Goal: Task Accomplishment & Management: Manage account settings

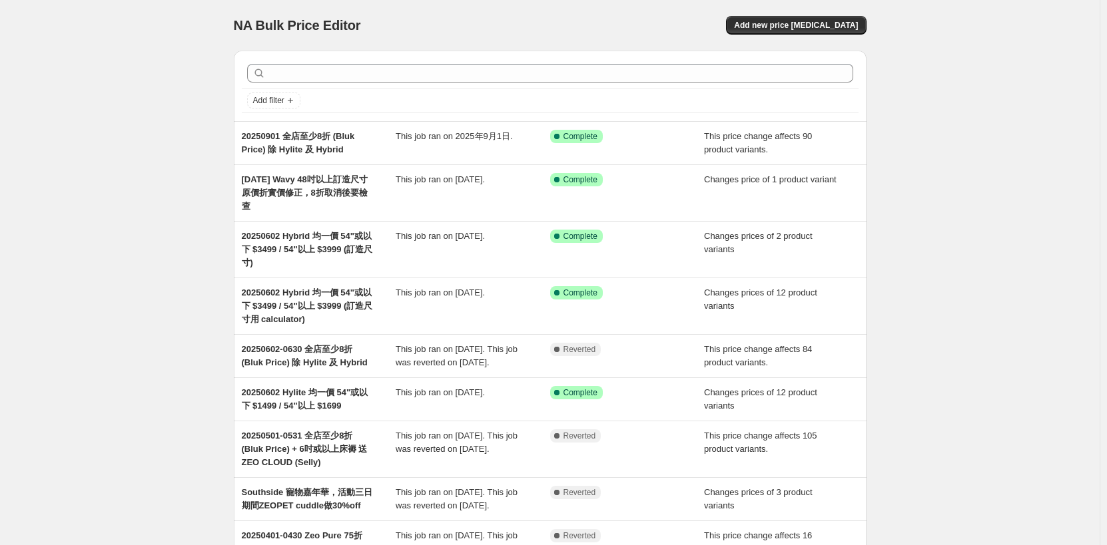
click at [141, 222] on div "NA Bulk Price Editor. This page is ready NA Bulk Price Editor Add new price cha…" at bounding box center [549, 376] width 1099 height 752
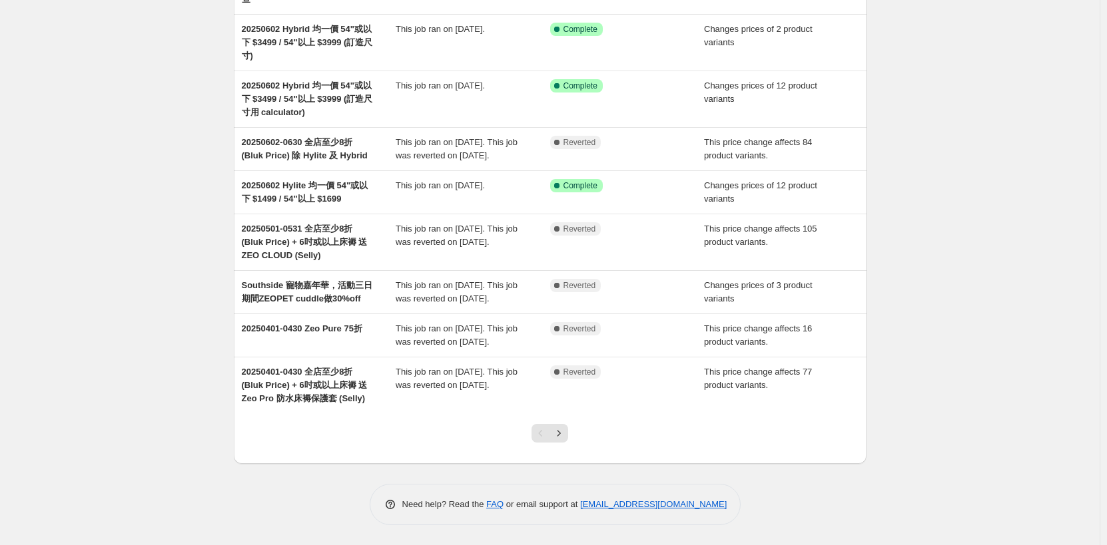
scroll to position [234, 0]
drag, startPoint x: 558, startPoint y: 430, endPoint x: 568, endPoint y: 430, distance: 10.0
click at [558, 430] on icon "Next" at bounding box center [558, 433] width 13 height 13
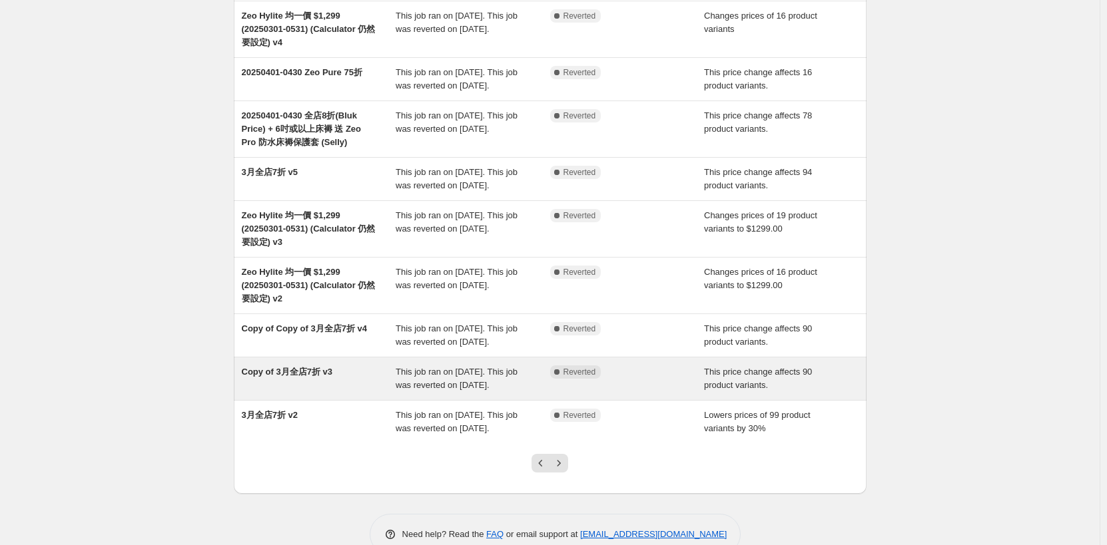
scroll to position [194, 0]
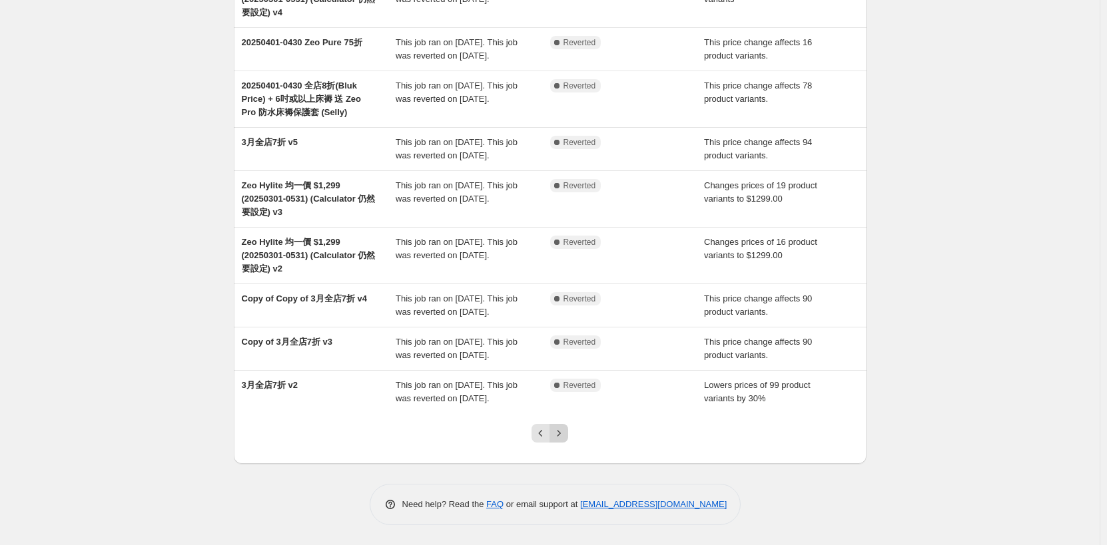
click at [561, 435] on icon "Next" at bounding box center [558, 433] width 3 height 6
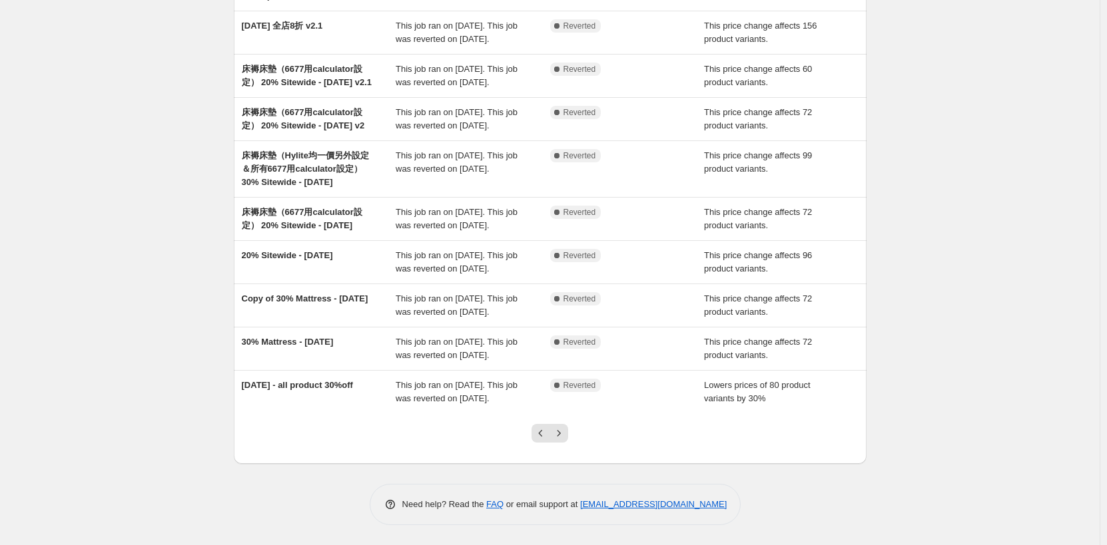
scroll to position [266, 0]
click at [539, 440] on icon "Previous" at bounding box center [540, 433] width 13 height 13
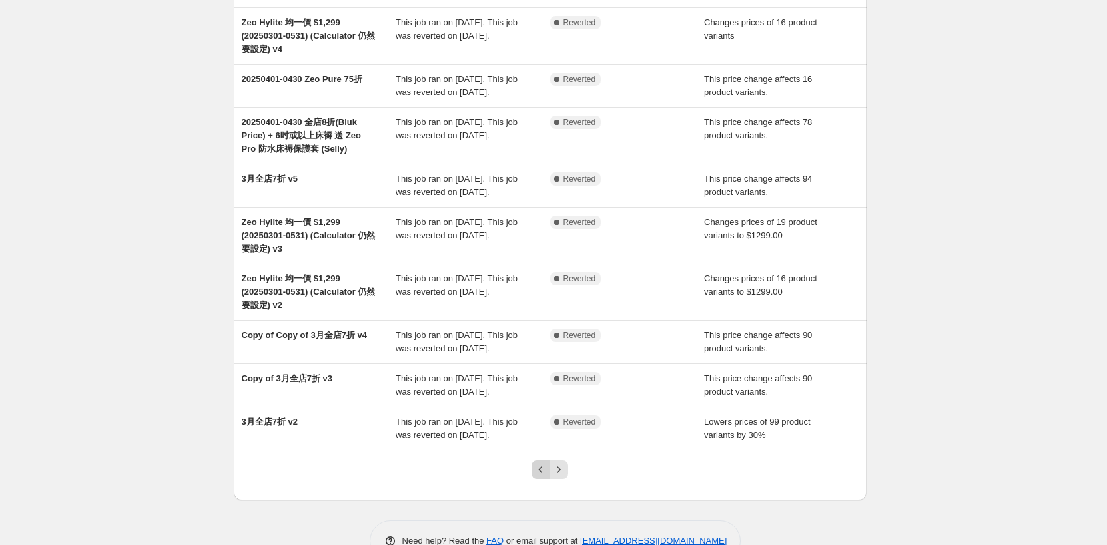
scroll to position [194, 0]
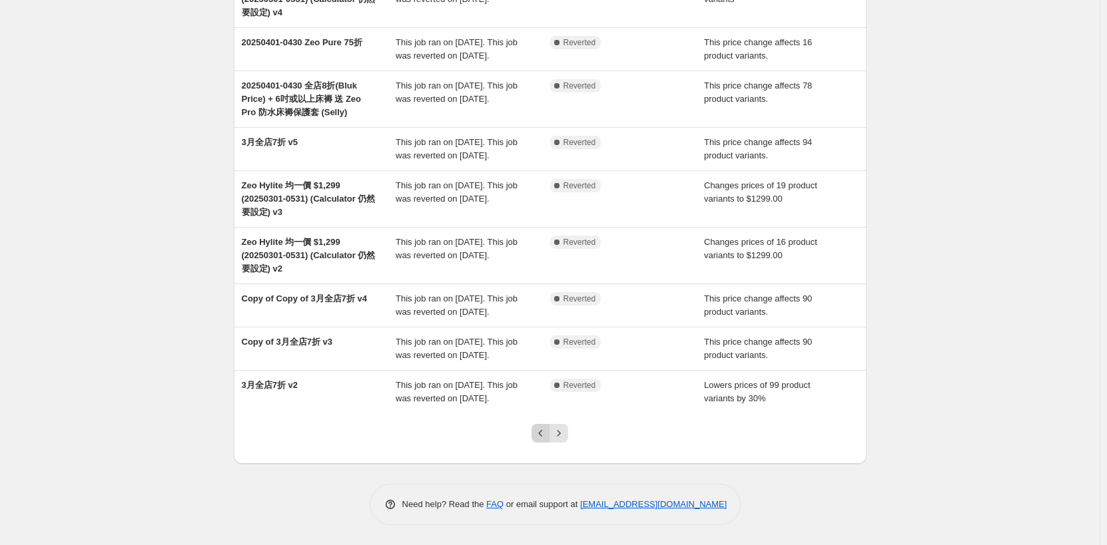
click at [537, 441] on button "Previous" at bounding box center [540, 433] width 19 height 19
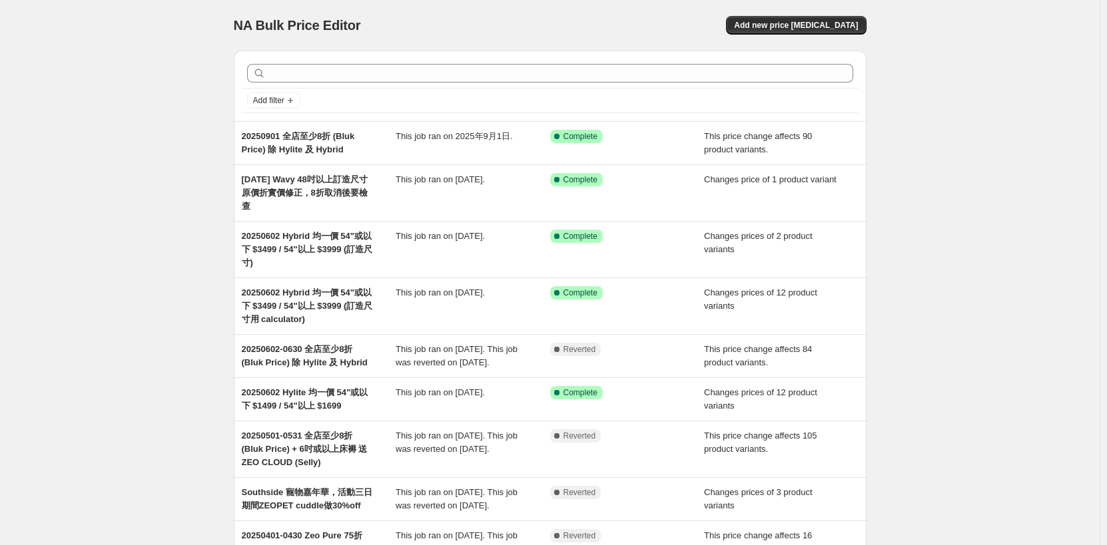
scroll to position [234, 0]
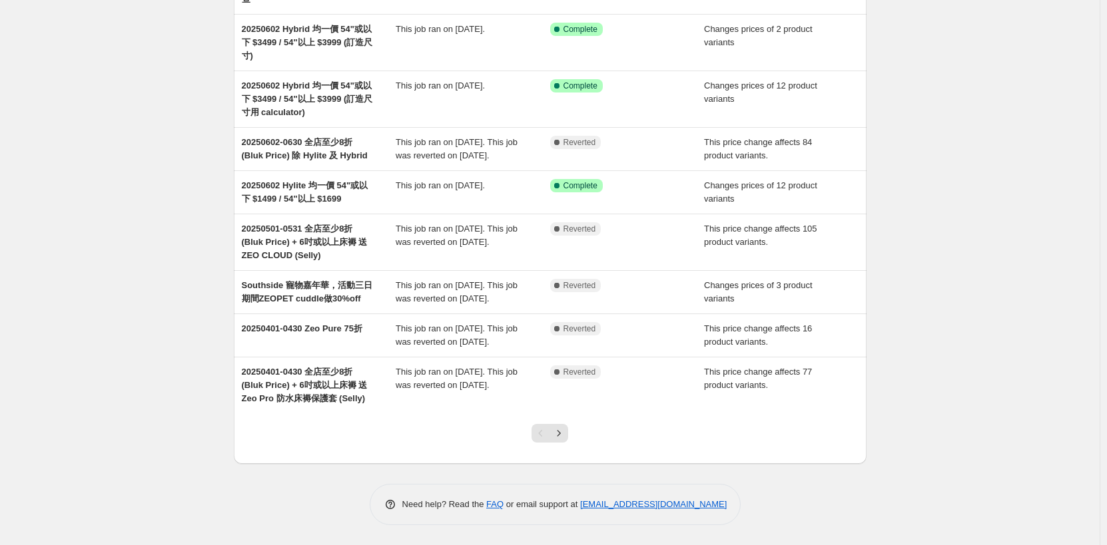
click at [538, 439] on div "Pagination" at bounding box center [540, 433] width 19 height 19
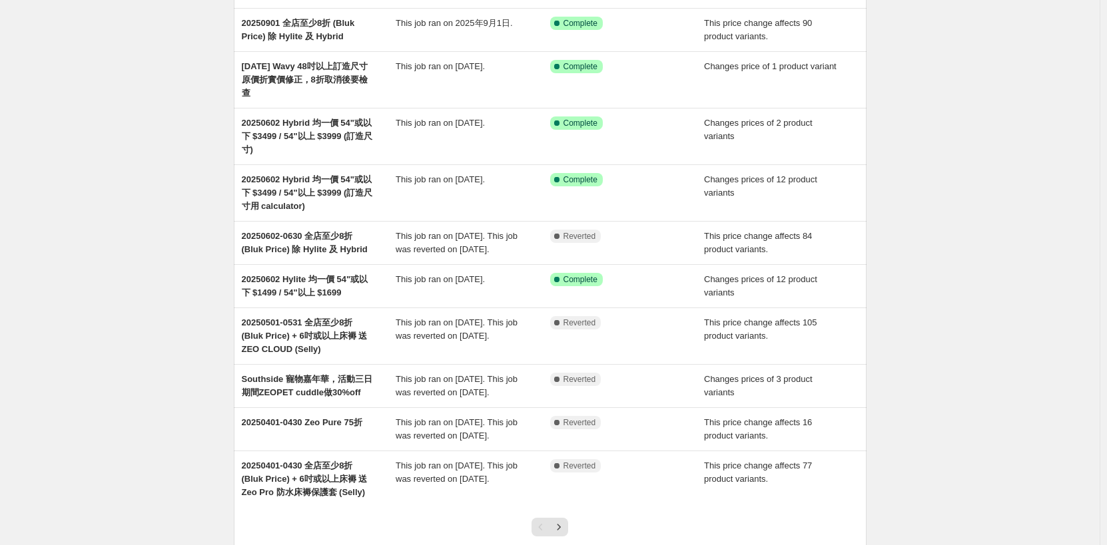
scroll to position [0, 0]
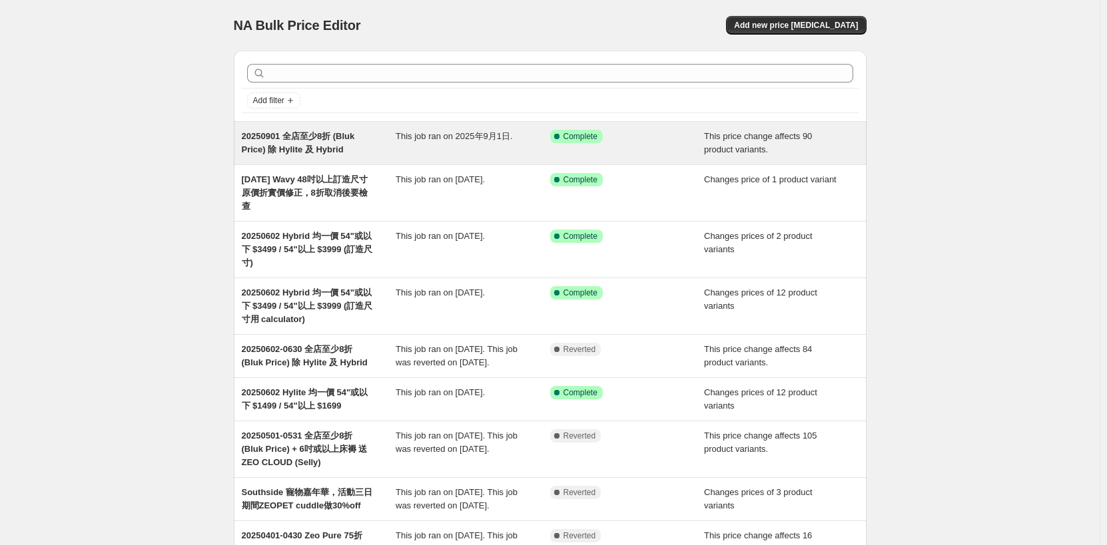
click at [379, 158] on div "20250901 全店至少8折 (Bluk Price) 除 Hylite 及 Hybrid This job ran on 2025年9月1日. Succe…" at bounding box center [550, 143] width 633 height 43
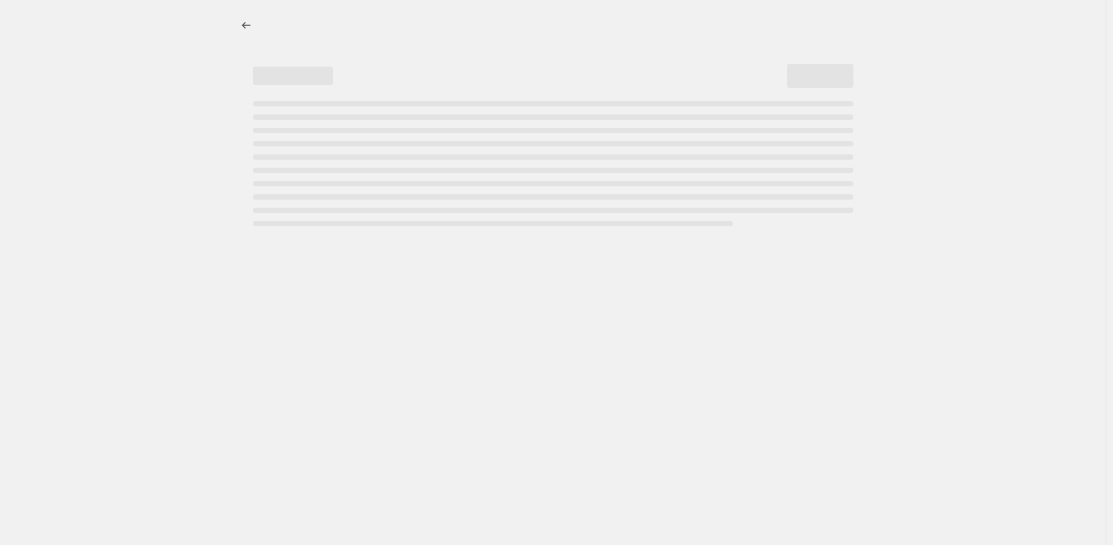
select select "pcap"
select select "no_change"
select select "collection"
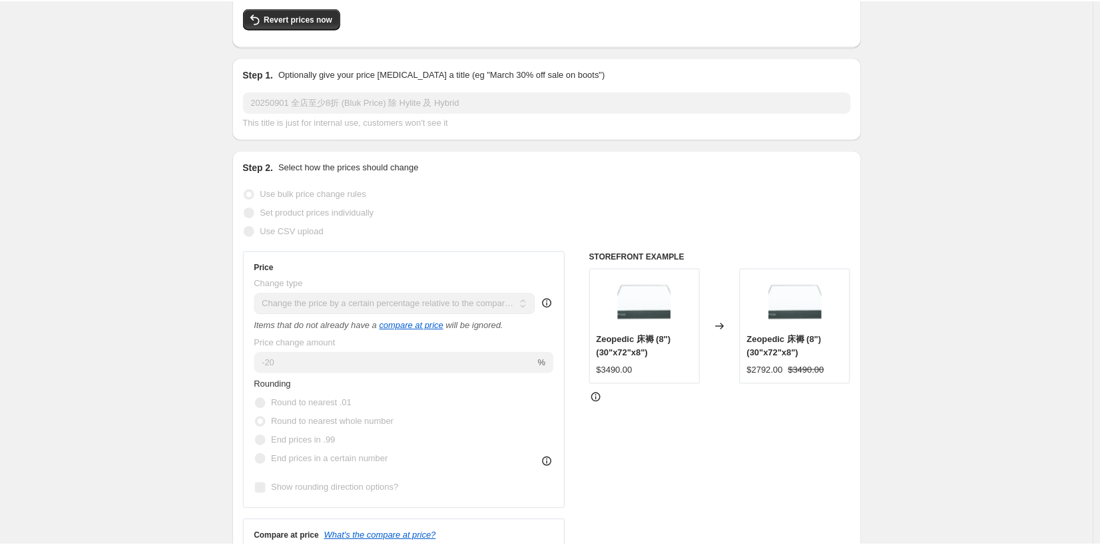
scroll to position [52, 0]
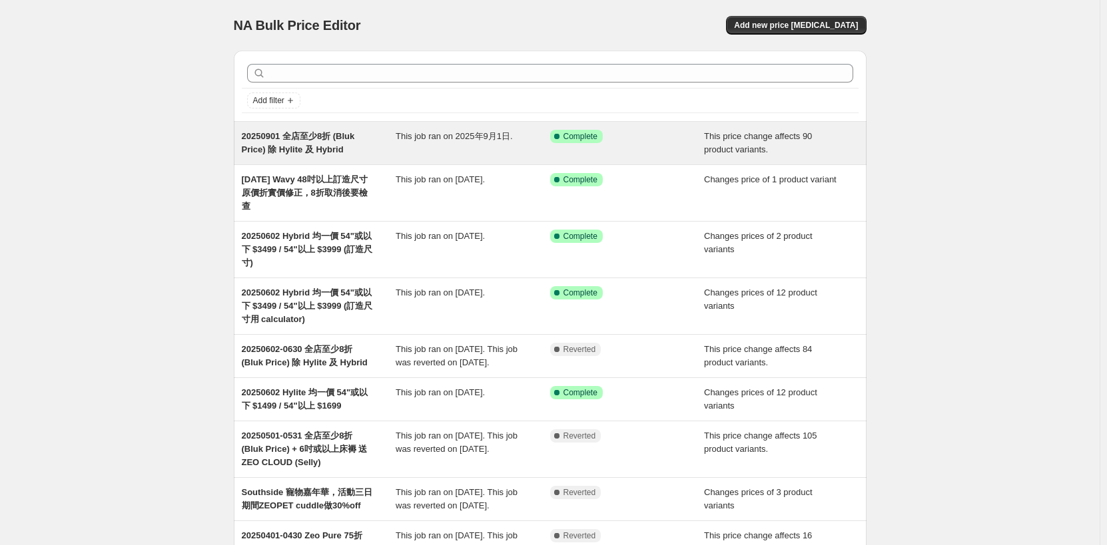
click at [406, 144] on div "This job ran on 2025年9月1日." at bounding box center [473, 143] width 154 height 27
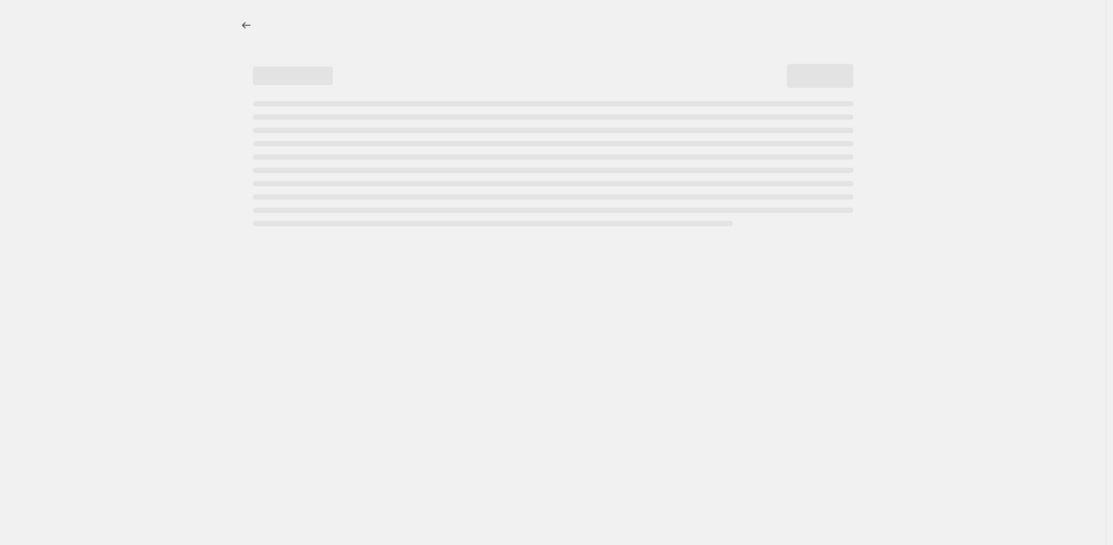
select select "pcap"
select select "no_change"
select select "collection"
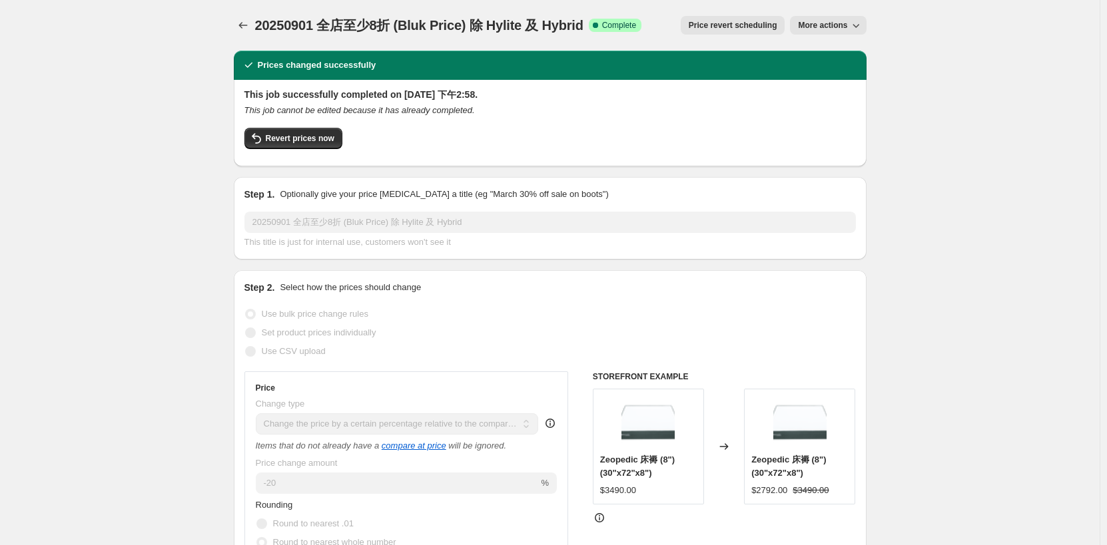
click at [855, 20] on icon "button" at bounding box center [855, 25] width 13 height 13
click at [605, 9] on div "20250901 全店至少8折 (Bluk Price) 除 Hylite 及 Hybrid. This page is ready 20250901 全店至…" at bounding box center [550, 25] width 633 height 51
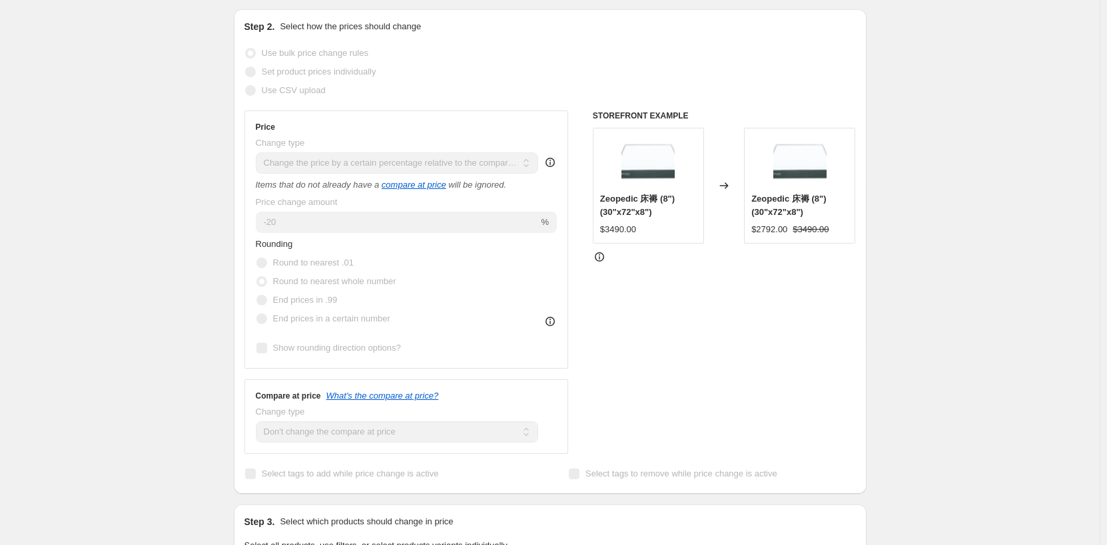
scroll to position [266, 0]
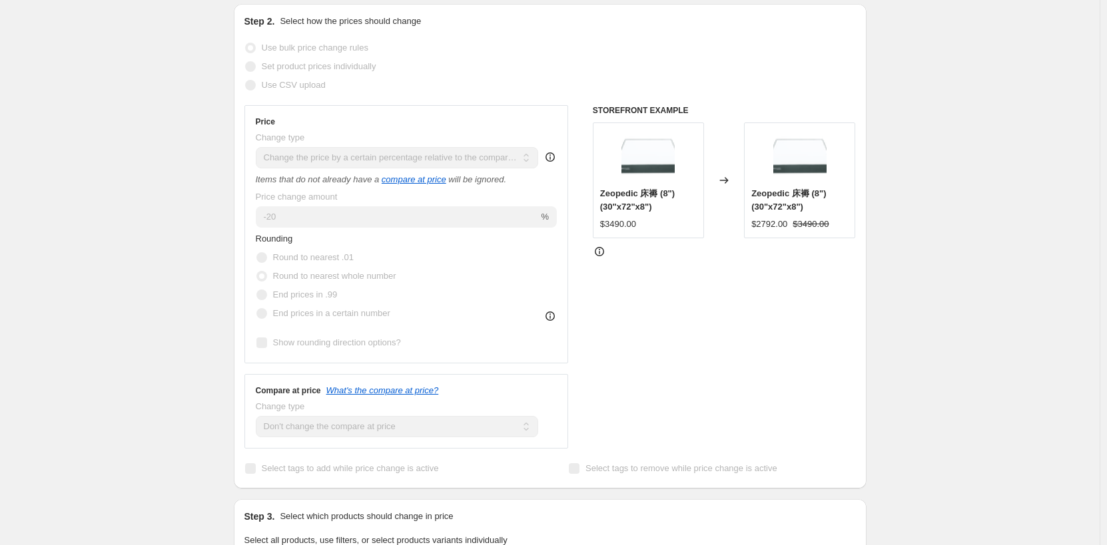
click at [342, 49] on span "Use bulk price change rules" at bounding box center [315, 48] width 107 height 10
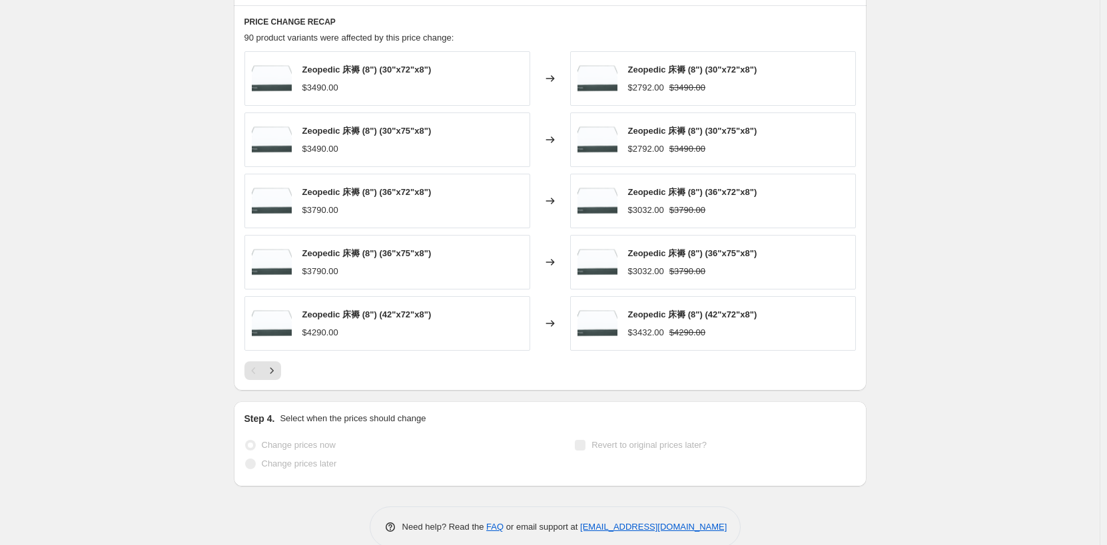
scroll to position [1051, 0]
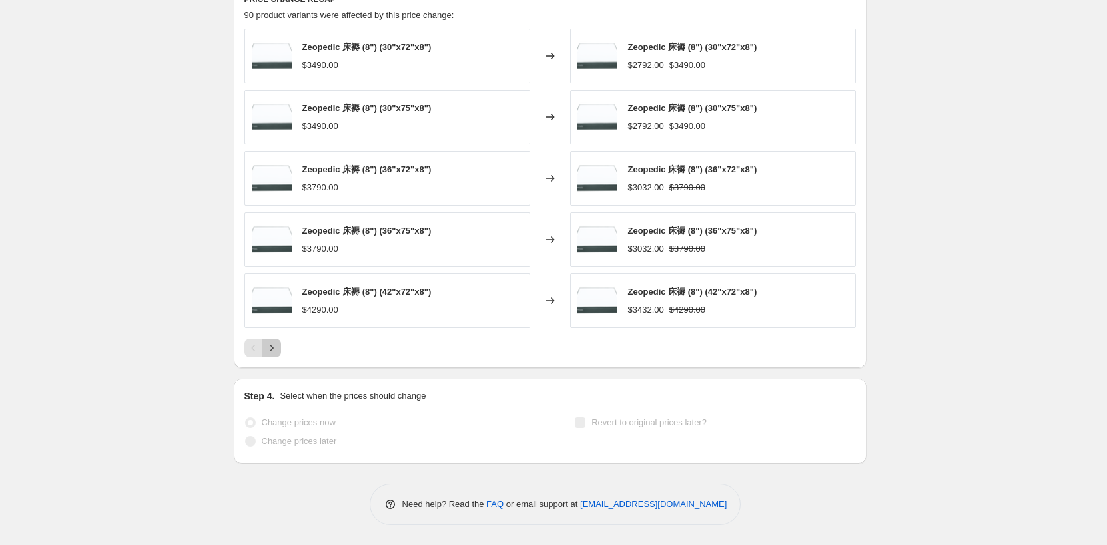
click at [278, 352] on icon "Next" at bounding box center [271, 348] width 13 height 13
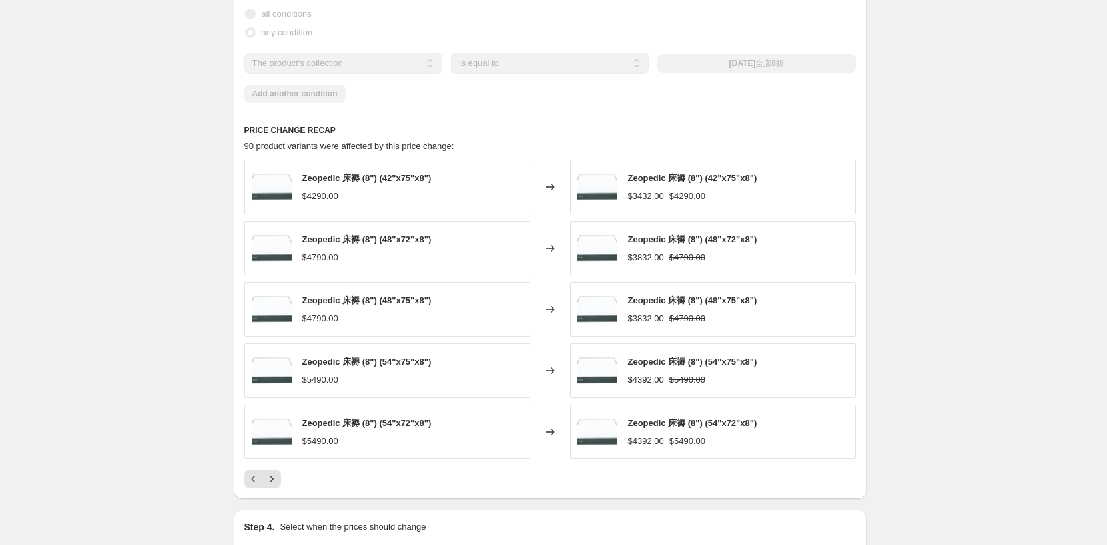
scroll to position [918, 0]
click at [276, 480] on icon "Next" at bounding box center [271, 480] width 13 height 13
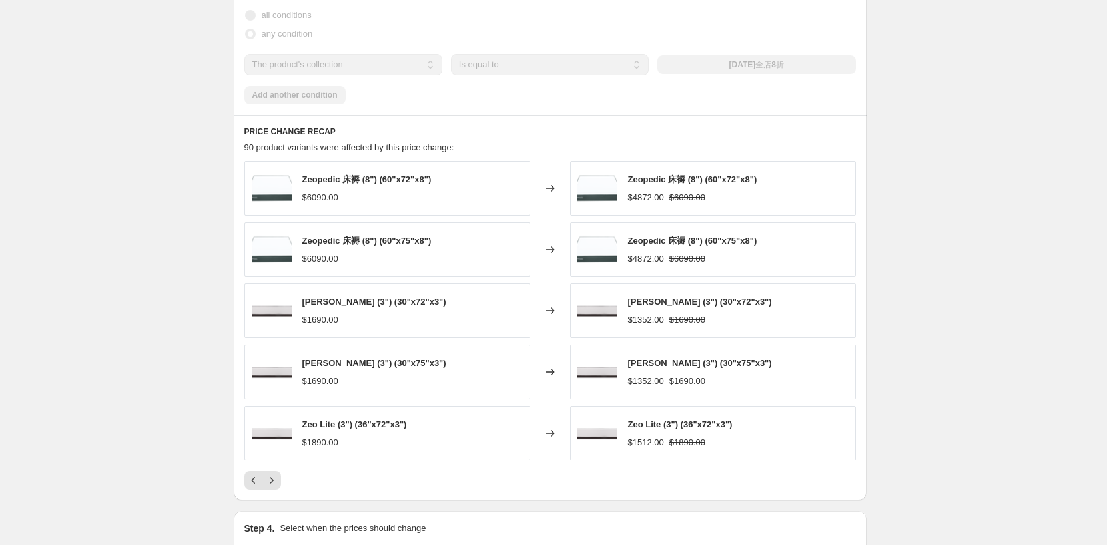
scroll to position [984, 0]
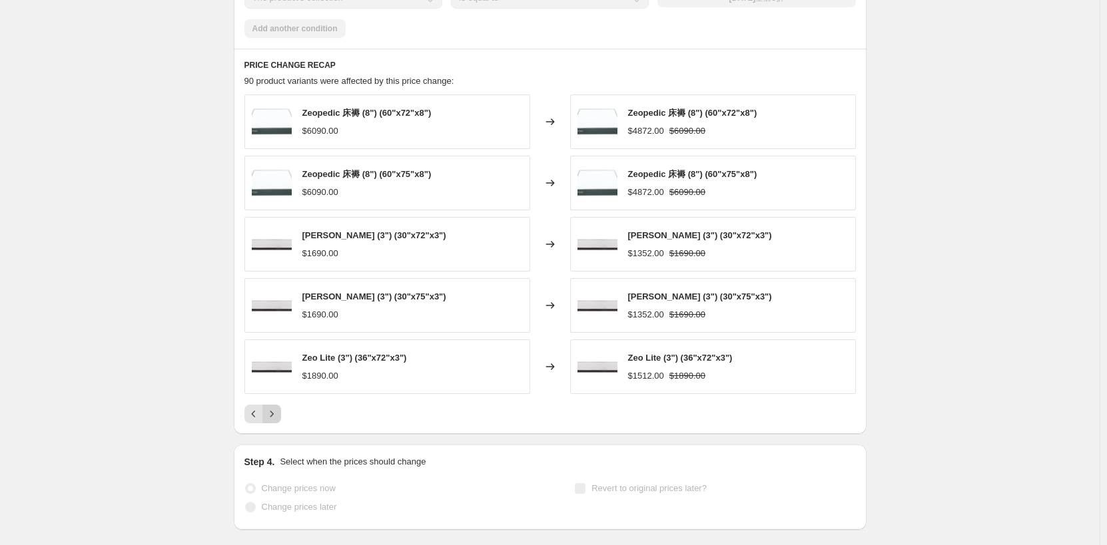
click at [272, 417] on icon "Next" at bounding box center [271, 414] width 13 height 13
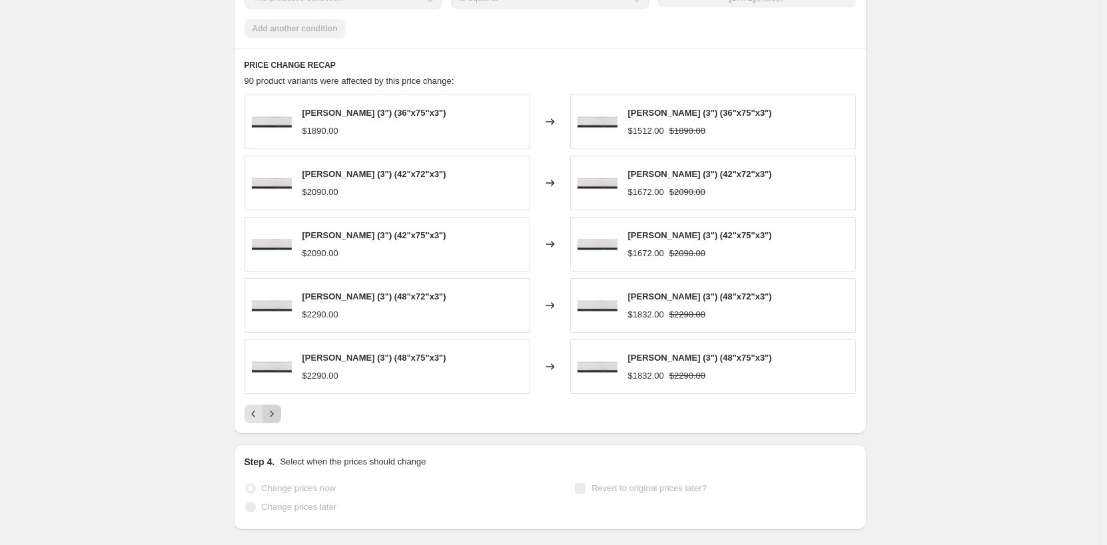
click at [273, 414] on icon "Next" at bounding box center [271, 415] width 3 height 6
click at [280, 408] on button "Next" at bounding box center [271, 414] width 19 height 19
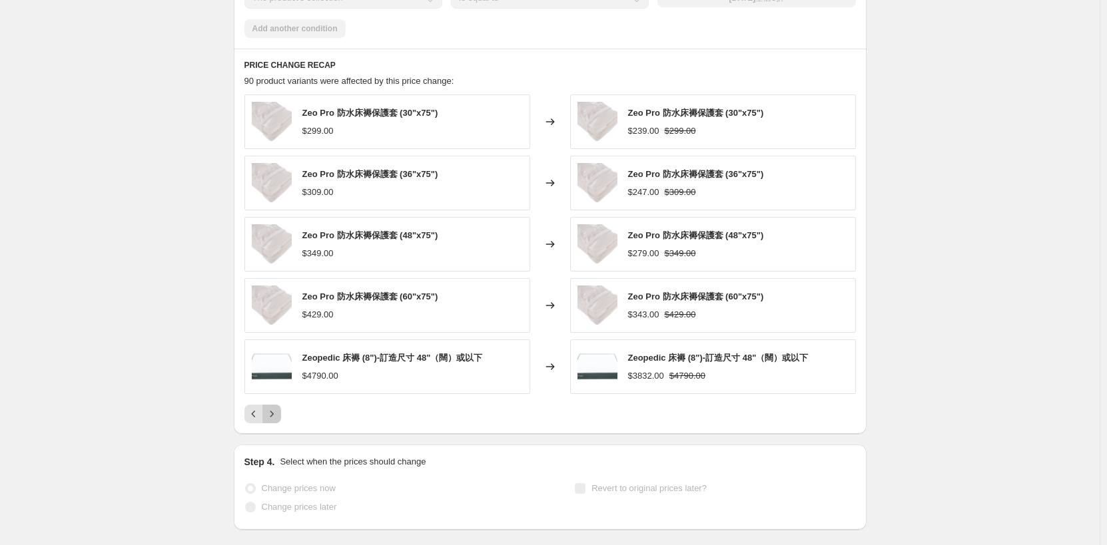
click at [280, 408] on button "Next" at bounding box center [271, 414] width 19 height 19
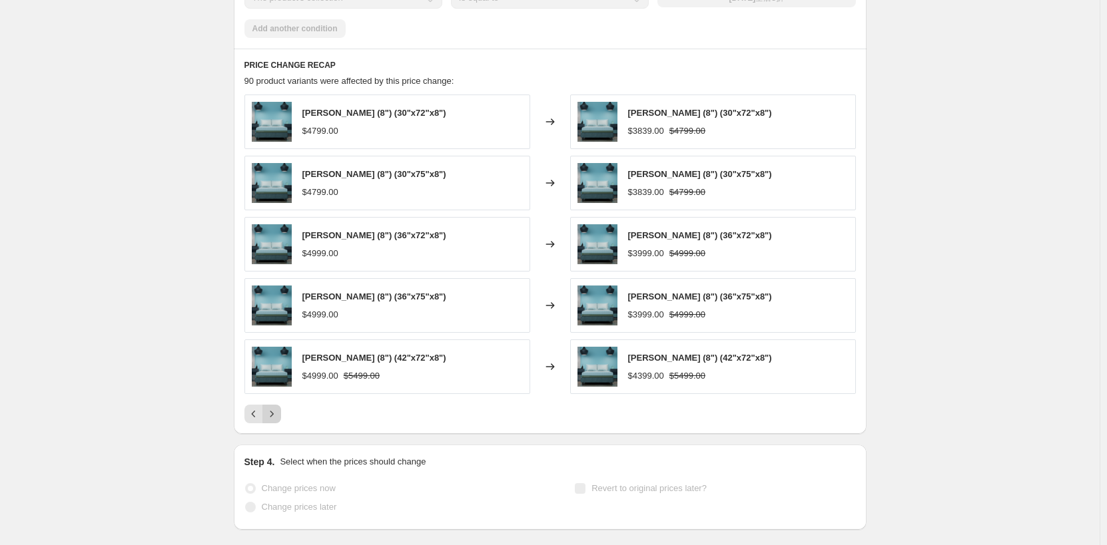
click at [280, 408] on button "Next" at bounding box center [271, 414] width 19 height 19
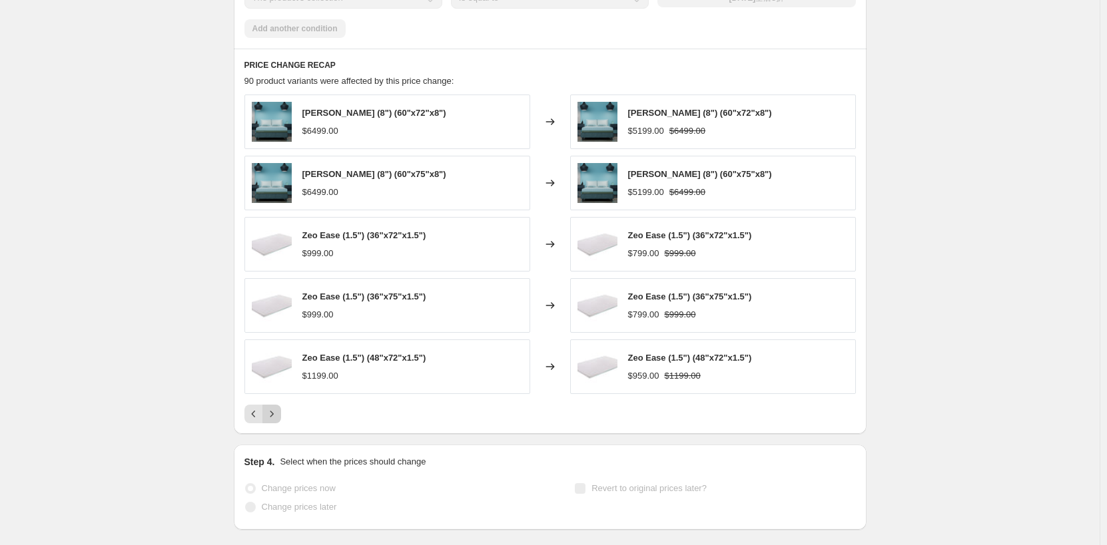
click at [280, 408] on button "Next" at bounding box center [271, 414] width 19 height 19
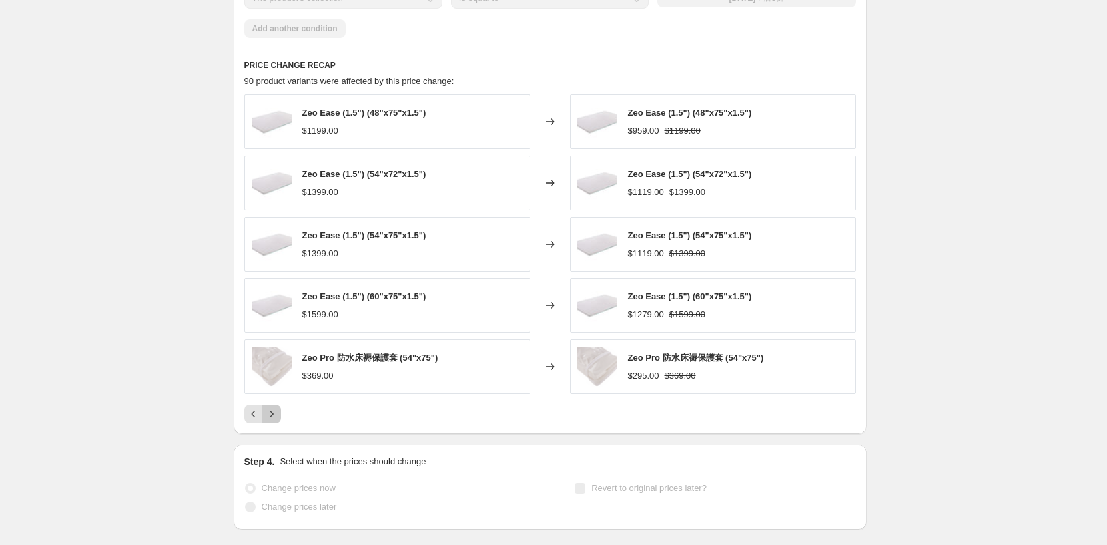
click at [280, 408] on button "Next" at bounding box center [271, 414] width 19 height 19
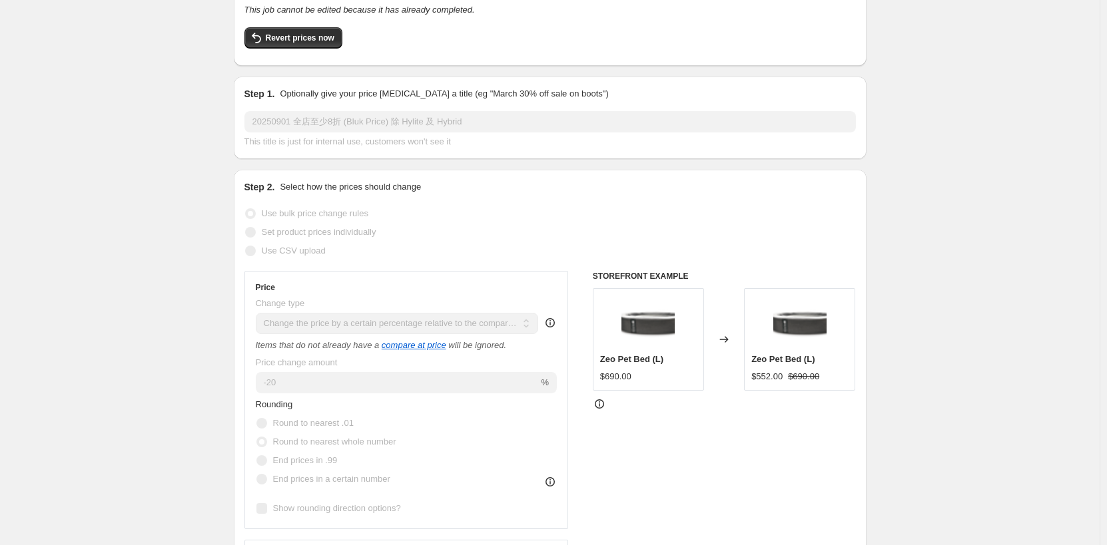
scroll to position [0, 0]
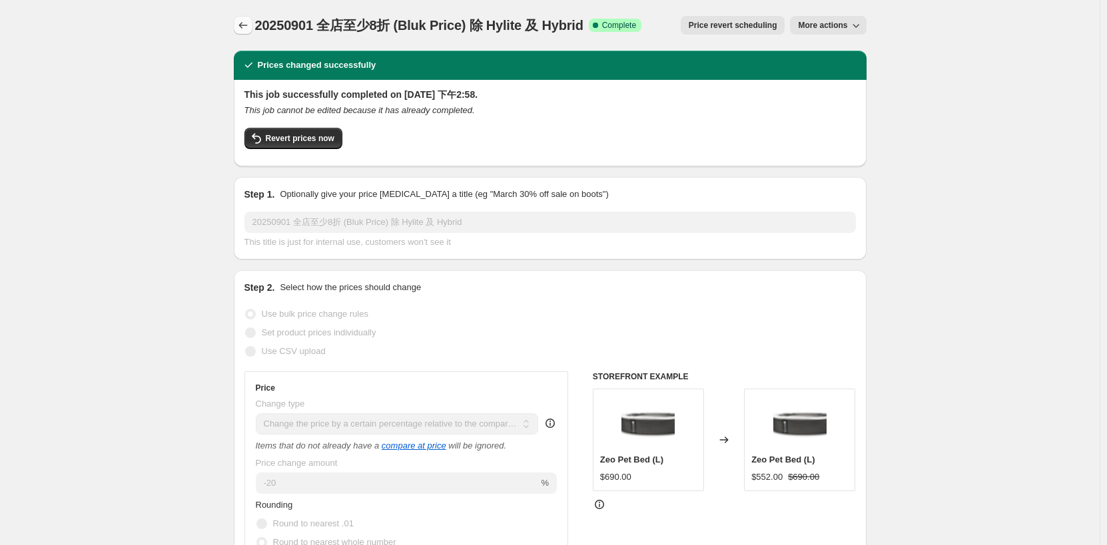
click at [250, 30] on icon "Price change jobs" at bounding box center [242, 25] width 13 height 13
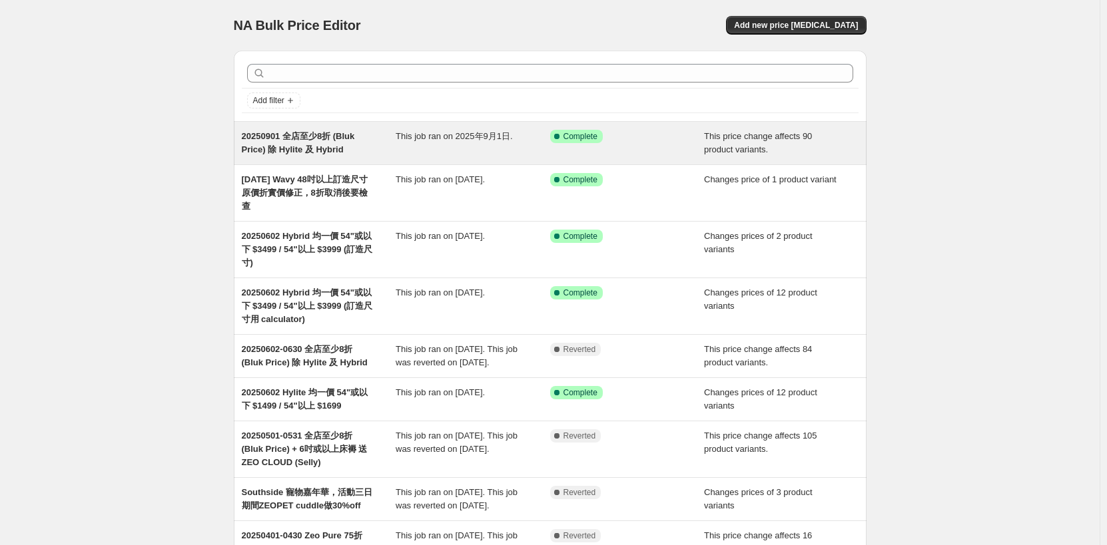
click at [663, 139] on div "Success Complete Complete" at bounding box center [617, 136] width 135 height 13
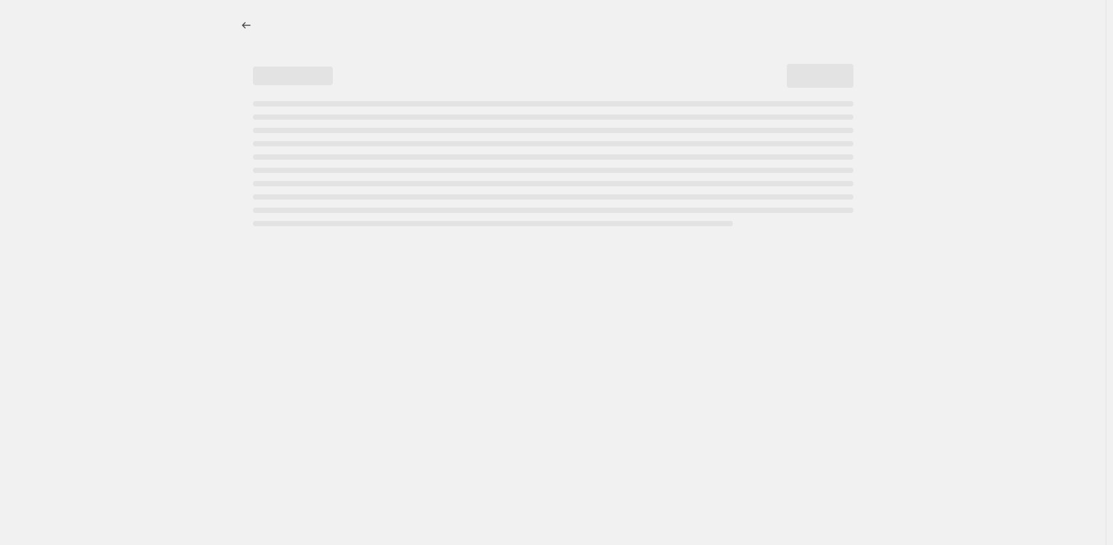
select select "pcap"
select select "no_change"
select select "collection"
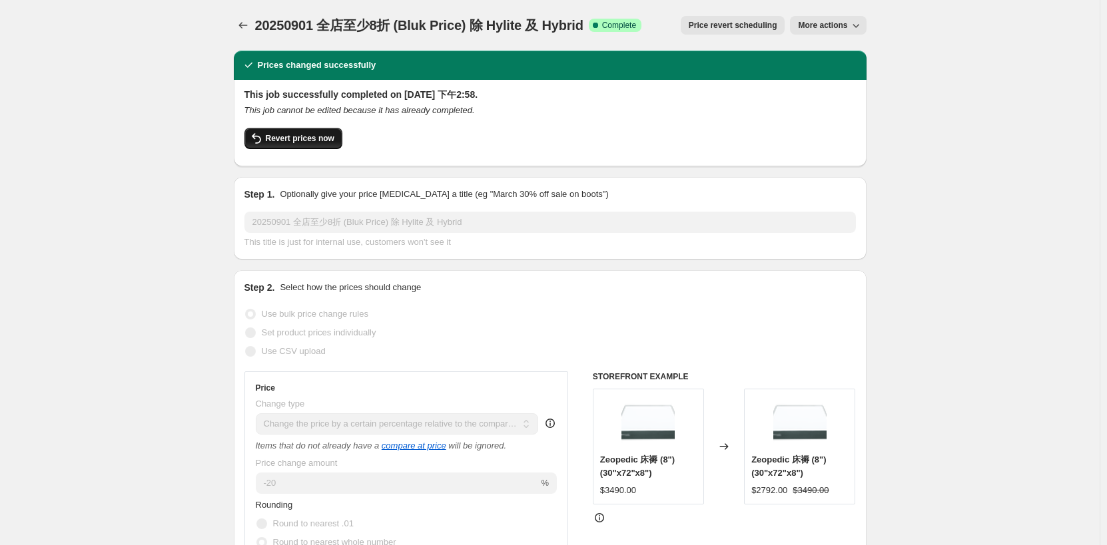
click at [285, 142] on span "Revert prices now" at bounding box center [300, 138] width 69 height 11
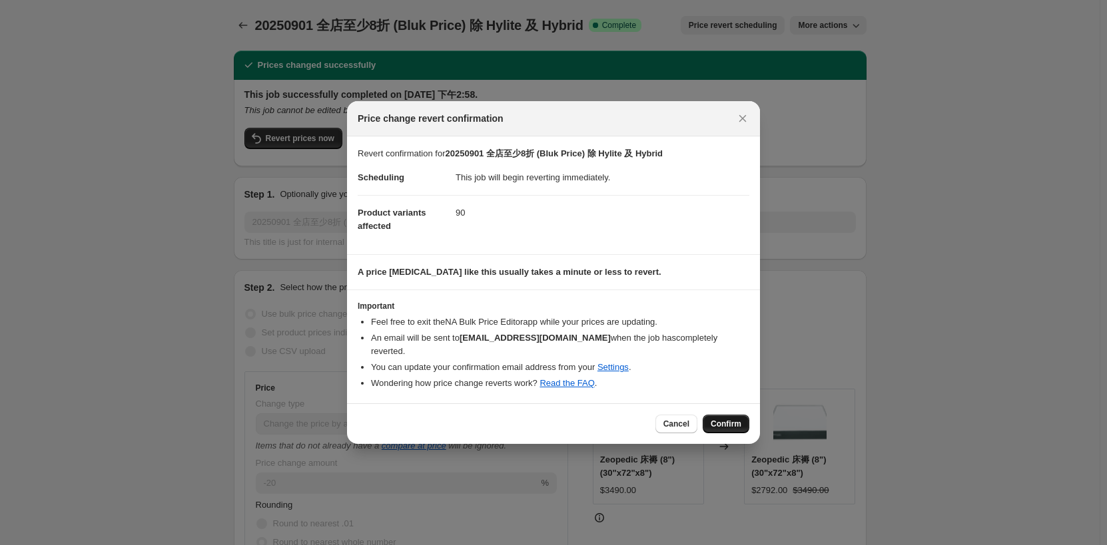
click at [734, 419] on span "Confirm" at bounding box center [726, 424] width 31 height 11
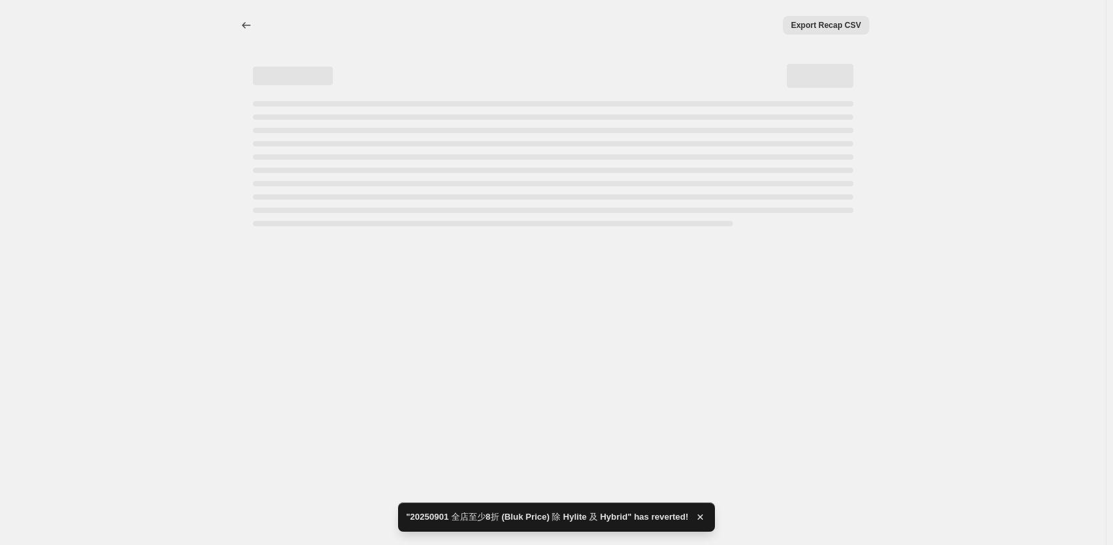
select select "pcap"
select select "no_change"
select select "collection"
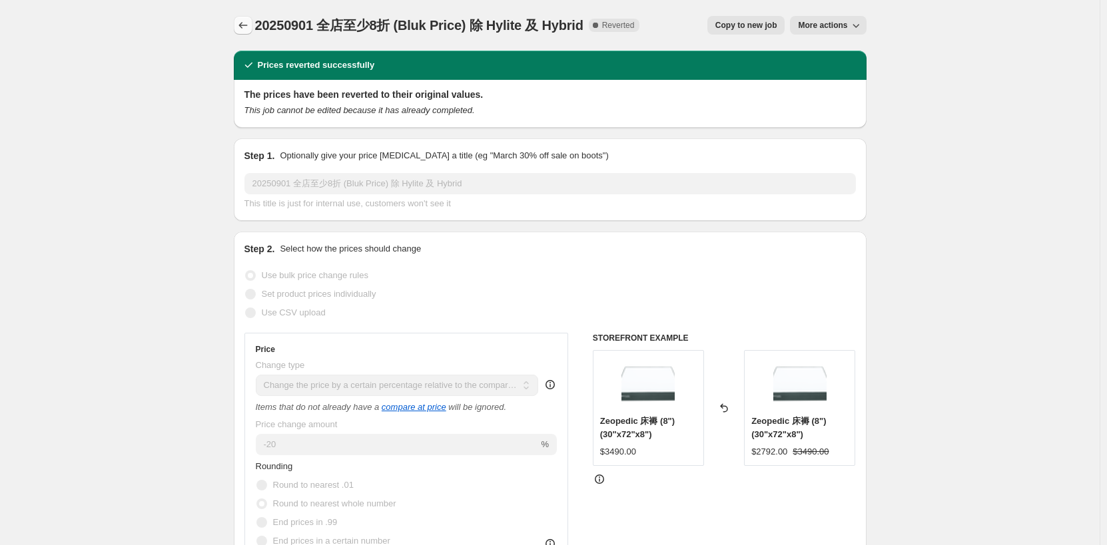
click at [247, 21] on icon "Price change jobs" at bounding box center [242, 25] width 13 height 13
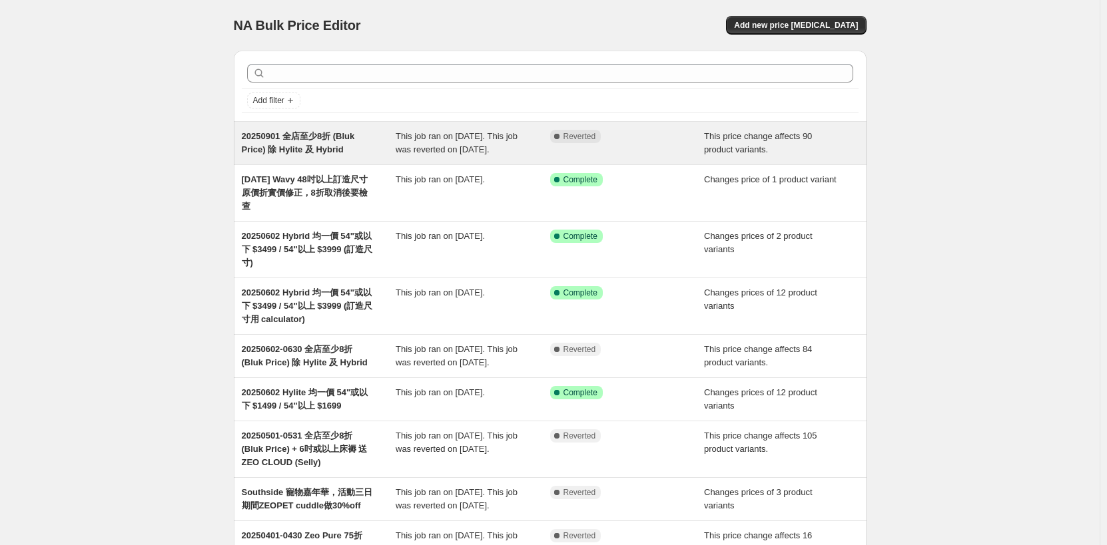
click at [660, 150] on div "Complete Reverted" at bounding box center [627, 143] width 154 height 27
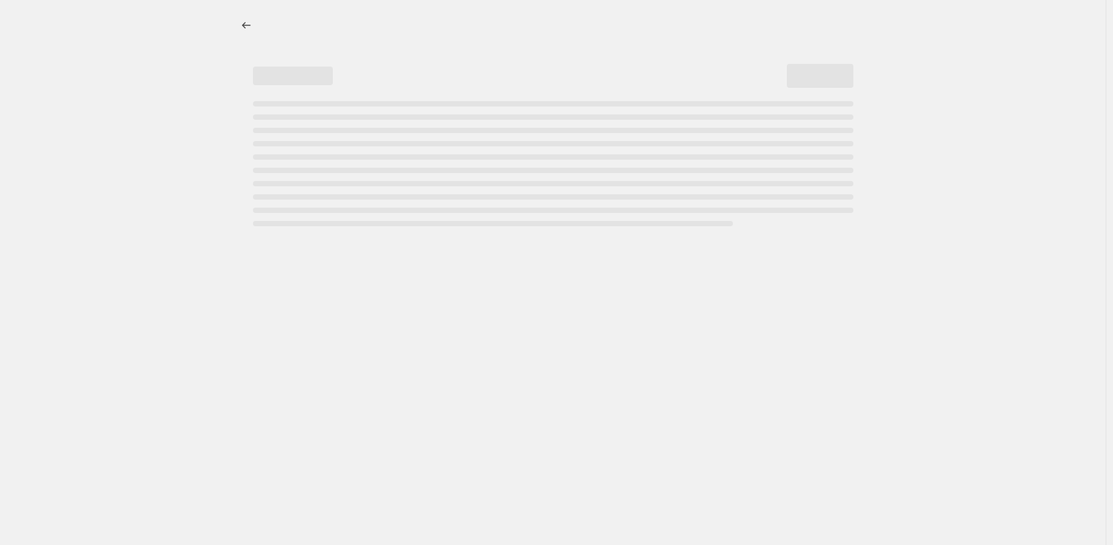
select select "pcap"
select select "no_change"
select select "collection"
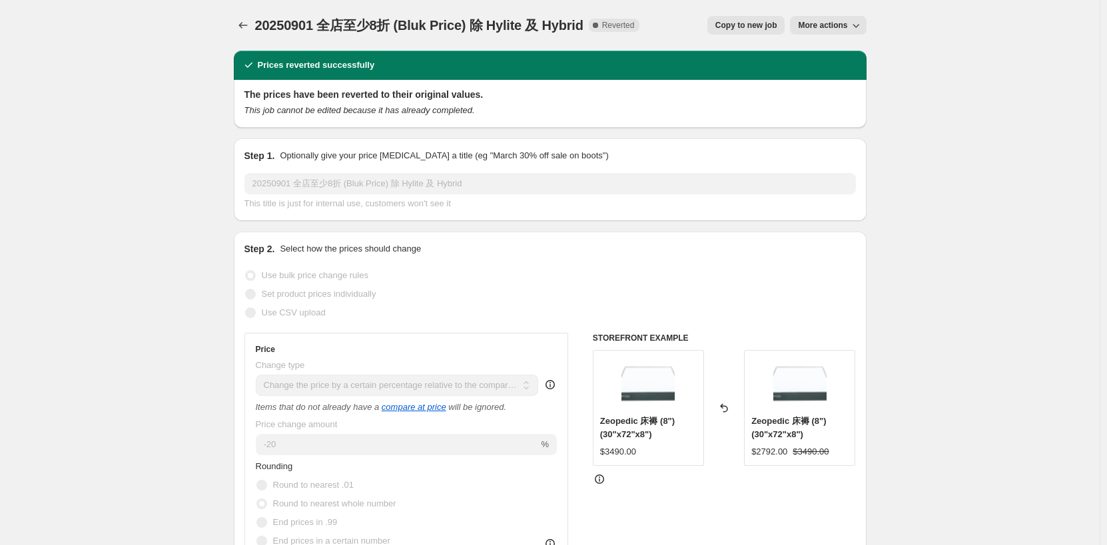
click at [758, 23] on span "Copy to new job" at bounding box center [746, 25] width 62 height 11
select select "pcap"
select select "no_change"
select select "collection"
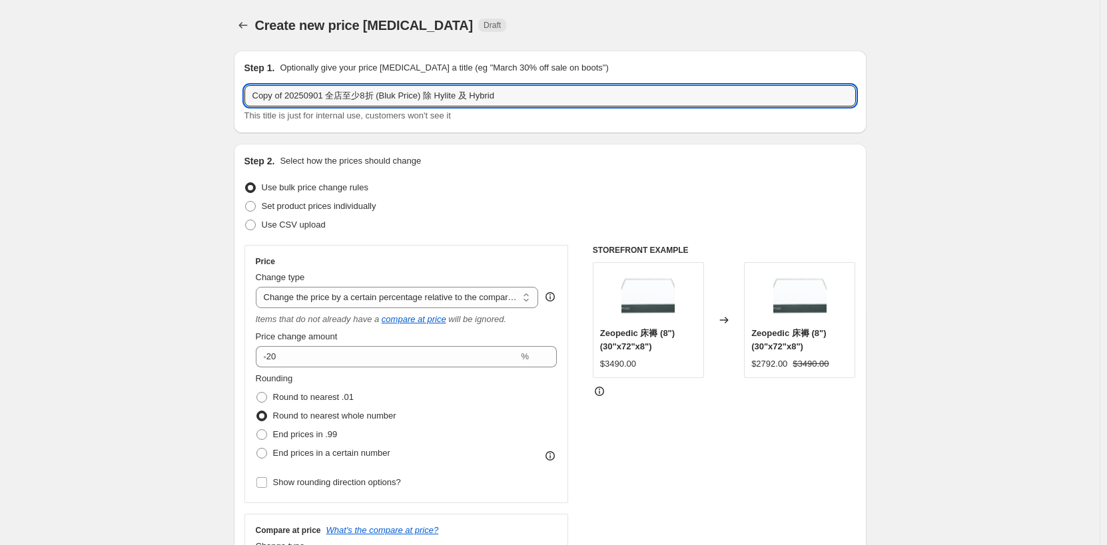
drag, startPoint x: 288, startPoint y: 95, endPoint x: 150, endPoint y: 80, distance: 138.6
click at [286, 102] on input "20250901 全店至少8折 (Bluk Price) 除 Hylite 及 Hybrid" at bounding box center [549, 95] width 611 height 21
click at [284, 101] on input "20250901 全店至少8折 (Bluk Price) 除 Hylite 及 Hybrid" at bounding box center [549, 95] width 611 height 21
click at [308, 97] on input "20250926 全店至少8折 (Bluk Price) 除 Hylite 及 Hybrid" at bounding box center [549, 95] width 611 height 21
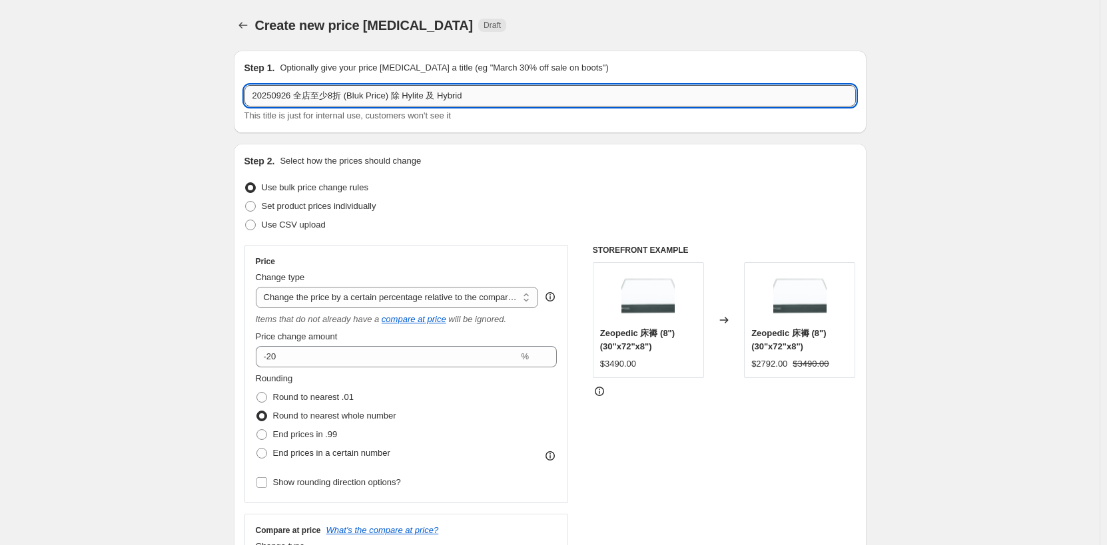
click at [330, 94] on input "20250926 全店至少8折 (Bluk Price) 除 Hylite 及 Hybrid" at bounding box center [549, 95] width 611 height 21
click at [344, 93] on input "20250926 全店至少8折 (Bluk Price) 除 Hylite 及 Hybrid" at bounding box center [549, 95] width 611 height 21
click at [348, 97] on input "20250926 全店至少8折 (Bluk Price) 除 Hylite 及 Hybrid" at bounding box center [549, 95] width 611 height 21
click at [383, 97] on input "20250926 全店至少8折 (Bluk Price) 除 Hylite 及 Hybrid" at bounding box center [549, 95] width 611 height 21
click at [400, 93] on input "20250926 全店至少8折 (Bluk Price) 除 Hylite 及 Hybrid" at bounding box center [549, 95] width 611 height 21
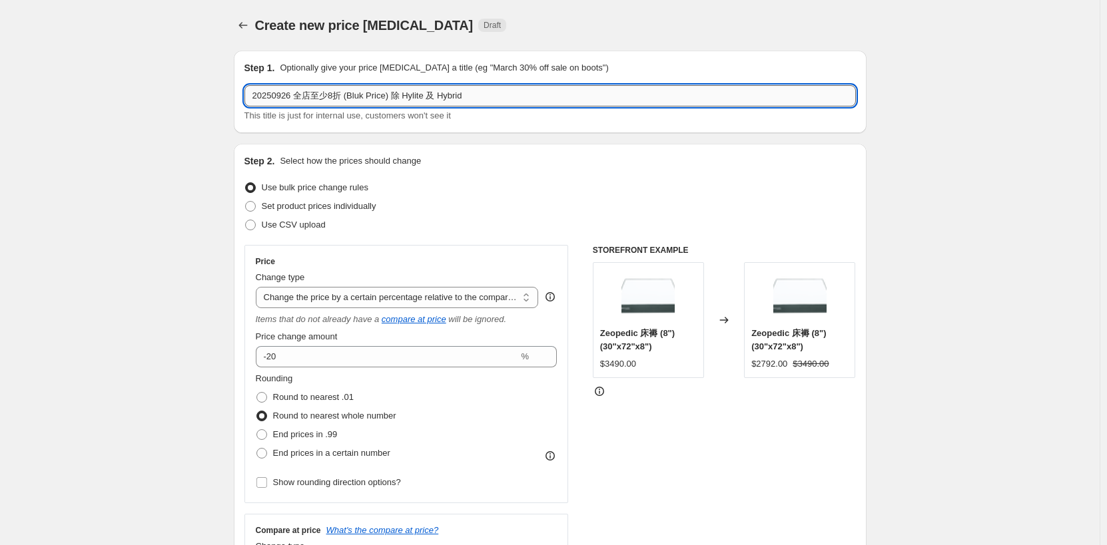
click at [350, 95] on input "20250926 全店至少8折 (Bluk Price) 除 Hylite 及 Hybrid" at bounding box center [549, 95] width 611 height 21
click at [404, 95] on input "20250926 全店至少8折 (Bluk Price) 除 Hylite 及 Hybrid" at bounding box center [549, 95] width 611 height 21
click at [400, 98] on input "20250926 全店至少8折 (Bluk Price) 除 Hylite 及 Hybrid" at bounding box center [549, 95] width 611 height 21
click at [485, 94] on input "20250926 全店至少8折 (Bluk Price) 除 Hylite 及 Hybrid" at bounding box center [549, 95] width 611 height 21
click at [424, 97] on input "20250926 全店至少8折 (Bluk Price) 除 Hylite 及 Hybrid" at bounding box center [549, 95] width 611 height 21
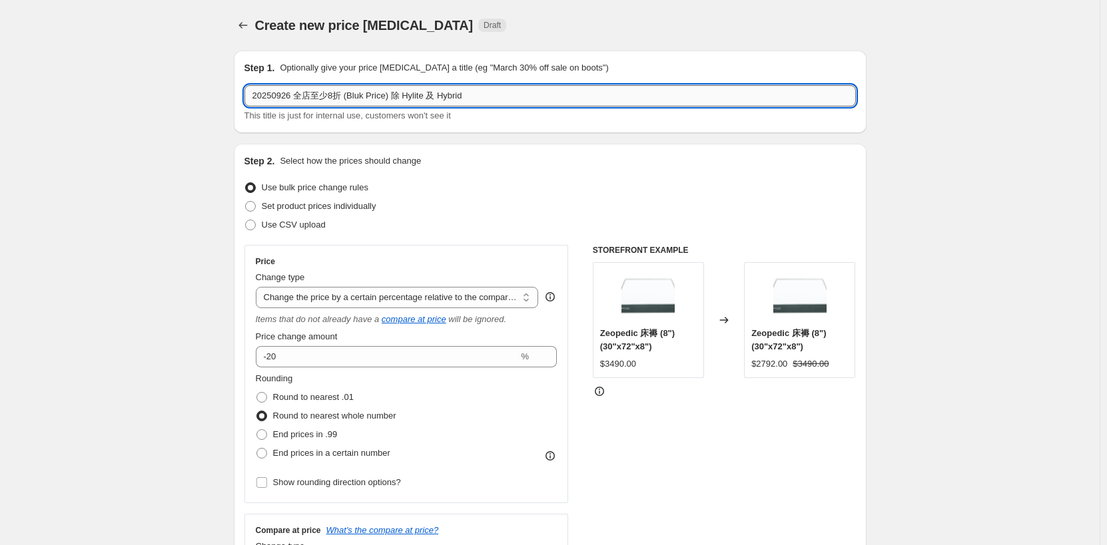
click at [318, 97] on input "20250926 全店至少8折 (Bluk Price) 除 Hylite 及 Hybrid" at bounding box center [549, 95] width 611 height 21
click at [362, 97] on input "20250926 全店至少8折 (Bluk Price) 除 Hylite 及 Hybrid" at bounding box center [549, 95] width 611 height 21
click at [346, 97] on input "20250926 全店至少8折 (Bluk Price) 除 Hylite 及 Hybrid" at bounding box center [549, 95] width 611 height 21
click at [356, 101] on input "20250926 全店至少8折 (Bluk Price) 除 Hylite 及 Hybrid" at bounding box center [549, 95] width 611 height 21
click at [398, 99] on input "20250926 全店至少8折 (Bluk Price) 除 Hylite 及 Hybrid" at bounding box center [549, 95] width 611 height 21
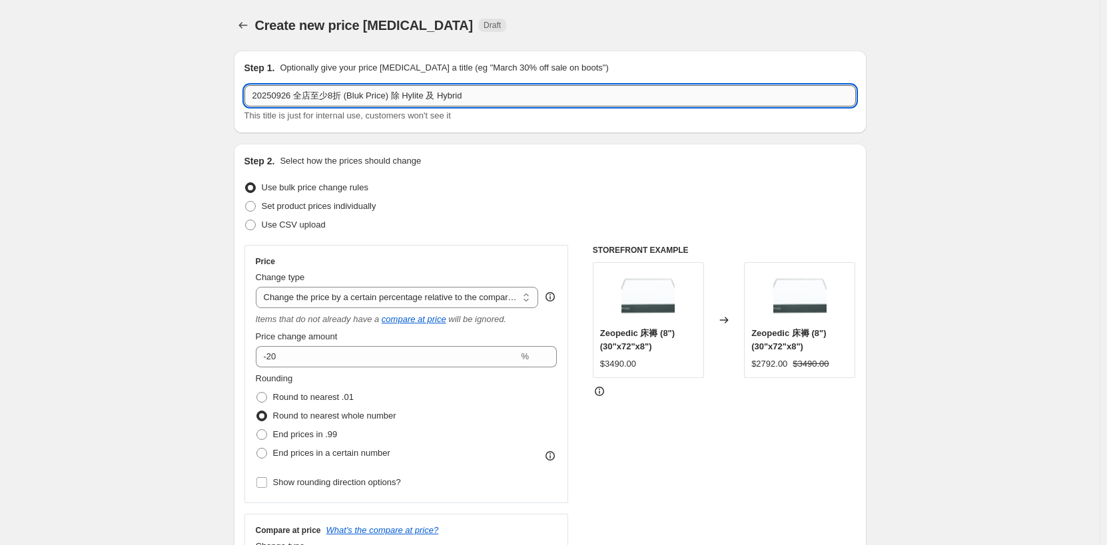
drag, startPoint x: 396, startPoint y: 97, endPoint x: 521, endPoint y: 89, distance: 124.8
click at [521, 89] on input "20250926 全店至少8折 (Bluk Price) 除 Hylite 及 Hybrid" at bounding box center [549, 95] width 611 height 21
type input "20250926 全店至少8折 (Bluk Price) 除博覽優惠"
click at [325, 190] on span "Use bulk price change rules" at bounding box center [315, 187] width 107 height 10
click at [246, 183] on input "Use bulk price change rules" at bounding box center [245, 182] width 1 height 1
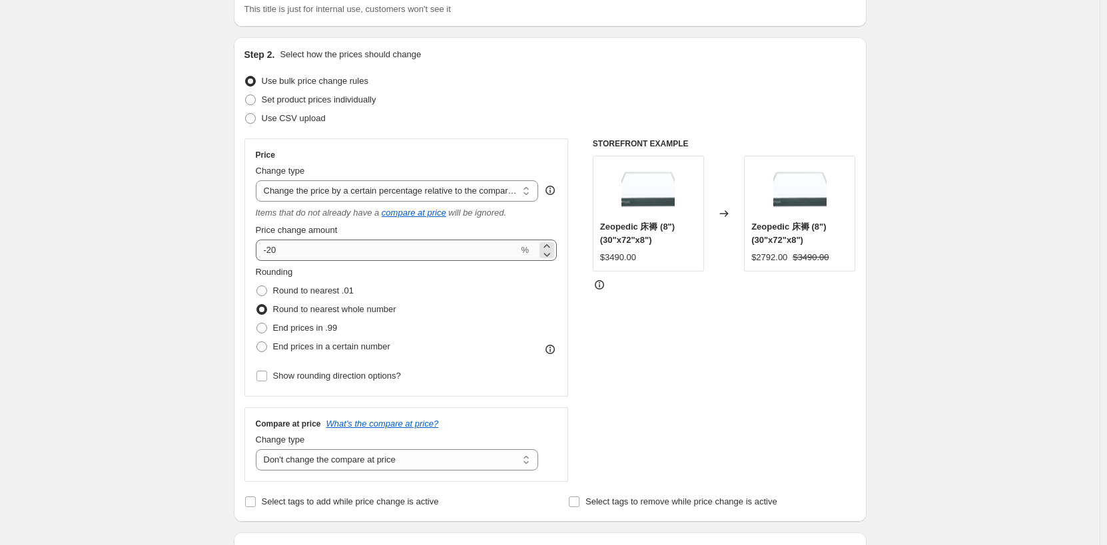
scroll to position [133, 0]
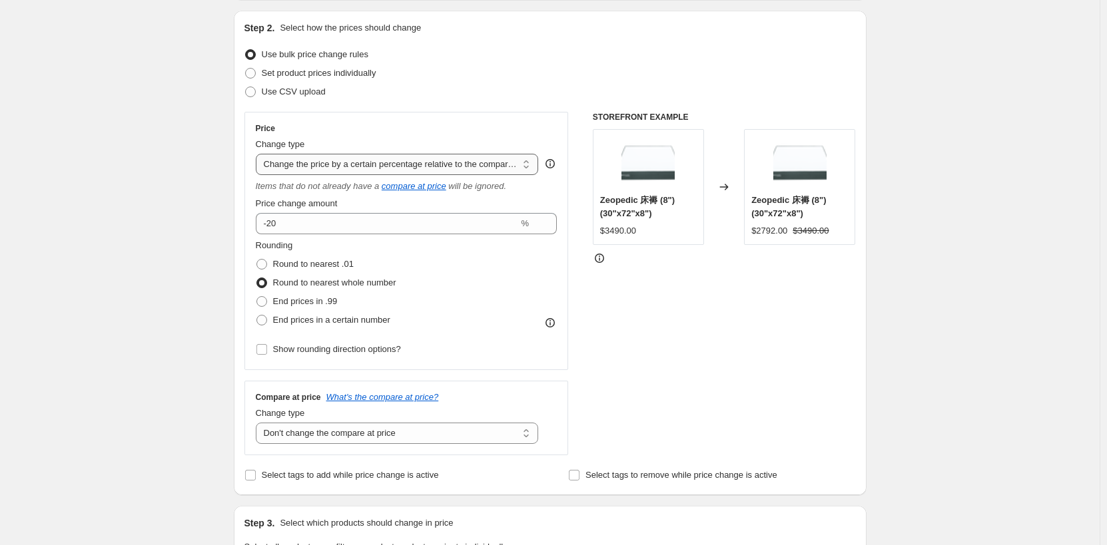
click at [449, 164] on select "Change the price to a certain amount Change the price by a certain amount Chang…" at bounding box center [397, 164] width 283 height 21
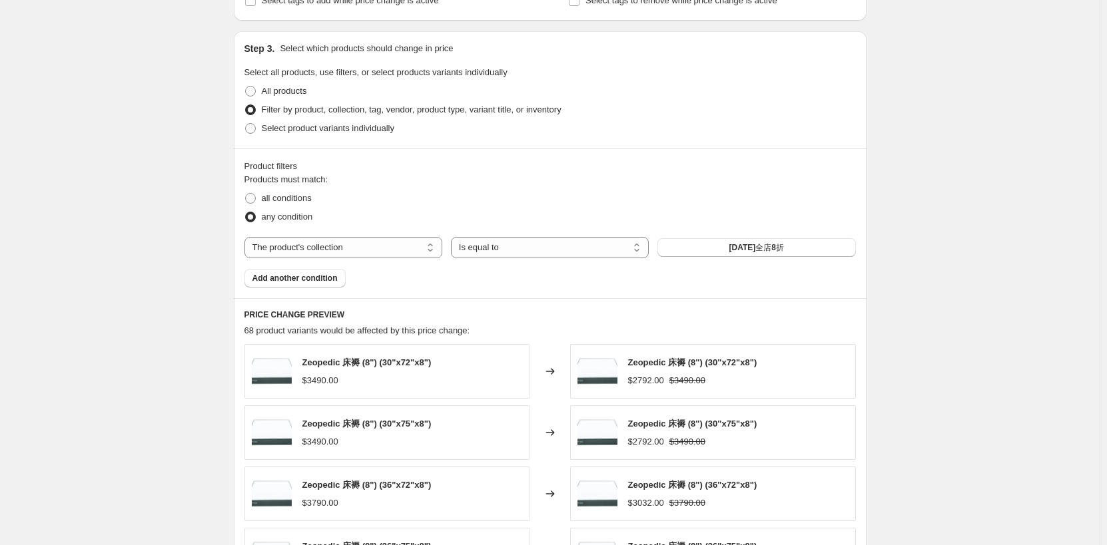
scroll to position [666, 0]
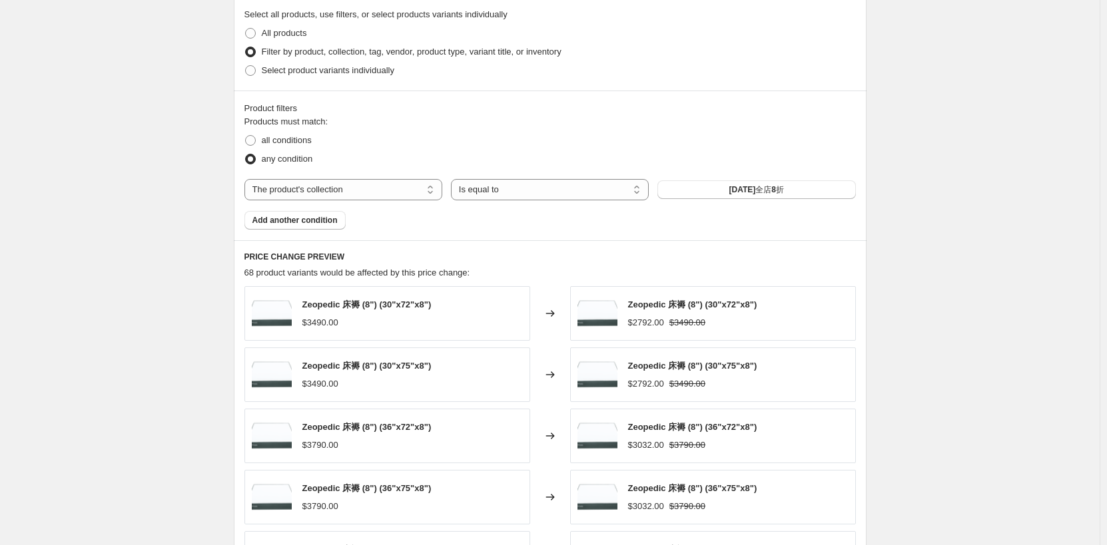
click at [505, 50] on span "Filter by product, collection, tag, vendor, product type, variant title, or inv…" at bounding box center [412, 52] width 300 height 10
click at [246, 47] on input "Filter by product, collection, tag, vendor, product type, variant title, or inv…" at bounding box center [245, 47] width 1 height 1
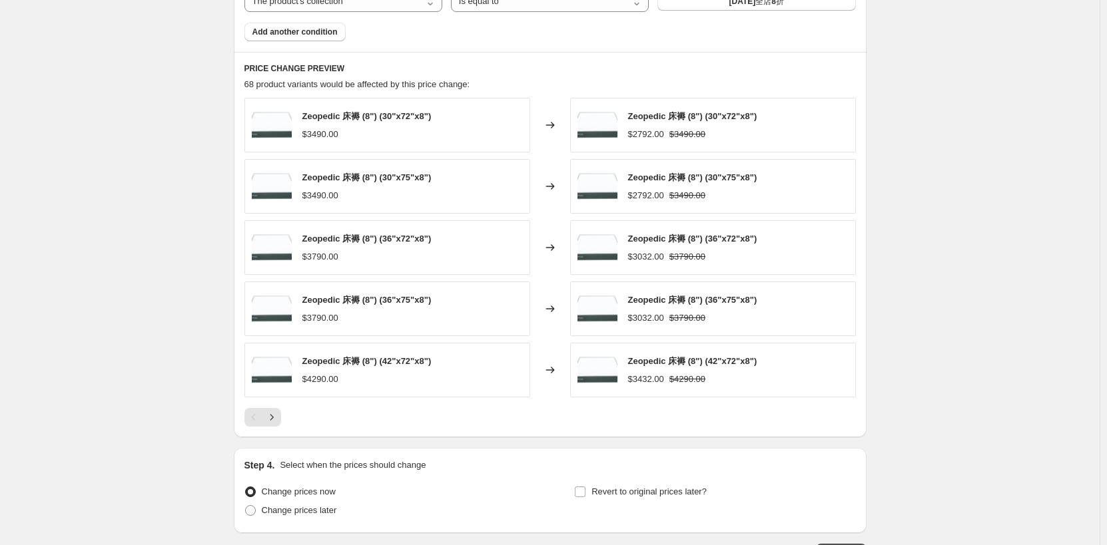
scroll to position [820, 0]
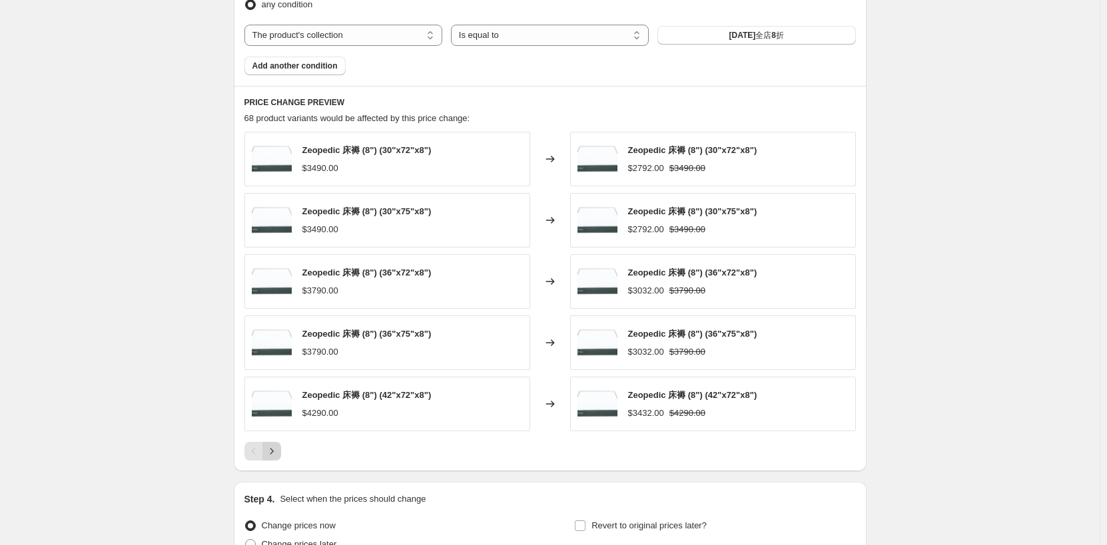
click at [278, 449] on icon "Next" at bounding box center [271, 451] width 13 height 13
click at [278, 453] on icon "Next" at bounding box center [271, 451] width 13 height 13
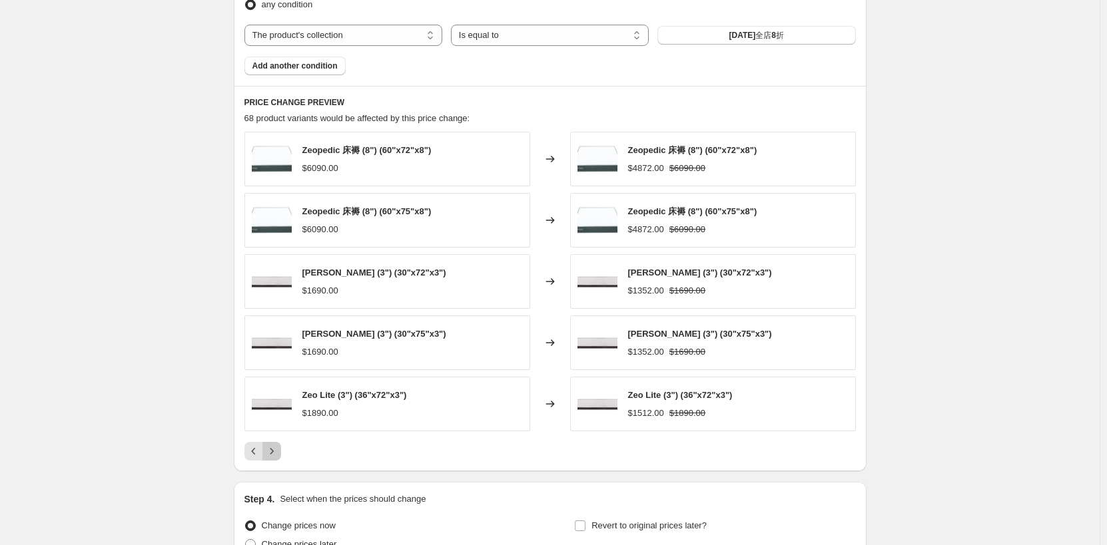
click at [276, 454] on icon "Next" at bounding box center [271, 451] width 13 height 13
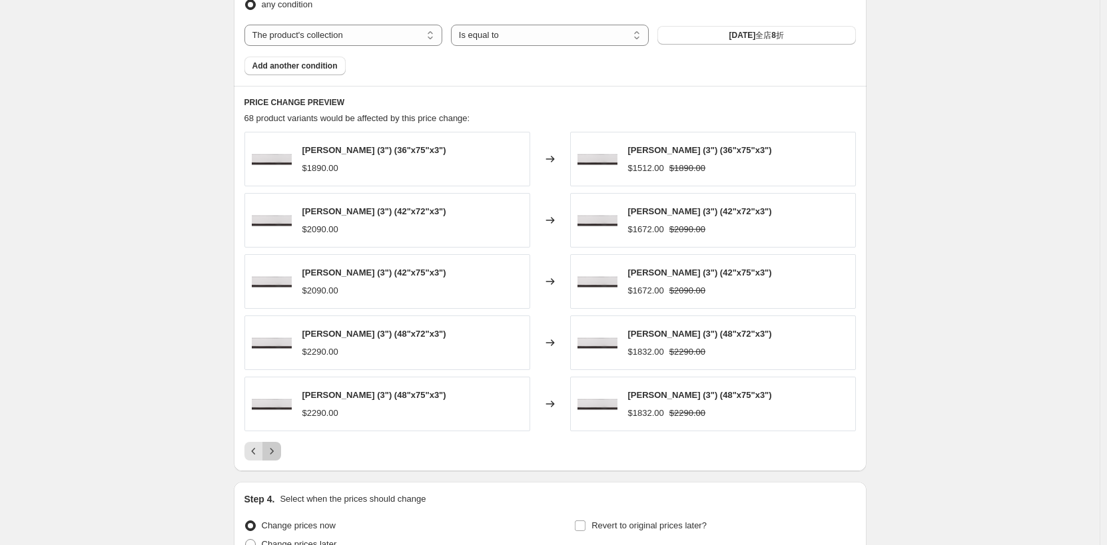
click at [276, 454] on icon "Next" at bounding box center [271, 451] width 13 height 13
click at [274, 451] on icon "Next" at bounding box center [271, 451] width 13 height 13
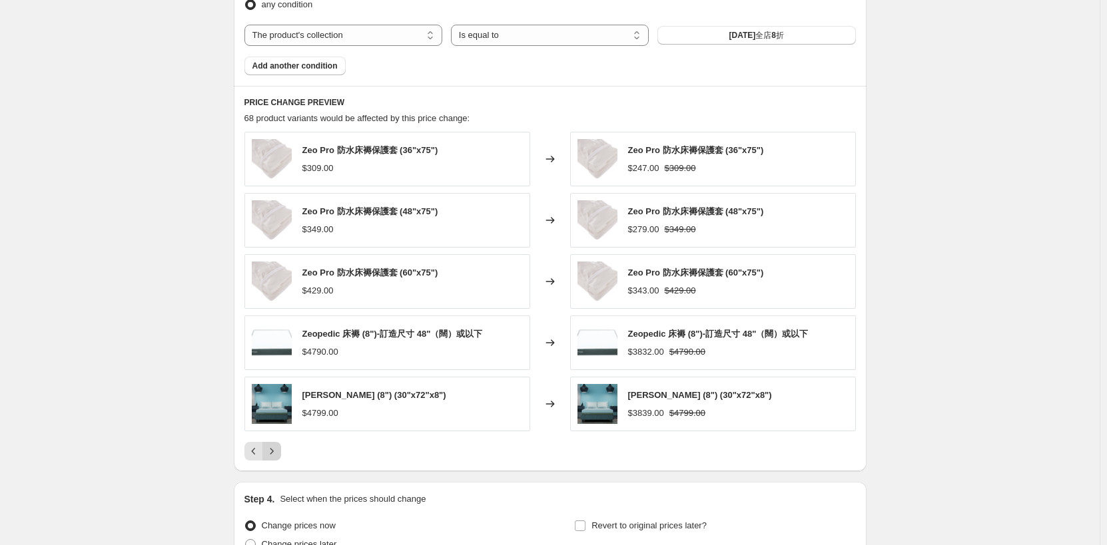
click at [274, 448] on icon "Next" at bounding box center [271, 451] width 13 height 13
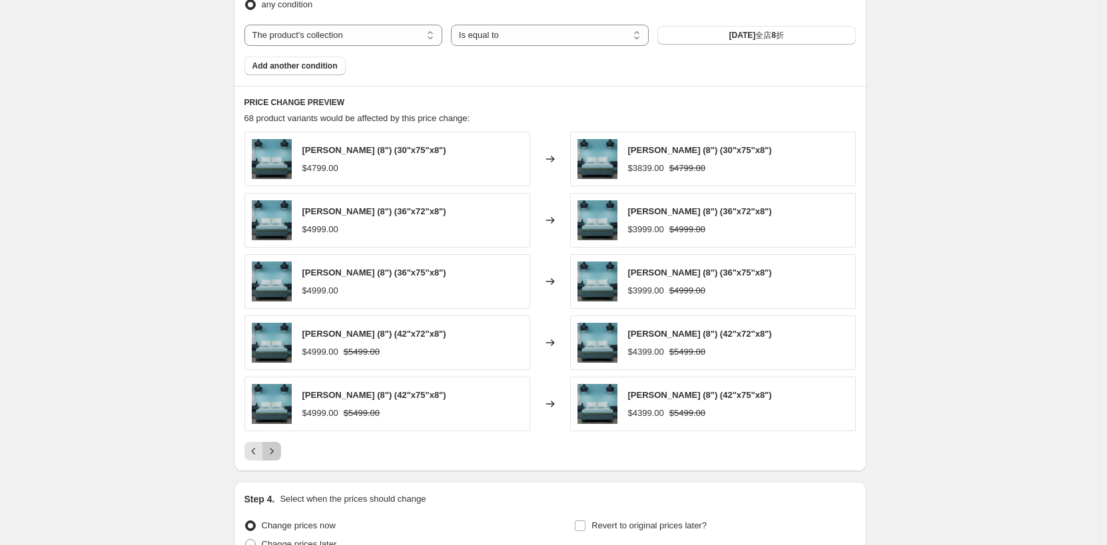
click at [276, 456] on icon "Next" at bounding box center [271, 451] width 13 height 13
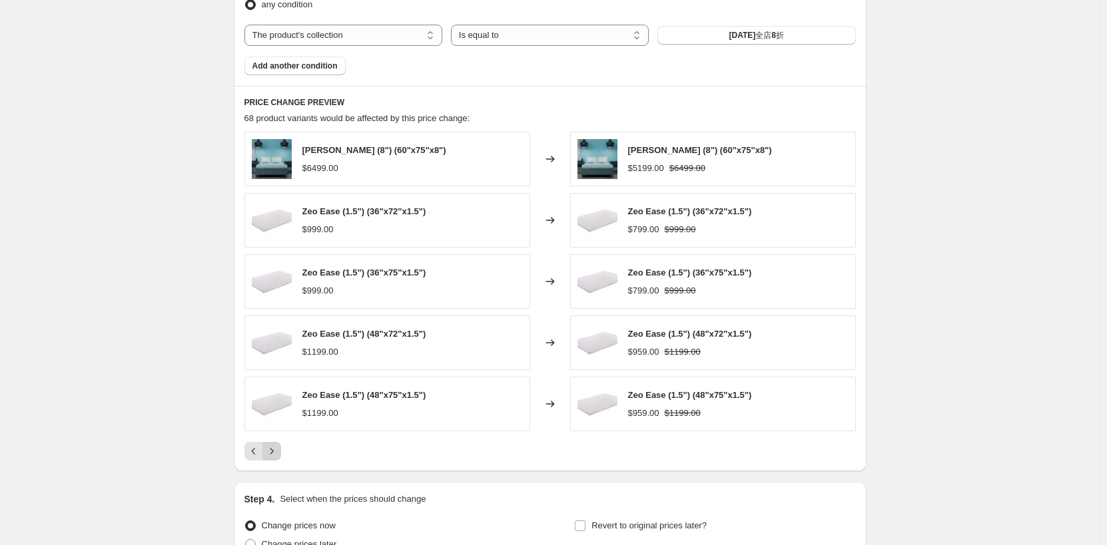
click at [276, 456] on icon "Next" at bounding box center [271, 451] width 13 height 13
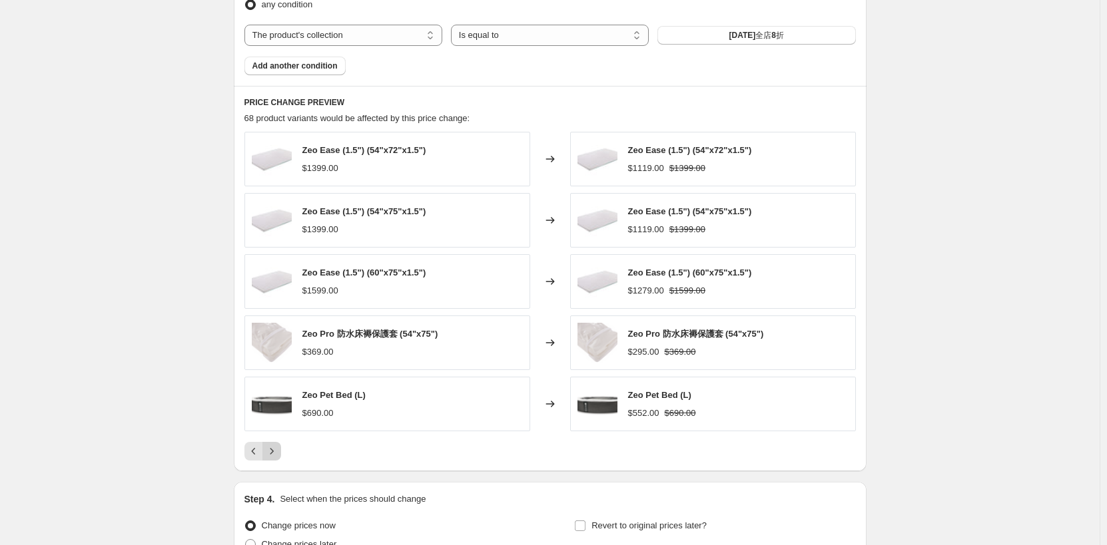
click at [276, 456] on icon "Next" at bounding box center [271, 451] width 13 height 13
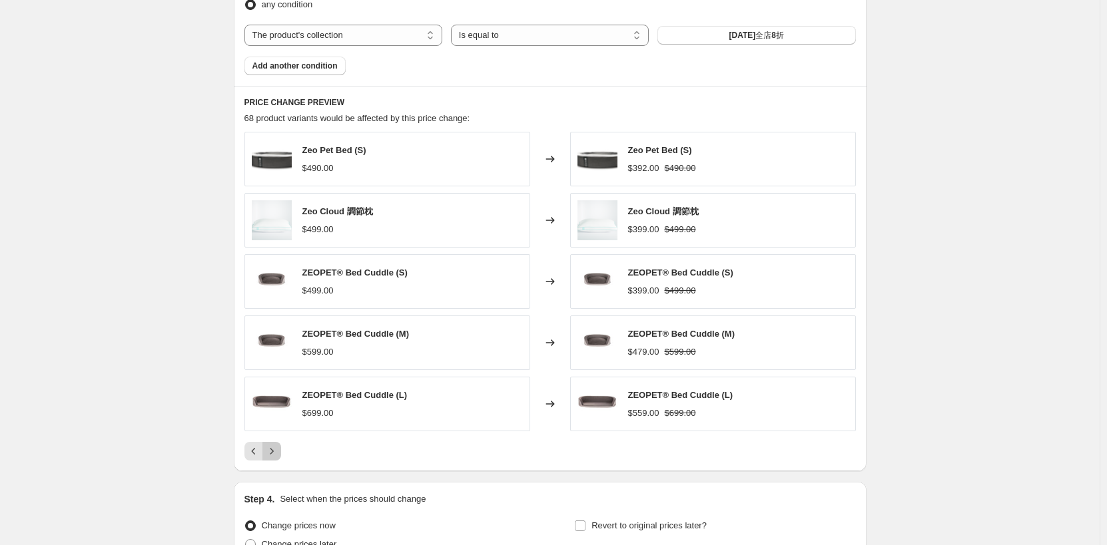
click at [277, 455] on icon "Next" at bounding box center [271, 451] width 13 height 13
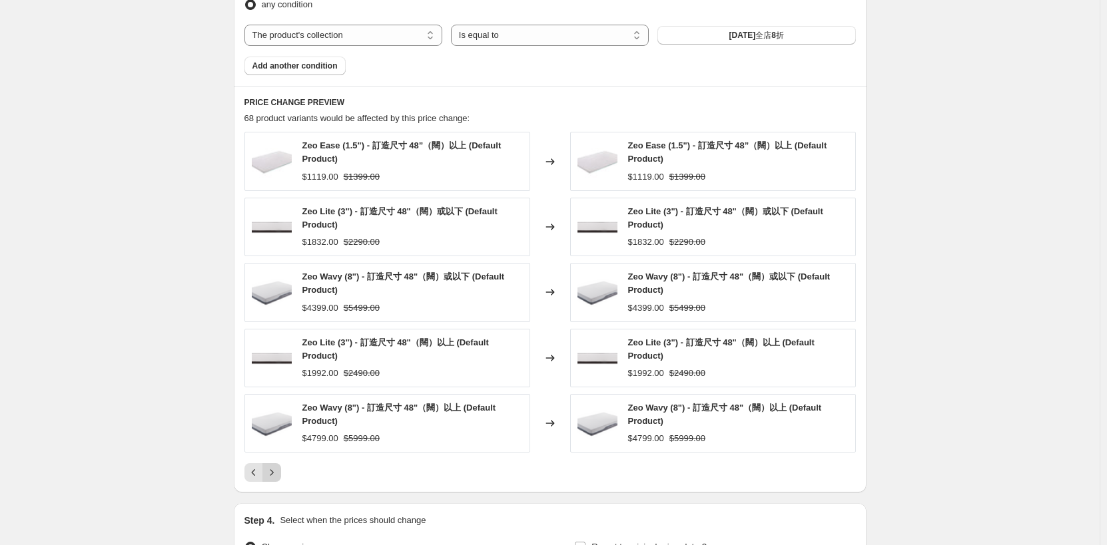
click at [278, 471] on icon "Next" at bounding box center [271, 472] width 13 height 13
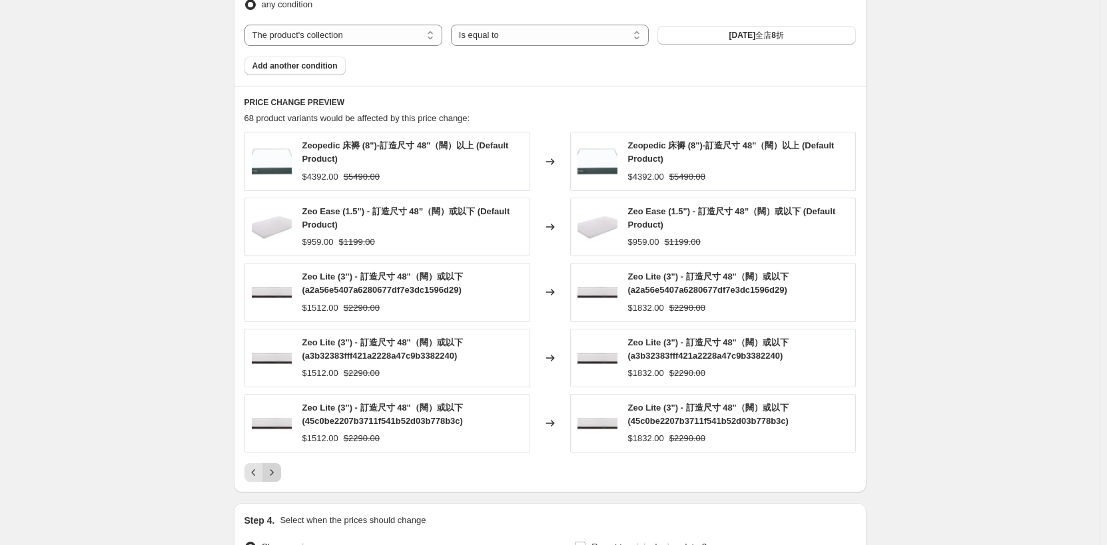
click at [274, 473] on icon "Next" at bounding box center [271, 472] width 13 height 13
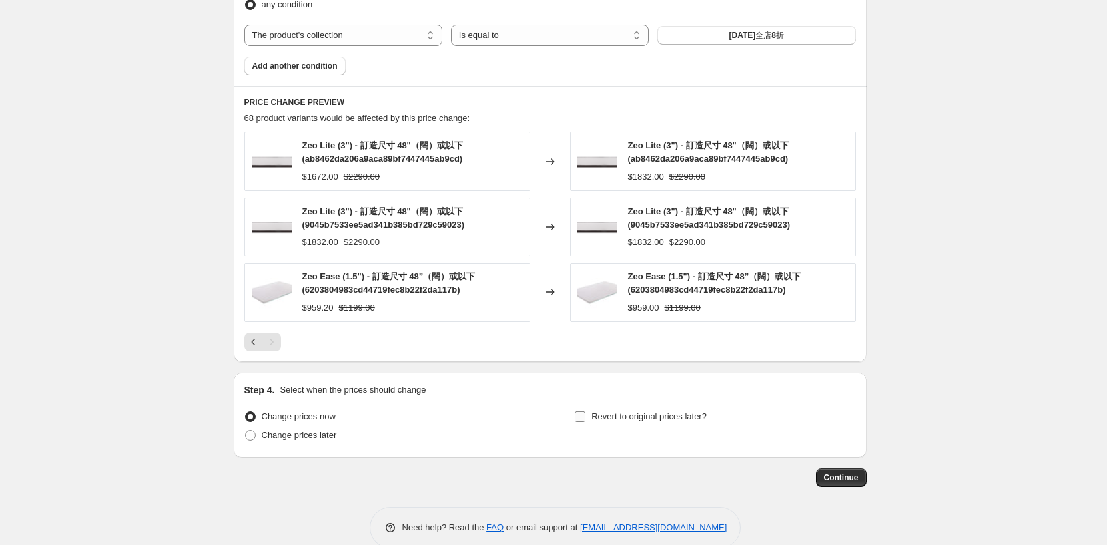
click at [584, 418] on input "Revert to original prices later?" at bounding box center [580, 417] width 11 height 11
checkbox input "true"
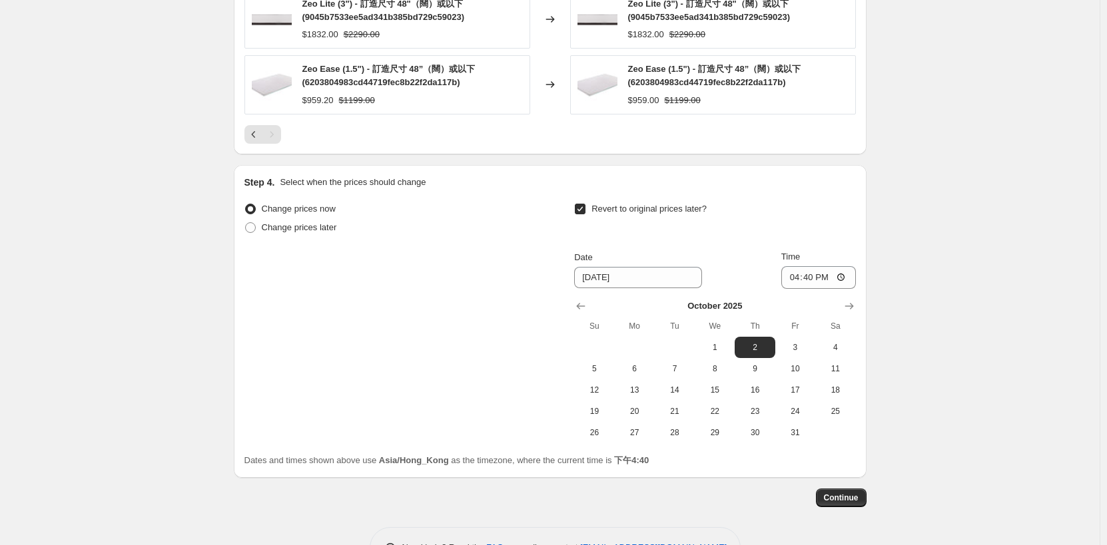
scroll to position [1072, 0]
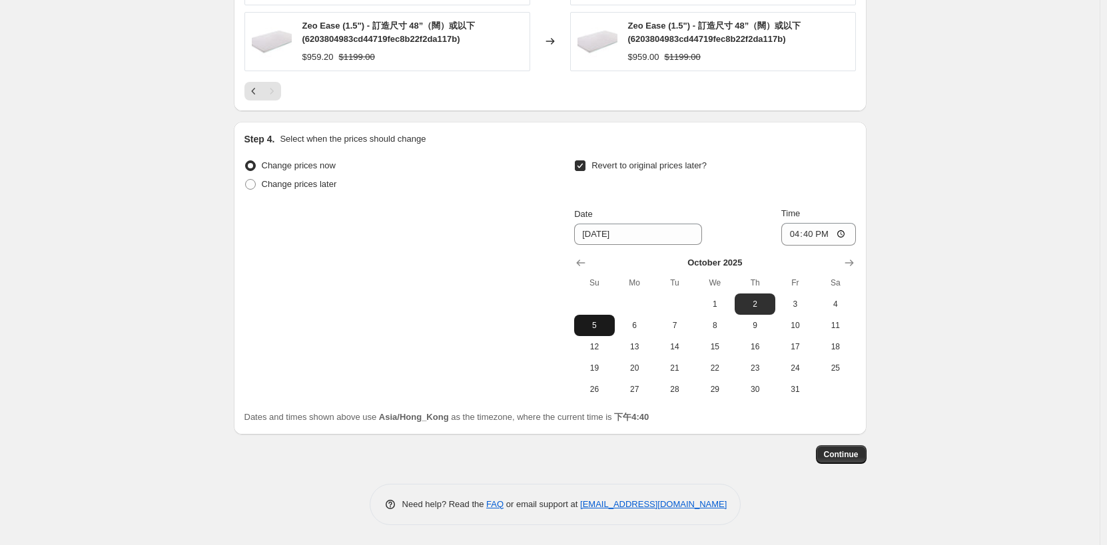
click at [594, 326] on span "5" at bounding box center [593, 325] width 29 height 11
click at [627, 327] on span "6" at bounding box center [634, 325] width 29 height 11
type input "[DATE]"
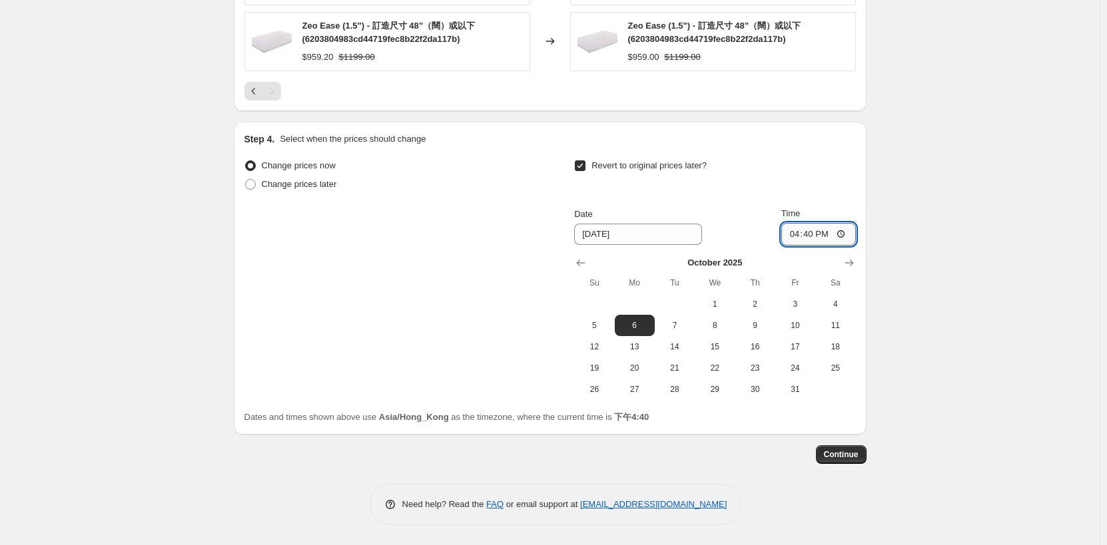
click at [815, 234] on input "16:40" at bounding box center [818, 234] width 75 height 23
click at [823, 235] on input "00:40" at bounding box center [818, 234] width 75 height 23
type input "00:00"
click at [599, 328] on span "5" at bounding box center [593, 325] width 29 height 11
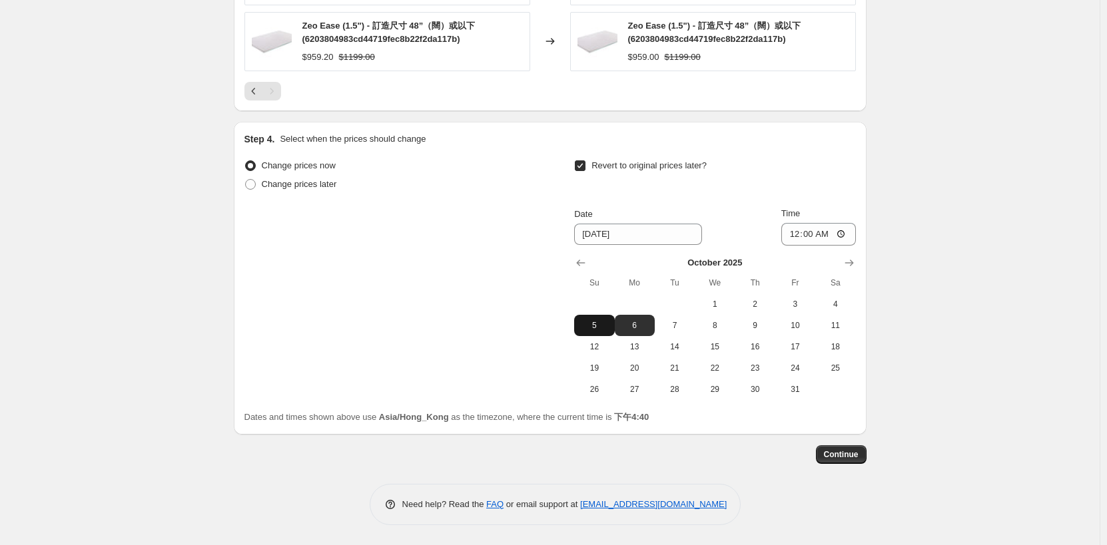
type input "[DATE]"
click at [816, 236] on input "00:00" at bounding box center [818, 234] width 75 height 23
type input "23:59"
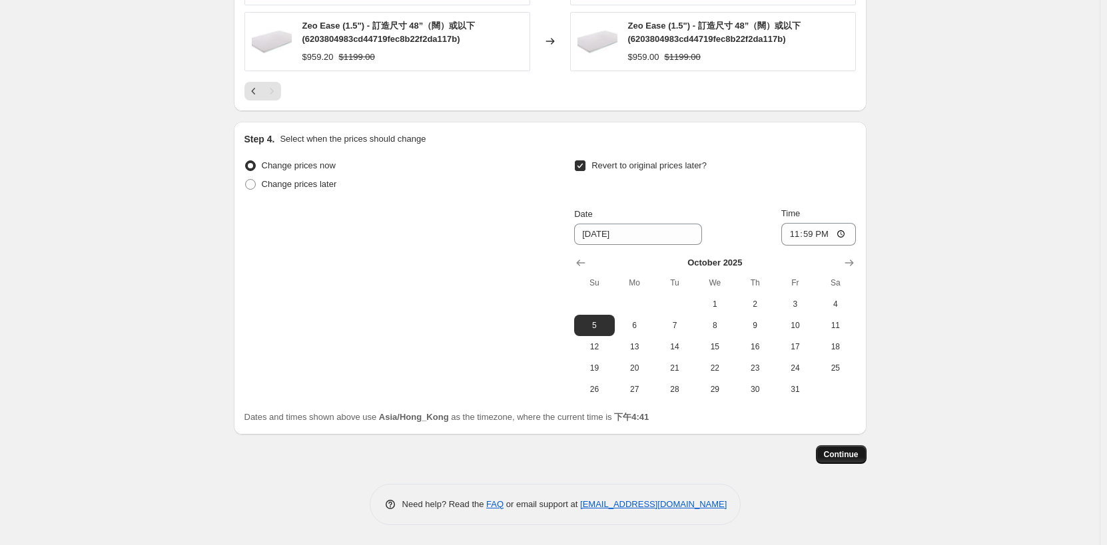
click at [846, 457] on span "Continue" at bounding box center [841, 454] width 35 height 11
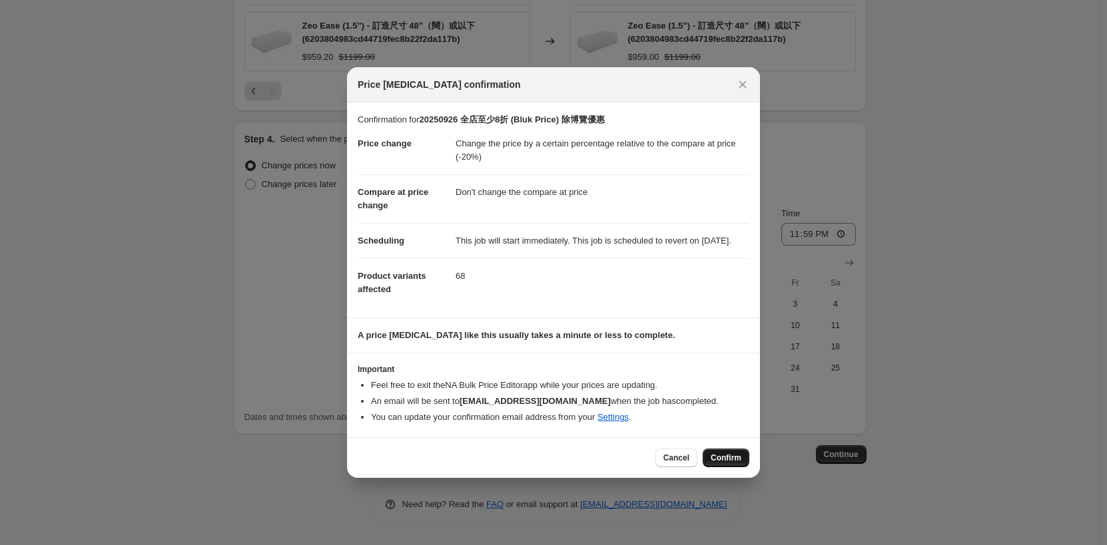
click at [723, 463] on span "Confirm" at bounding box center [726, 458] width 31 height 11
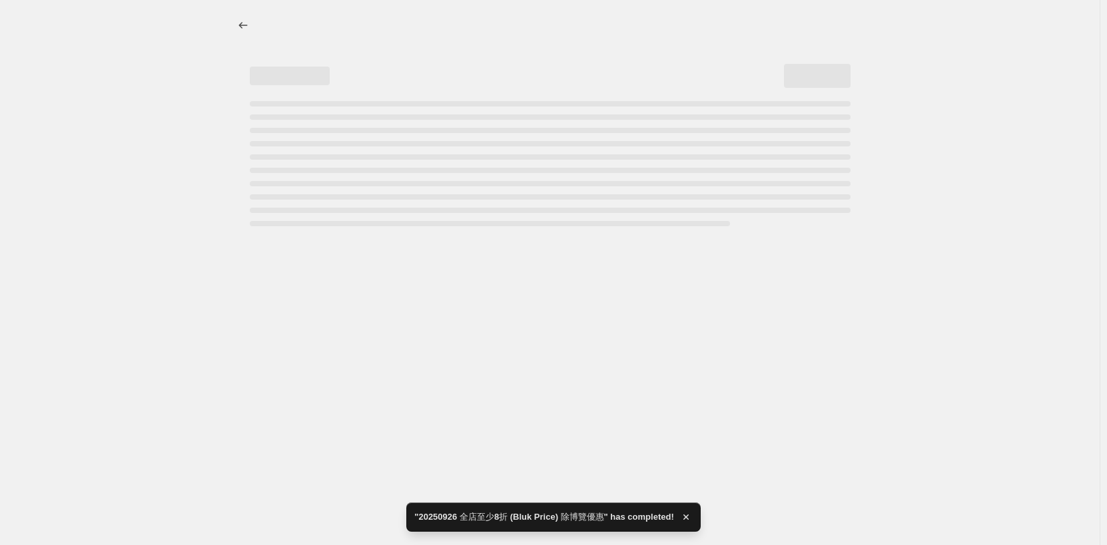
select select "pcap"
select select "no_change"
select select "collection"
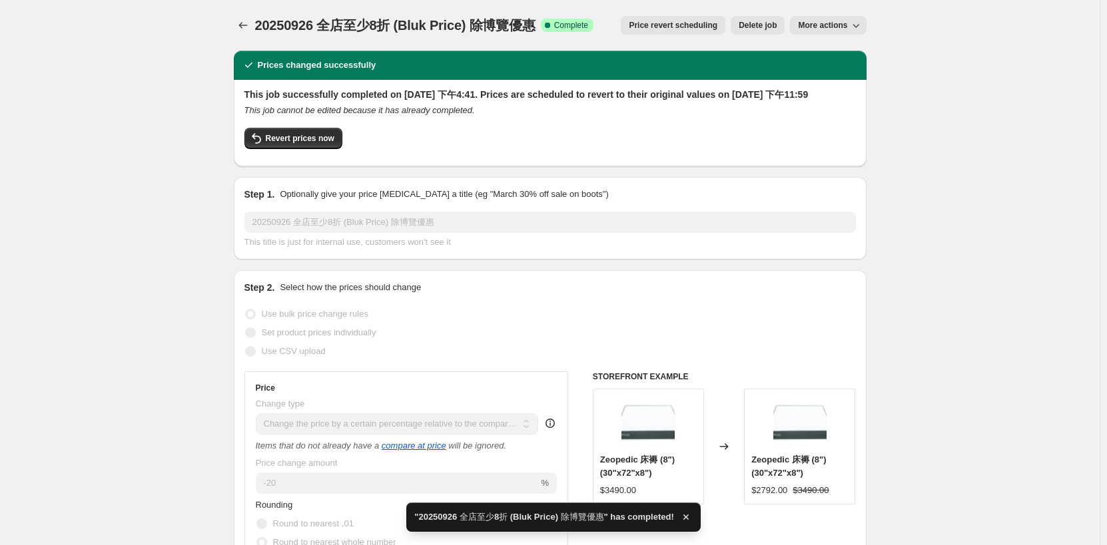
click at [248, 27] on icon "Price change jobs" at bounding box center [242, 25] width 13 height 13
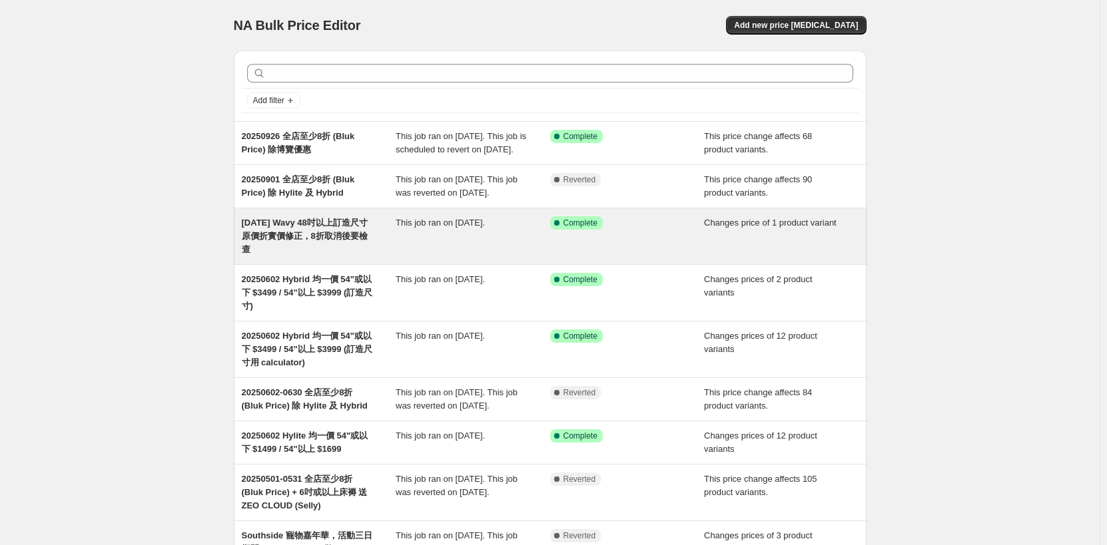
click at [481, 256] on div "This job ran on [DATE]." at bounding box center [473, 236] width 154 height 40
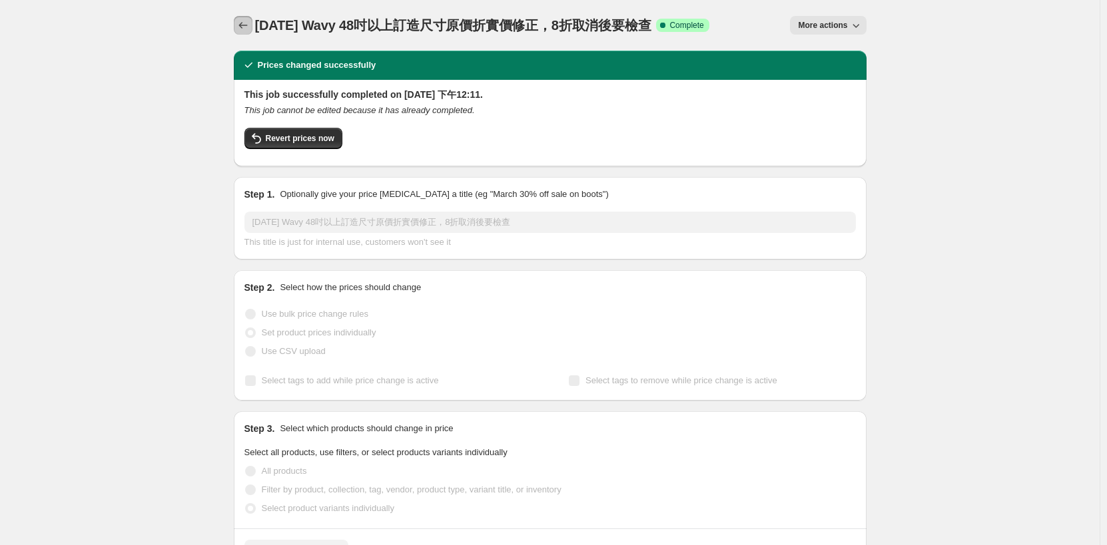
click at [250, 28] on icon "Price change jobs" at bounding box center [242, 25] width 13 height 13
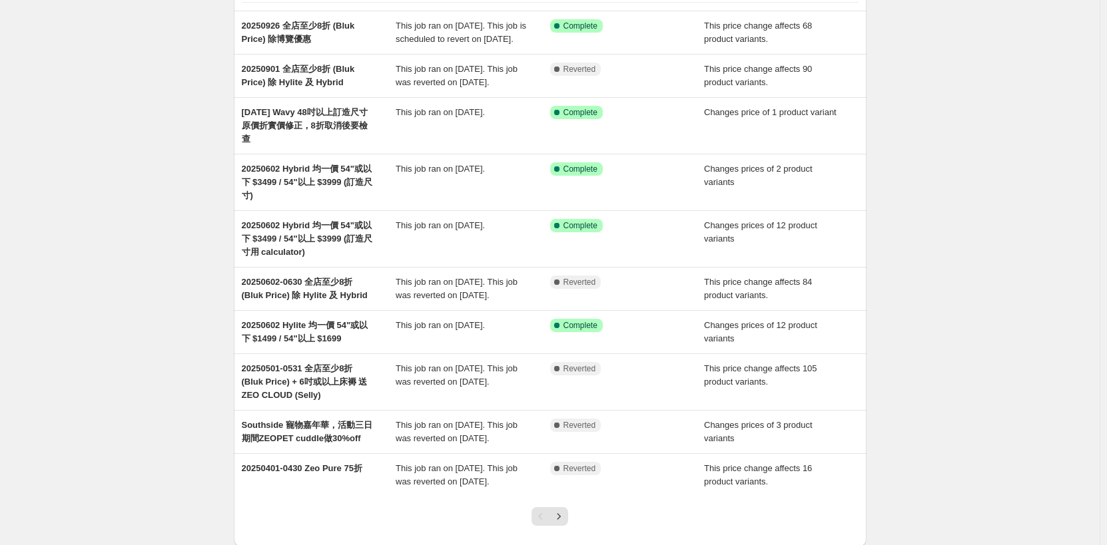
scroll to position [133, 0]
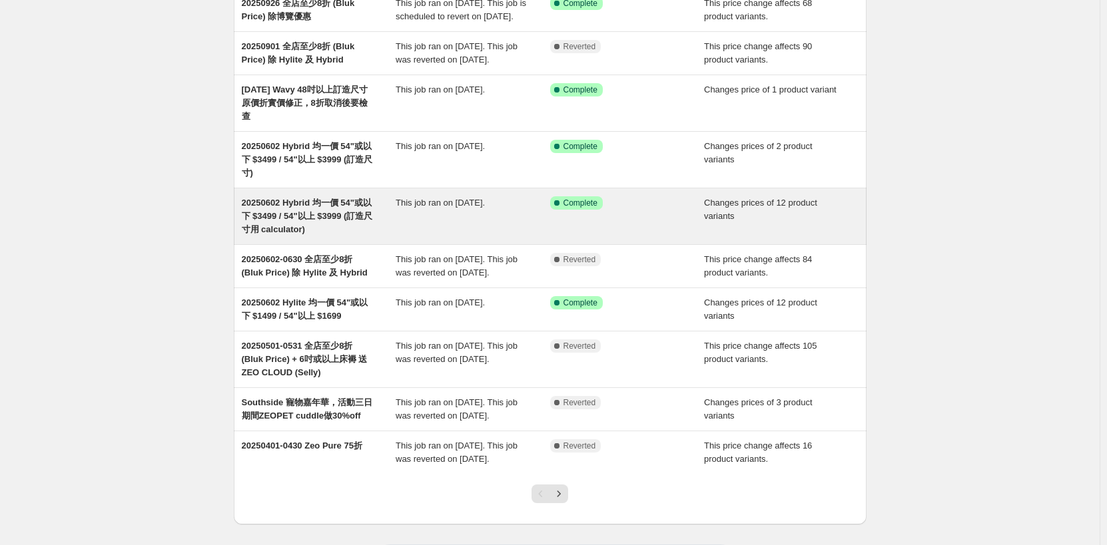
click at [366, 234] on span "20250602 Hybrid 均一價 54"或以下 $3499 / 54"以上 $3999 (訂造尺寸用 calculator)" at bounding box center [307, 216] width 131 height 37
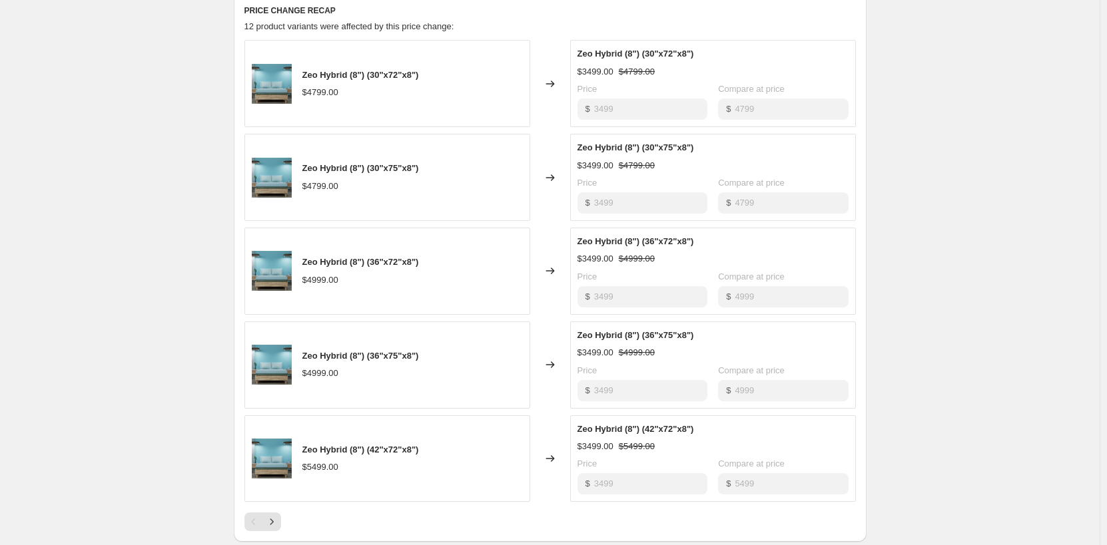
scroll to position [666, 0]
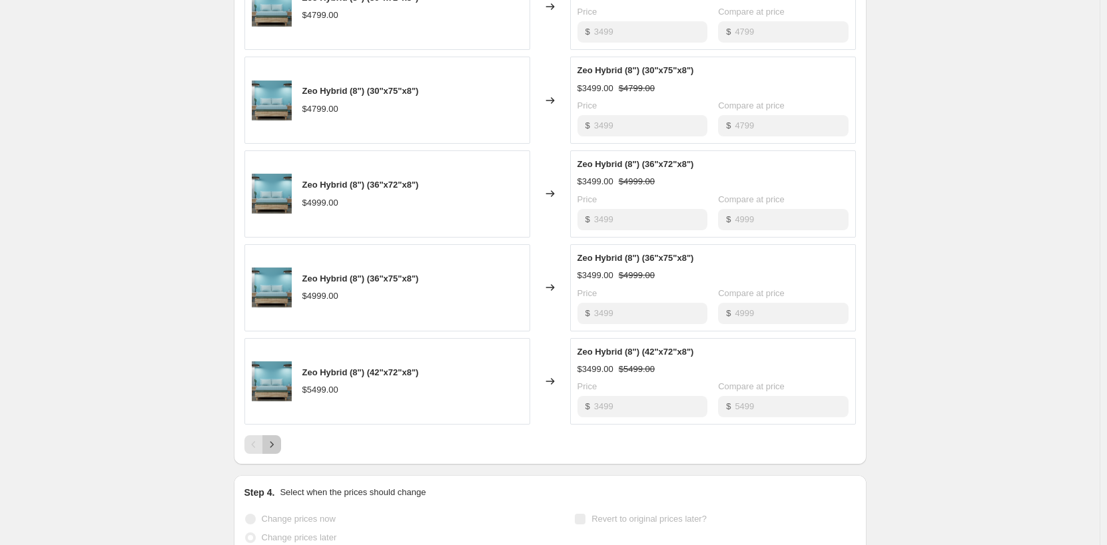
click at [278, 442] on icon "Next" at bounding box center [271, 444] width 13 height 13
click at [278, 445] on icon "Next" at bounding box center [271, 444] width 13 height 13
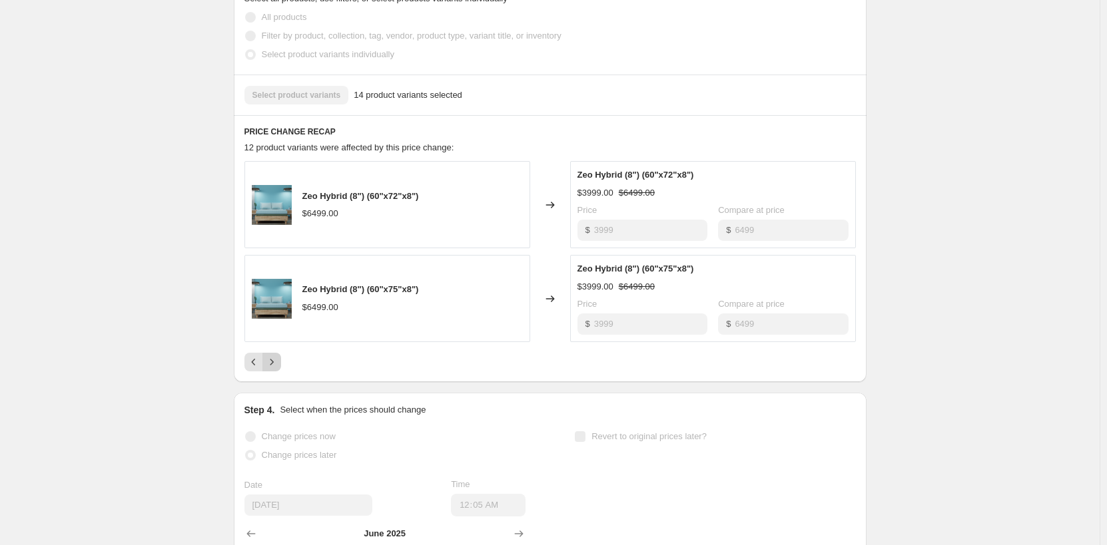
scroll to position [466, 0]
click at [260, 365] on icon "Previous" at bounding box center [253, 363] width 13 height 13
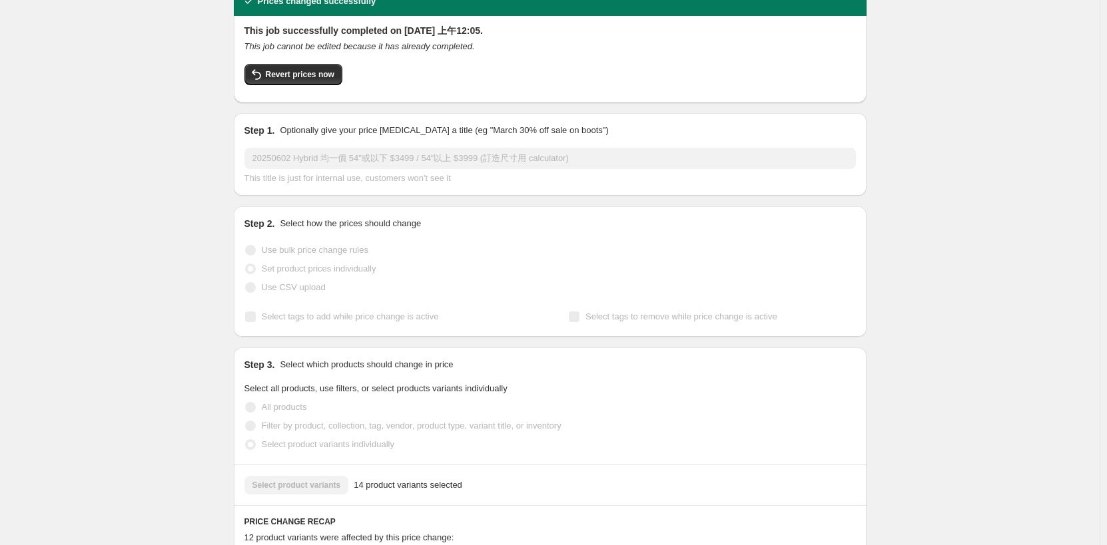
scroll to position [0, 0]
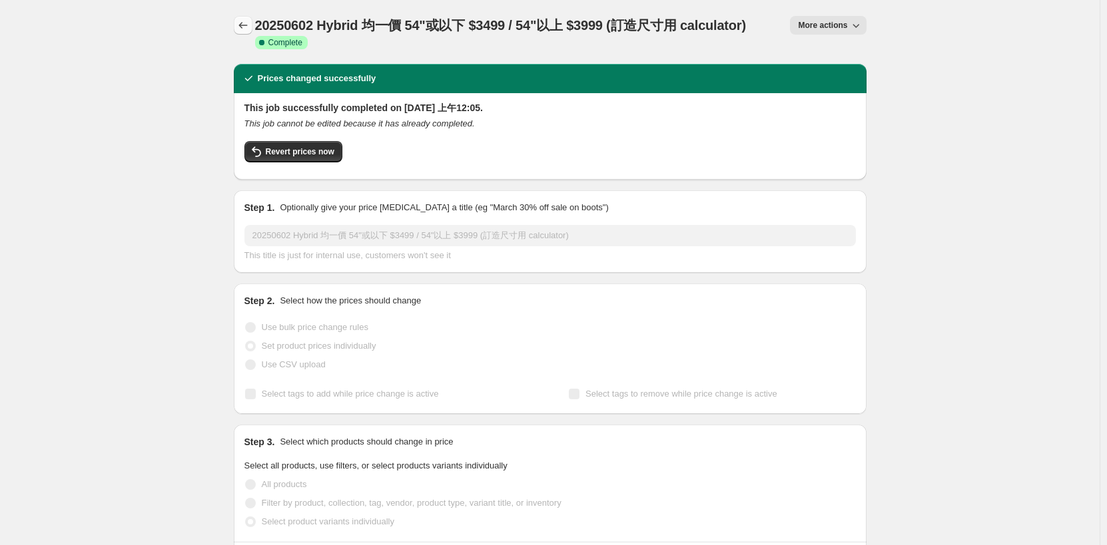
click at [246, 27] on icon "Price change jobs" at bounding box center [242, 25] width 13 height 13
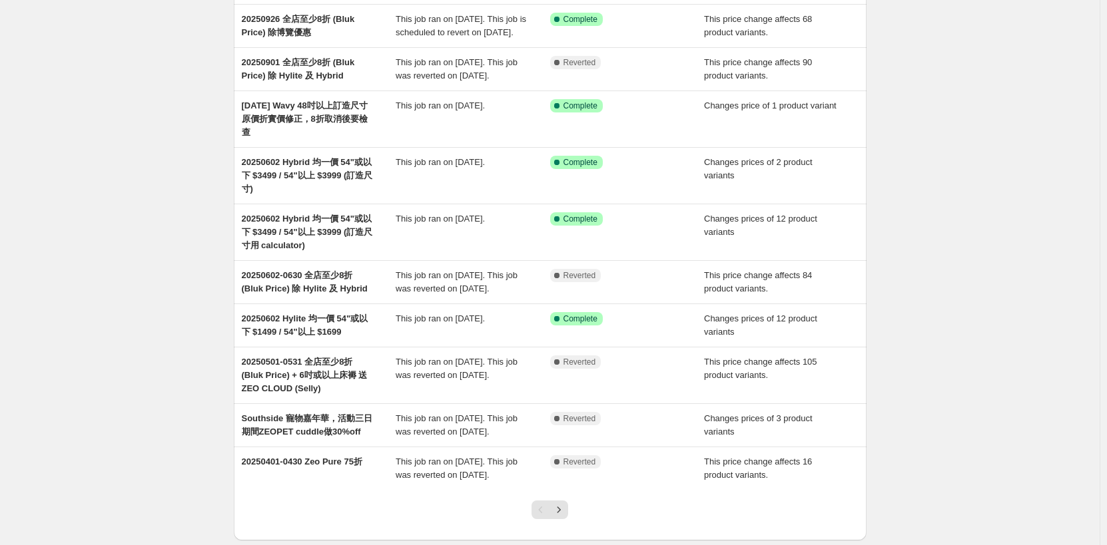
scroll to position [114, 0]
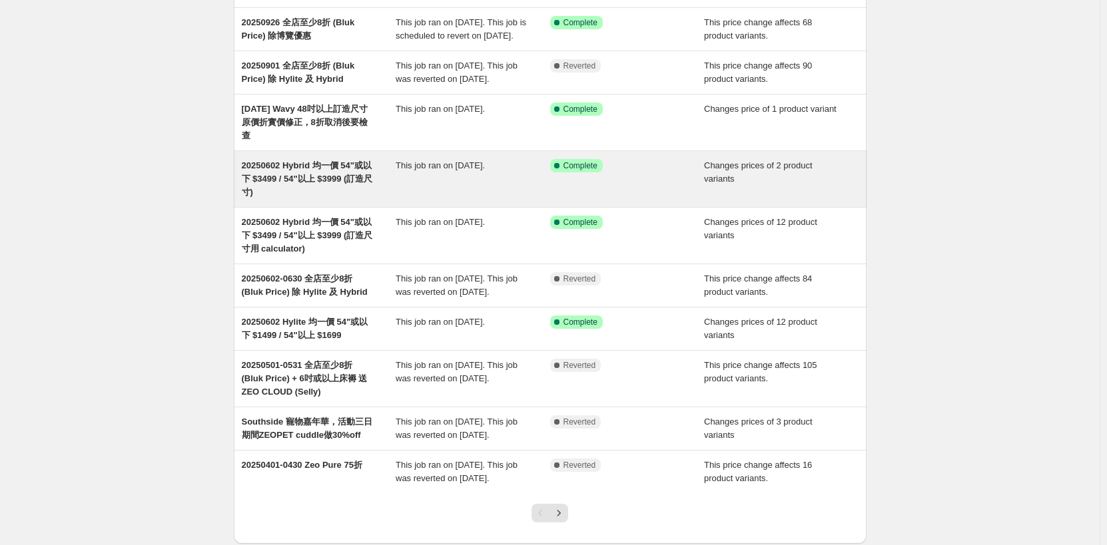
click at [327, 199] on div "20250602 Hybrid 均一價 54"或以下 $3499 / 54"以上 $3999 (訂造尺寸)" at bounding box center [319, 179] width 154 height 40
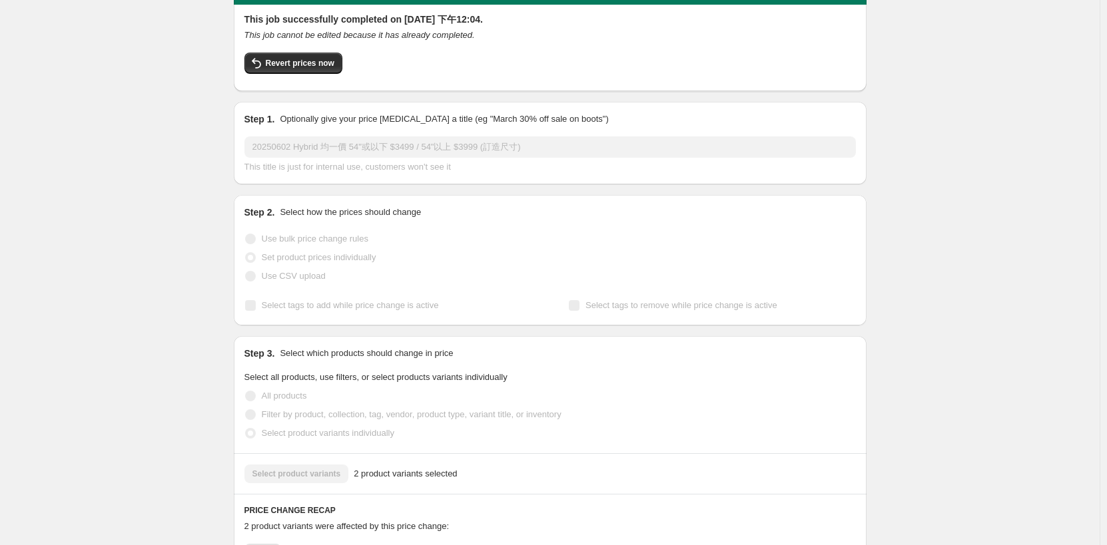
scroll to position [280, 0]
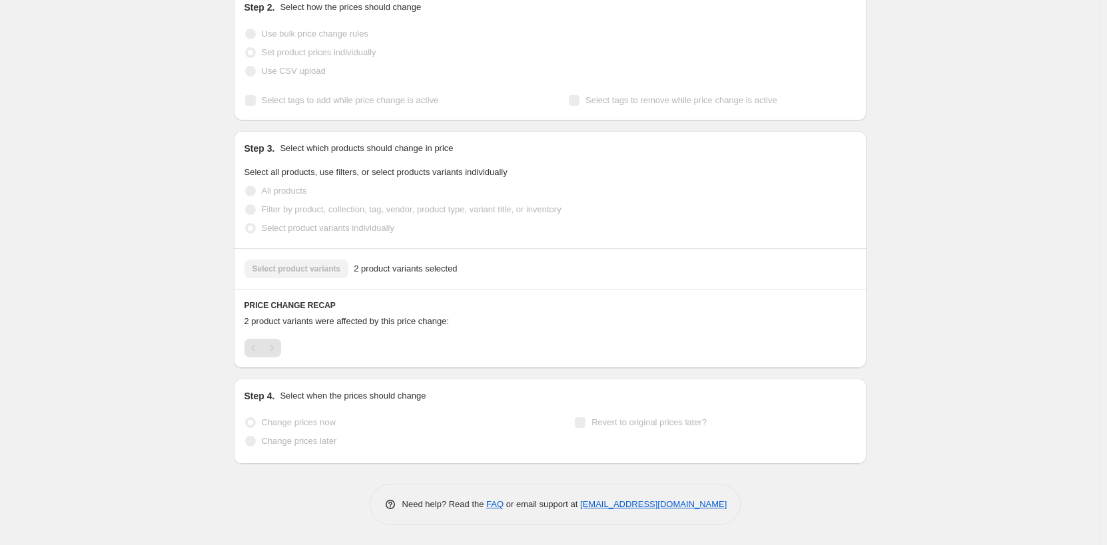
click at [305, 276] on div "Select product variants 2 product variants selected" at bounding box center [549, 269] width 611 height 19
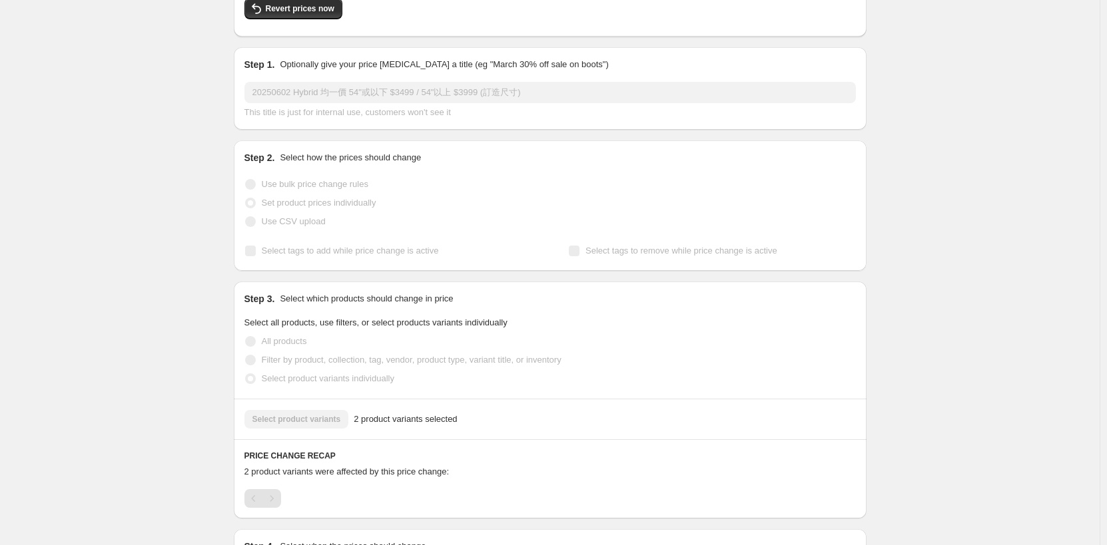
scroll to position [0, 0]
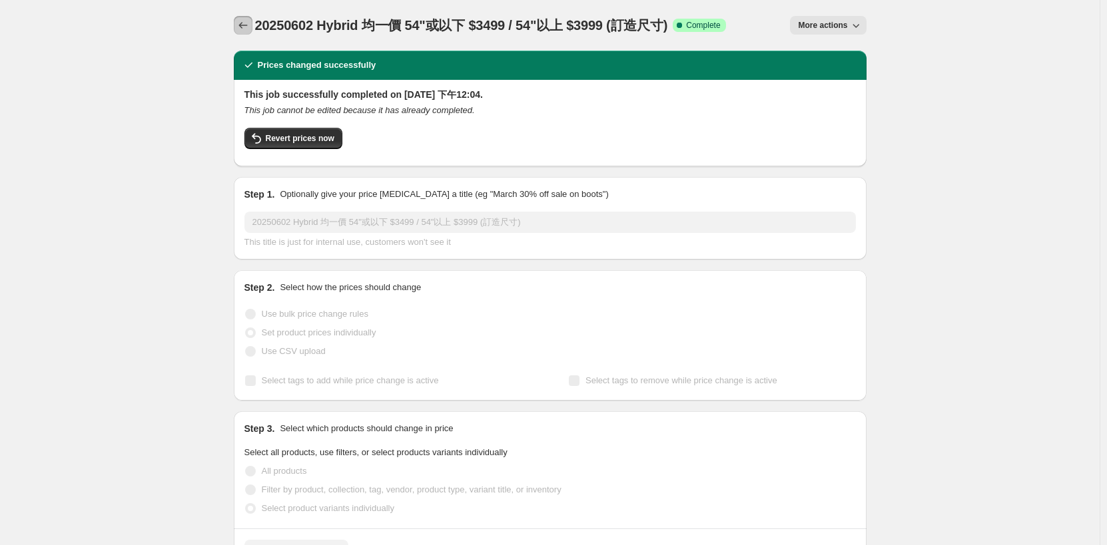
click at [244, 28] on icon "Price change jobs" at bounding box center [242, 25] width 9 height 7
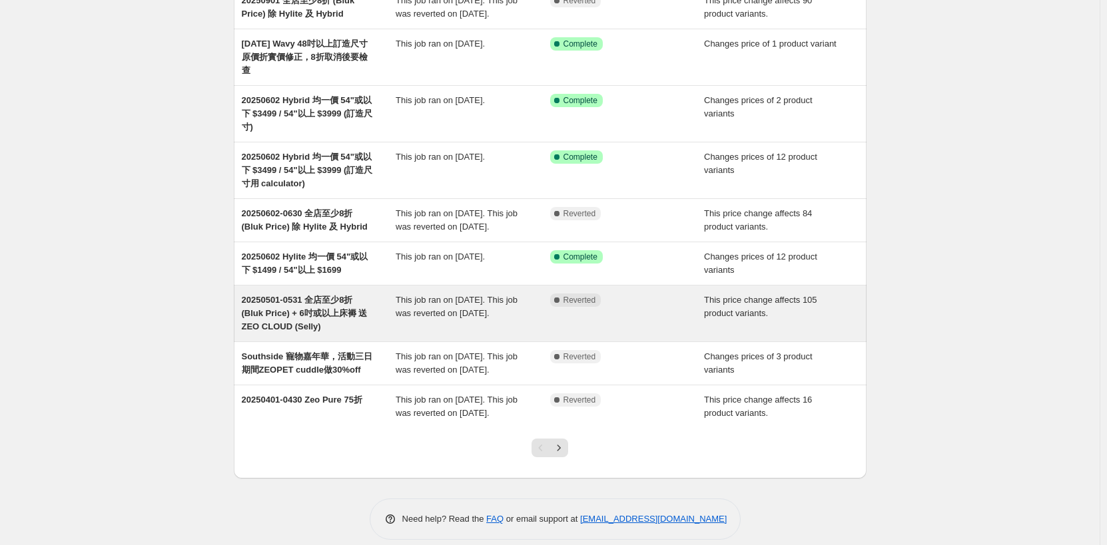
scroll to position [247, 0]
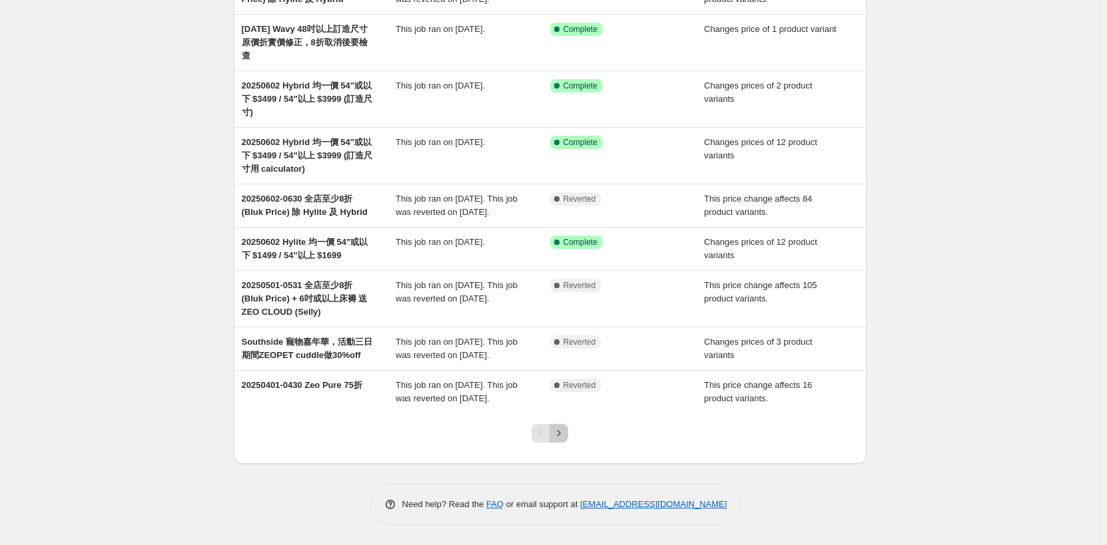
click at [565, 438] on icon "Next" at bounding box center [558, 433] width 13 height 13
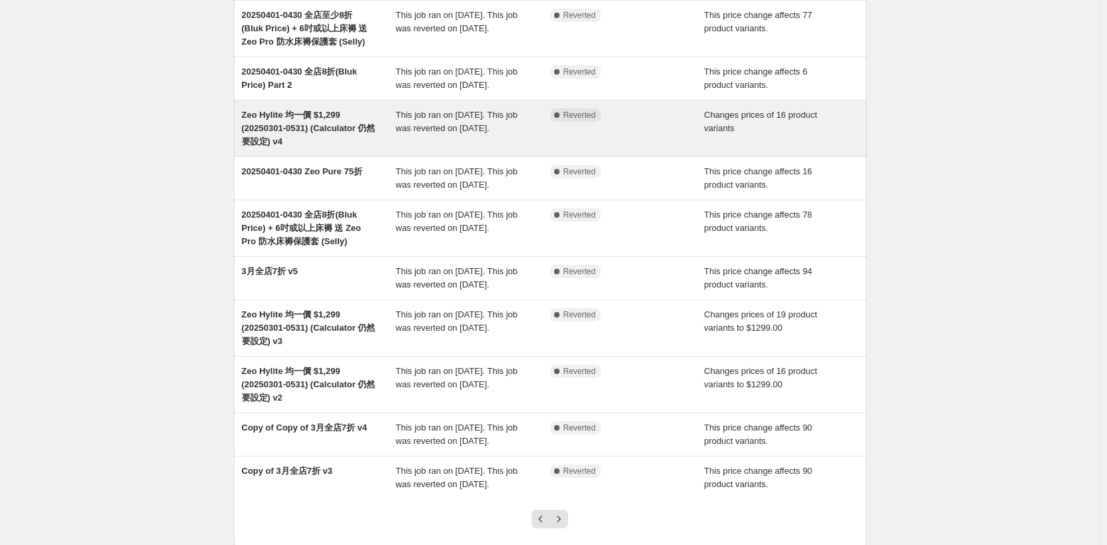
scroll to position [207, 0]
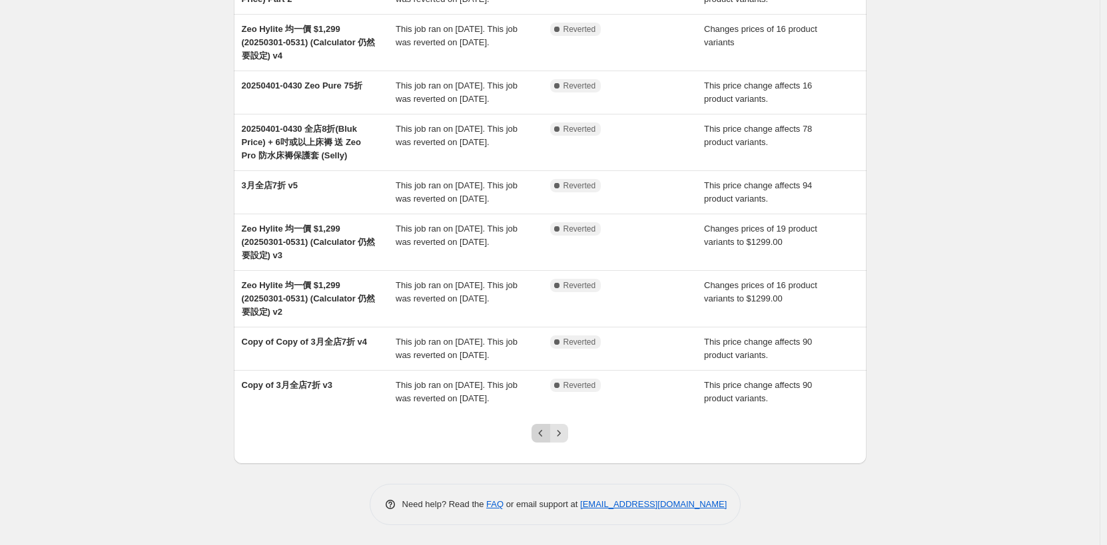
click at [537, 434] on icon "Previous" at bounding box center [540, 433] width 13 height 13
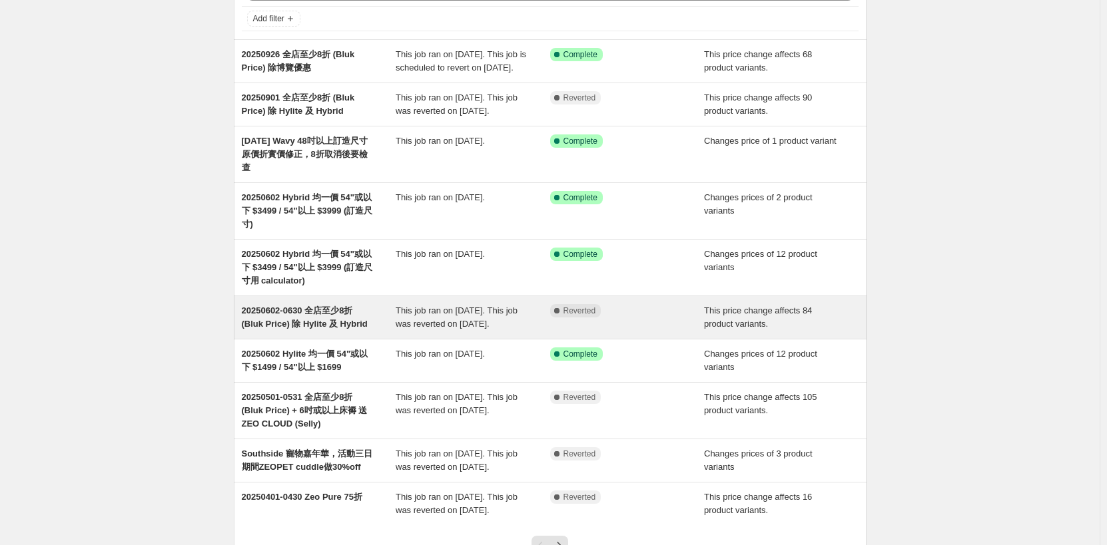
scroll to position [247, 0]
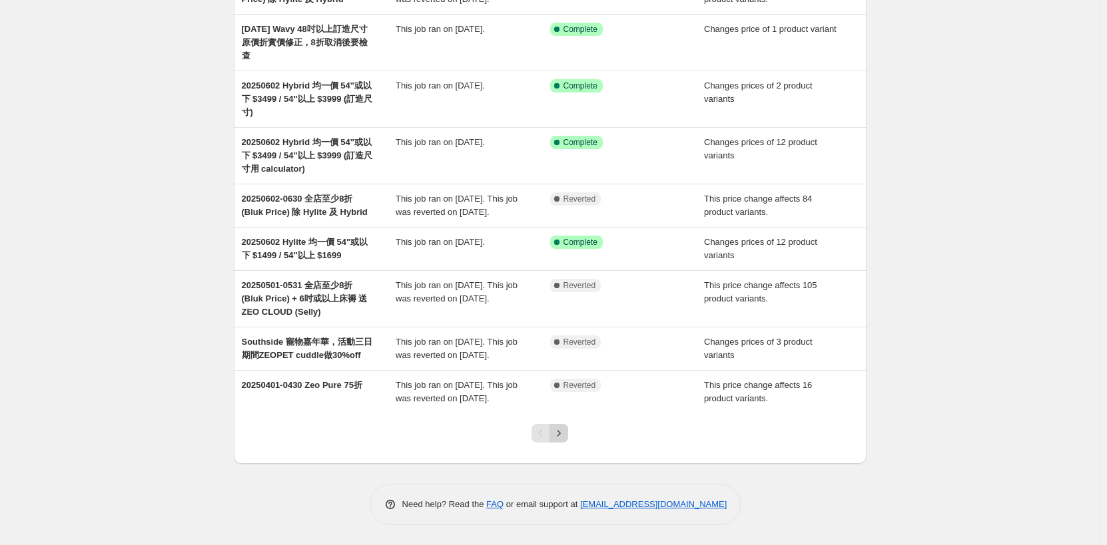
click at [565, 431] on icon "Next" at bounding box center [558, 433] width 13 height 13
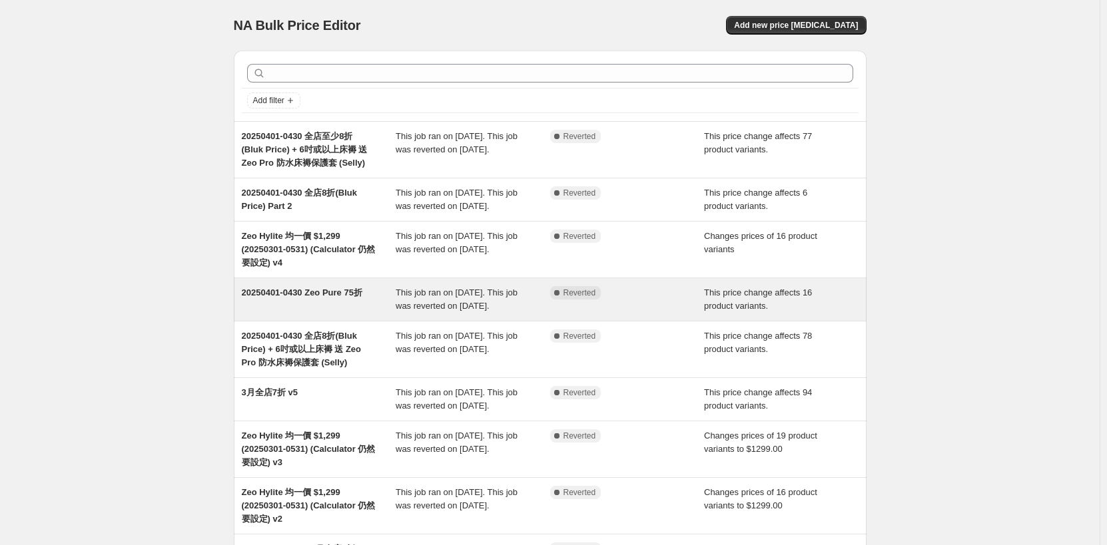
click at [353, 301] on div "20250401-0430 Zeo Pure 75折" at bounding box center [319, 299] width 154 height 27
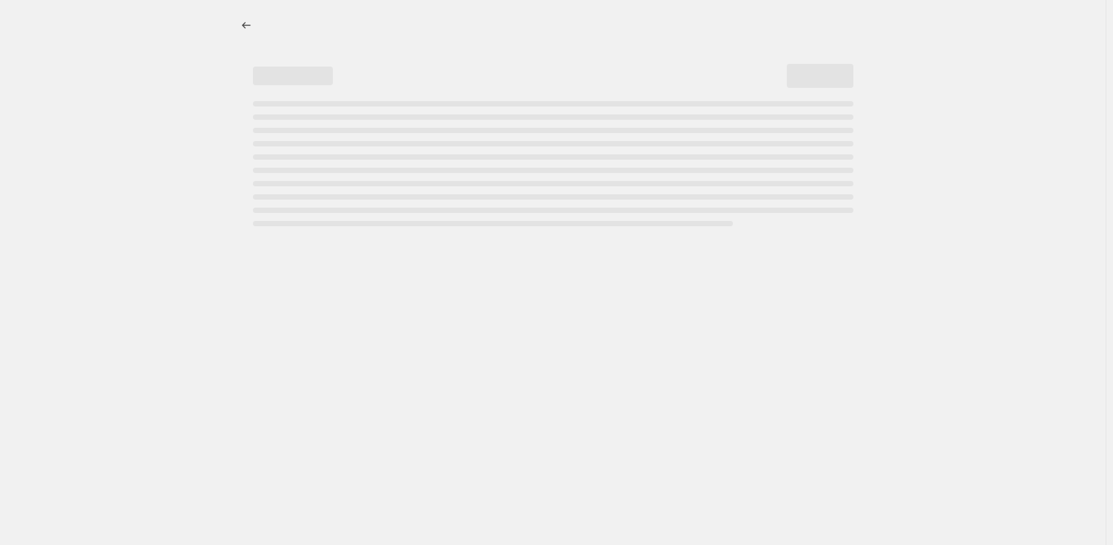
select select "pcap"
select select "no_change"
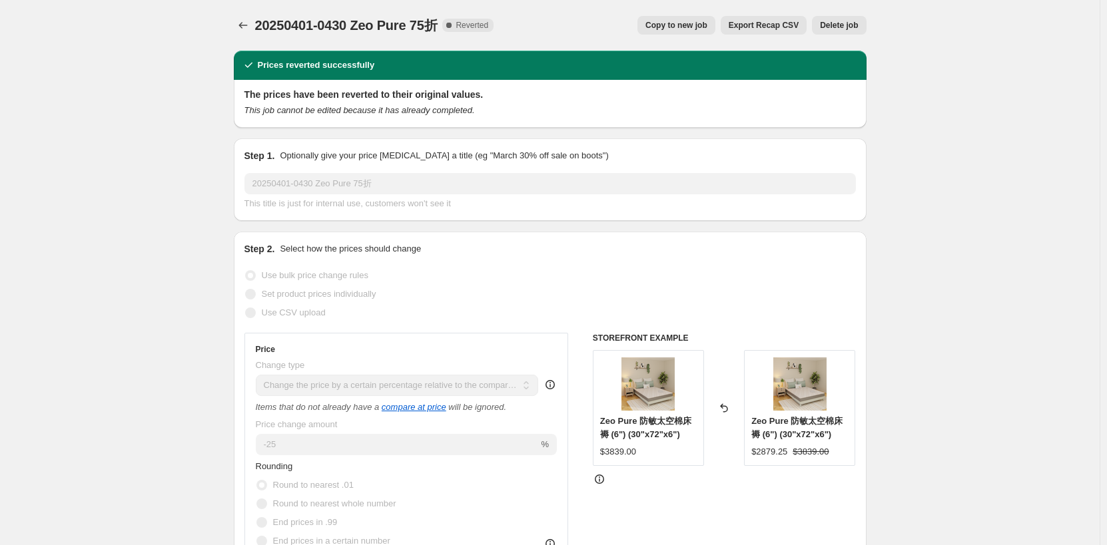
click at [701, 25] on span "Copy to new job" at bounding box center [676, 25] width 62 height 11
select select "pcap"
select select "no_change"
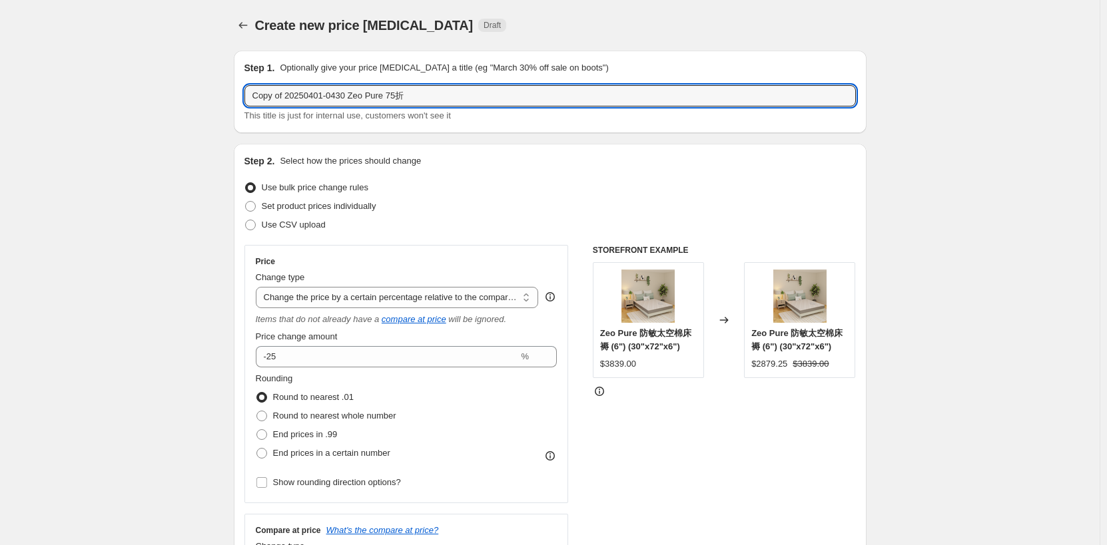
drag, startPoint x: 286, startPoint y: 93, endPoint x: 172, endPoint y: 99, distance: 114.1
drag, startPoint x: 288, startPoint y: 98, endPoint x: 203, endPoint y: 93, distance: 84.7
click at [290, 98] on input "20250401-0430 Zeo Pure 75折" at bounding box center [549, 95] width 611 height 21
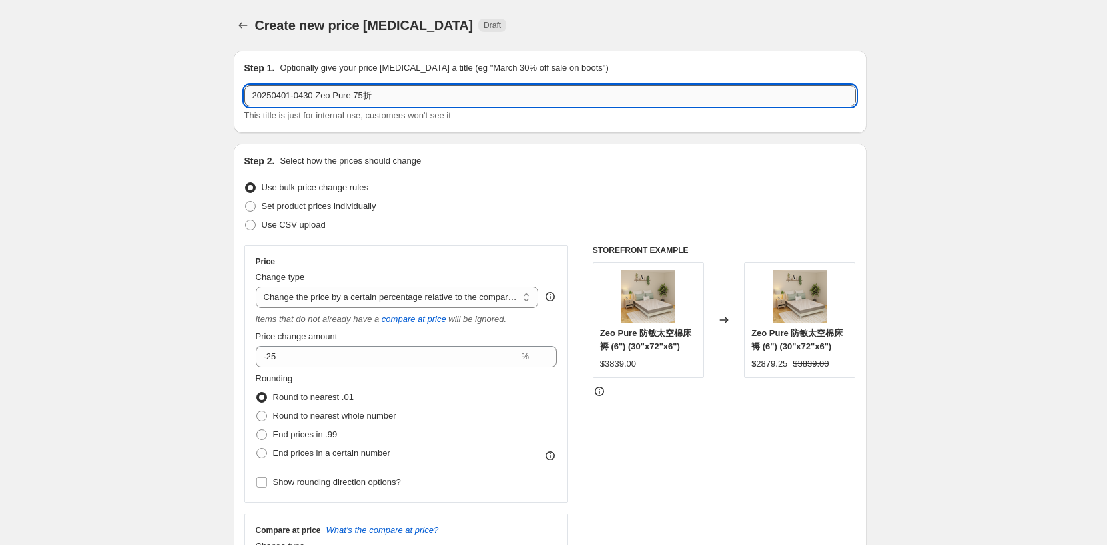
click at [283, 100] on input "20250401-0430 Zeo Pure 75折" at bounding box center [549, 95] width 611 height 21
click at [286, 102] on input "20250901-0430 Zeo Pure 75折" at bounding box center [549, 95] width 611 height 21
click at [290, 98] on input "20250901-0430 Zeo Pure 75折" at bounding box center [549, 95] width 611 height 21
drag, startPoint x: 292, startPoint y: 96, endPoint x: 285, endPoint y: 101, distance: 8.1
click at [285, 101] on input "20250901-0430 Zeo Pure 75折" at bounding box center [549, 95] width 611 height 21
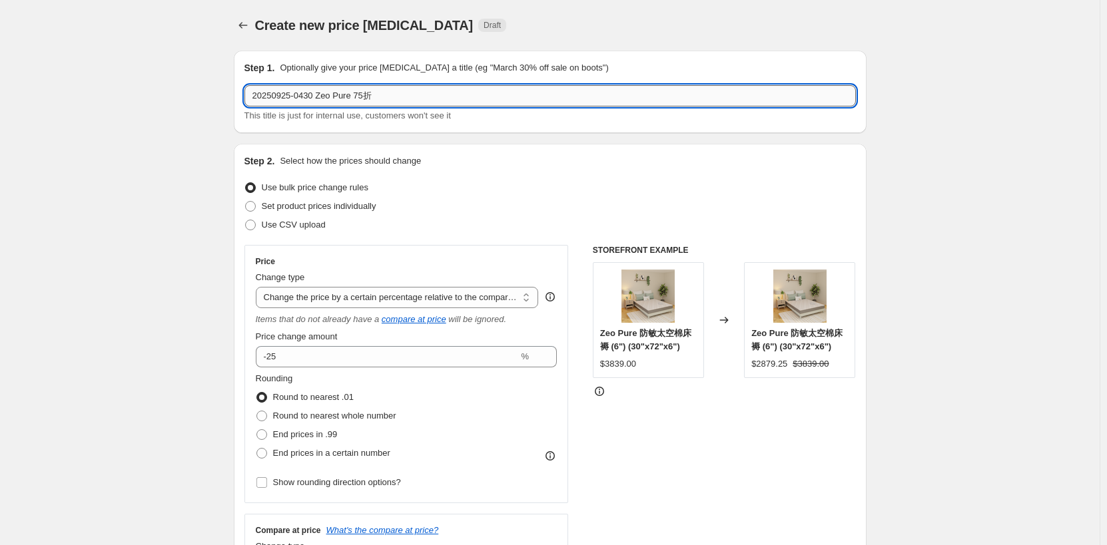
click at [302, 97] on input "20250925-0430 Zeo Pure 75折" at bounding box center [549, 95] width 611 height 21
click at [302, 99] on input "20250925-0430 Zeo Pure 75折" at bounding box center [549, 95] width 611 height 21
drag, startPoint x: 297, startPoint y: 101, endPoint x: 305, endPoint y: 97, distance: 8.9
click at [305, 97] on input "20250925-0430 Zeo Pure 75折" at bounding box center [549, 95] width 611 height 21
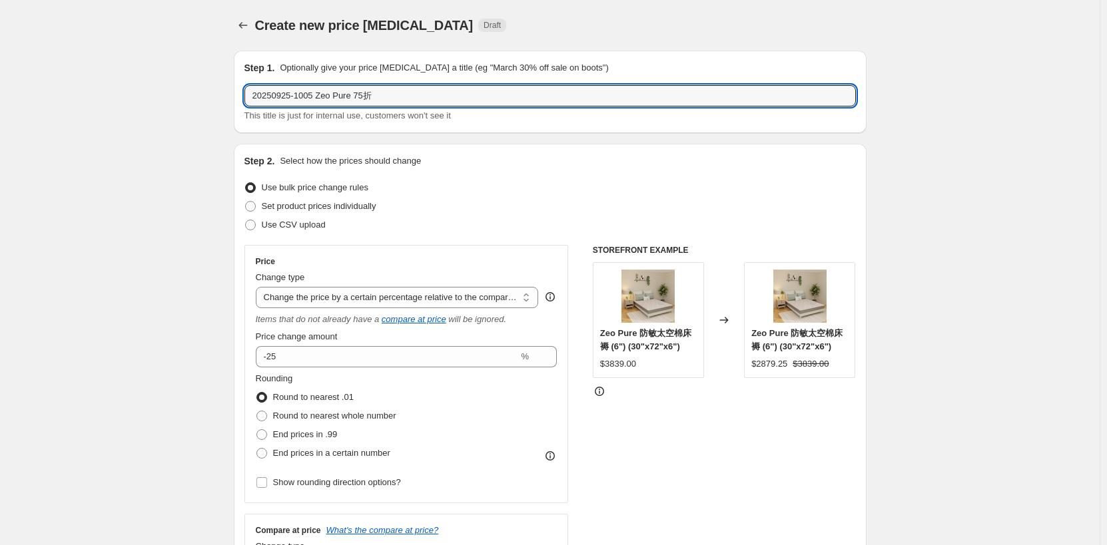
type input "20250925-1005 Zeo Pure 75折"
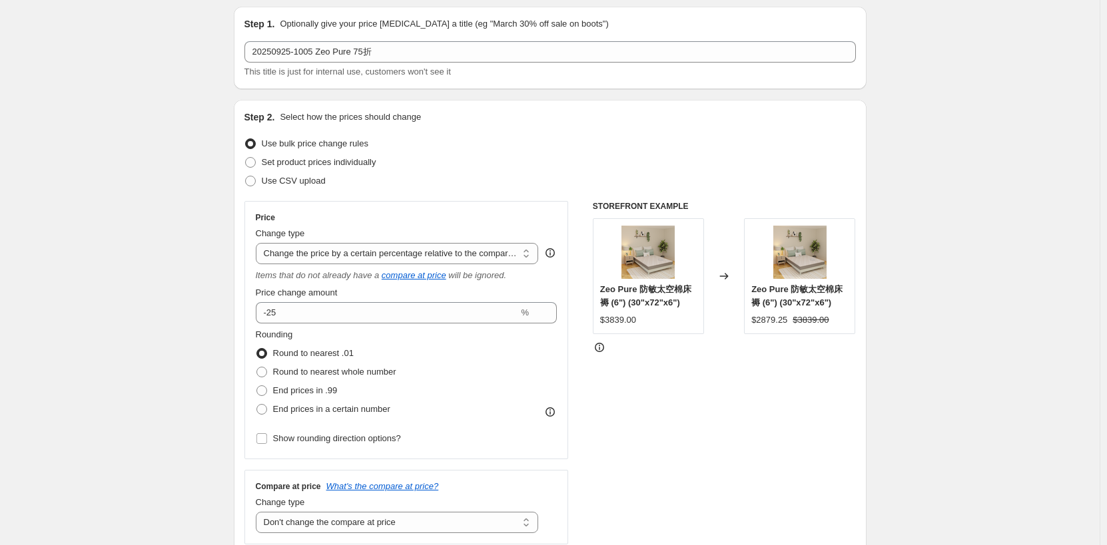
scroll to position [67, 0]
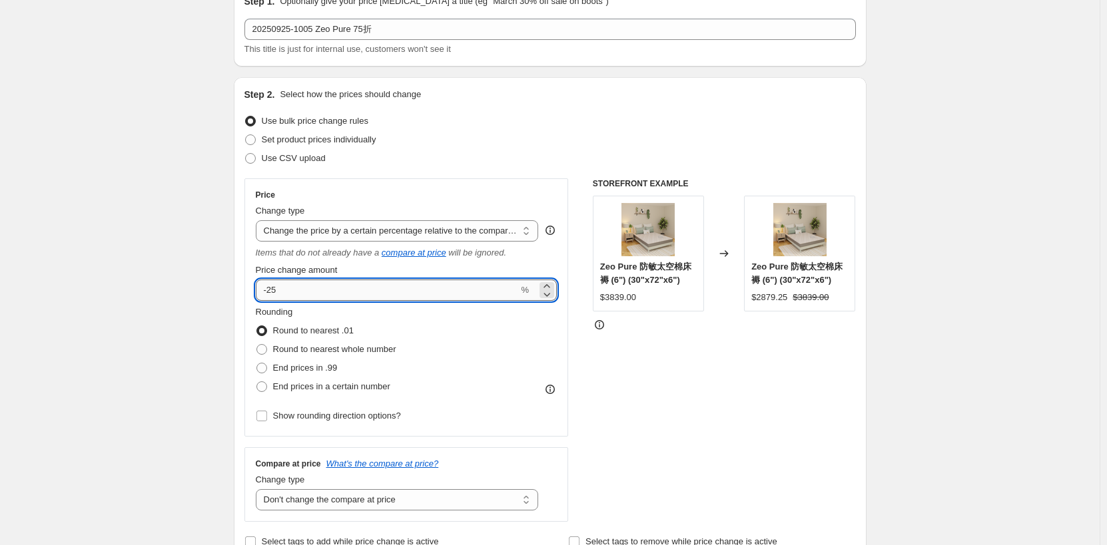
click at [274, 290] on input "-25" at bounding box center [387, 290] width 263 height 21
type input "-35"
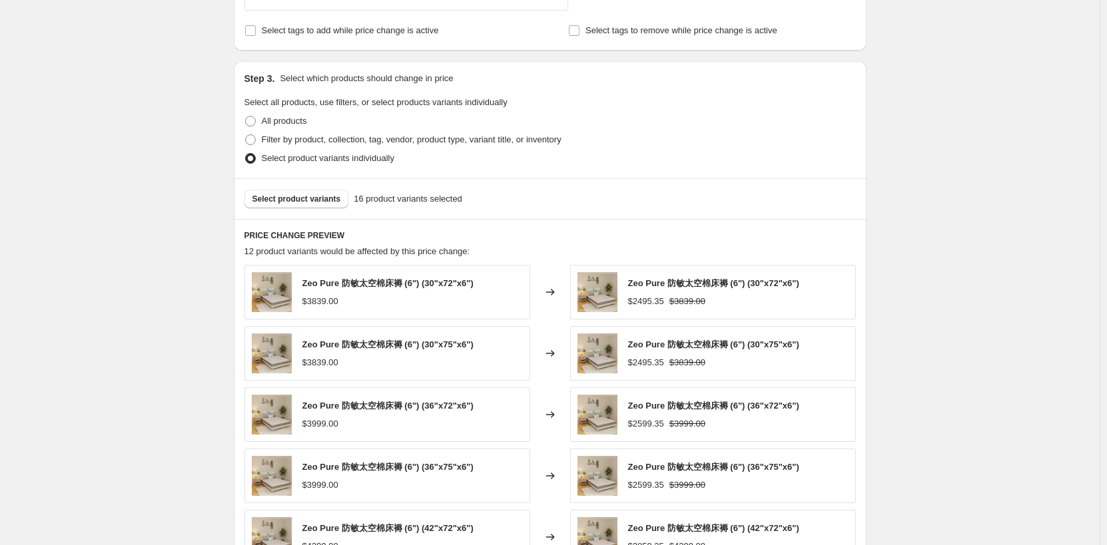
scroll to position [599, 0]
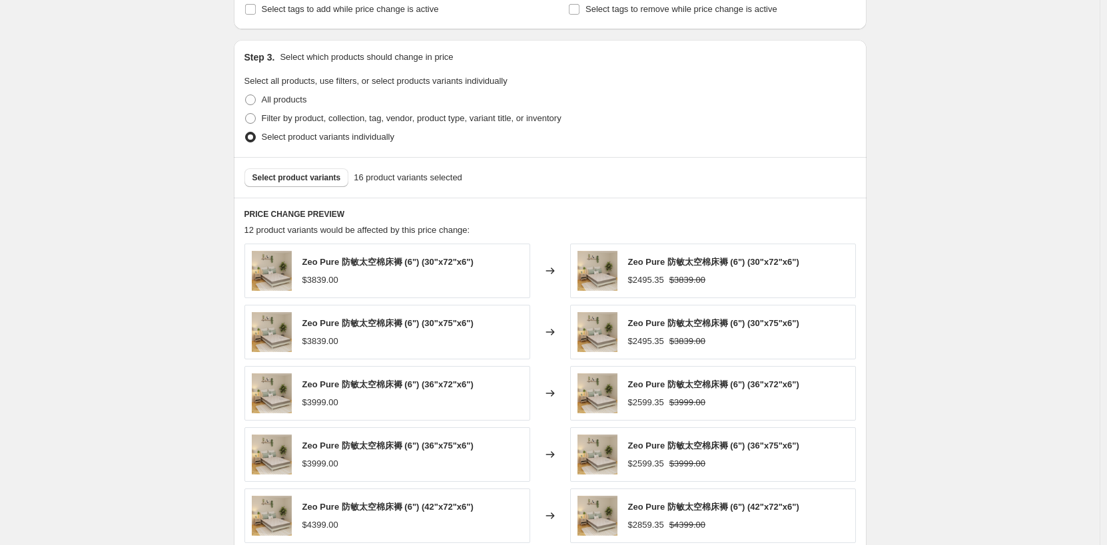
click at [203, 299] on div "Create new price [MEDICAL_DATA]. This page is ready Create new price [MEDICAL_D…" at bounding box center [549, 95] width 1099 height 1389
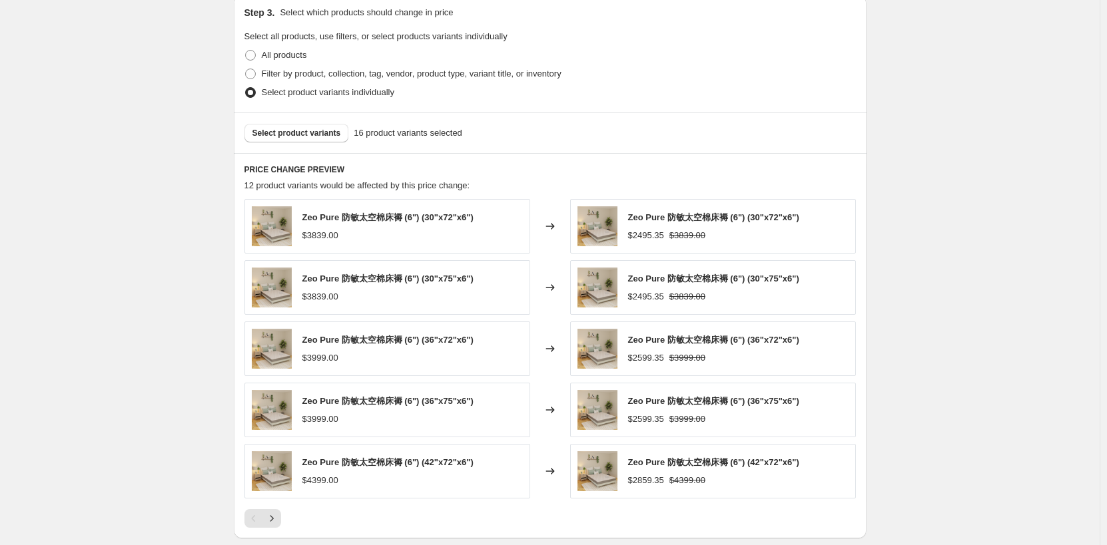
scroll to position [666, 0]
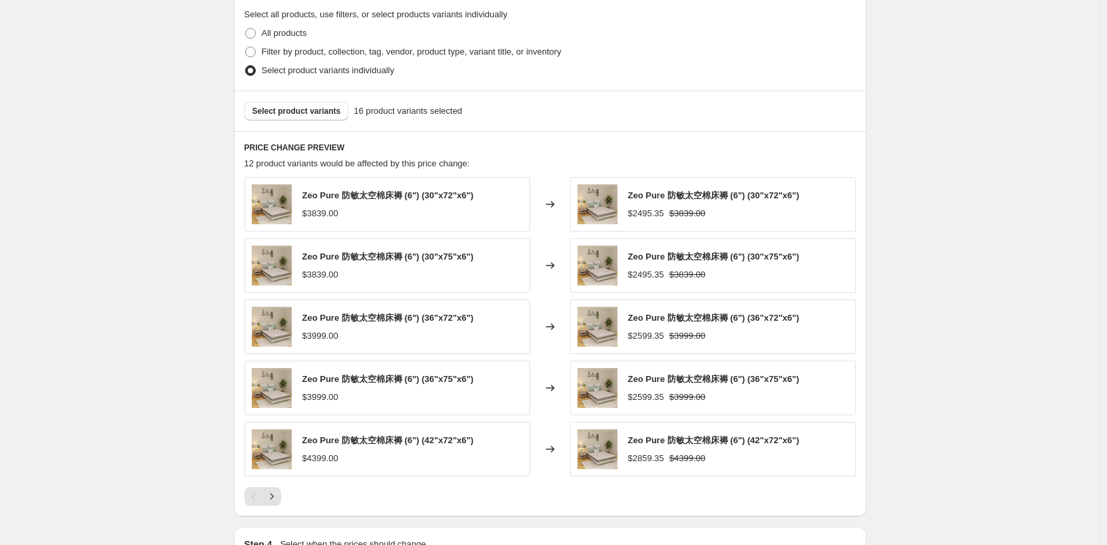
click at [985, 334] on div "Create new price [MEDICAL_DATA]. This page is ready Create new price [MEDICAL_D…" at bounding box center [549, 28] width 1099 height 1389
click at [278, 497] on icon "Next" at bounding box center [271, 496] width 13 height 13
click at [281, 497] on button "Next" at bounding box center [271, 496] width 19 height 19
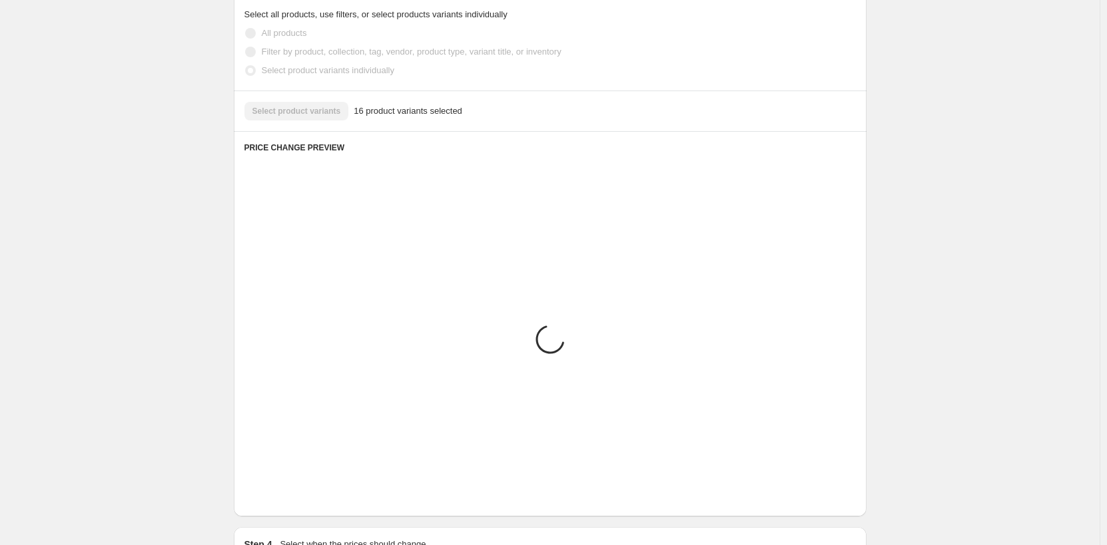
scroll to position [661, 0]
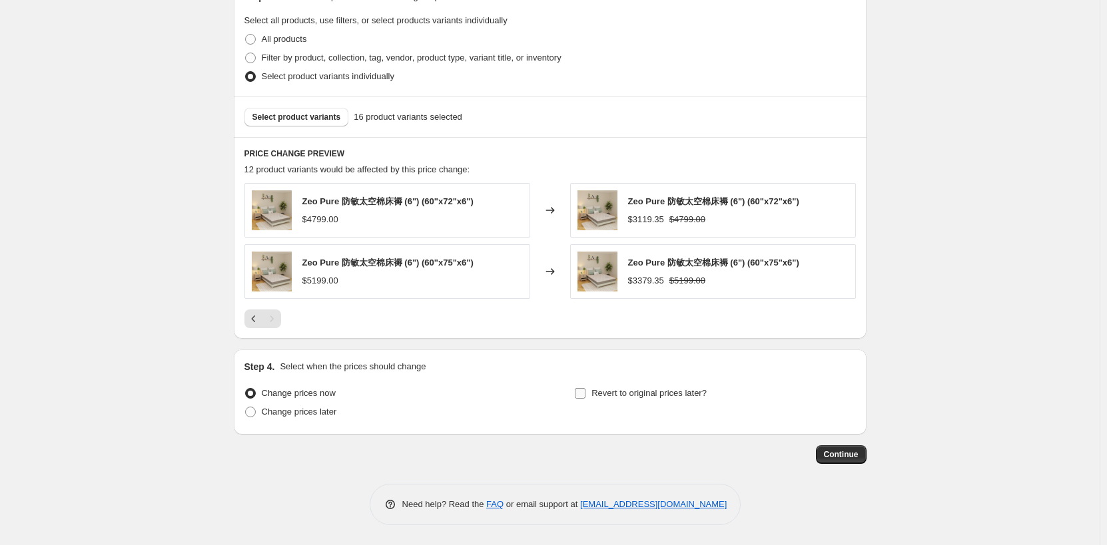
click at [614, 401] on label "Revert to original prices later?" at bounding box center [640, 393] width 133 height 19
click at [585, 399] on input "Revert to original prices later?" at bounding box center [580, 393] width 11 height 11
checkbox input "true"
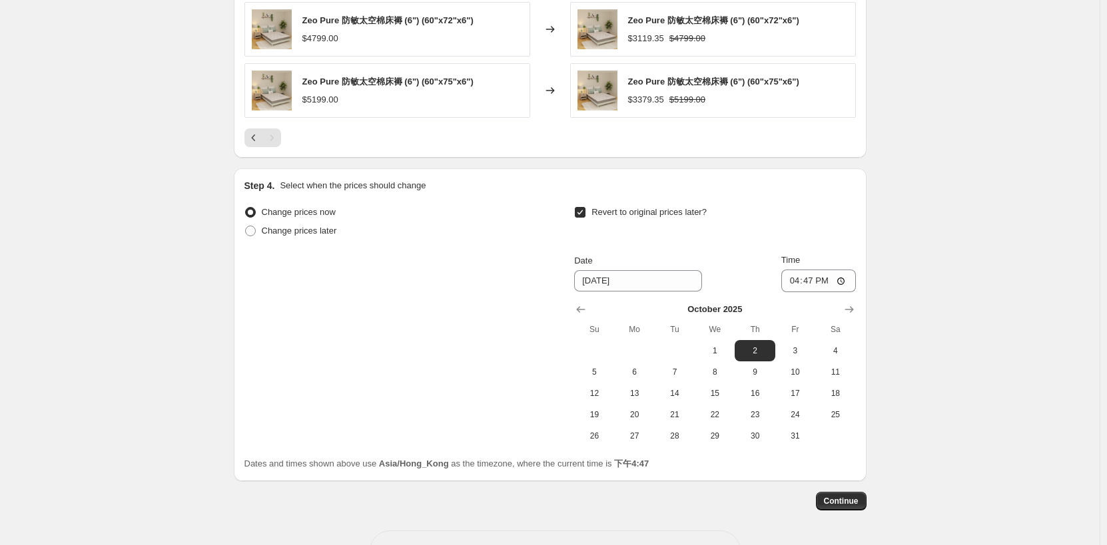
scroll to position [888, 0]
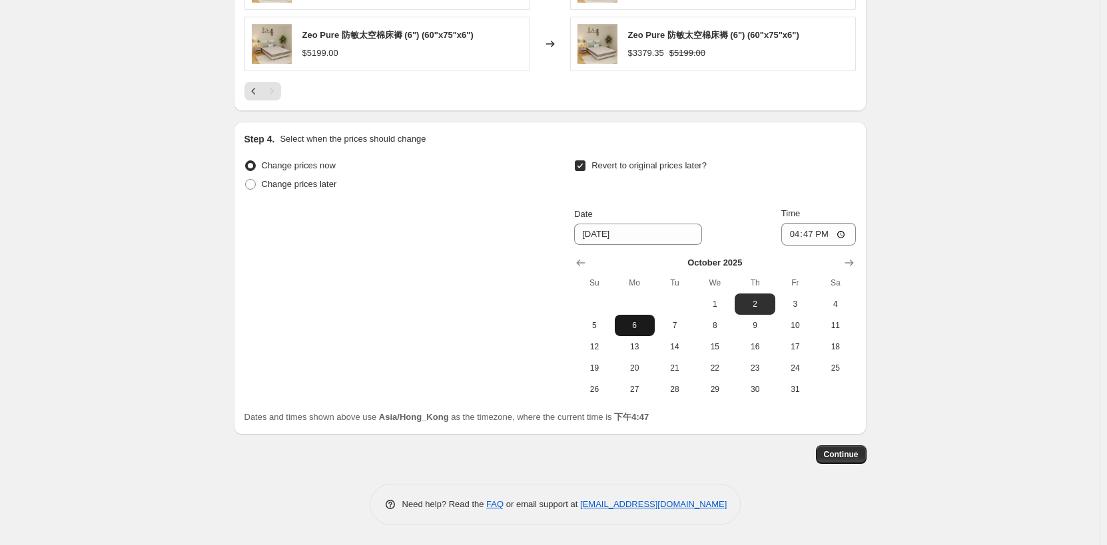
click at [639, 324] on span "6" at bounding box center [634, 325] width 29 height 11
type input "[DATE]"
click at [812, 239] on input "16:47" at bounding box center [818, 234] width 75 height 23
click at [829, 230] on input "00:47" at bounding box center [818, 234] width 75 height 23
type input "00:00"
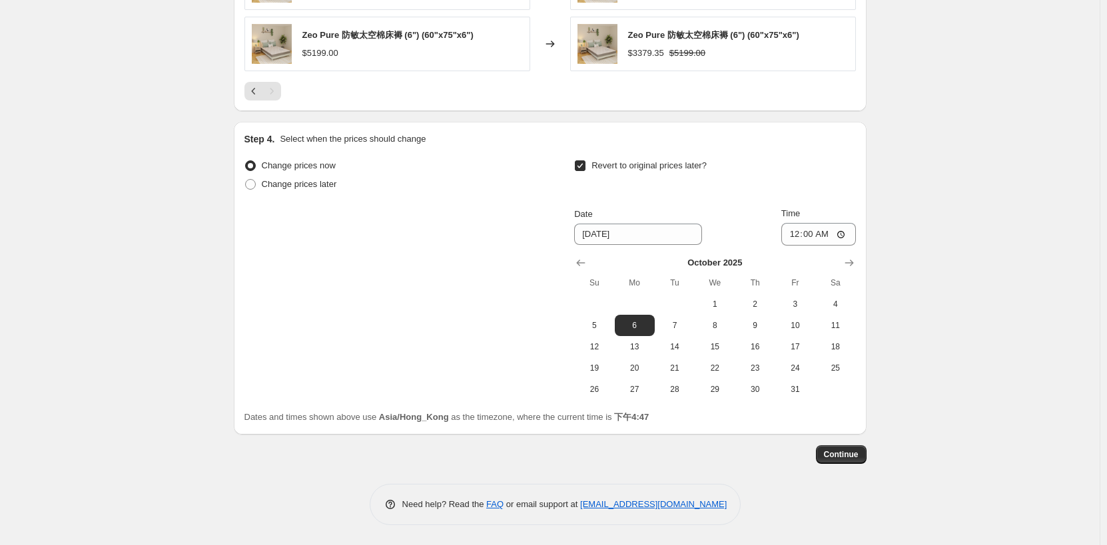
click at [841, 232] on input "00:00" at bounding box center [818, 234] width 75 height 23
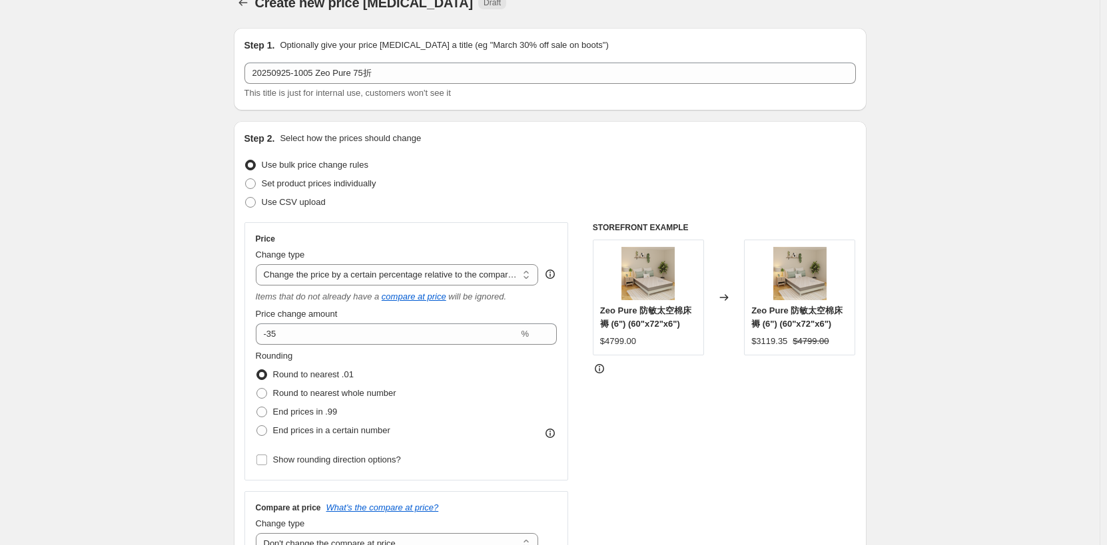
scroll to position [0, 0]
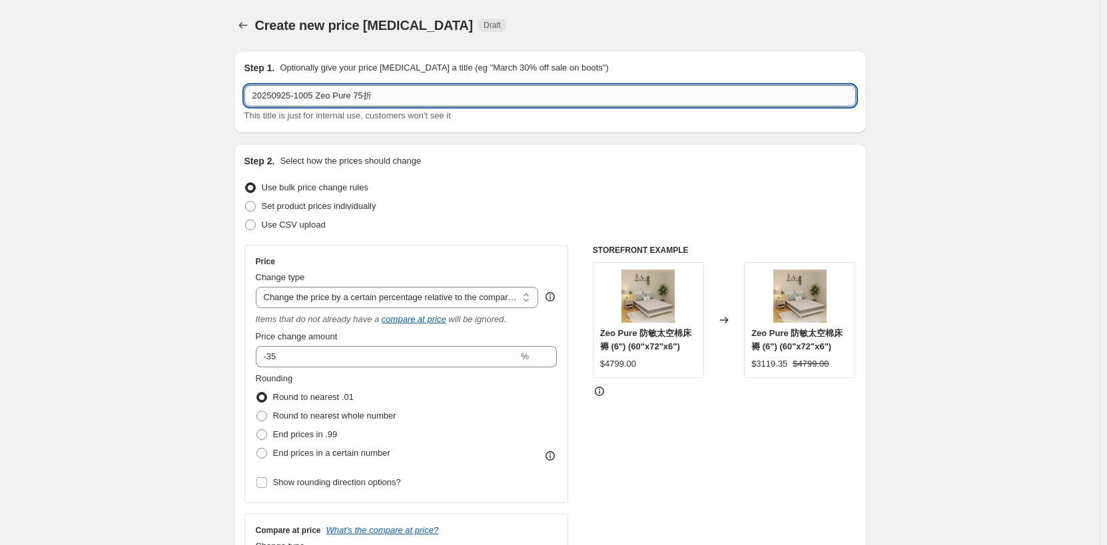
click at [361, 98] on input "20250925-1005 Zeo Pure 75折" at bounding box center [549, 95] width 611 height 21
click at [355, 99] on input "20250925-1005 Zeo Pure 75折" at bounding box center [549, 95] width 611 height 21
type input "20250925-1005 Zeo Pure 65折"
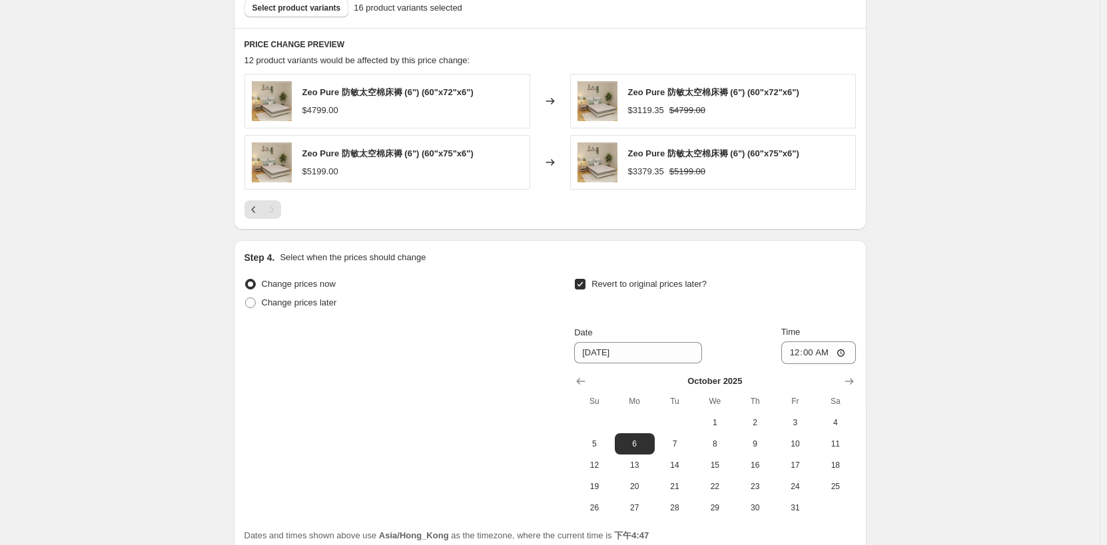
scroll to position [888, 0]
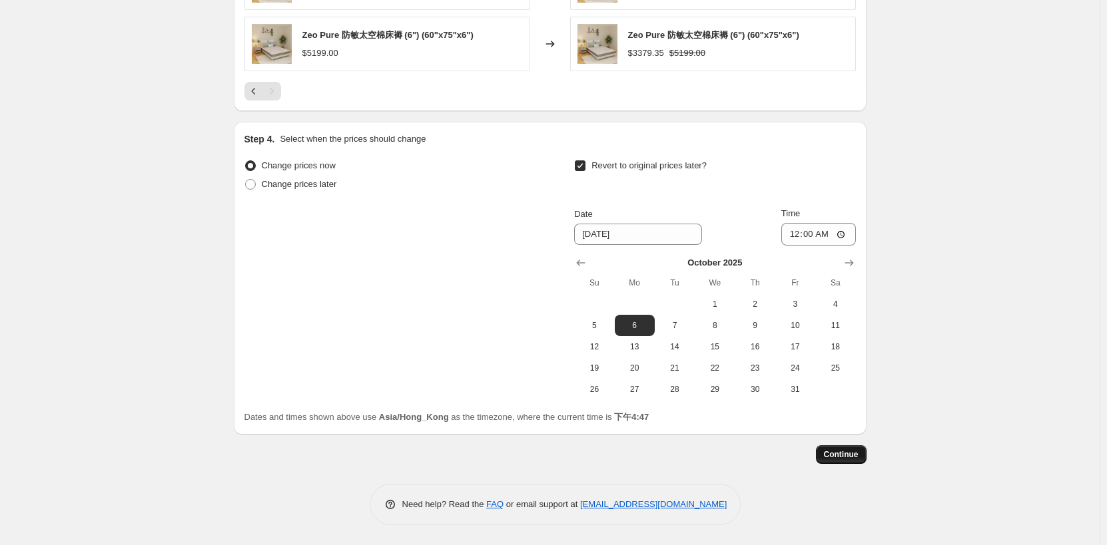
click at [856, 459] on span "Continue" at bounding box center [841, 454] width 35 height 11
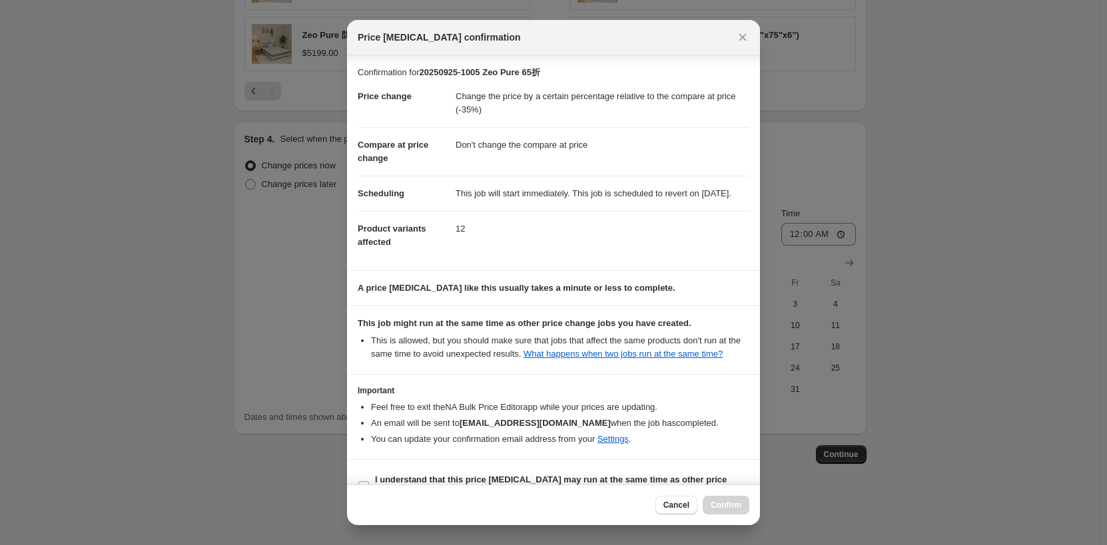
scroll to position [42, 0]
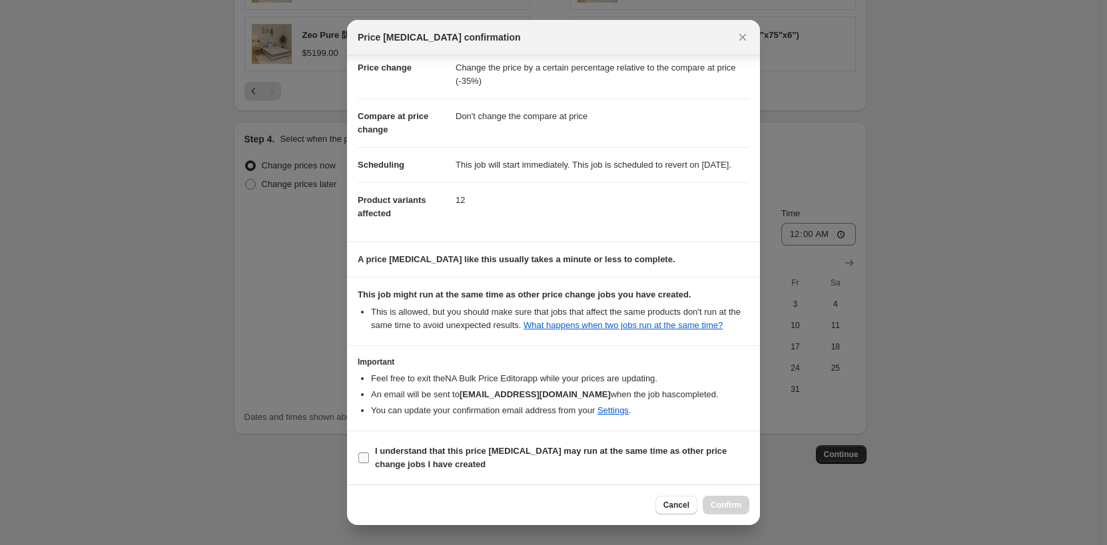
click at [521, 449] on b "I understand that this price [MEDICAL_DATA] may run at the same time as other p…" at bounding box center [551, 457] width 352 height 23
click at [369, 453] on input "I understand that this price [MEDICAL_DATA] may run at the same time as other p…" at bounding box center [363, 458] width 11 height 11
checkbox input "true"
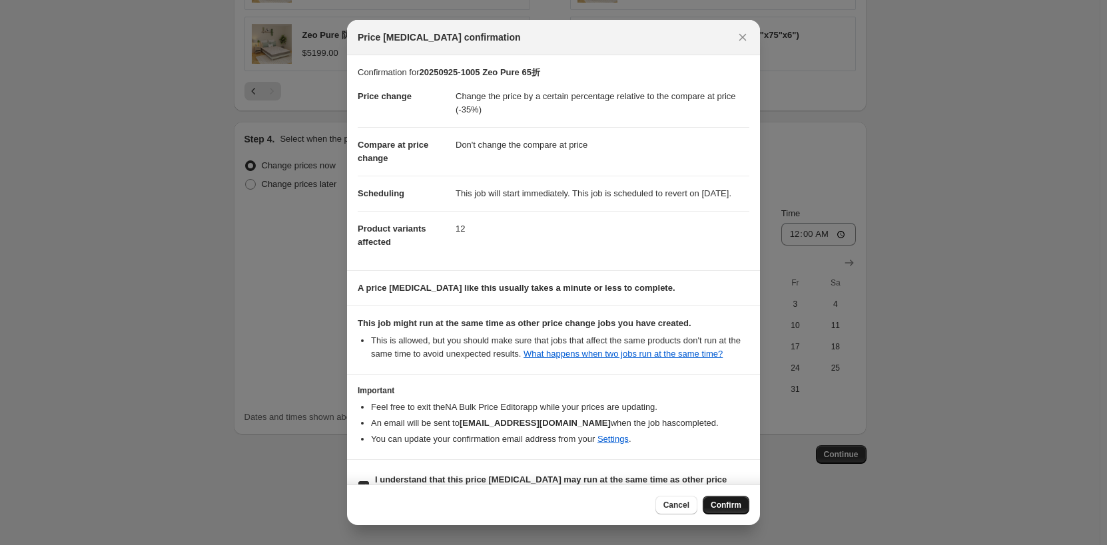
click at [729, 506] on span "Confirm" at bounding box center [726, 505] width 31 height 11
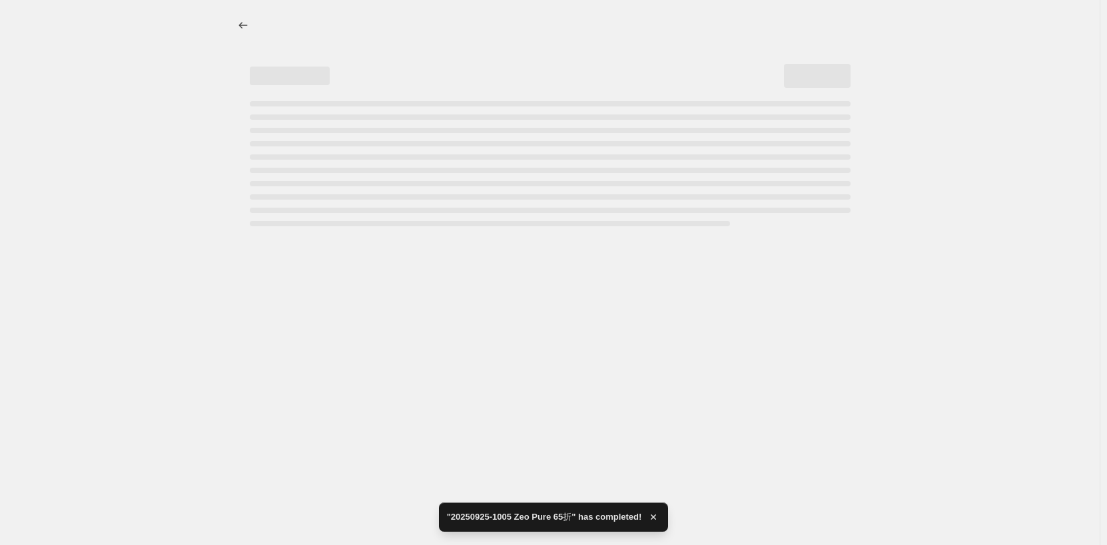
select select "pcap"
select select "no_change"
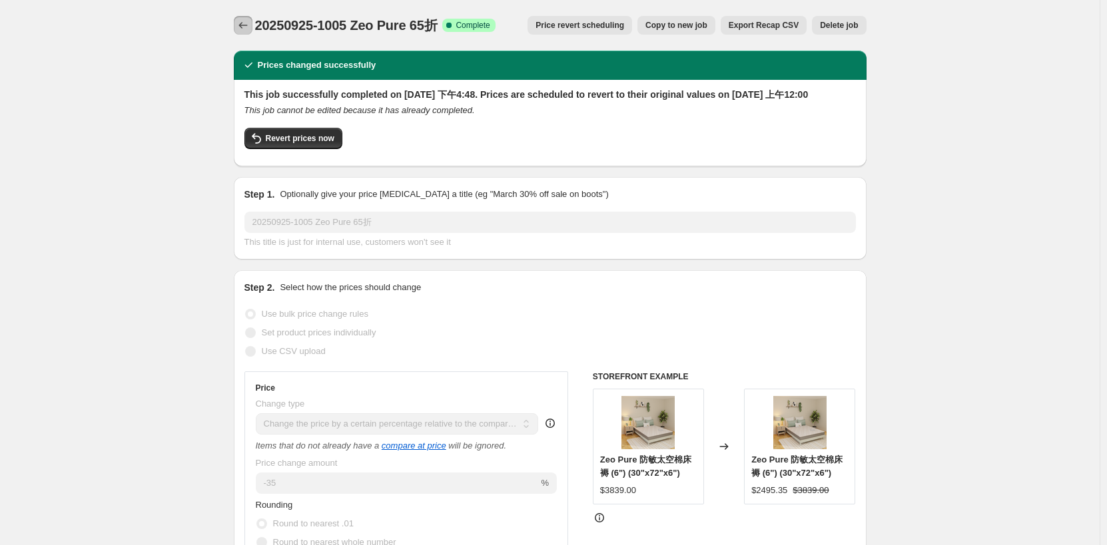
click at [241, 21] on icon "Price change jobs" at bounding box center [242, 25] width 13 height 13
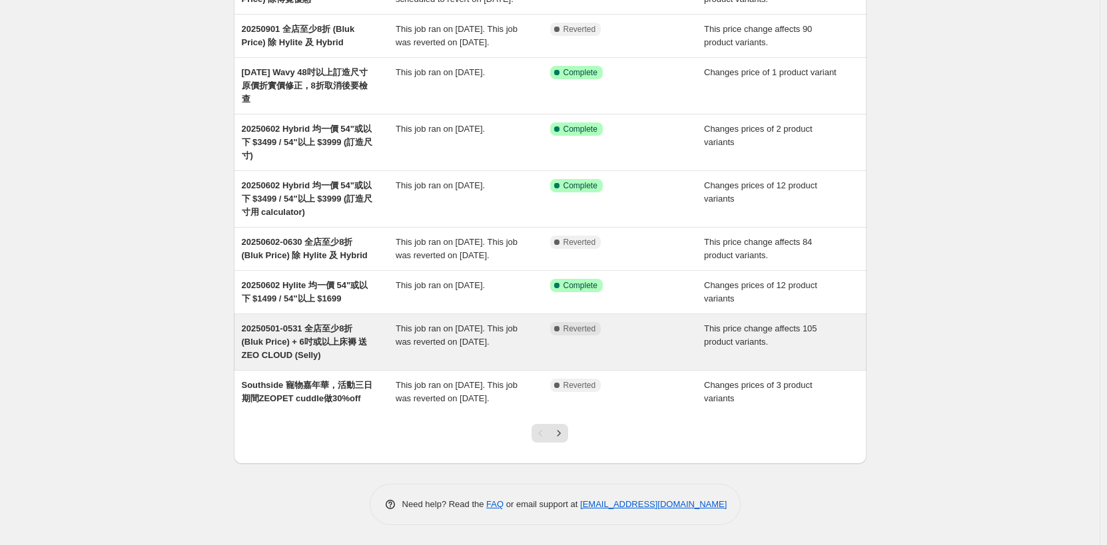
scroll to position [247, 0]
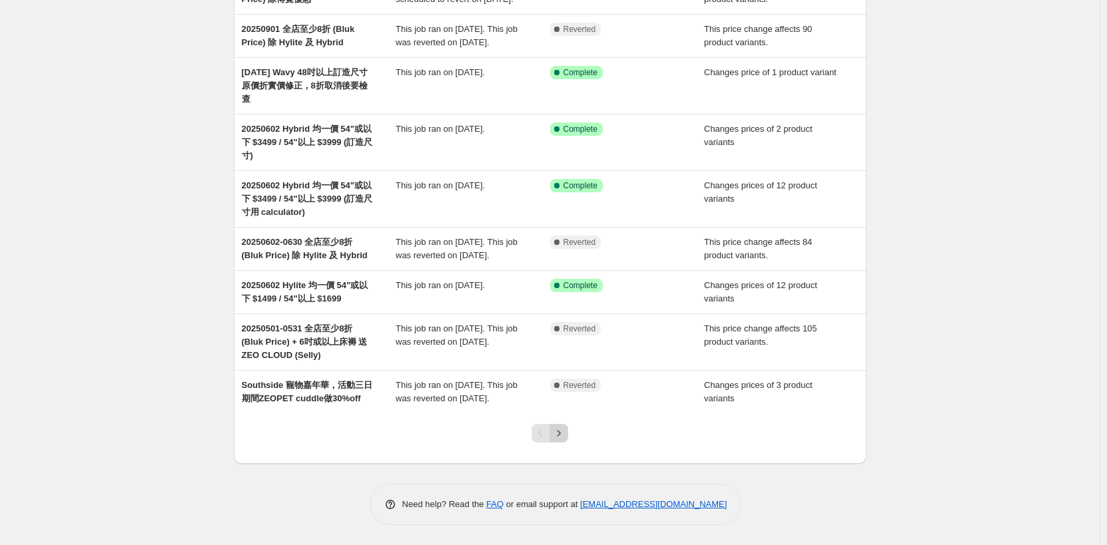
click at [559, 434] on icon "Next" at bounding box center [558, 433] width 13 height 13
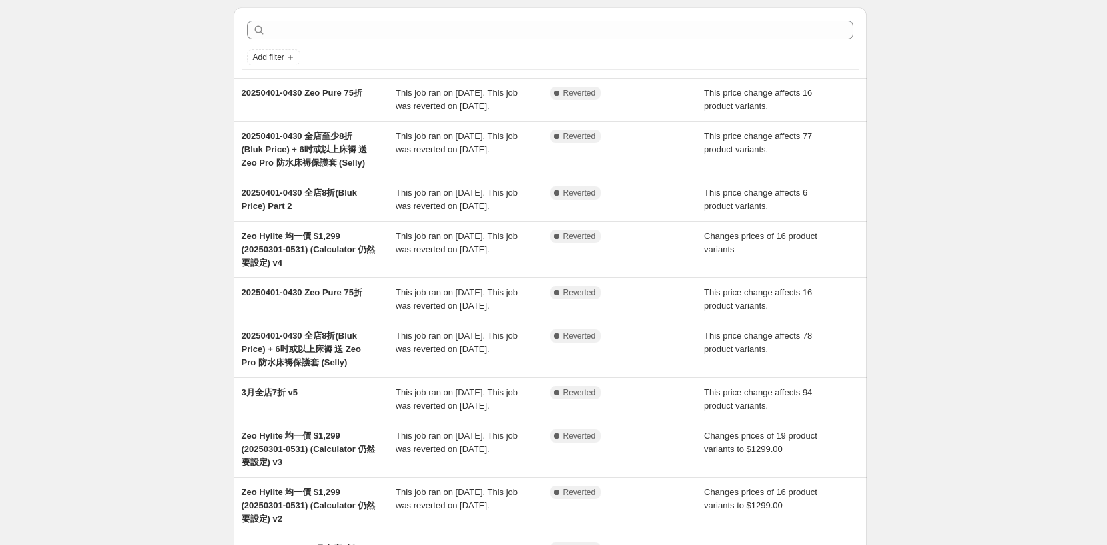
scroll to position [67, 0]
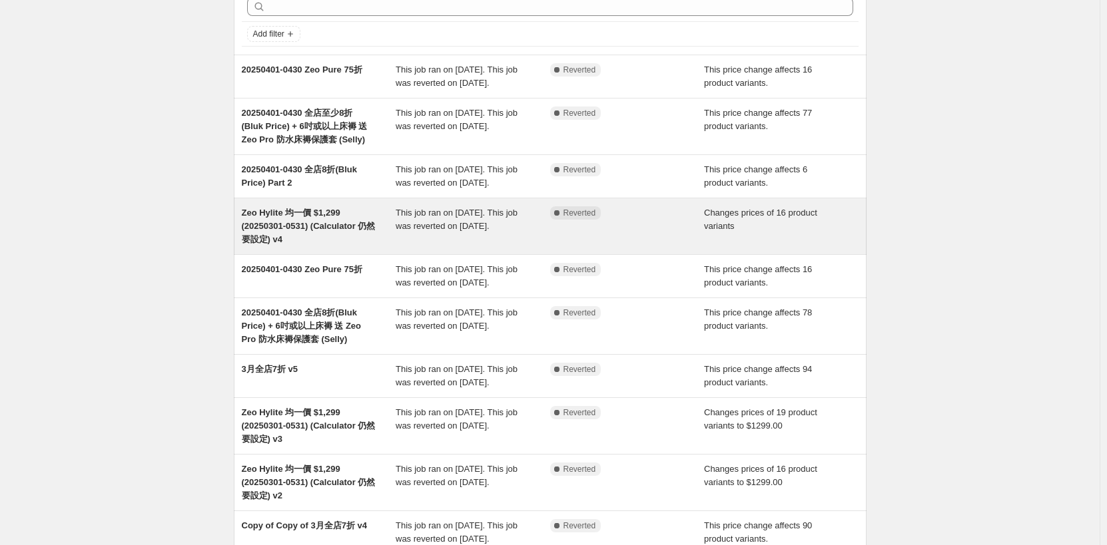
click at [335, 239] on span "Zeo Hylite 均一價 $1,299 (20250301-0531) (Calculator 仍然要設定) v4" at bounding box center [309, 226] width 134 height 37
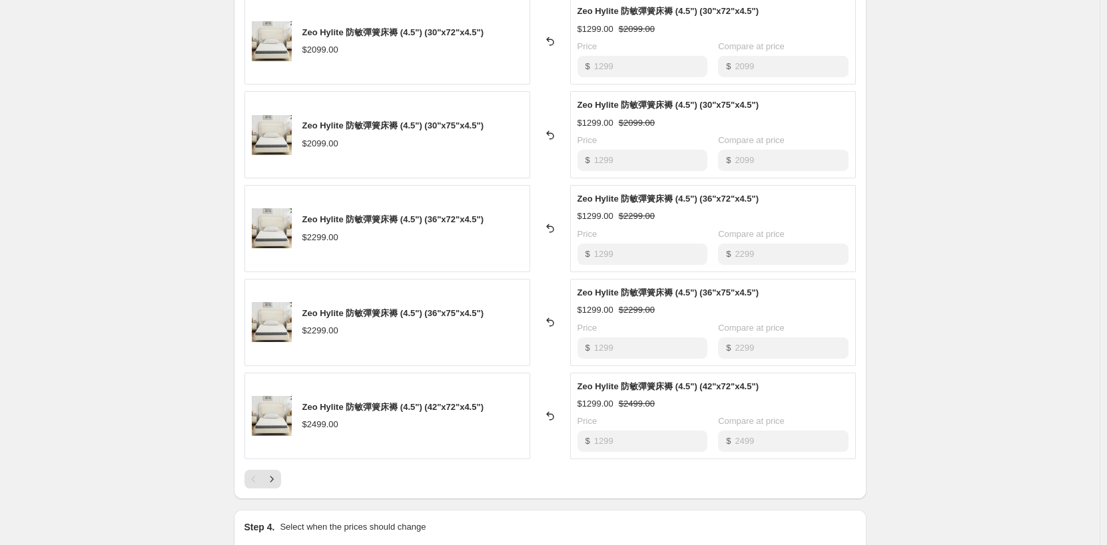
scroll to position [599, 0]
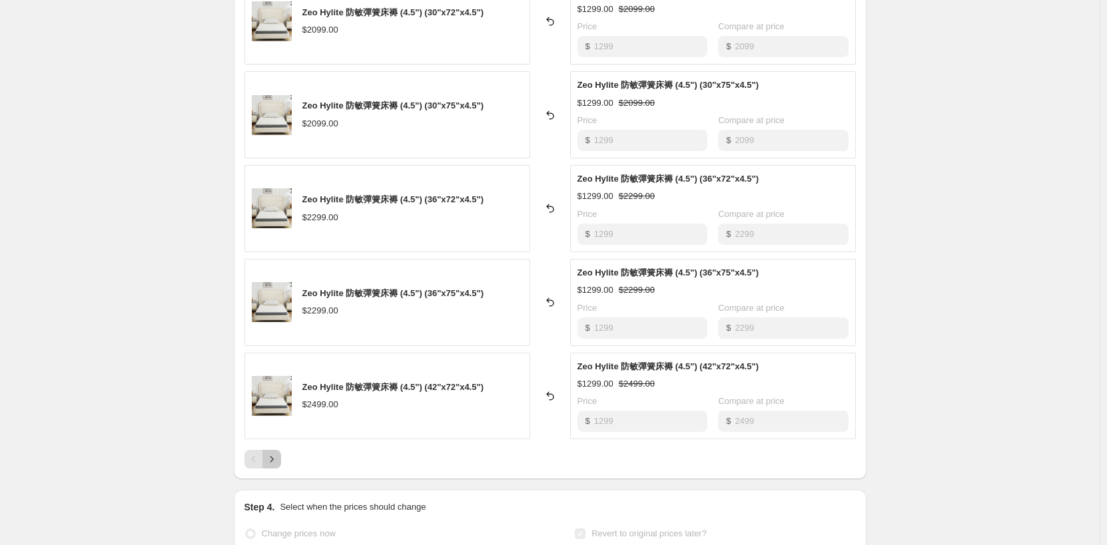
click at [280, 459] on button "Next" at bounding box center [271, 459] width 19 height 19
click at [278, 459] on icon "Next" at bounding box center [271, 459] width 13 height 13
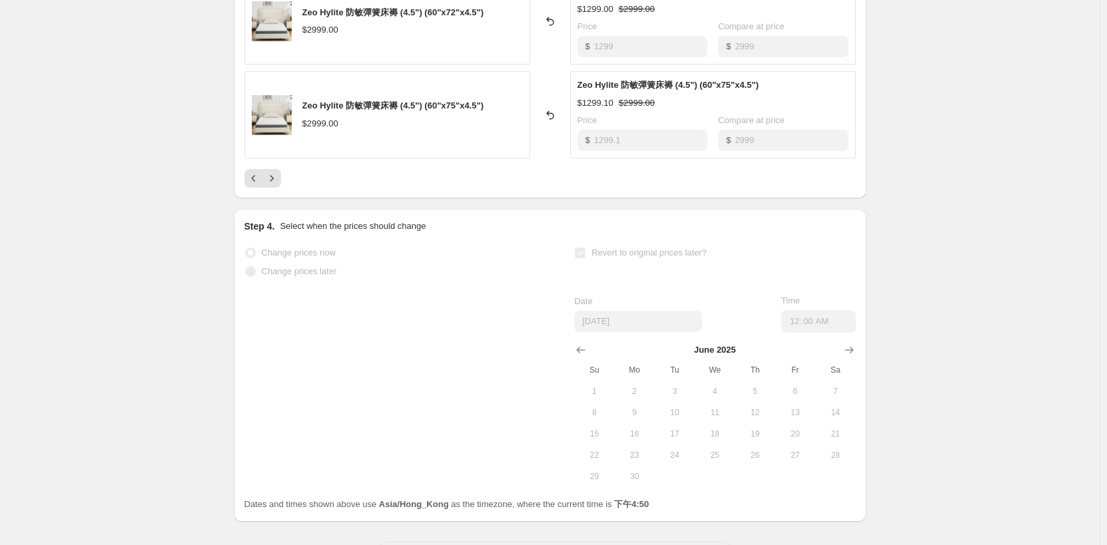
click at [84, 325] on div "Zeo Hylite 均一價 $1,299 (20250301-0531) (Calculator 仍然要設定) v4. This page is ready…" at bounding box center [549, 2] width 1099 height 1203
click at [910, 155] on div "Zeo Hylite 均一價 $1,299 (20250301-0531) (Calculator 仍然要設定) v4. This page is ready…" at bounding box center [549, 2] width 1099 height 1203
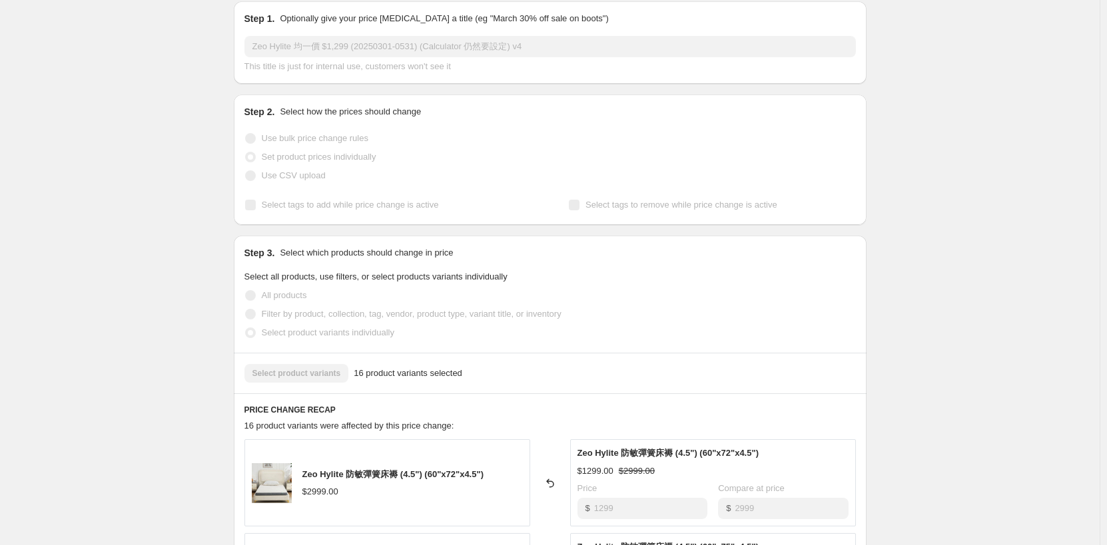
scroll to position [0, 0]
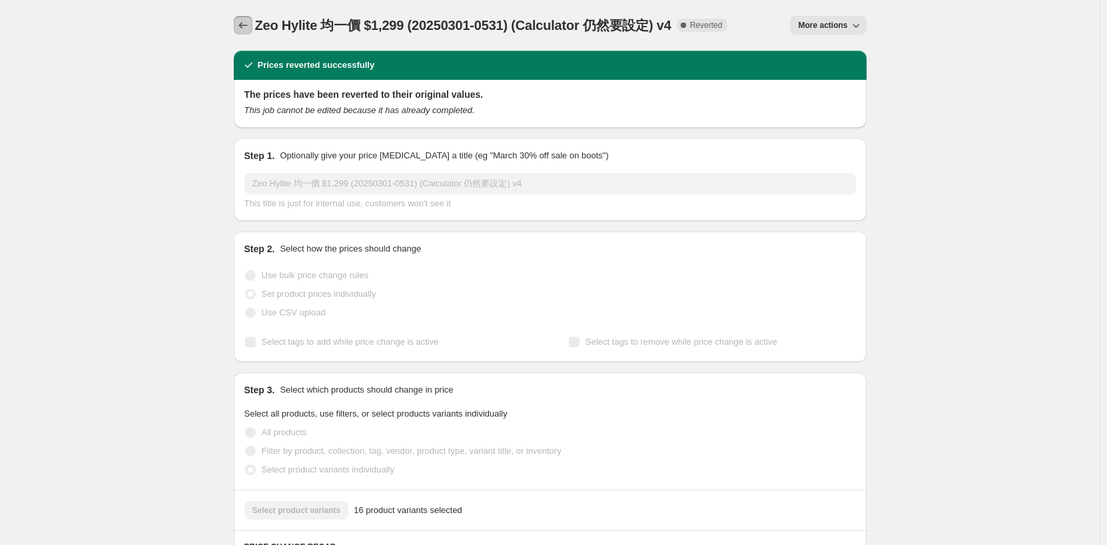
drag, startPoint x: 237, startPoint y: 28, endPoint x: 199, endPoint y: 67, distance: 54.2
click at [239, 27] on icon "Price change jobs" at bounding box center [242, 25] width 13 height 13
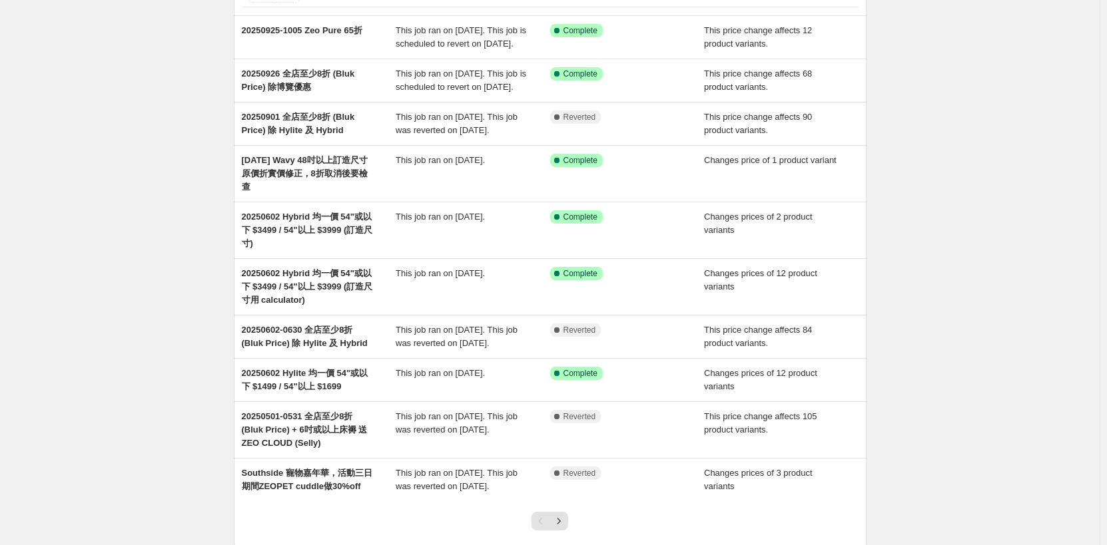
scroll to position [247, 0]
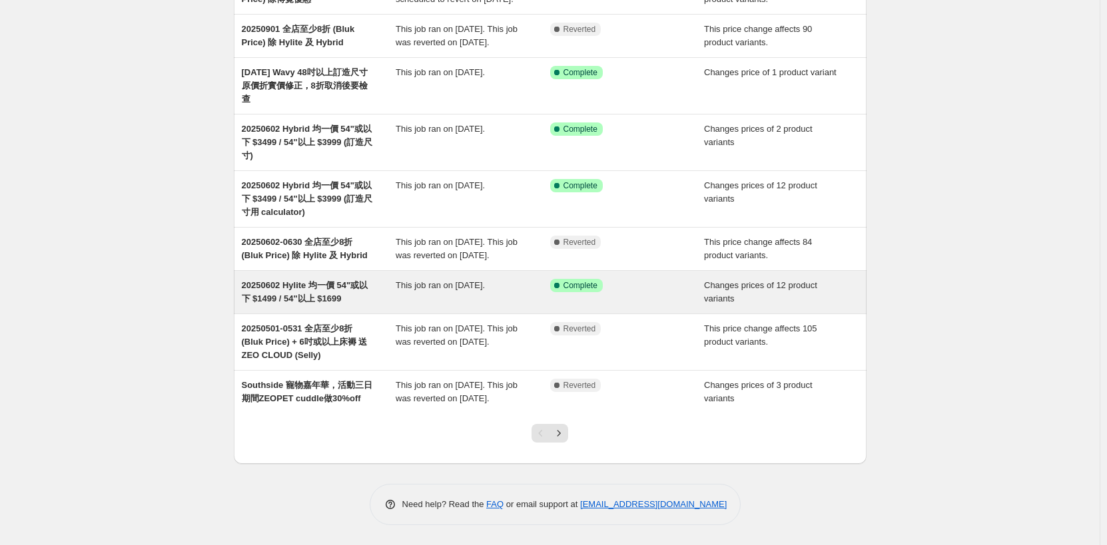
click at [330, 280] on span "20250602 Hylite 均一價 54"或以下 $1499 / 54"以上 $1699" at bounding box center [305, 291] width 127 height 23
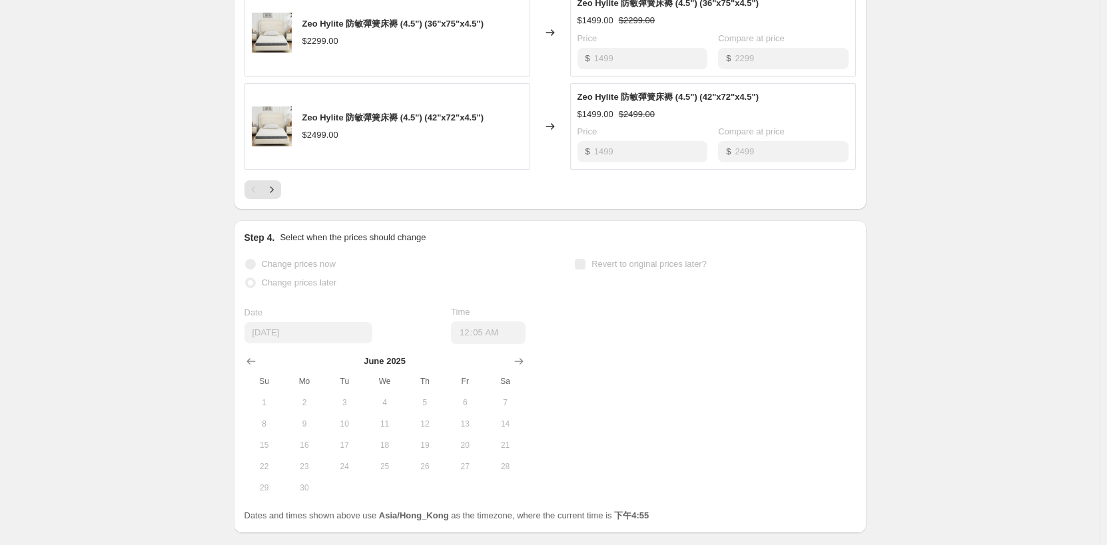
scroll to position [844, 0]
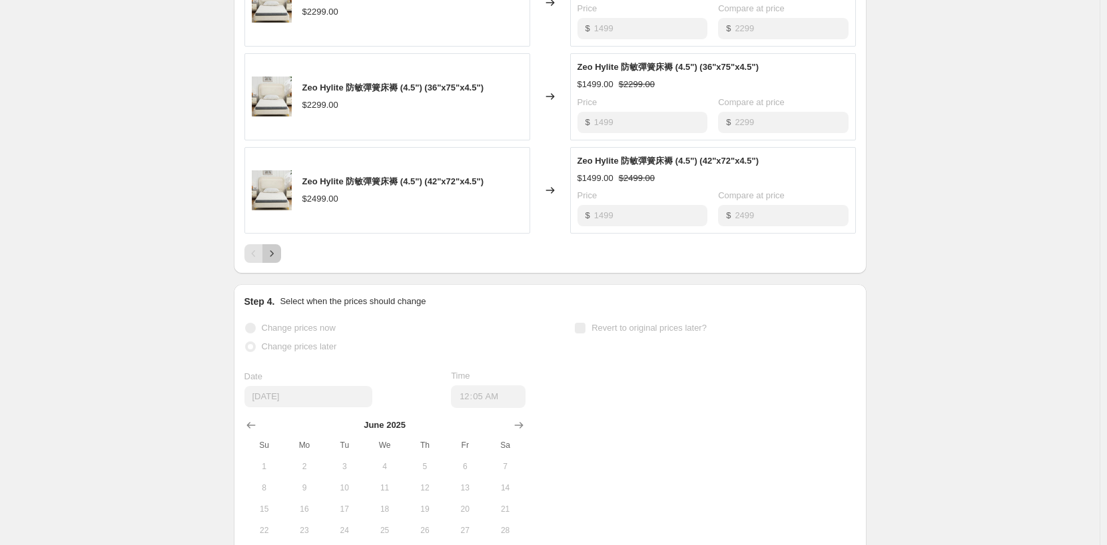
click at [277, 250] on icon "Next" at bounding box center [271, 253] width 13 height 13
click at [274, 251] on icon "Next" at bounding box center [271, 253] width 13 height 13
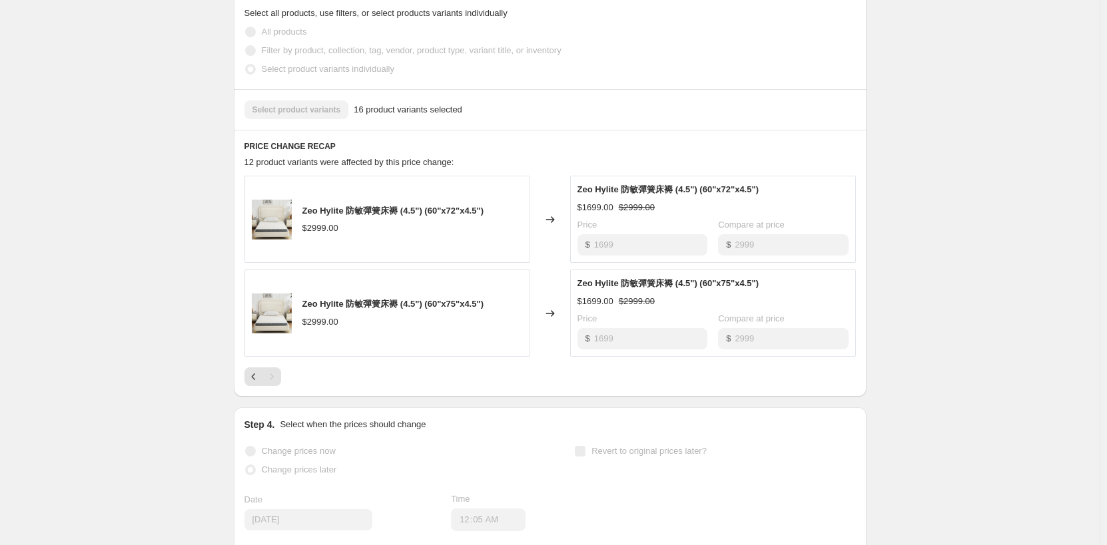
scroll to position [430, 0]
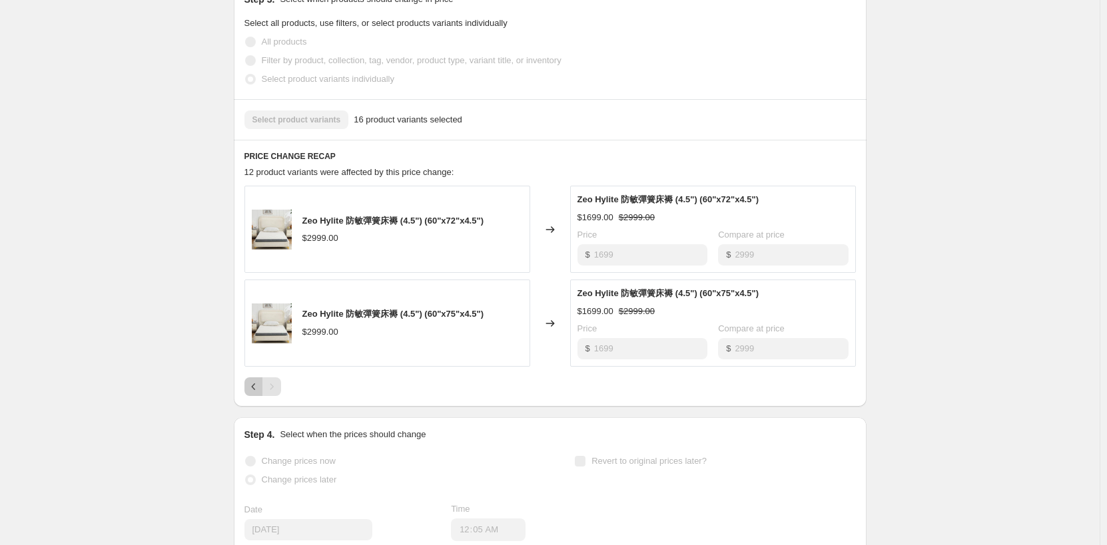
click at [256, 392] on icon "Previous" at bounding box center [253, 386] width 13 height 13
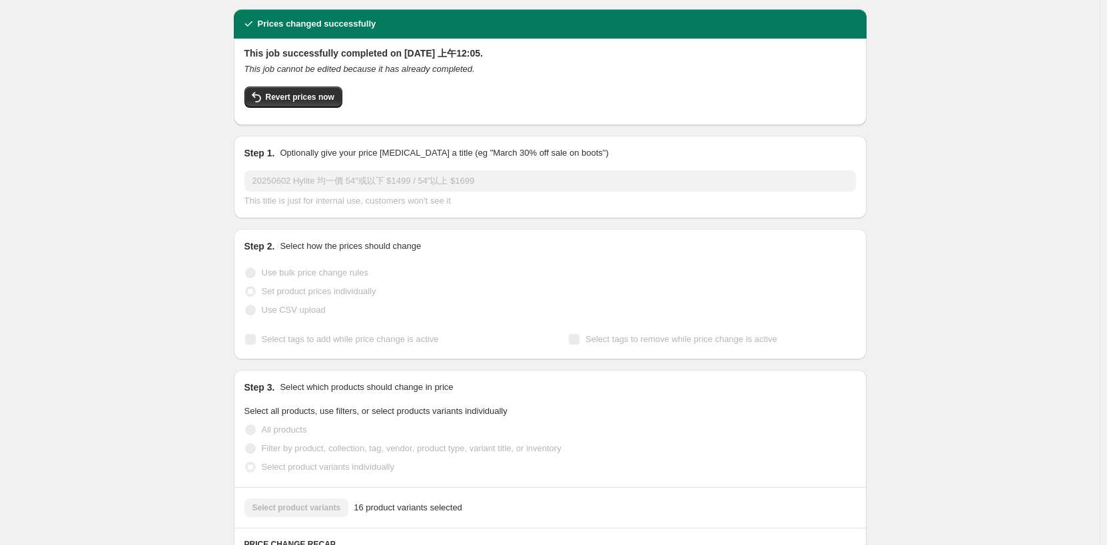
scroll to position [0, 0]
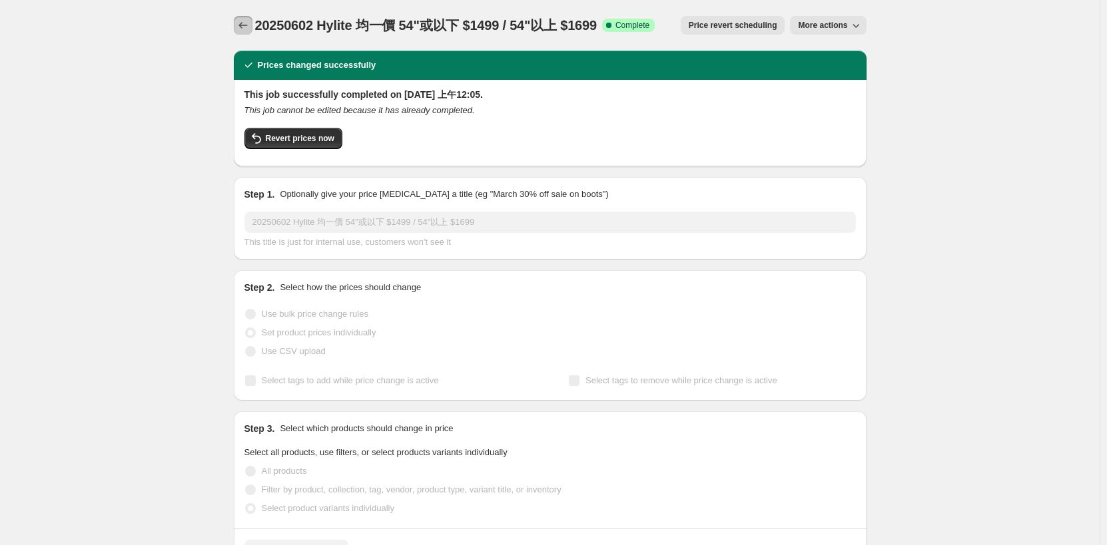
click at [245, 26] on icon "Price change jobs" at bounding box center [242, 25] width 13 height 13
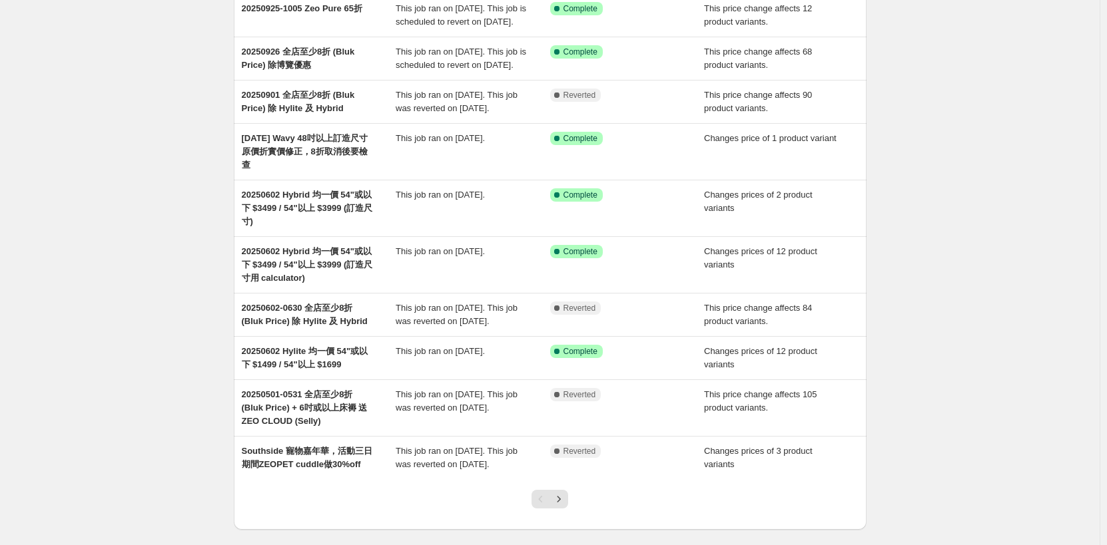
scroll to position [247, 0]
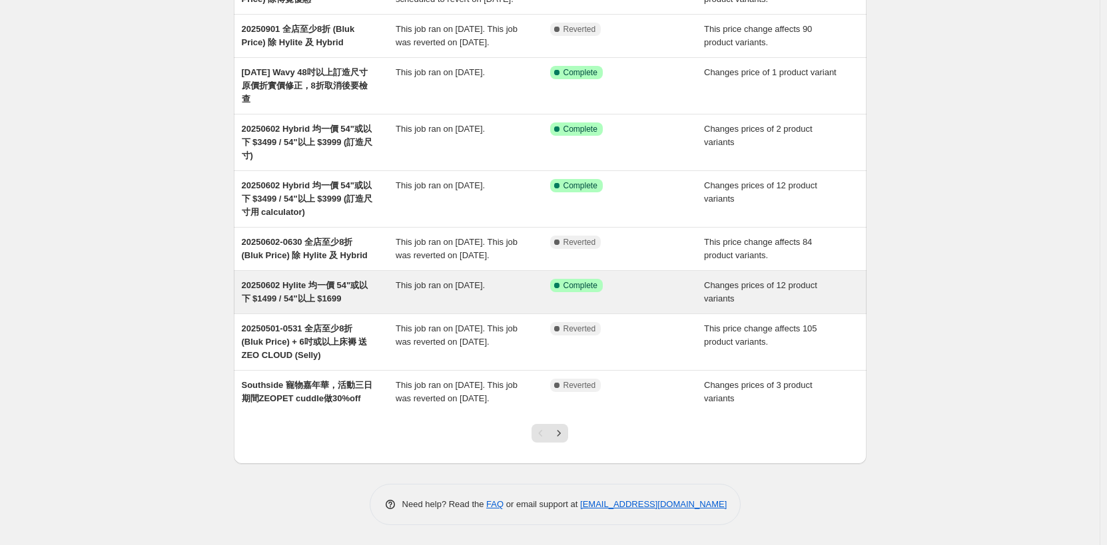
click at [326, 280] on span "20250602 Hylite 均一價 54"或以下 $1499 / 54"以上 $1699" at bounding box center [305, 291] width 127 height 23
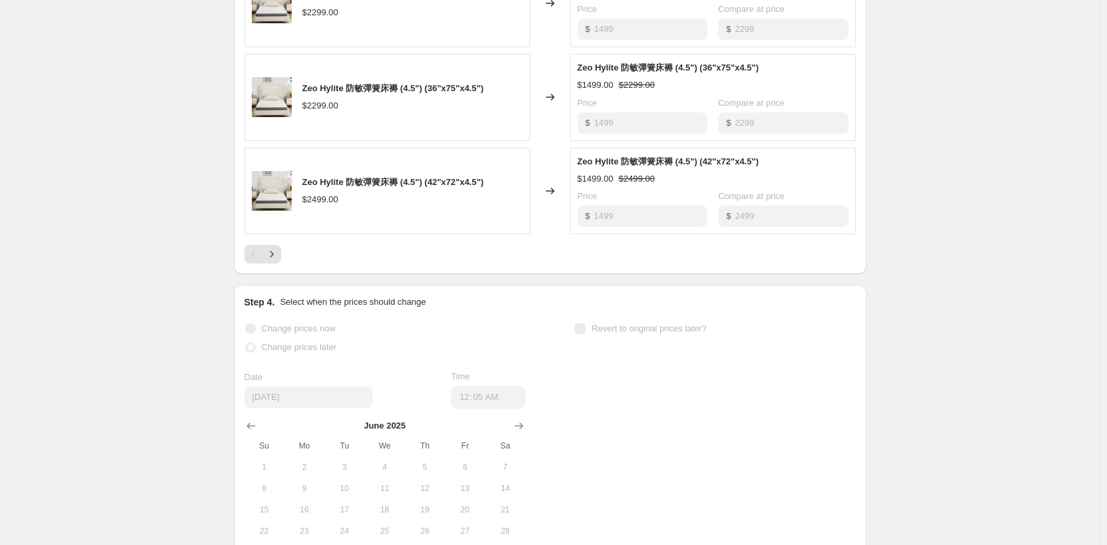
scroll to position [866, 0]
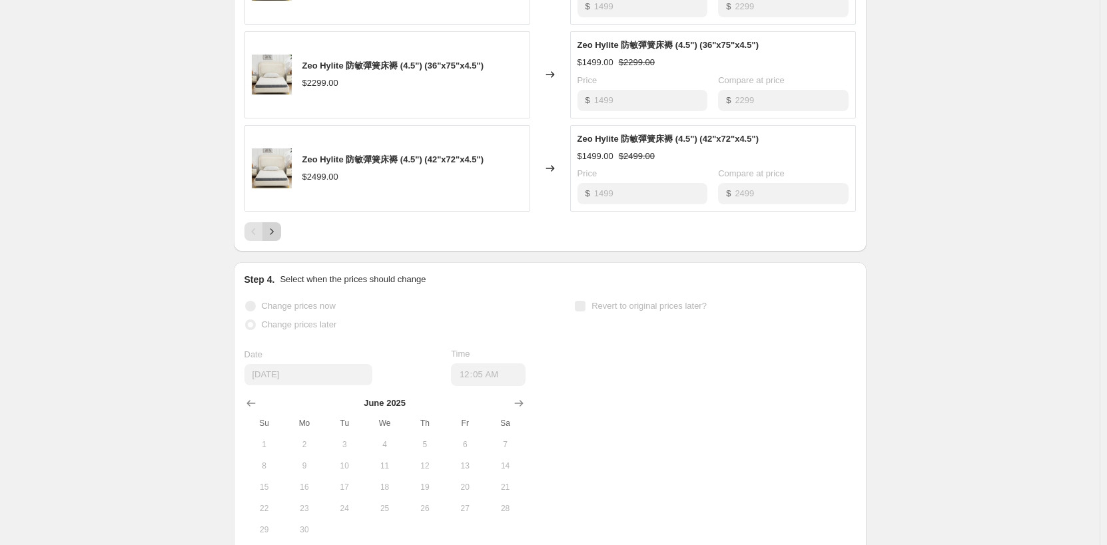
click at [281, 234] on button "Next" at bounding box center [271, 231] width 19 height 19
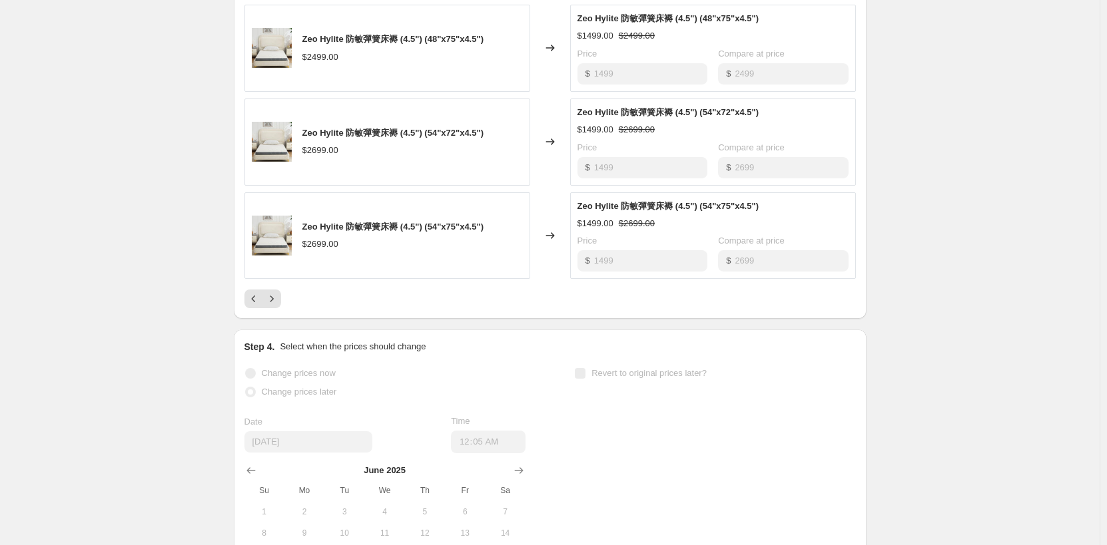
scroll to position [799, 0]
click at [274, 294] on icon "Next" at bounding box center [271, 298] width 13 height 13
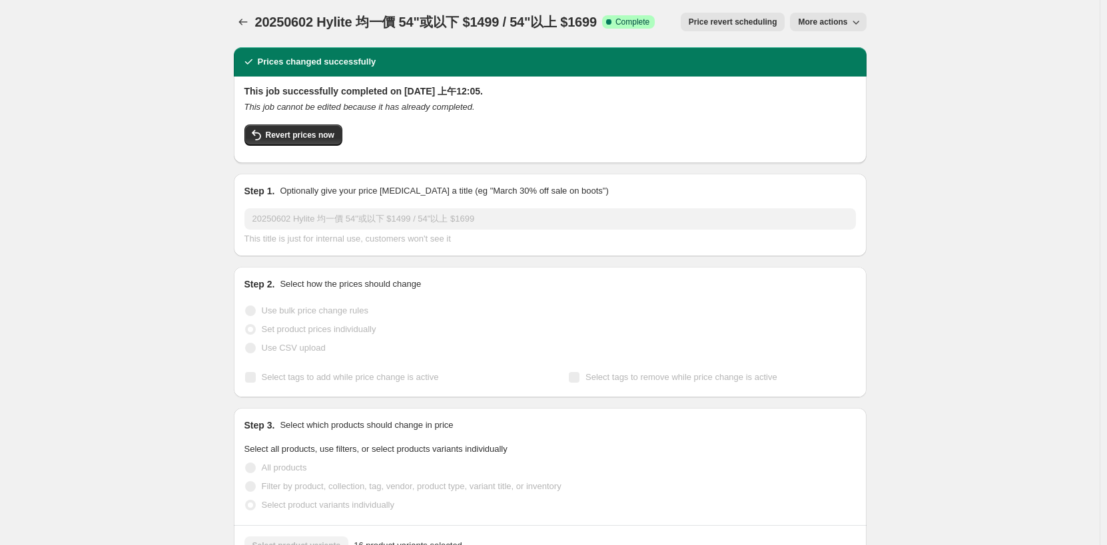
scroll to position [0, 0]
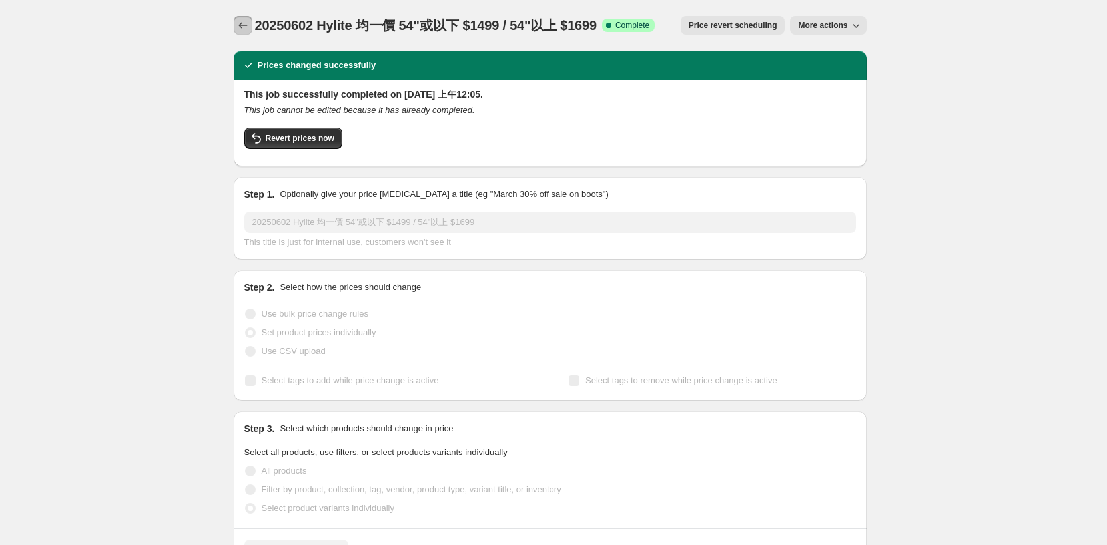
click at [249, 22] on icon "Price change jobs" at bounding box center [242, 25] width 13 height 13
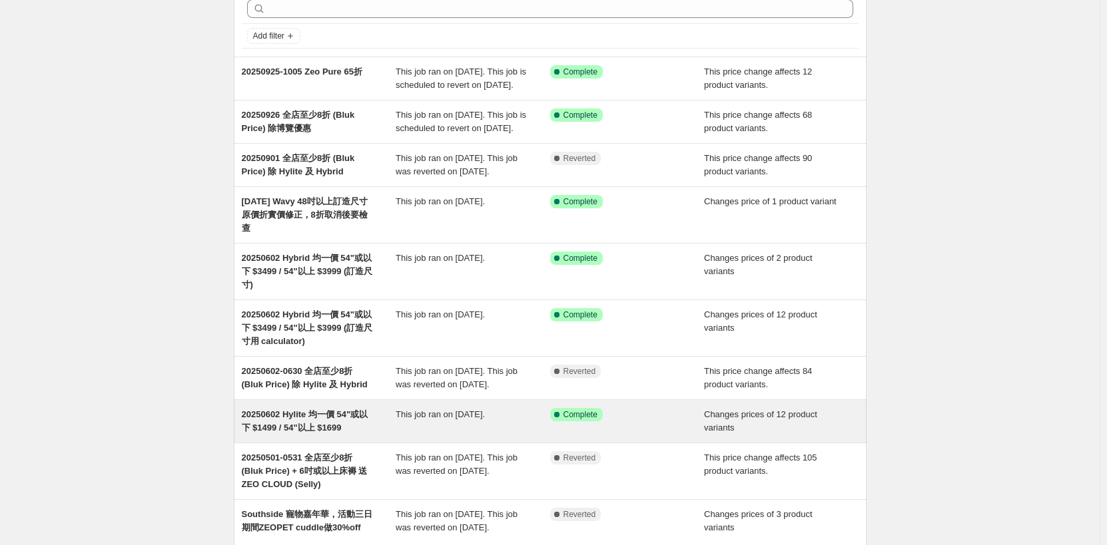
scroll to position [247, 0]
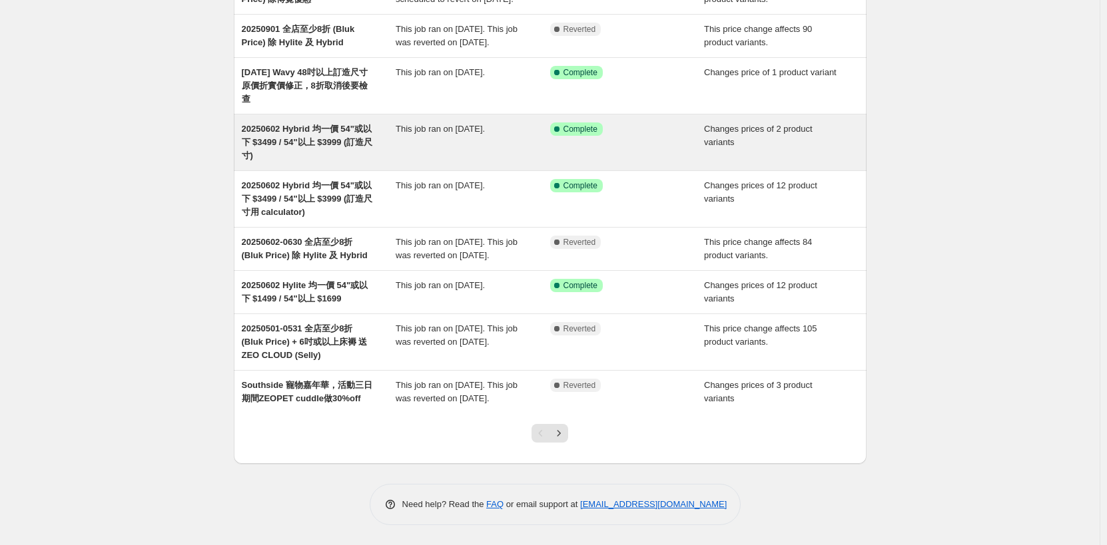
click at [328, 135] on div "20250602 Hybrid 均一價 54"或以下 $3499 / 54"以上 $3999 (訂造尺寸)" at bounding box center [319, 143] width 154 height 40
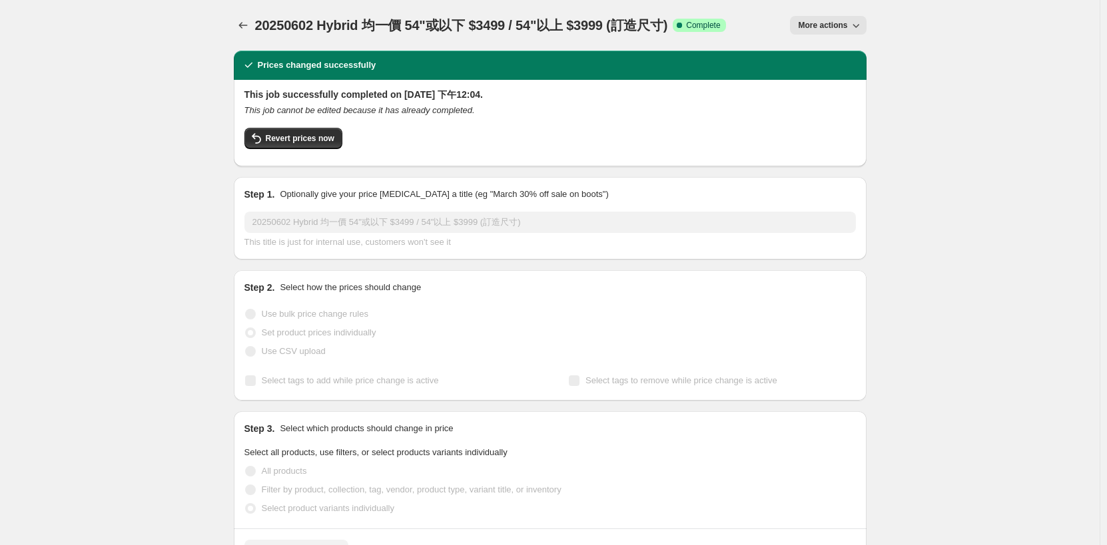
scroll to position [280, 0]
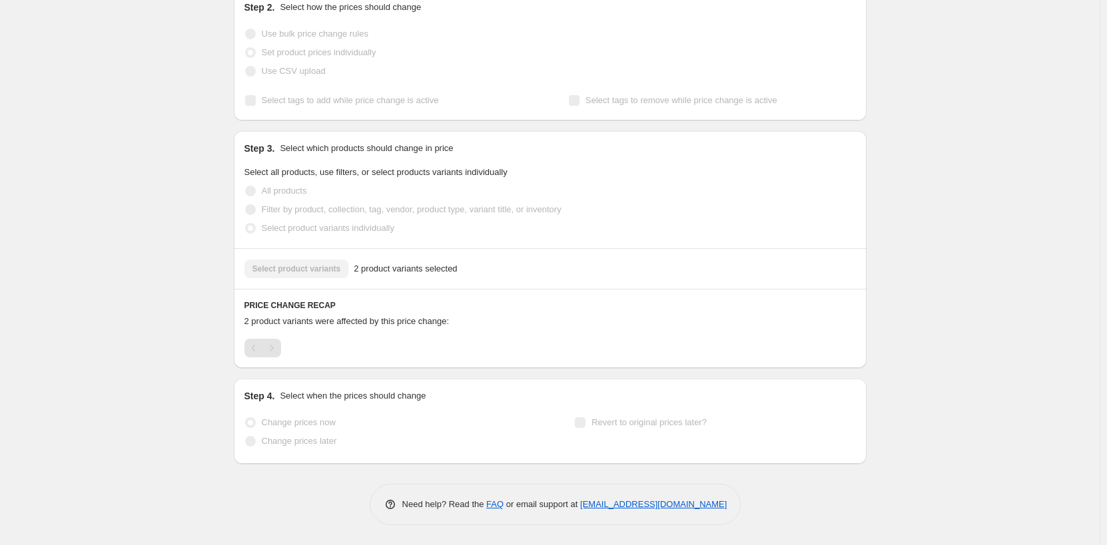
click at [319, 272] on div "Select product variants 2 product variants selected" at bounding box center [549, 269] width 611 height 19
click at [389, 268] on span "2 product variants selected" at bounding box center [405, 268] width 103 height 13
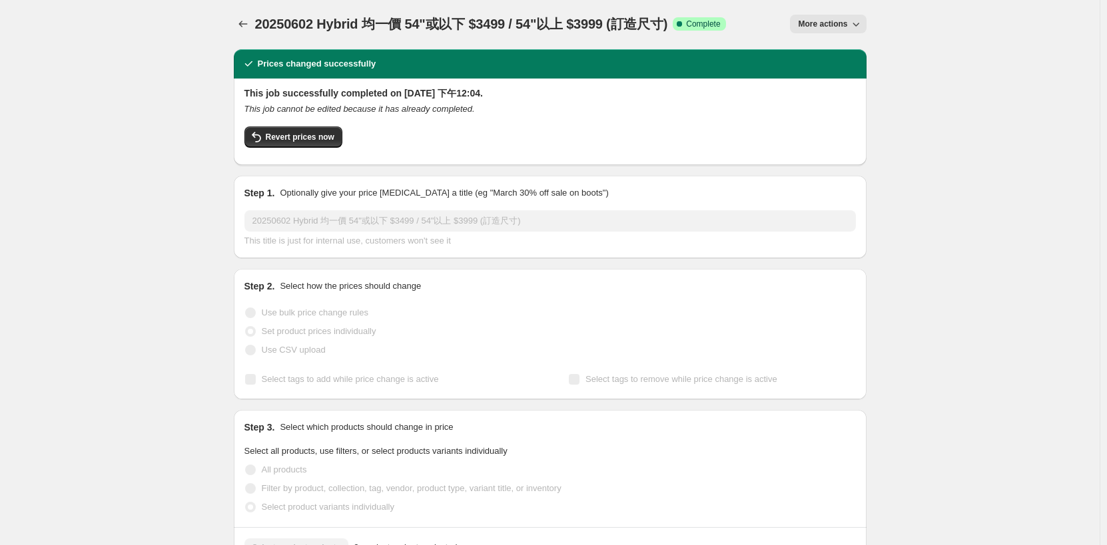
scroll to position [0, 0]
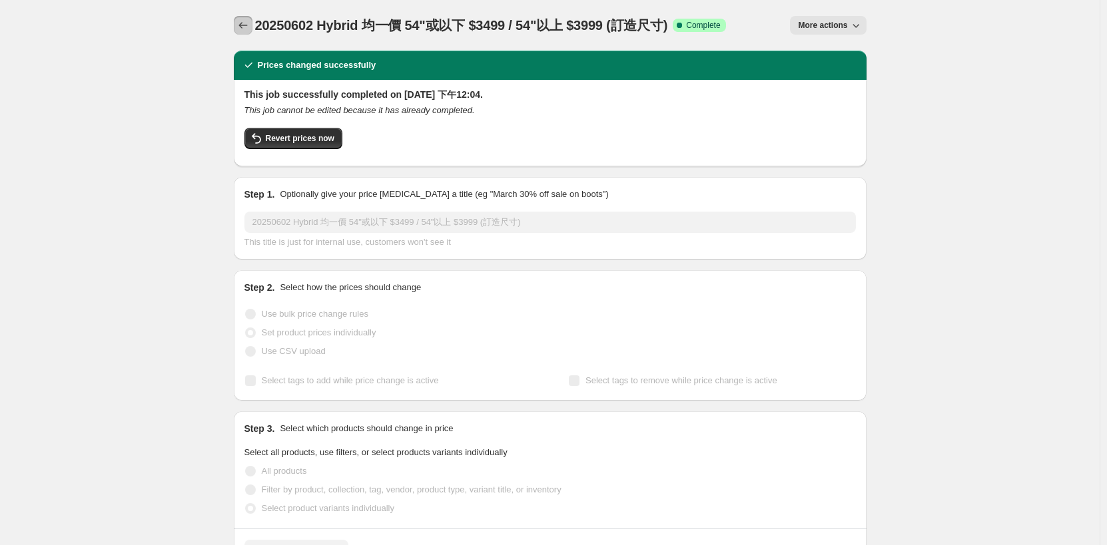
click at [242, 21] on icon "Price change jobs" at bounding box center [242, 25] width 13 height 13
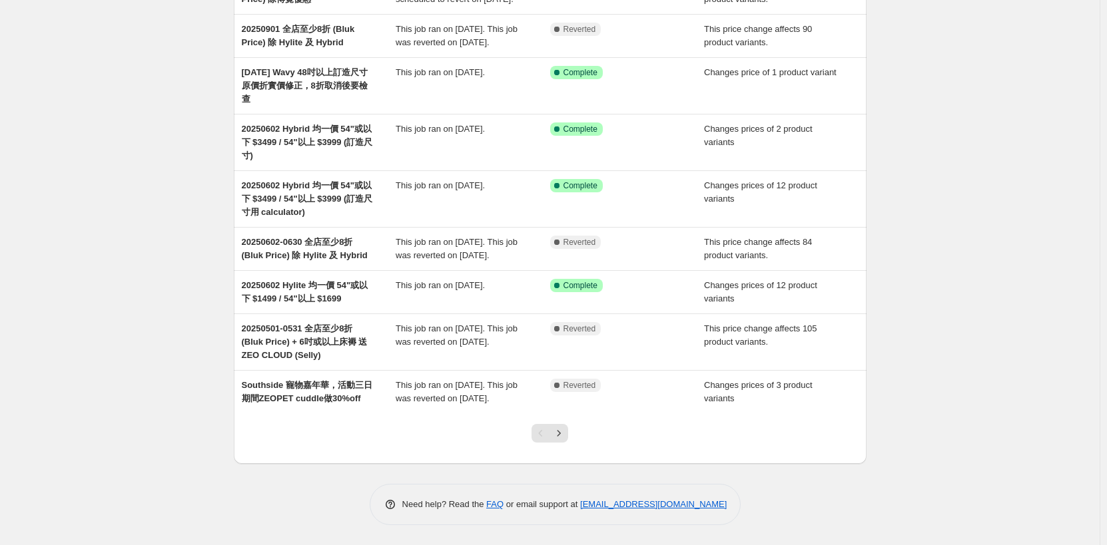
scroll to position [247, 0]
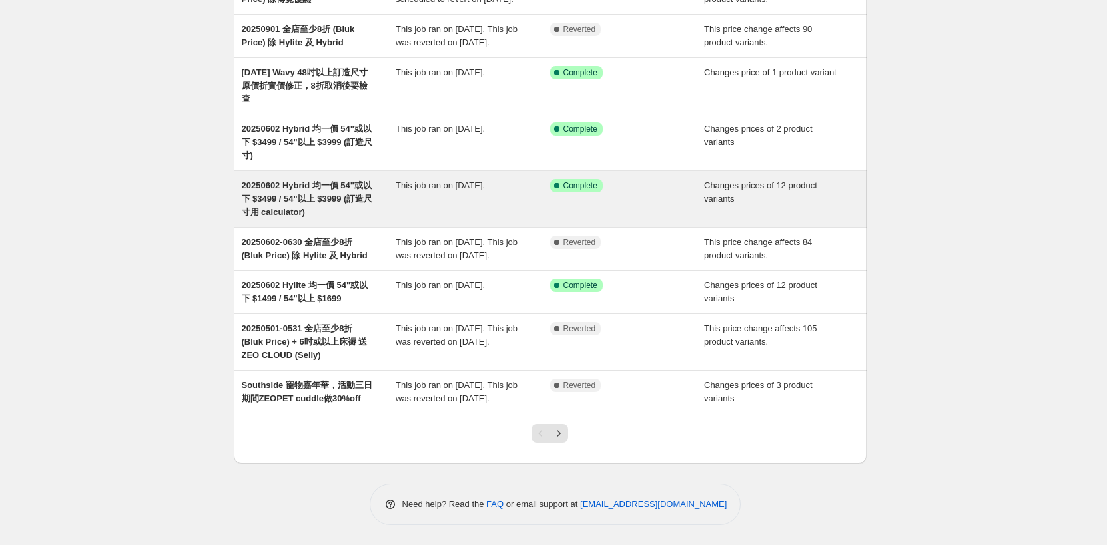
click at [293, 187] on span "20250602 Hybrid 均一價 54"或以下 $3499 / 54"以上 $3999 (訂造尺寸用 calculator)" at bounding box center [307, 198] width 131 height 37
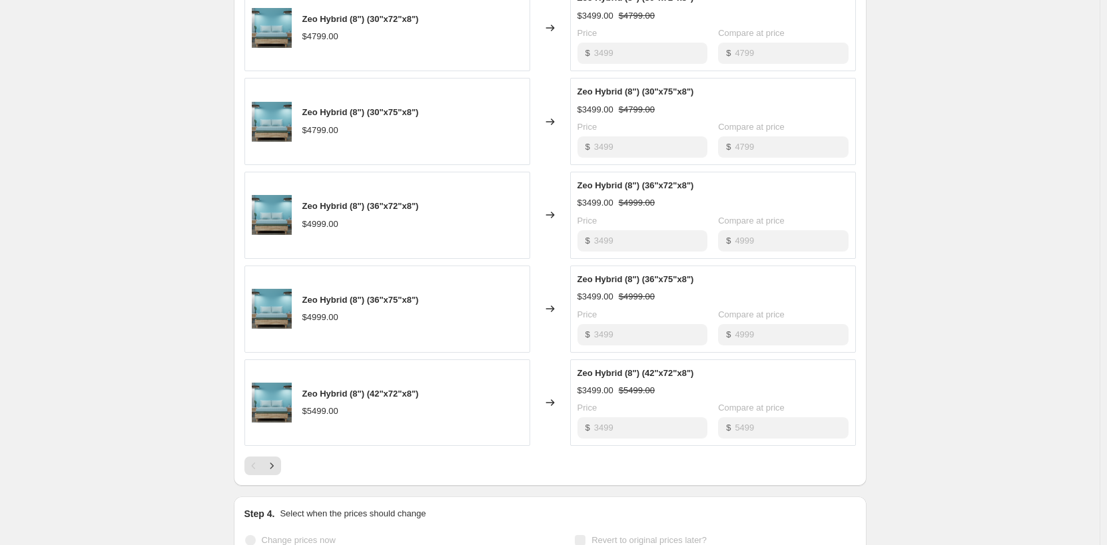
scroll to position [666, 0]
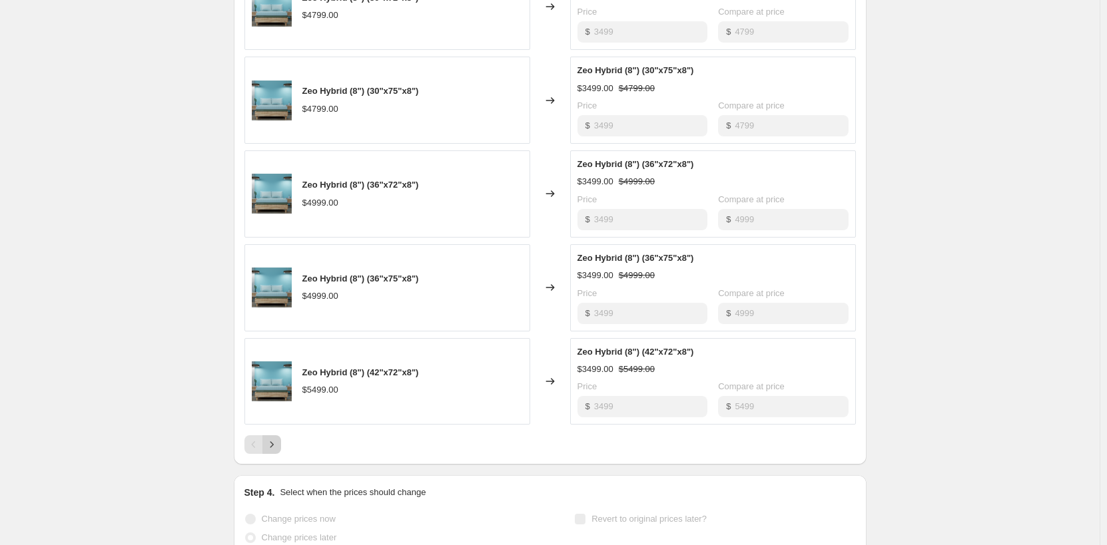
click at [270, 442] on icon "Next" at bounding box center [271, 444] width 13 height 13
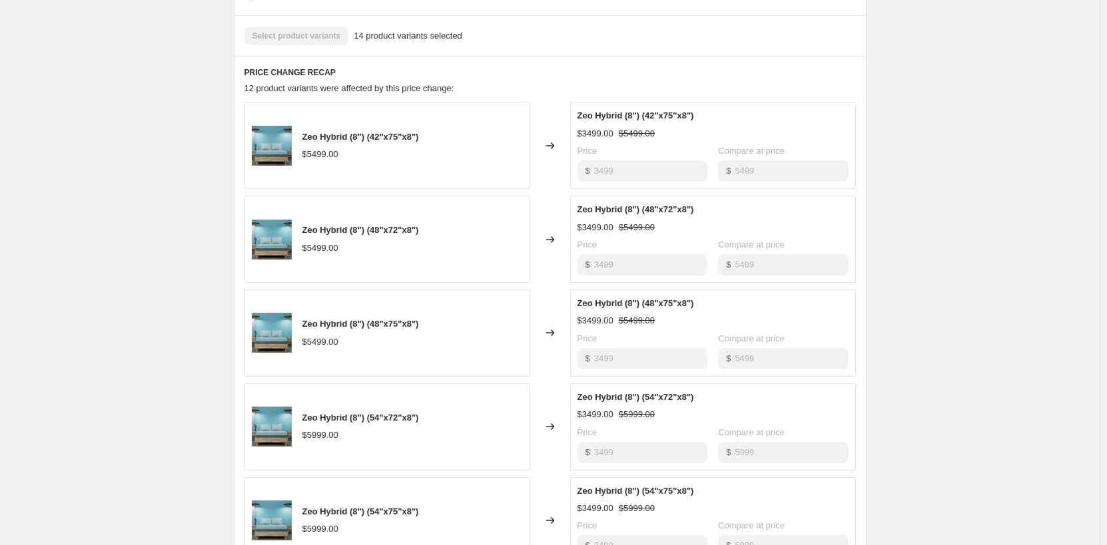
scroll to position [799, 0]
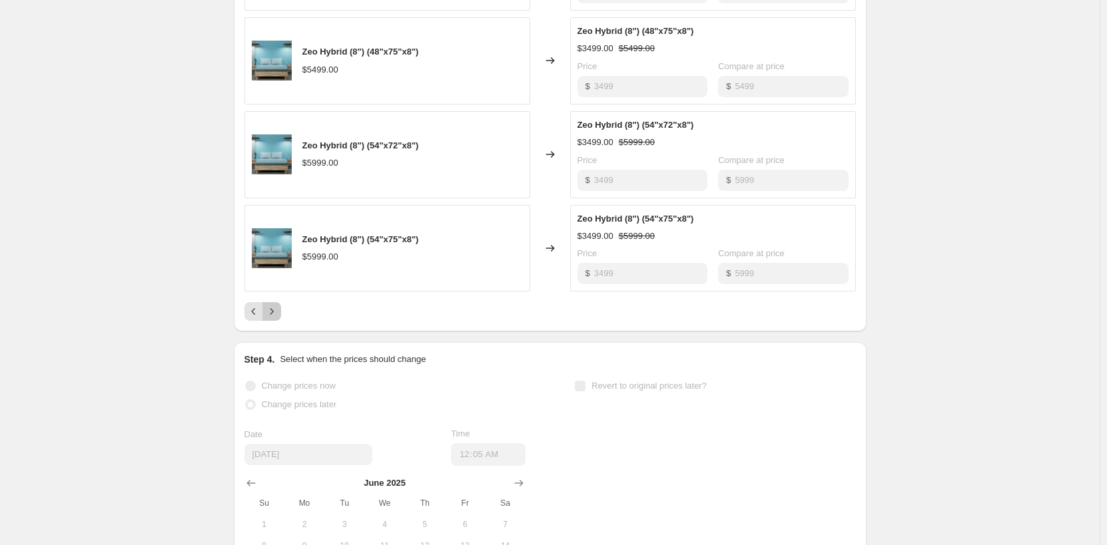
click at [276, 311] on icon "Next" at bounding box center [271, 311] width 13 height 13
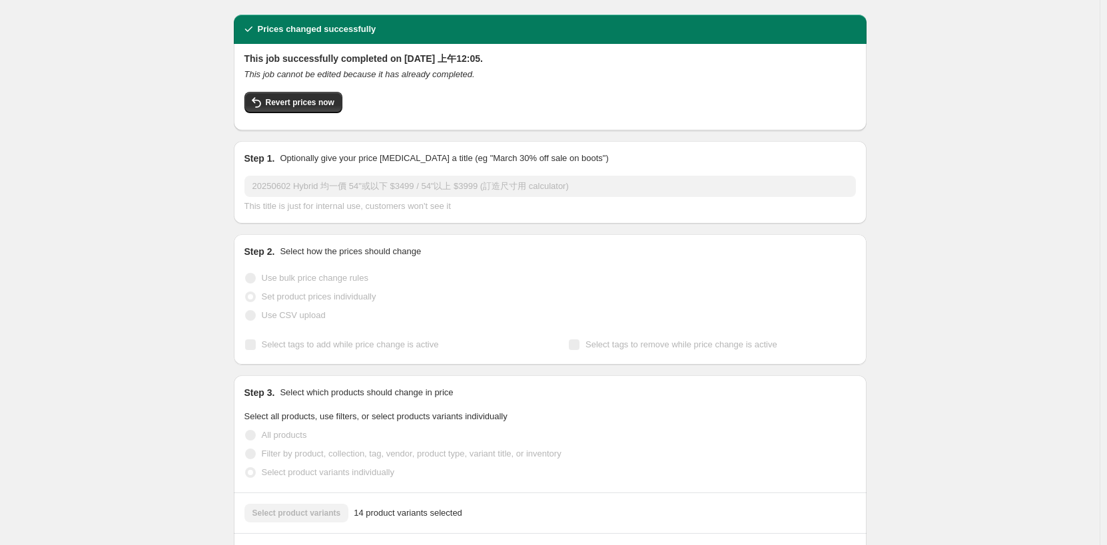
scroll to position [0, 0]
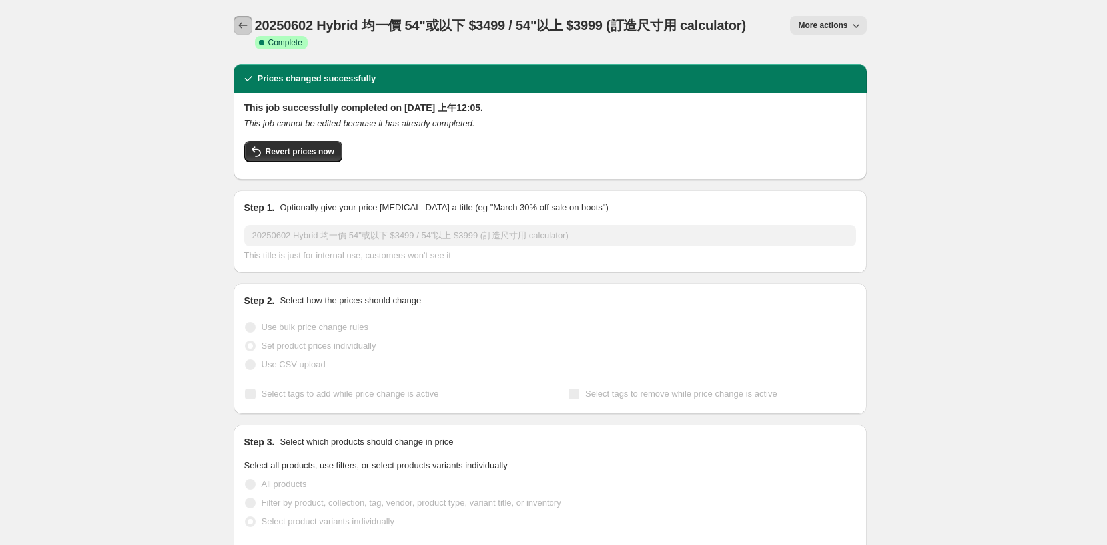
click at [248, 25] on icon "Price change jobs" at bounding box center [242, 25] width 13 height 13
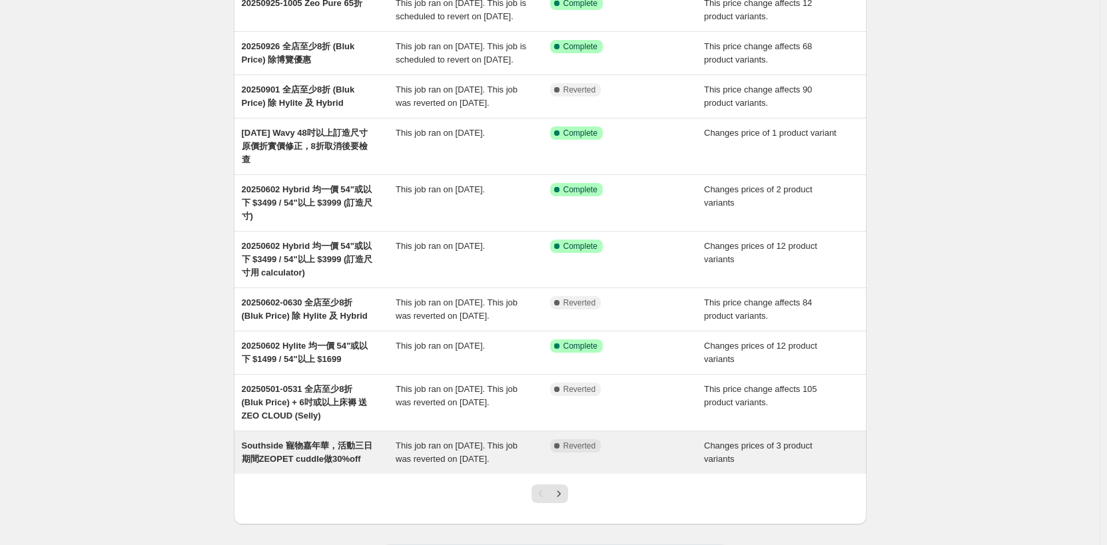
scroll to position [200, 0]
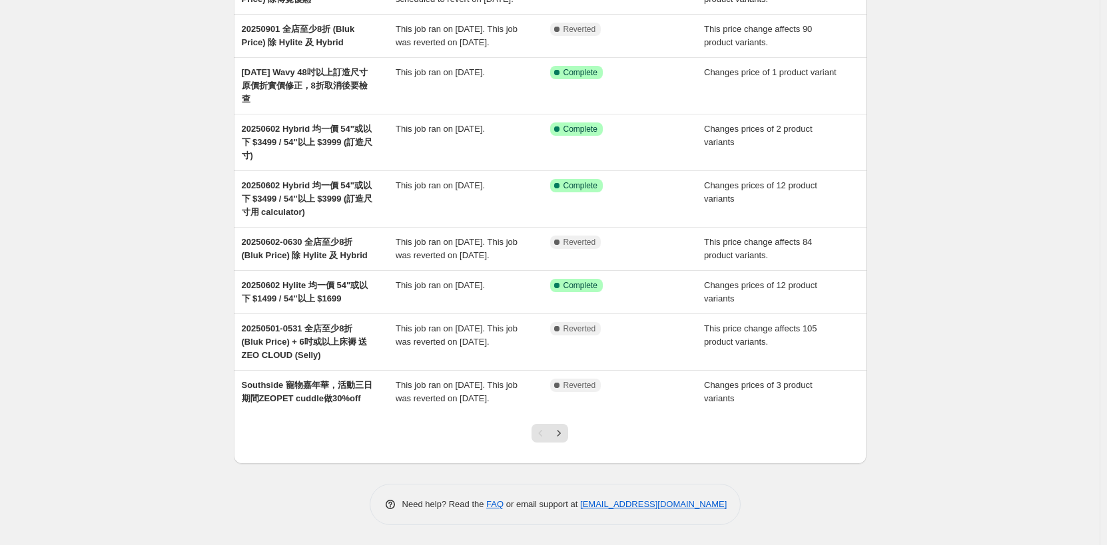
click at [1035, 315] on div "NA Bulk Price Editor. This page is ready NA Bulk Price Editor Add new price cha…" at bounding box center [549, 175] width 1099 height 739
click at [1017, 308] on div "NA Bulk Price Editor. This page is ready NA Bulk Price Editor Add new price cha…" at bounding box center [549, 175] width 1099 height 739
click at [564, 440] on icon "Next" at bounding box center [558, 433] width 13 height 13
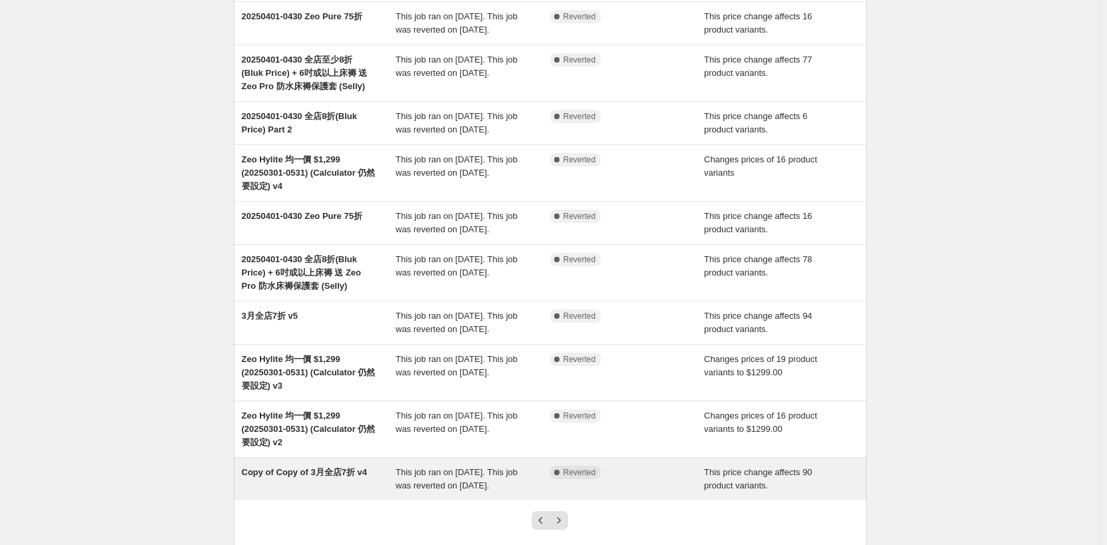
scroll to position [220, 0]
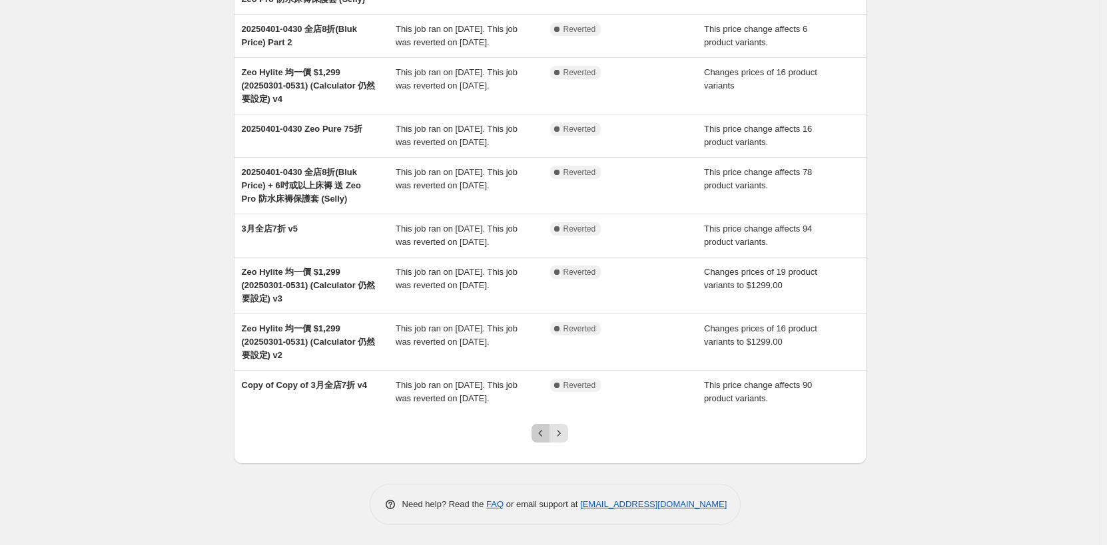
click at [540, 435] on icon "Previous" at bounding box center [540, 433] width 13 height 13
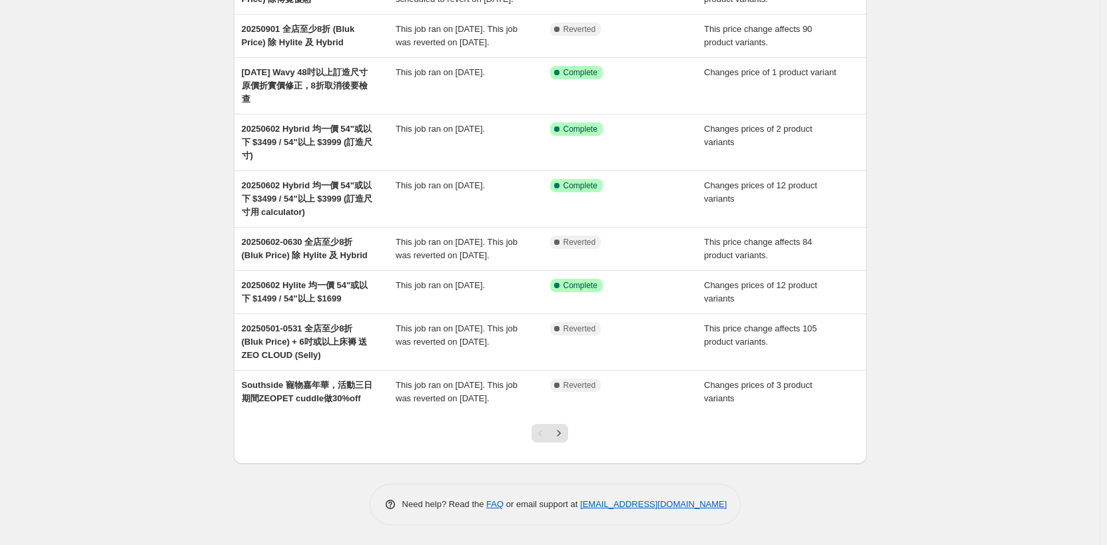
scroll to position [247, 0]
click at [557, 437] on icon "Next" at bounding box center [558, 433] width 13 height 13
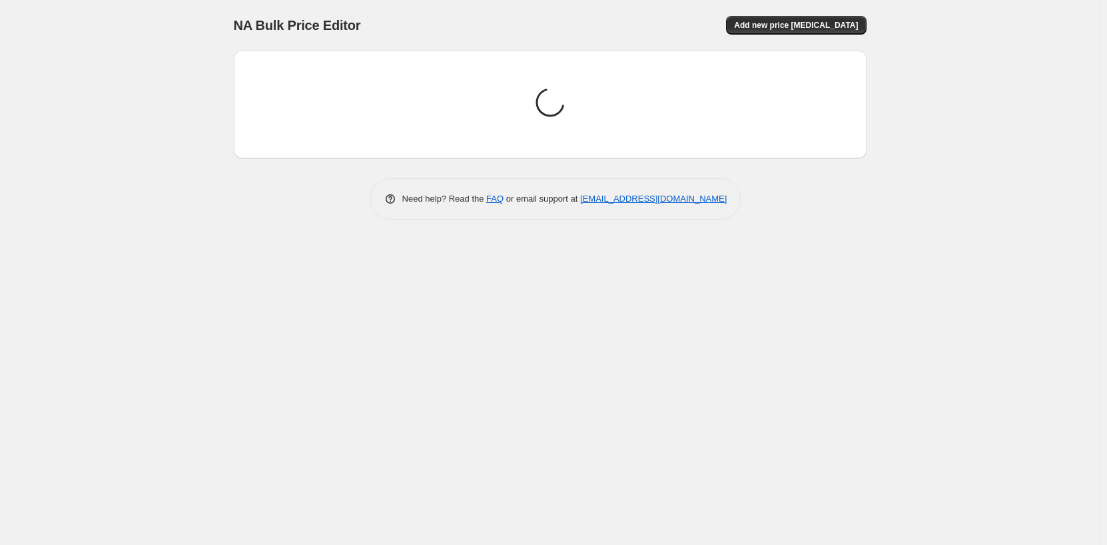
scroll to position [0, 0]
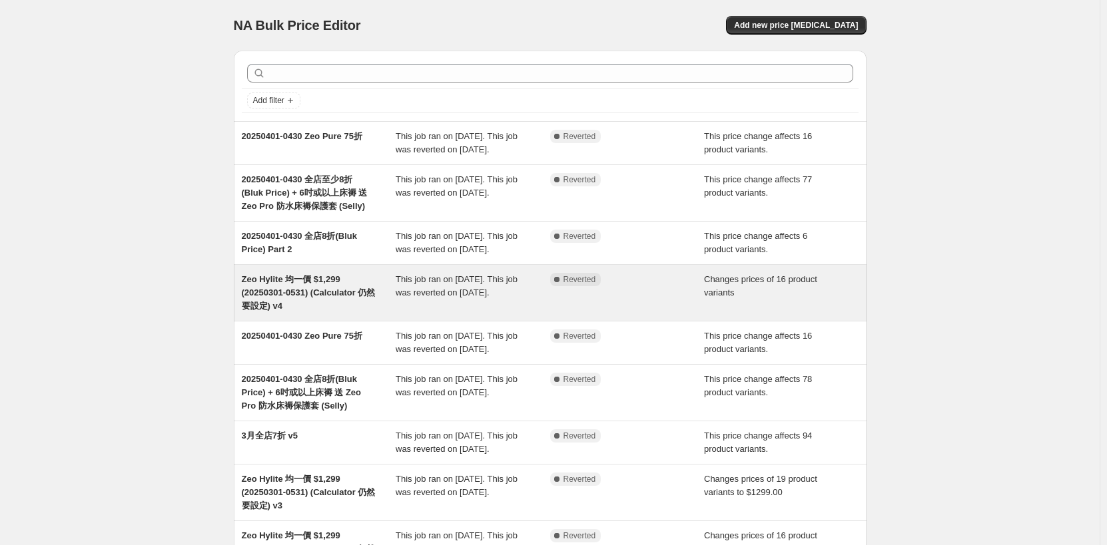
click at [330, 313] on div "Zeo Hylite 均一價 $1,299 (20250301-0531) (Calculator 仍然要設定) v4" at bounding box center [319, 293] width 154 height 40
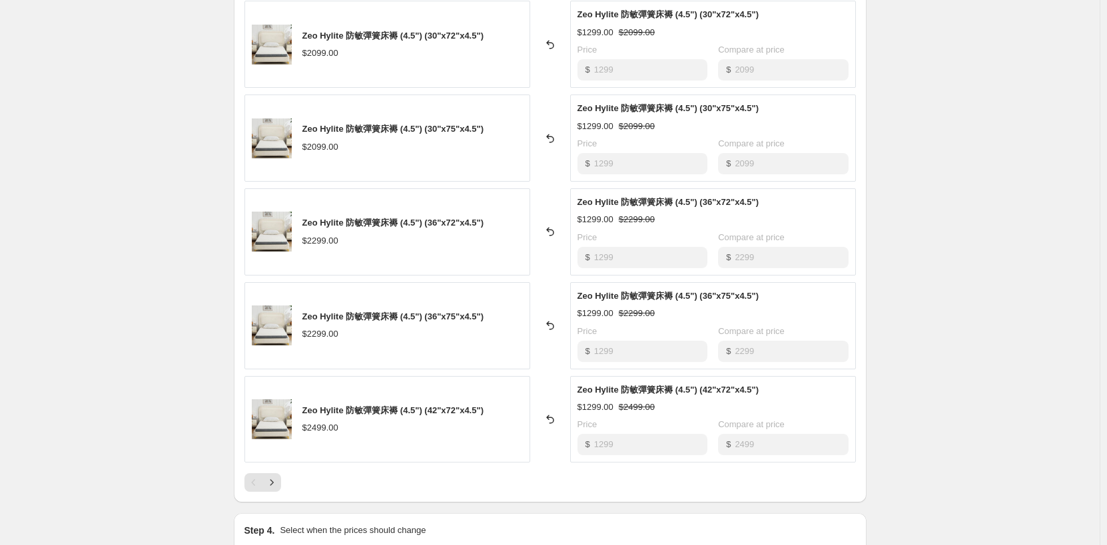
scroll to position [599, 0]
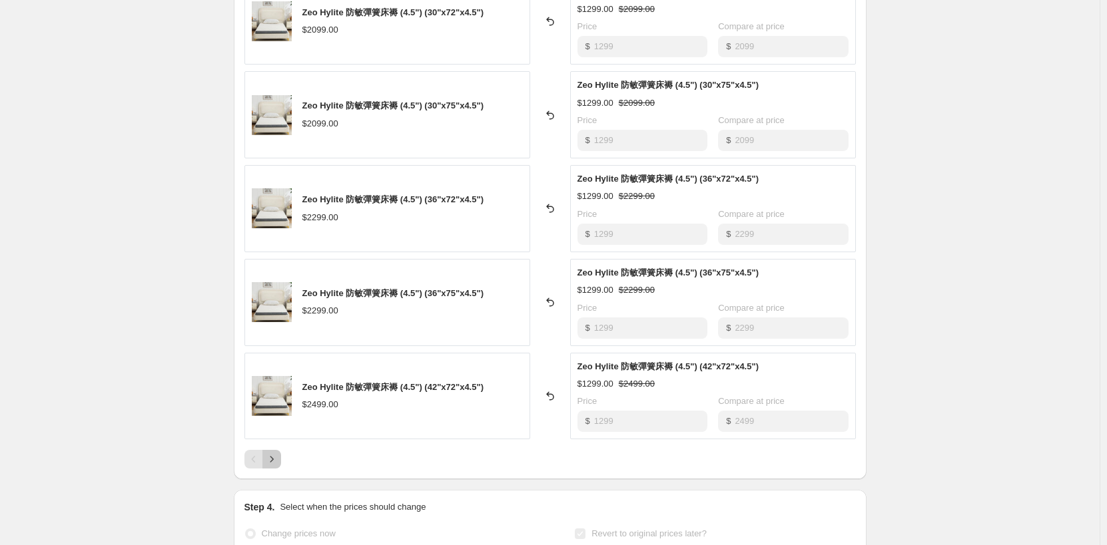
click at [275, 459] on icon "Next" at bounding box center [271, 459] width 13 height 13
click at [272, 466] on icon "Next" at bounding box center [271, 459] width 13 height 13
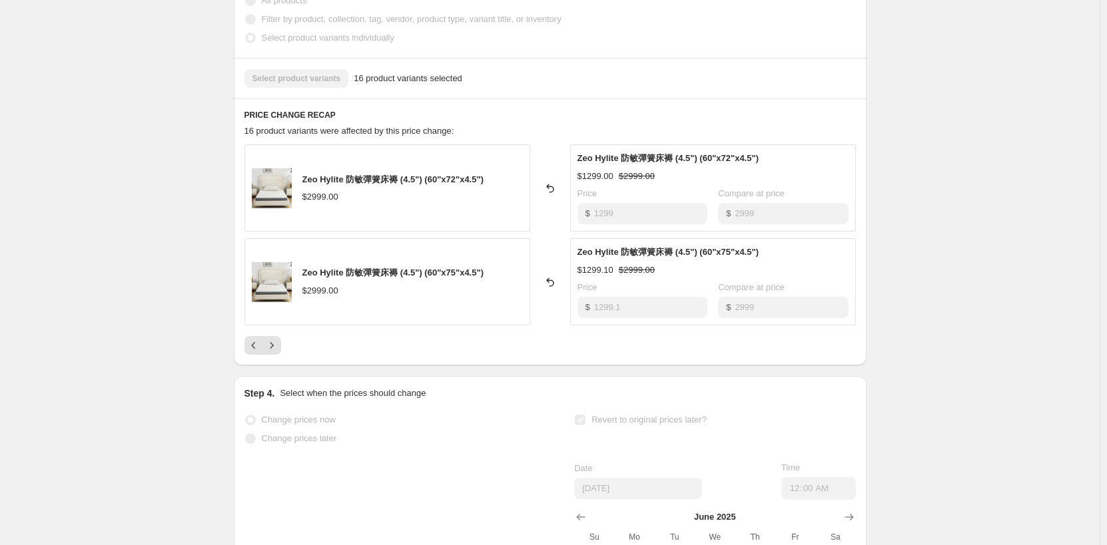
scroll to position [400, 0]
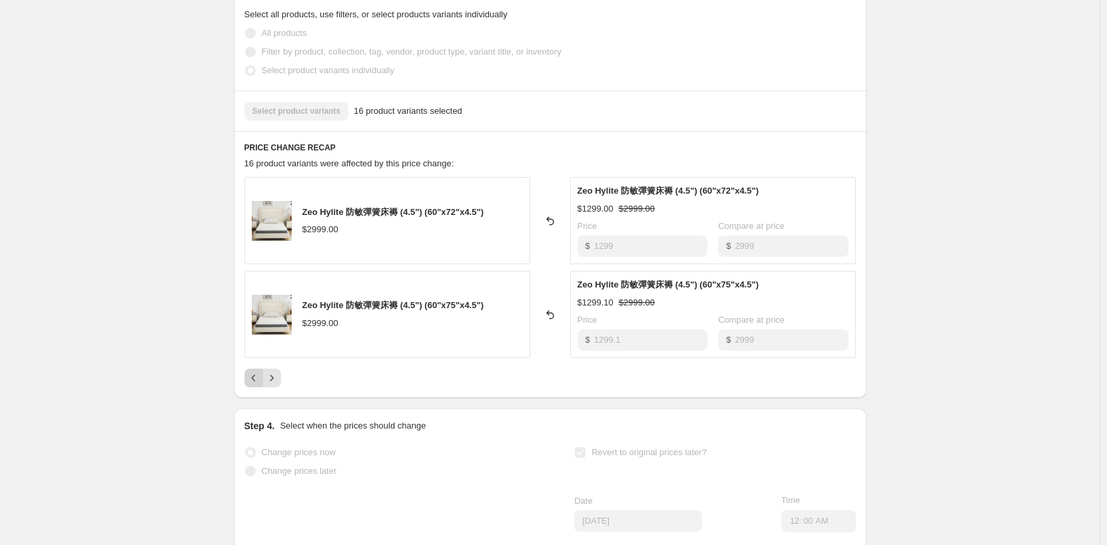
click at [256, 378] on icon "Previous" at bounding box center [253, 378] width 13 height 13
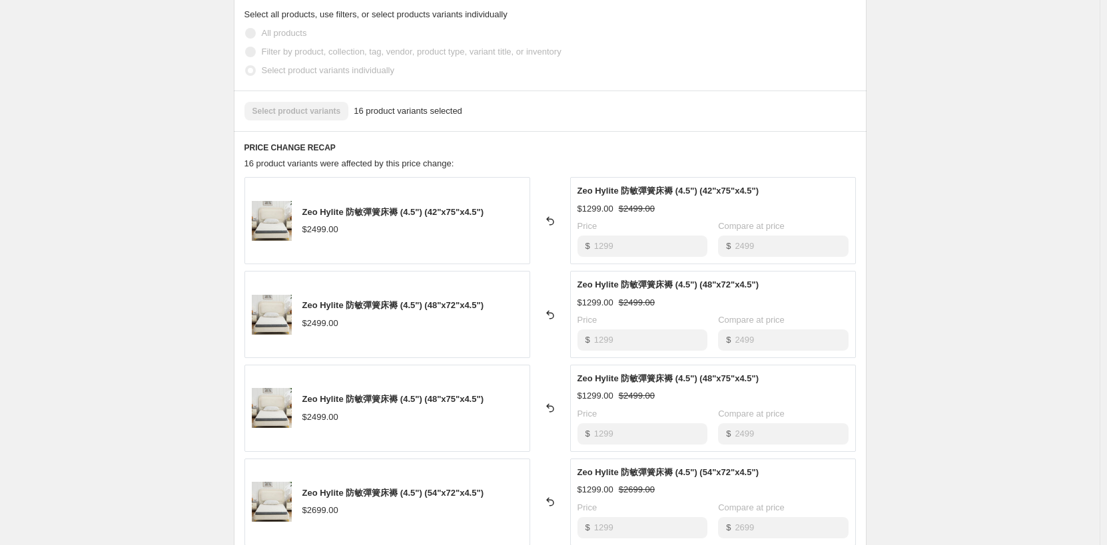
click at [915, 222] on div "Zeo Hylite 均一價 $1,299 (20250301-0531) (Calculator 仍然要設定) v4. This page is ready…" at bounding box center [549, 342] width 1099 height 1484
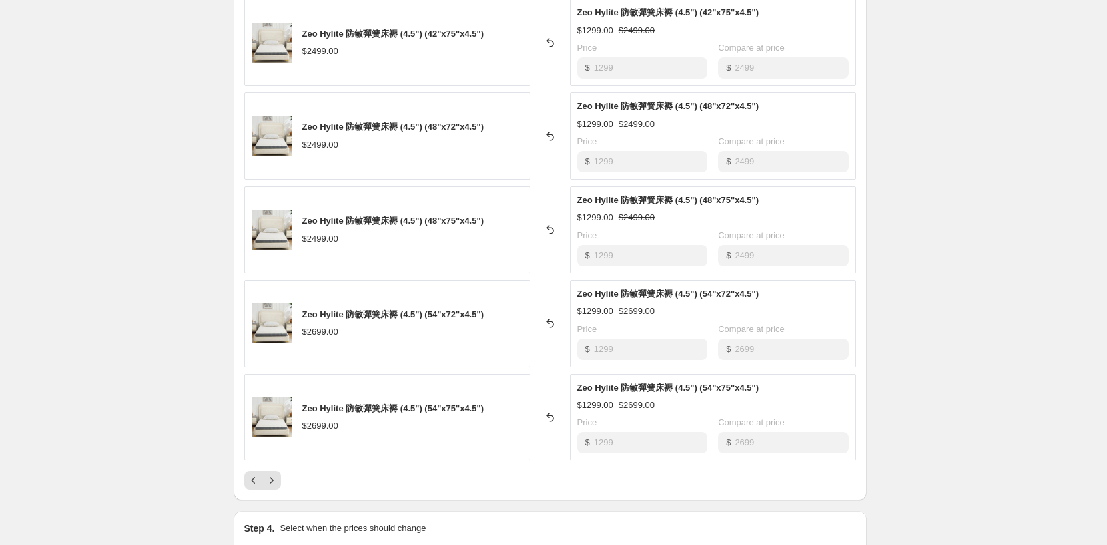
scroll to position [599, 0]
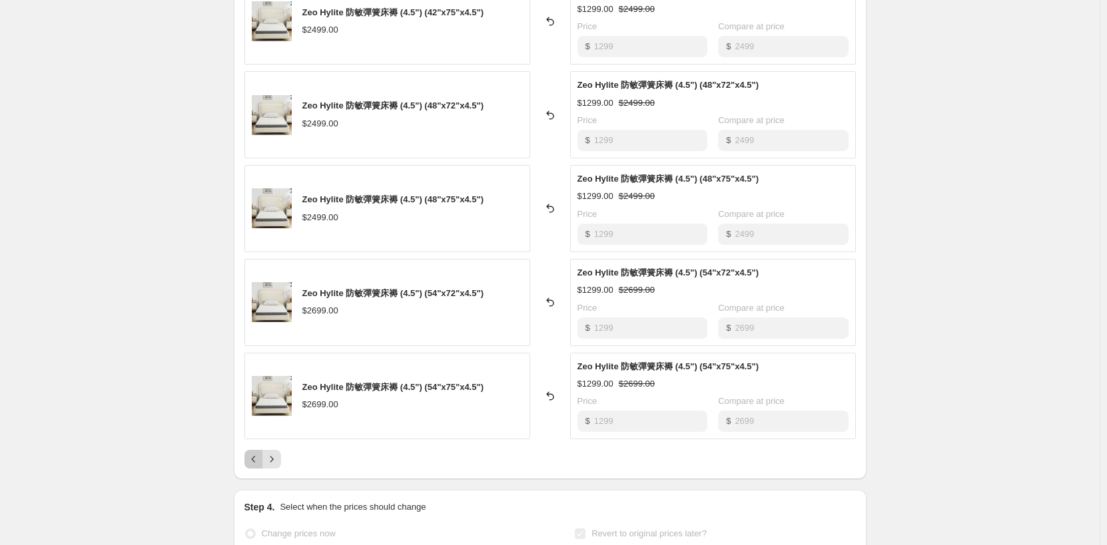
click at [252, 458] on icon "Previous" at bounding box center [253, 459] width 13 height 13
click at [273, 462] on icon "Next" at bounding box center [271, 460] width 3 height 6
click at [273, 461] on icon "Next" at bounding box center [271, 459] width 13 height 13
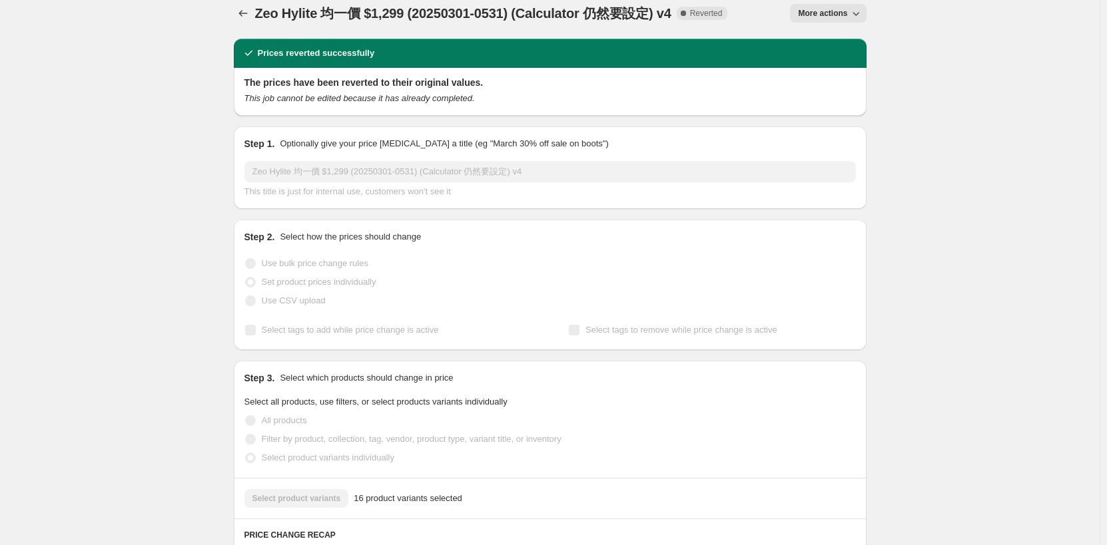
scroll to position [0, 0]
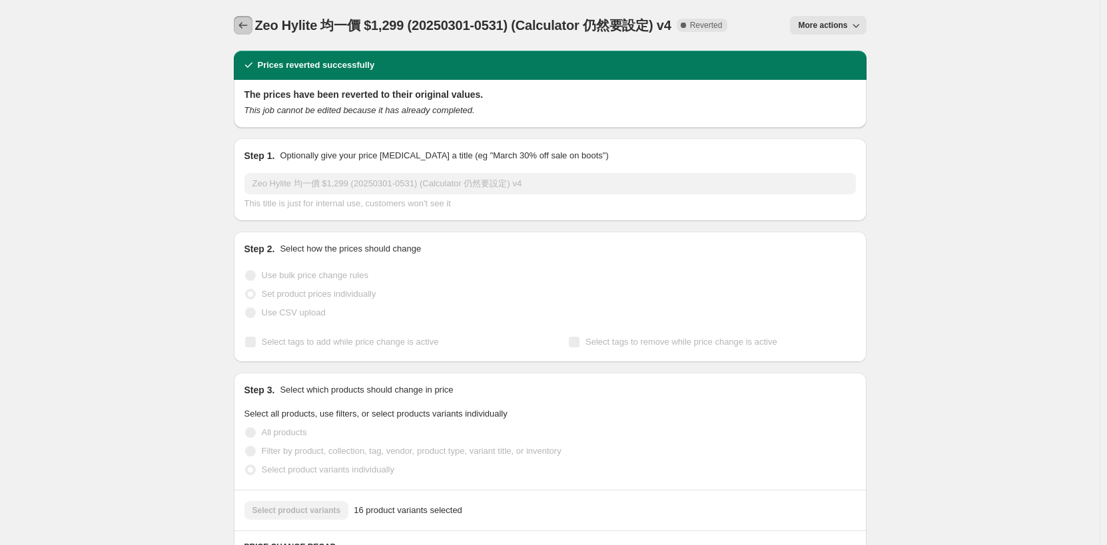
click at [245, 26] on icon "Price change jobs" at bounding box center [242, 25] width 13 height 13
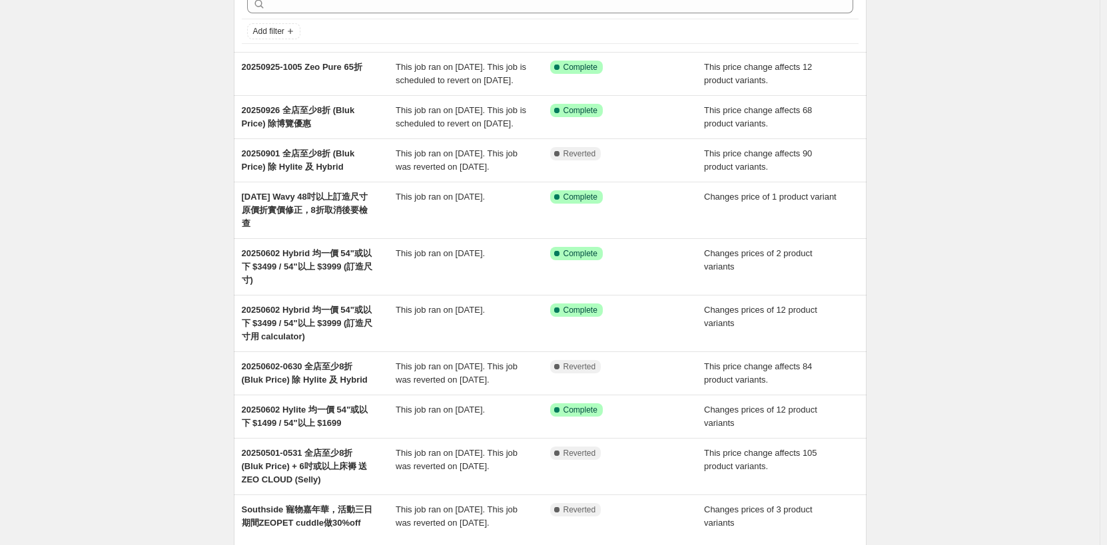
scroll to position [200, 0]
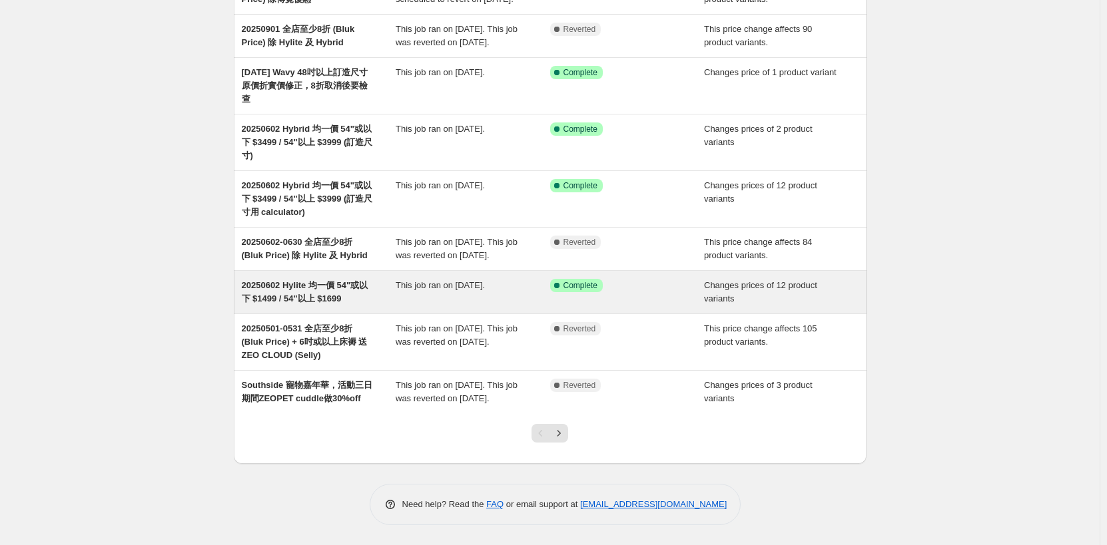
click at [320, 304] on span "20250602 Hylite 均一價 54"或以下 $1499 / 54"以上 $1699" at bounding box center [305, 291] width 127 height 23
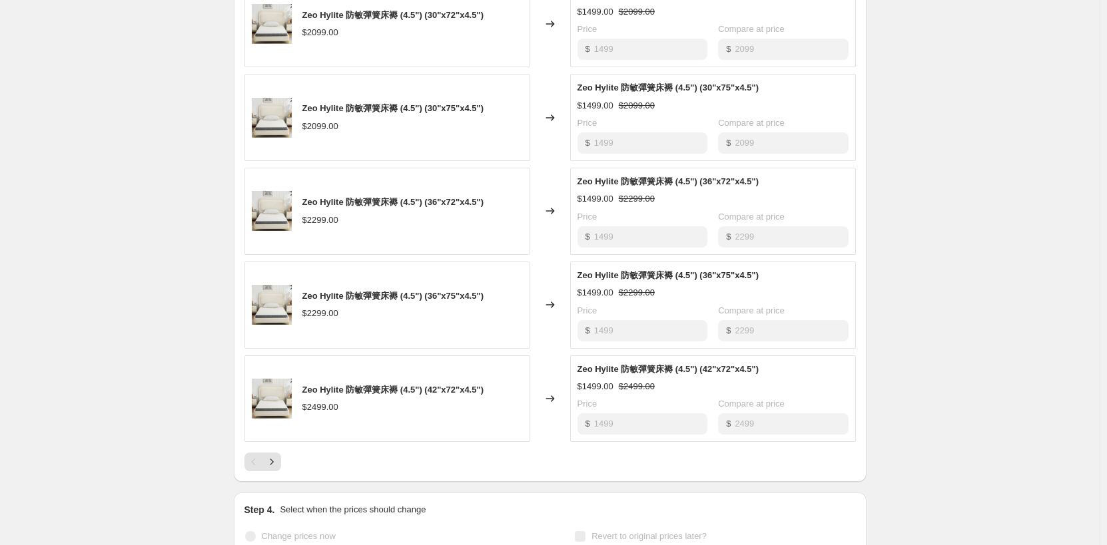
scroll to position [666, 0]
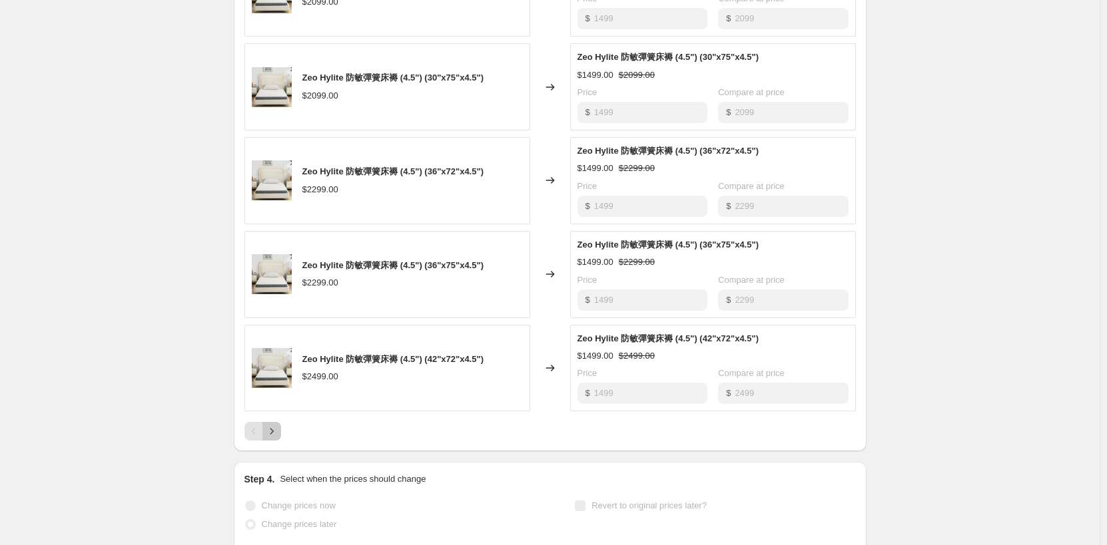
click at [274, 428] on icon "Next" at bounding box center [271, 431] width 13 height 13
click at [272, 429] on icon "Next" at bounding box center [271, 431] width 13 height 13
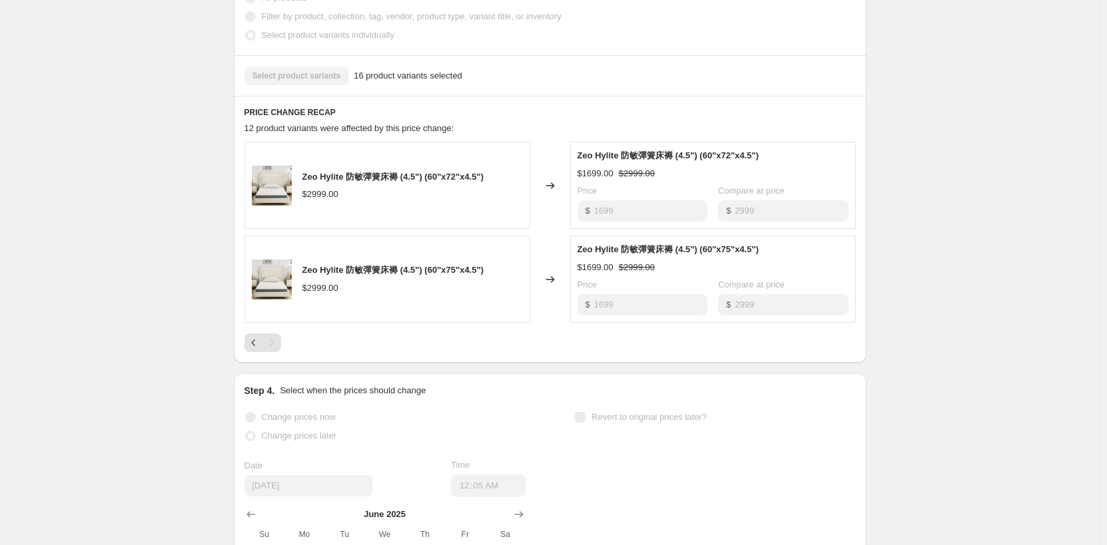
scroll to position [466, 0]
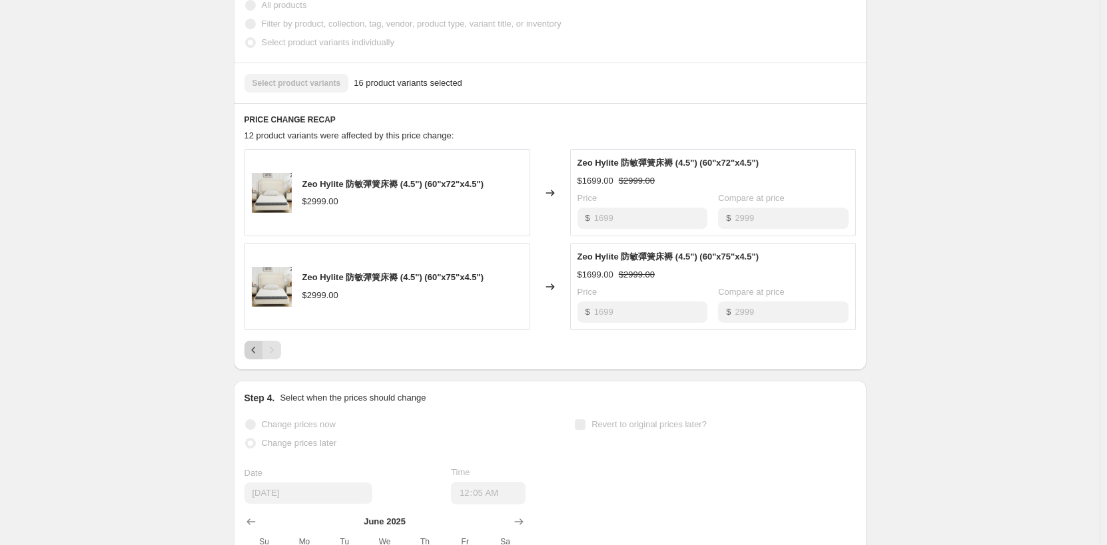
click at [250, 352] on icon "Previous" at bounding box center [253, 350] width 13 height 13
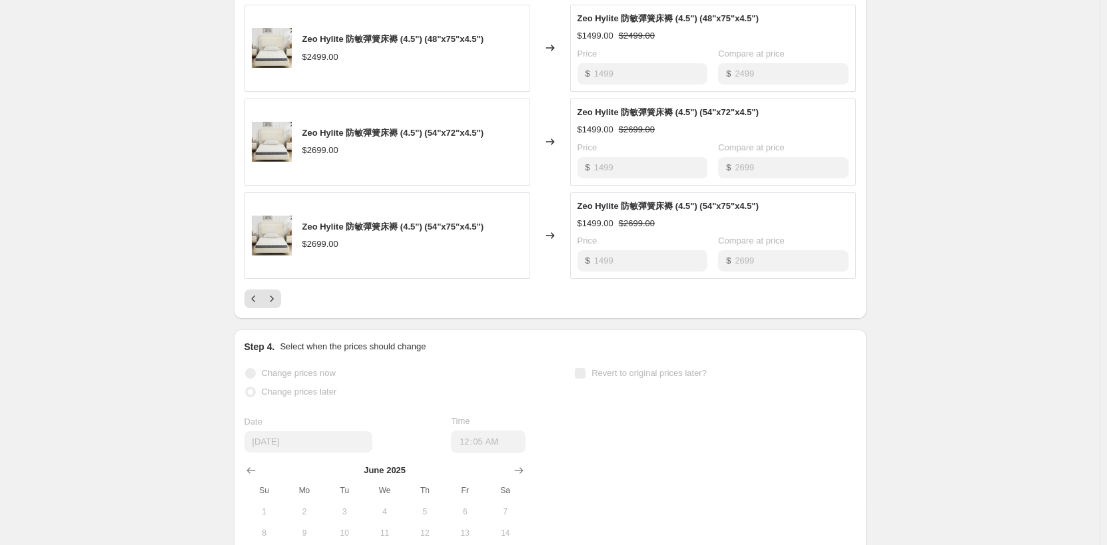
scroll to position [799, 0]
click at [259, 303] on icon "Previous" at bounding box center [253, 298] width 13 height 13
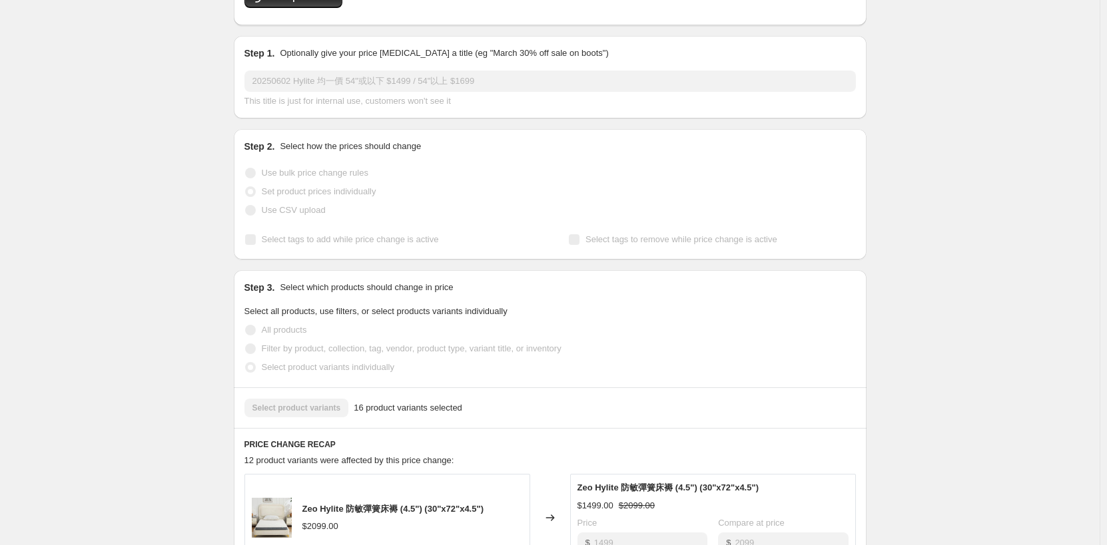
scroll to position [0, 0]
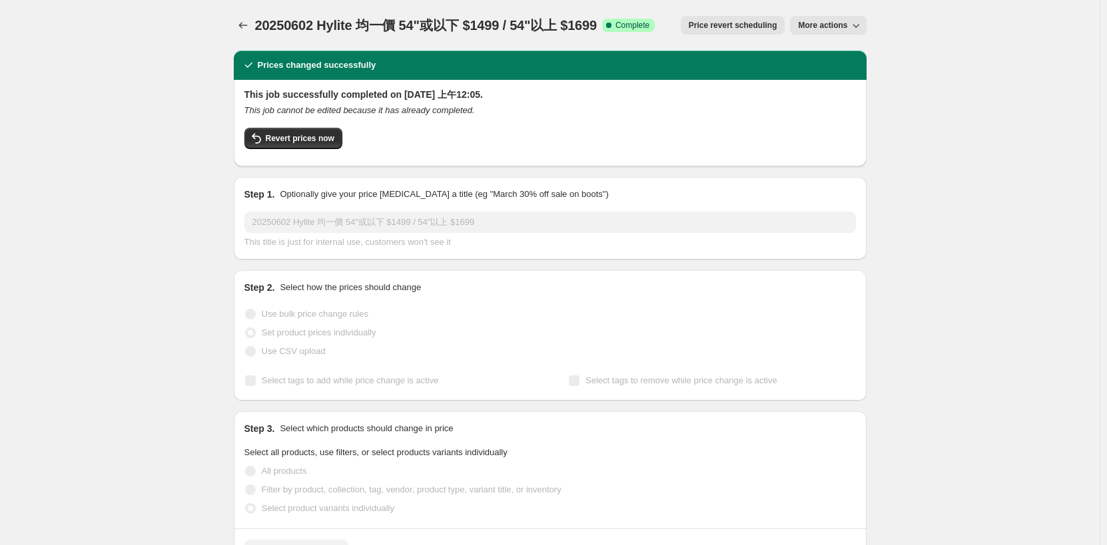
click at [706, 25] on span "Price revert scheduling" at bounding box center [733, 25] width 89 height 11
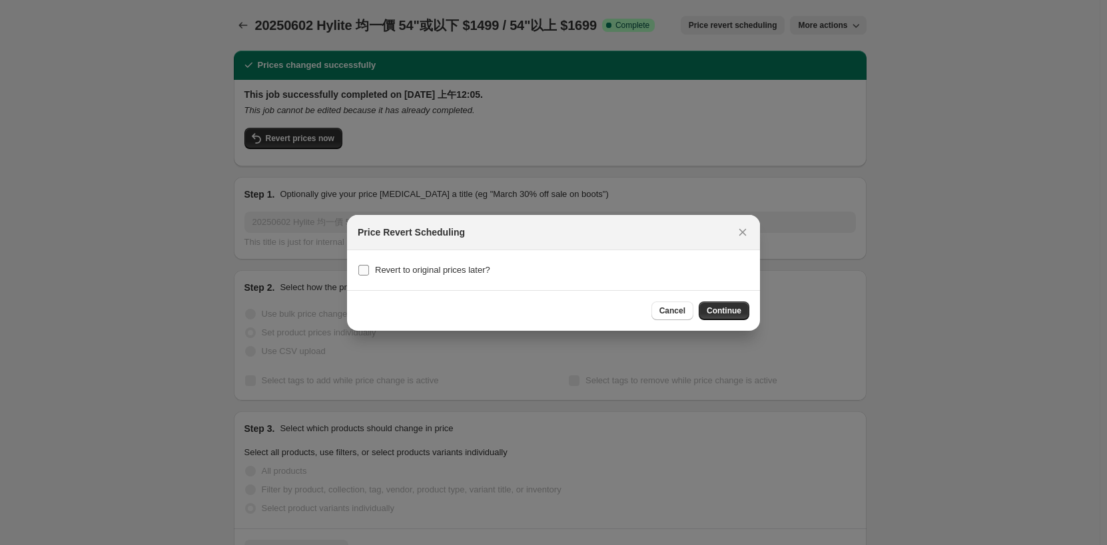
click at [455, 272] on span "Revert to original prices later?" at bounding box center [432, 270] width 115 height 10
click at [369, 272] on input "Revert to original prices later?" at bounding box center [363, 270] width 11 height 11
checkbox input "true"
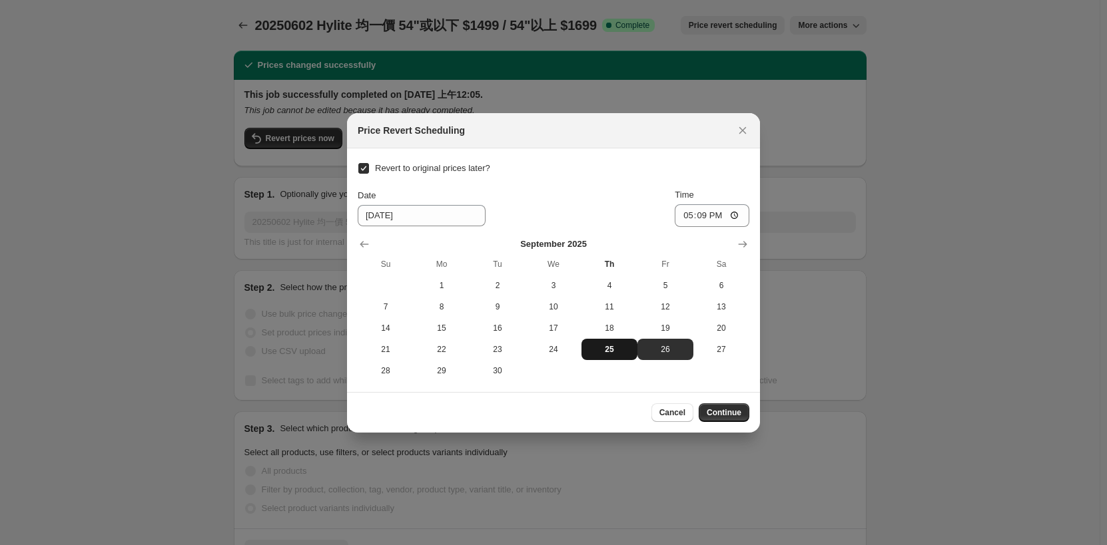
click at [614, 356] on button "25" at bounding box center [609, 349] width 56 height 21
type input "9/25/2025"
click at [707, 214] on input "17:09" at bounding box center [712, 215] width 75 height 23
type input "23:59"
click at [741, 418] on button "Continue" at bounding box center [724, 413] width 51 height 19
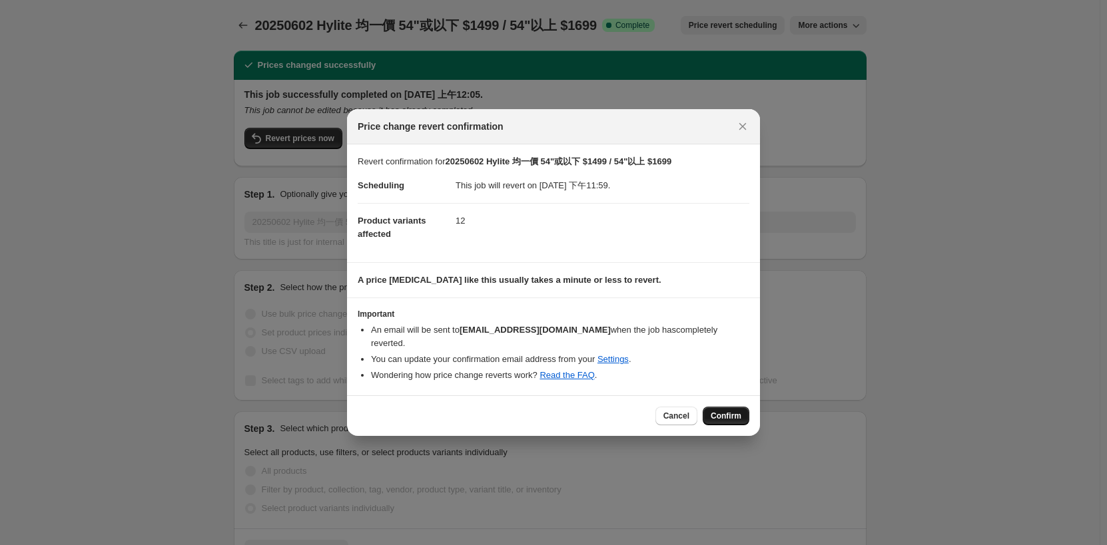
click at [723, 407] on button "Confirm" at bounding box center [726, 416] width 47 height 19
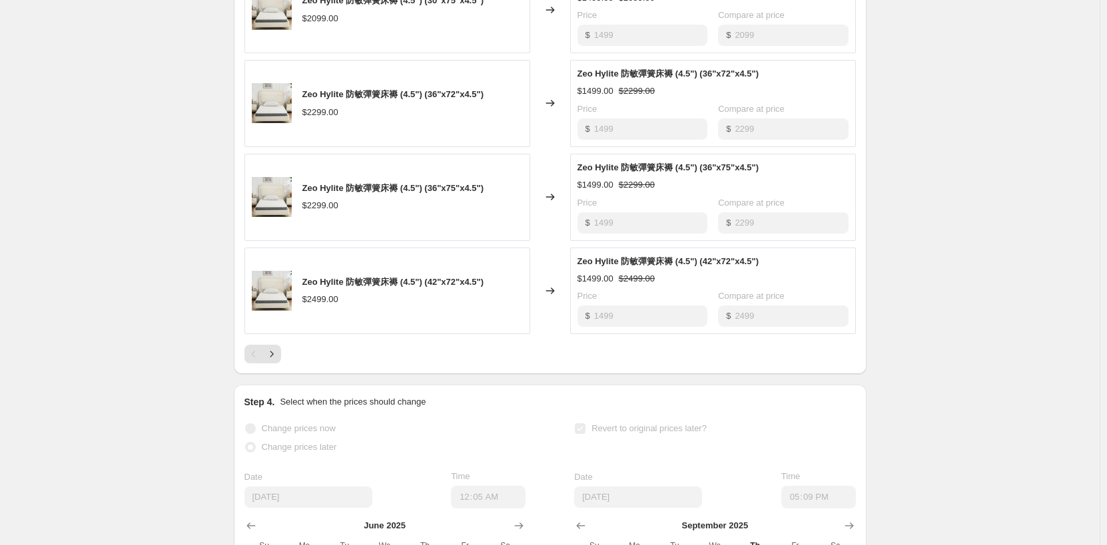
scroll to position [990, 0]
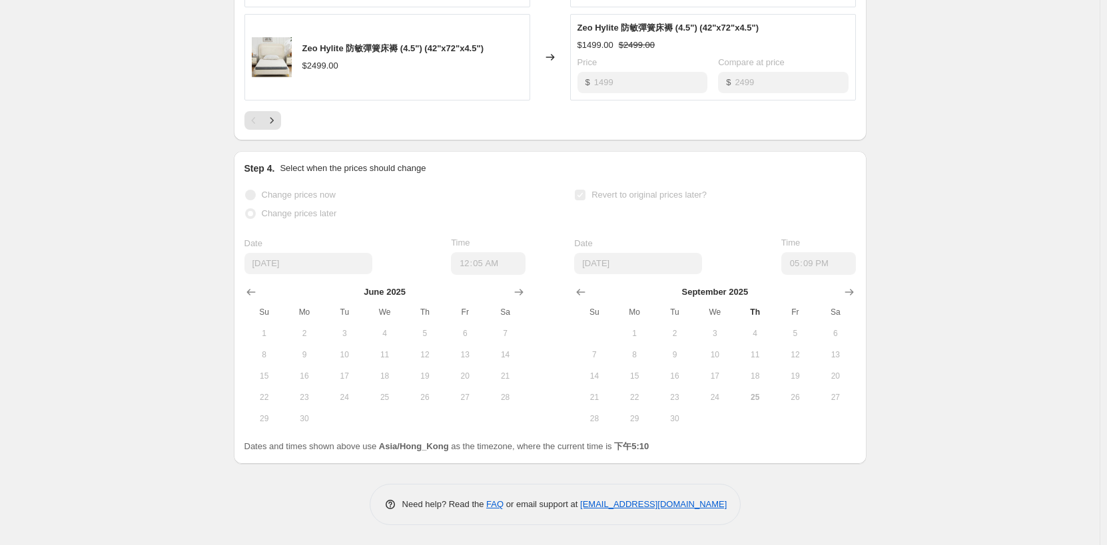
click at [591, 198] on label "Revert to original prices later?" at bounding box center [640, 195] width 133 height 19
click at [572, 280] on div "September 2025 Su Mo Tu We Th Fr Sa 1 2 3 4 5 6 7 8 9 10 11 12 13 14 15 16 17 1…" at bounding box center [709, 352] width 292 height 154
click at [581, 290] on icon "Show previous month, August 2025" at bounding box center [580, 292] width 13 height 13
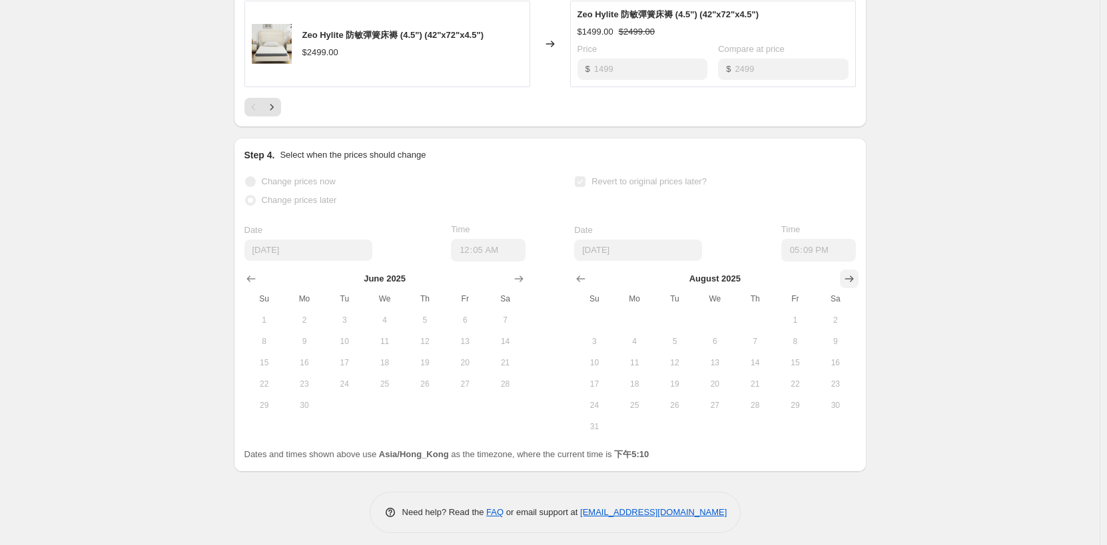
click at [848, 288] on button "Show next month, September 2025" at bounding box center [849, 279] width 19 height 19
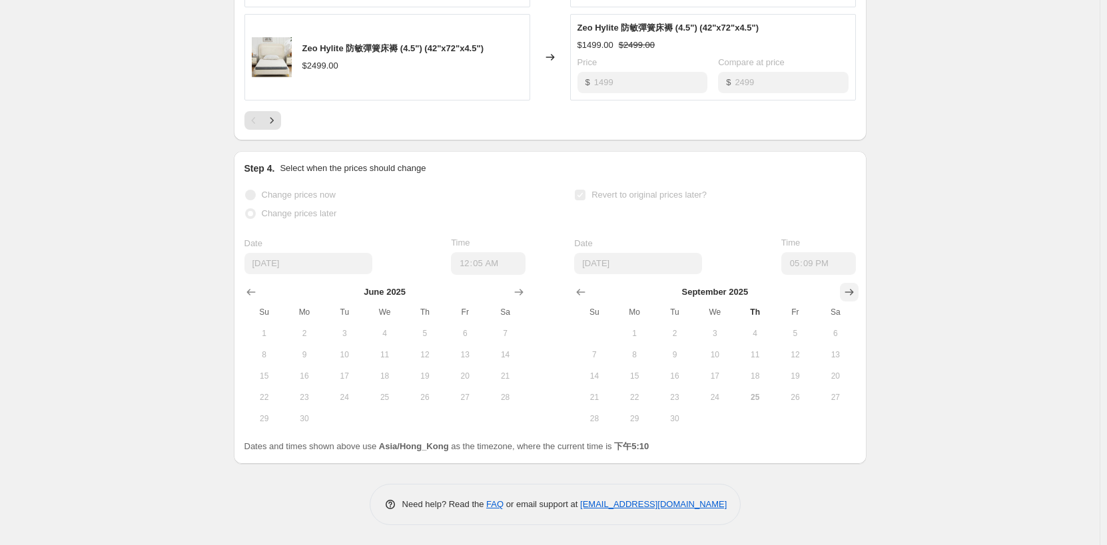
click at [853, 293] on icon "Show next month, October 2025" at bounding box center [848, 293] width 9 height 7
click at [584, 291] on icon "Show previous month, September 2025" at bounding box center [580, 292] width 13 height 13
click at [590, 196] on label "Revert to original prices later?" at bounding box center [640, 195] width 133 height 19
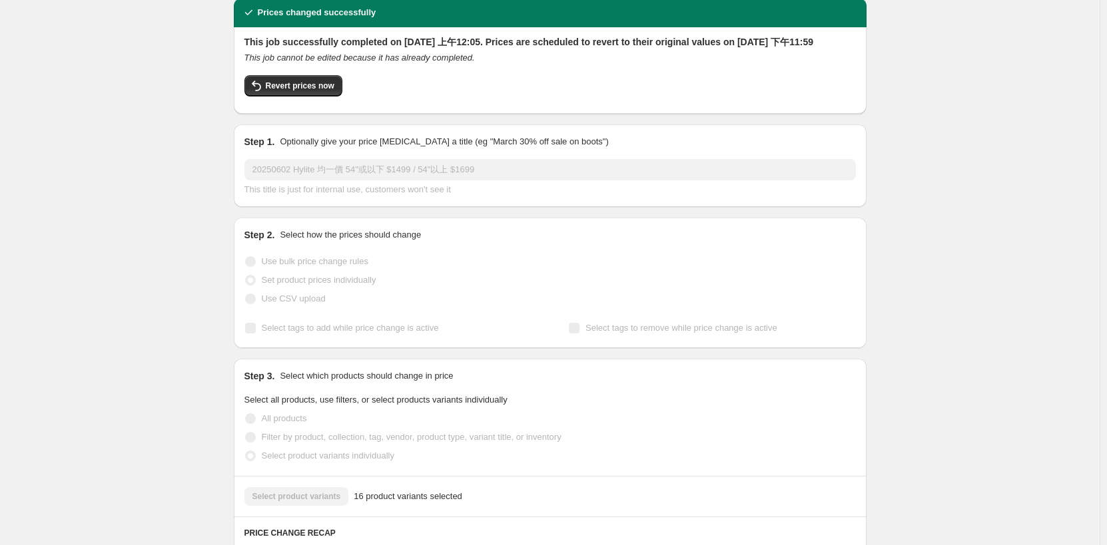
scroll to position [0, 0]
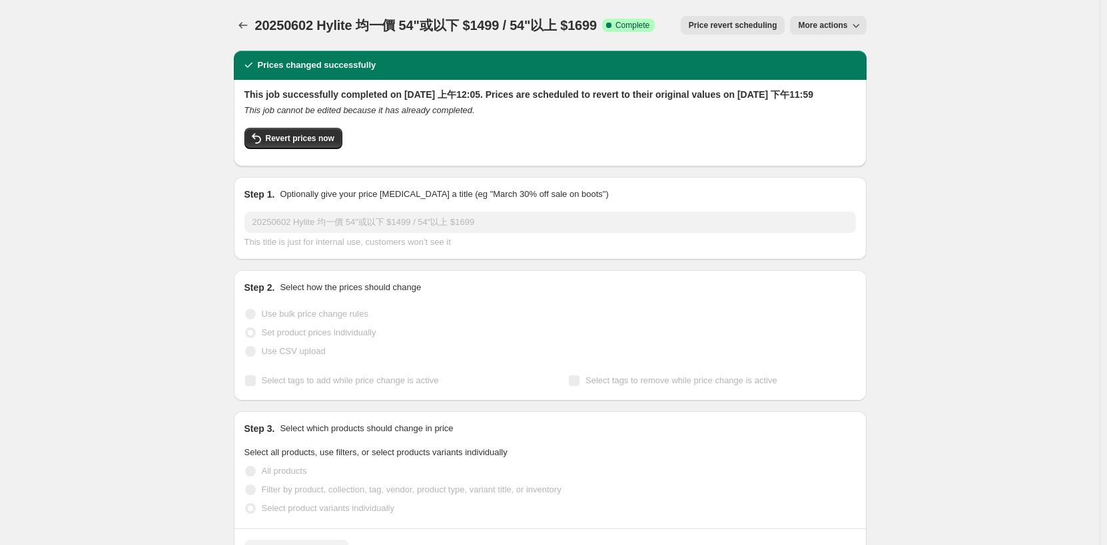
click at [858, 24] on icon "button" at bounding box center [855, 25] width 13 height 13
drag, startPoint x: 845, startPoint y: 53, endPoint x: 975, endPoint y: 56, distance: 129.9
click at [246, 33] on button "Price change jobs" at bounding box center [243, 25] width 19 height 19
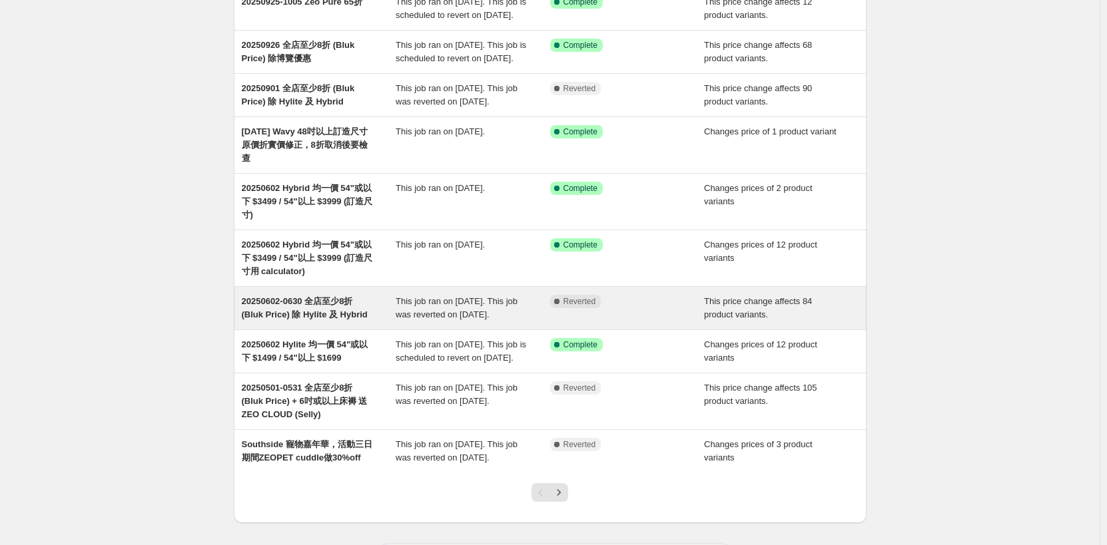
scroll to position [260, 0]
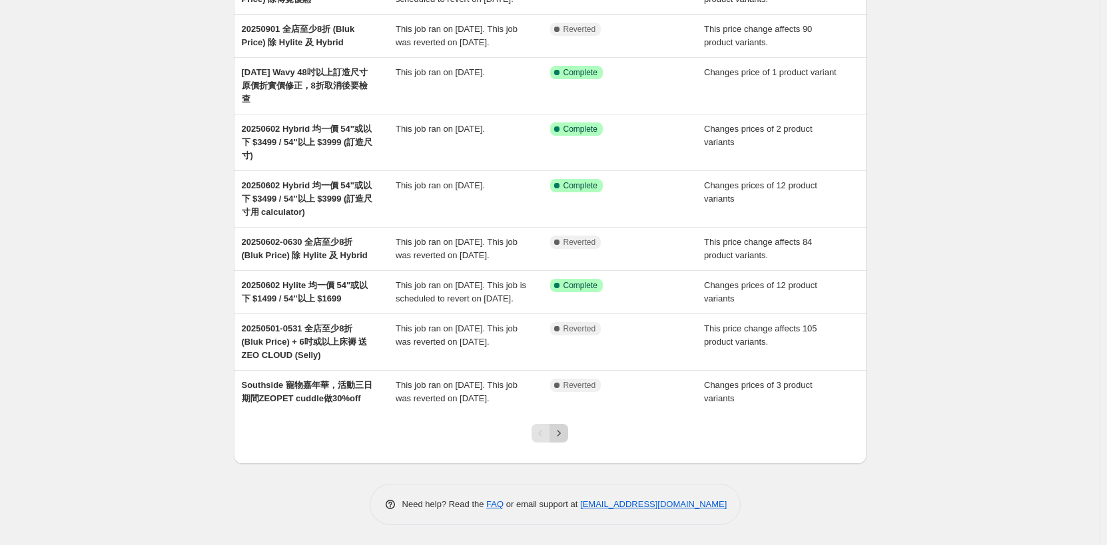
click at [557, 428] on icon "Next" at bounding box center [558, 433] width 13 height 13
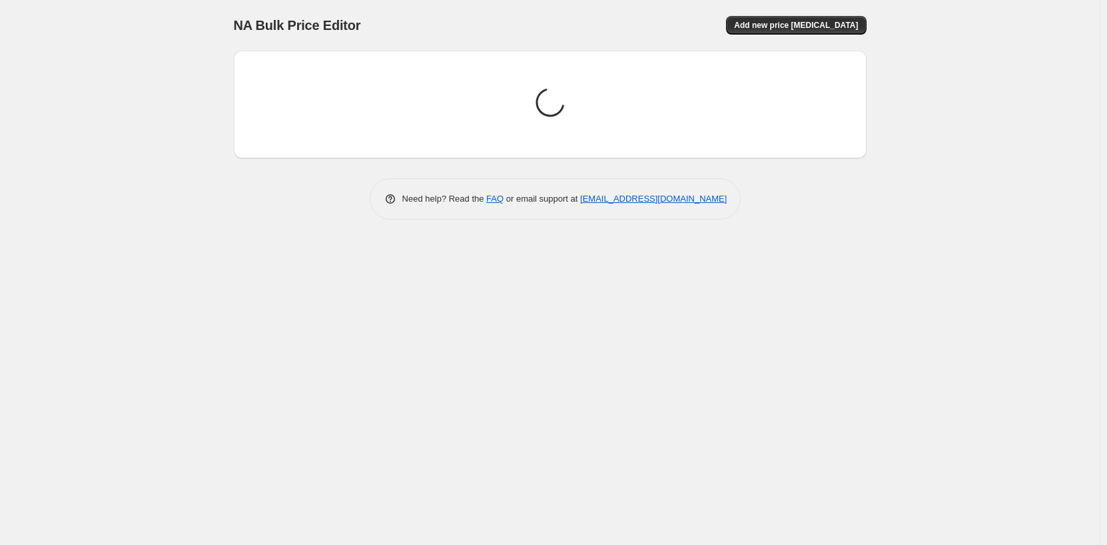
scroll to position [0, 0]
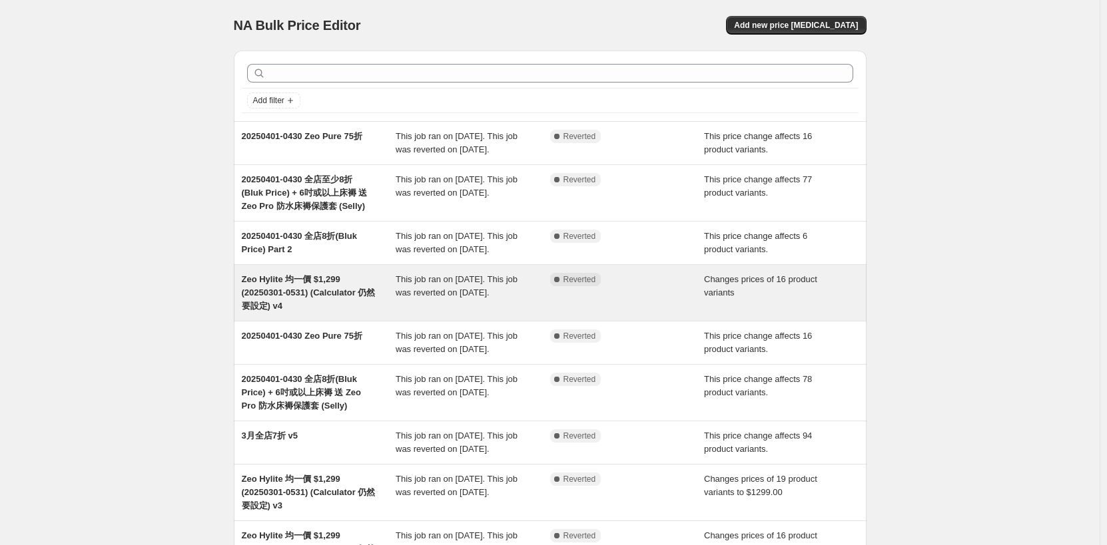
click at [324, 309] on span "Zeo Hylite 均一價 $1,299 (20250301-0531) (Calculator 仍然要設定) v4" at bounding box center [309, 292] width 134 height 37
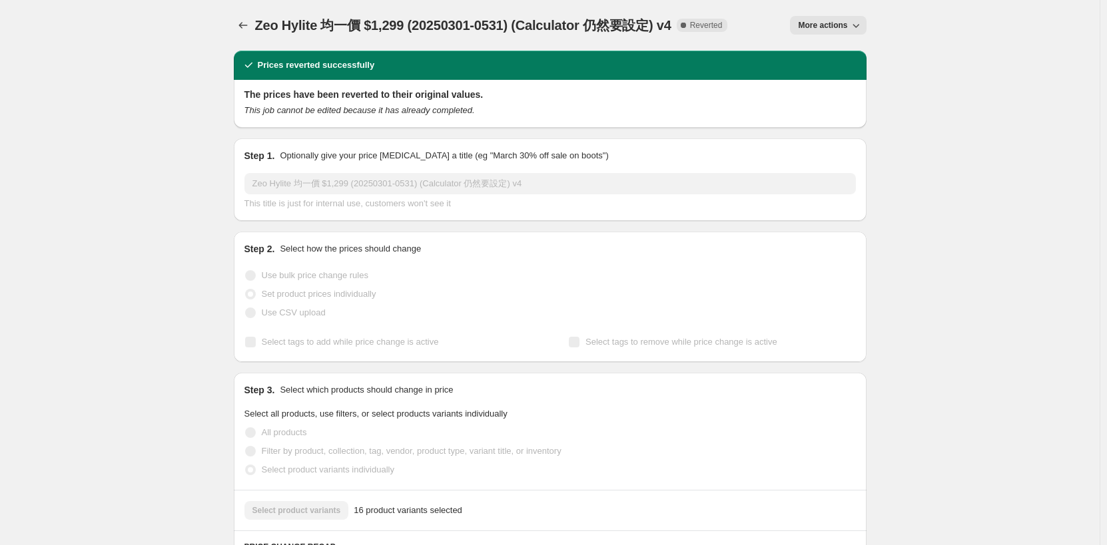
click at [856, 23] on icon "button" at bounding box center [855, 25] width 13 height 13
click at [845, 53] on span "Copy to new job" at bounding box center [835, 53] width 62 height 10
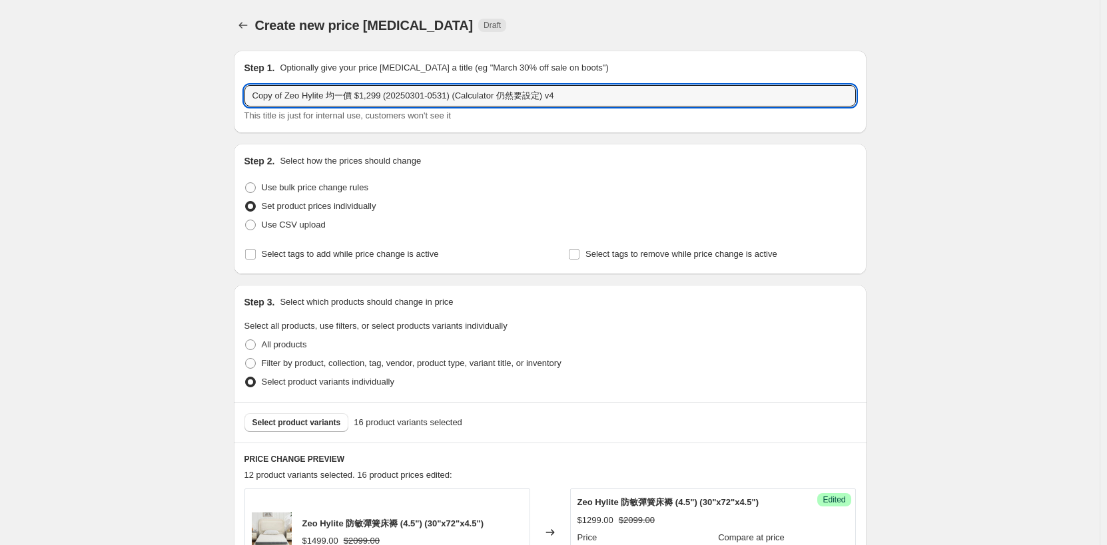
drag, startPoint x: 287, startPoint y: 99, endPoint x: 184, endPoint y: 102, distance: 102.6
drag, startPoint x: 355, startPoint y: 99, endPoint x: 420, endPoint y: 101, distance: 65.3
click at [420, 101] on input "Zeo Hylite 均一價 $1,299 (20250301-0531) (Calculator 仍然要設定) v4" at bounding box center [549, 95] width 611 height 21
click at [251, 97] on input "Zeo Hylite 均一價 $1,299 ((Calculator 仍然要設定) v4" at bounding box center [549, 95] width 611 height 21
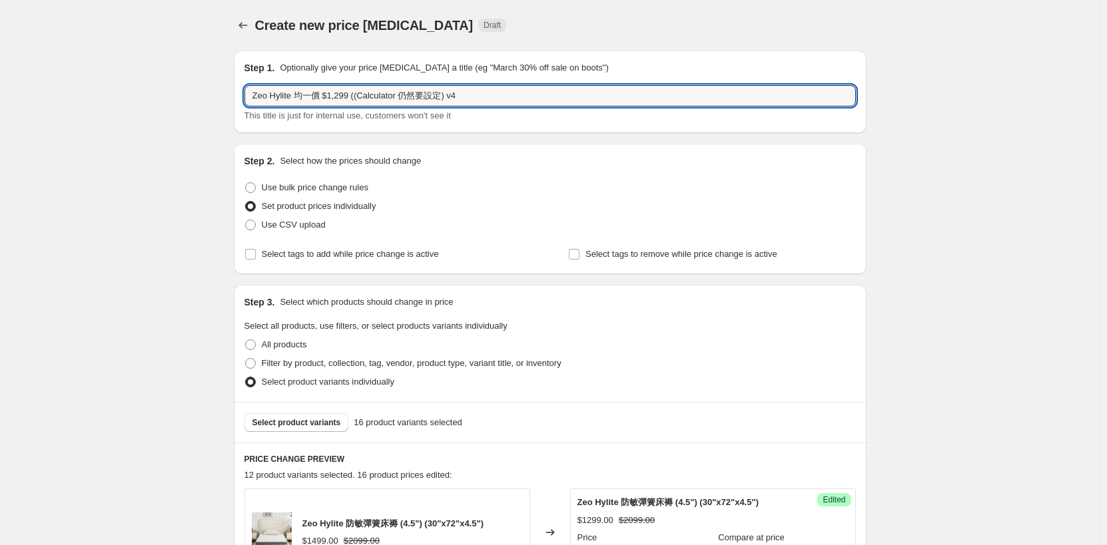
paste input "20250301-0531)"
click at [284, 98] on input "20250301-0531) Zeo Hylite 均一價 $1,299 ((Calculator 仍然要設定) v4" at bounding box center [549, 95] width 611 height 21
click at [286, 98] on input "20250901-0531) Zeo Hylite 均一價 $1,299 ((Calculator 仍然要設定) v4" at bounding box center [549, 95] width 611 height 21
drag, startPoint x: 291, startPoint y: 97, endPoint x: 284, endPoint y: 103, distance: 9.0
click at [284, 103] on input "20250901-0531) Zeo Hylite 均一價 $1,299 ((Calculator 仍然要設定) v4" at bounding box center [549, 95] width 611 height 21
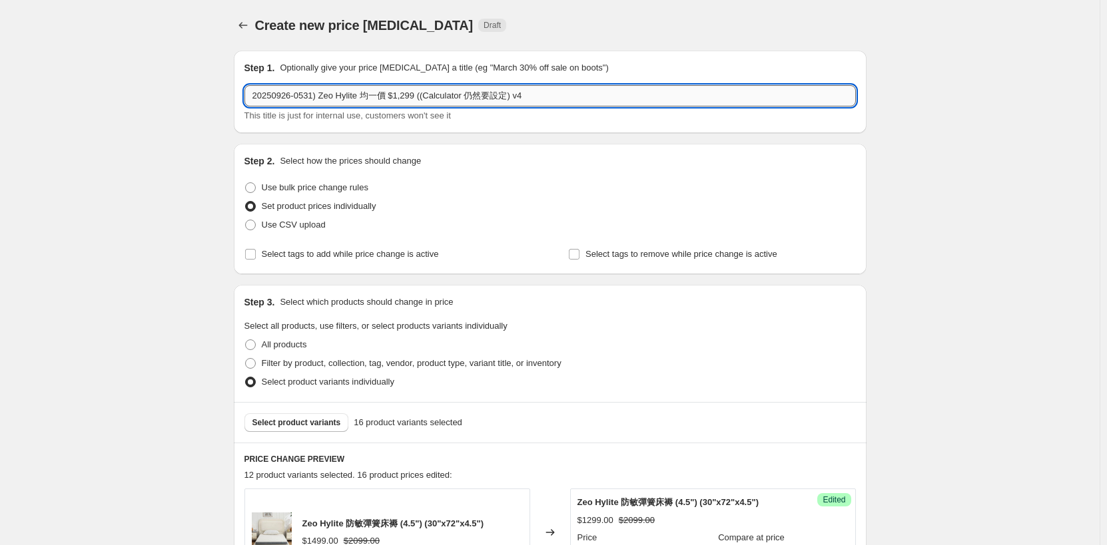
drag, startPoint x: 298, startPoint y: 98, endPoint x: 322, endPoint y: 94, distance: 24.3
click at [322, 94] on input "20250926-0531) Zeo Hylite 均一價 $1,299 ((Calculator 仍然要設定) v4" at bounding box center [549, 95] width 611 height 21
click at [355, 101] on input "20250926-1005 Zeo Hylite 均一價 $1,299 ((Calculator 仍然要設定) v4" at bounding box center [549, 95] width 611 height 21
drag, startPoint x: 354, startPoint y: 101, endPoint x: 361, endPoint y: 99, distance: 7.6
click at [361, 99] on input "20250926-1005 Zeo Hylite 均一價 $1,299 ((Calculator 仍然要設定) v4" at bounding box center [549, 95] width 611 height 21
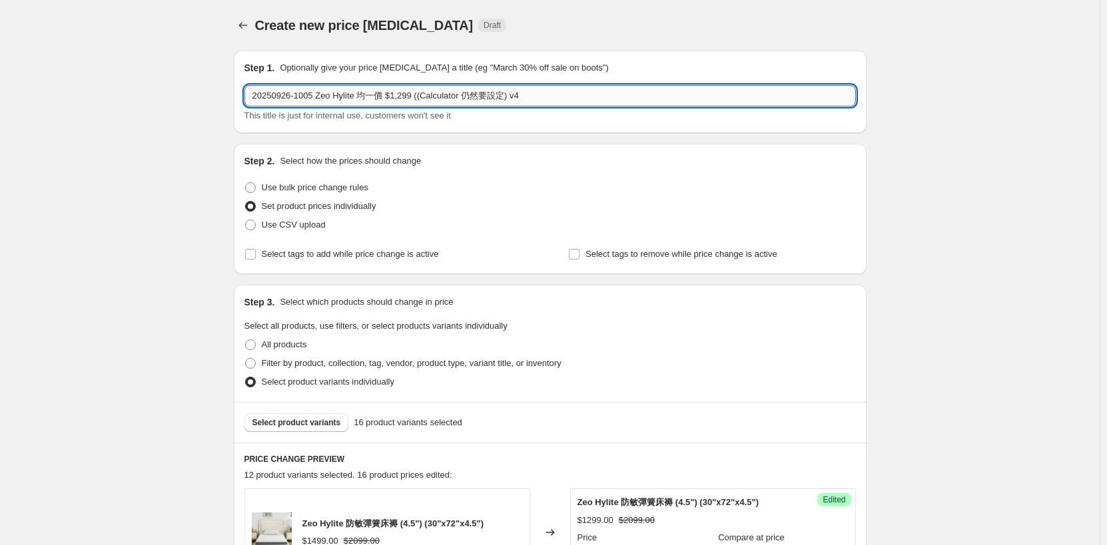
click at [335, 95] on input "20250926-1005 Zeo Hylite 均一價 $1,299 ((Calculator 仍然要設定) v4" at bounding box center [549, 95] width 611 height 21
drag, startPoint x: 415, startPoint y: 95, endPoint x: 759, endPoint y: 98, distance: 344.3
click at [742, 94] on input "20250926-1005 Zeo Hylite 均一價 $1,299 ((Calculator 仍然要設定) v4" at bounding box center [549, 95] width 611 height 21
type input "20250926-1005 Zeo Hylite 均一價 $1,299 In-Home"
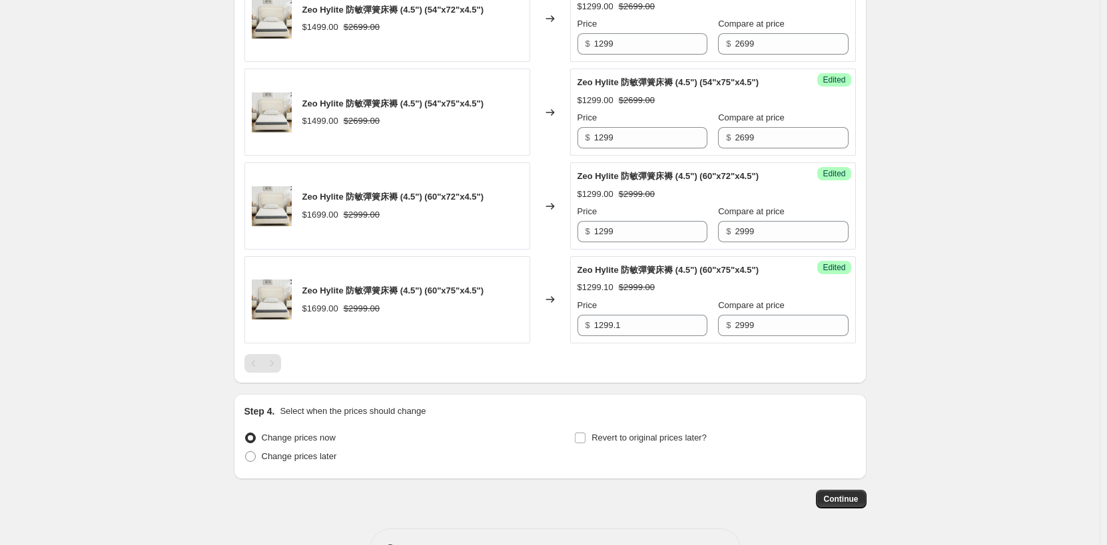
scroll to position [1265, 0]
click at [273, 364] on div "Pagination" at bounding box center [271, 362] width 19 height 19
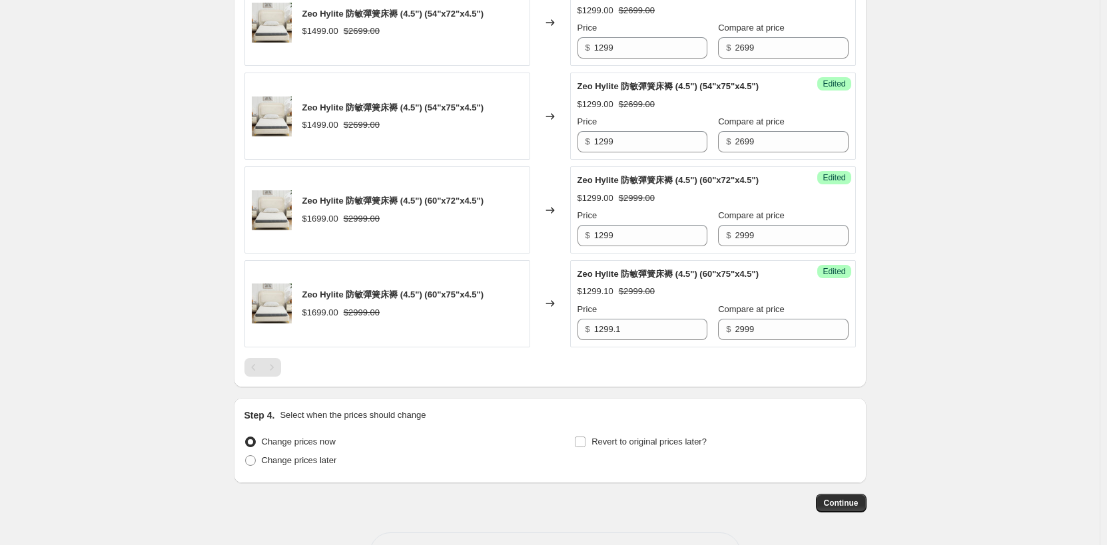
scroll to position [1309, 0]
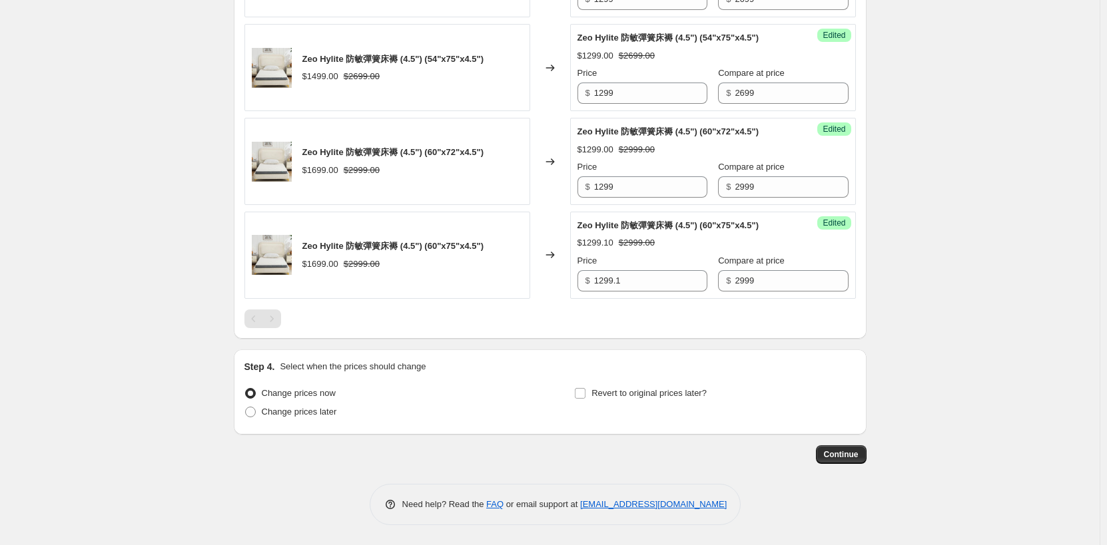
click at [306, 392] on span "Change prices now" at bounding box center [299, 393] width 74 height 10
click at [246, 389] on input "Change prices now" at bounding box center [245, 388] width 1 height 1
click at [605, 396] on span "Revert to original prices later?" at bounding box center [648, 393] width 115 height 10
click at [585, 396] on input "Revert to original prices later?" at bounding box center [580, 393] width 11 height 11
checkbox input "true"
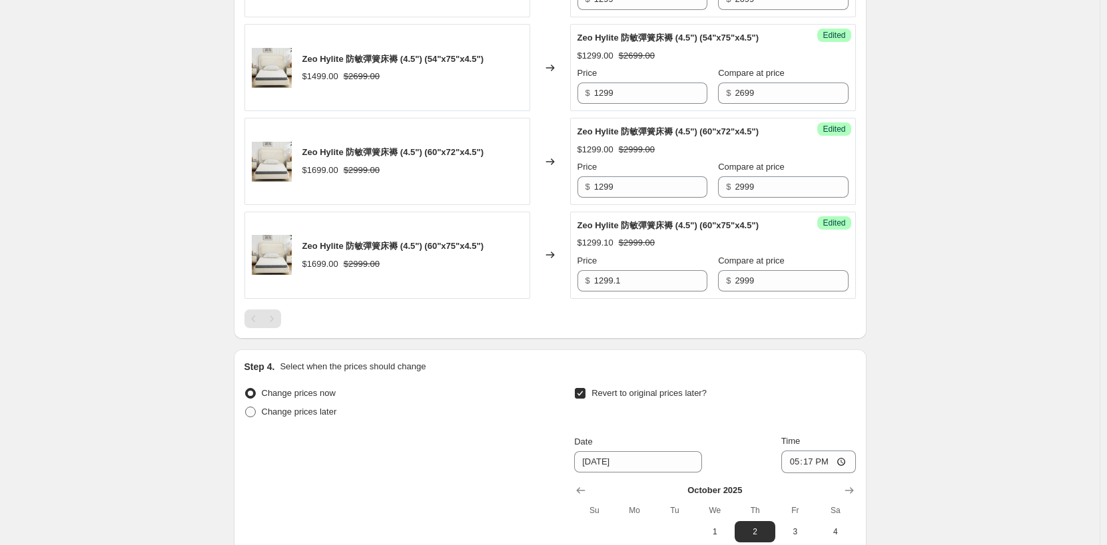
click at [312, 413] on span "Change prices later" at bounding box center [299, 412] width 75 height 10
click at [246, 408] on input "Change prices later" at bounding box center [245, 407] width 1 height 1
radio input "true"
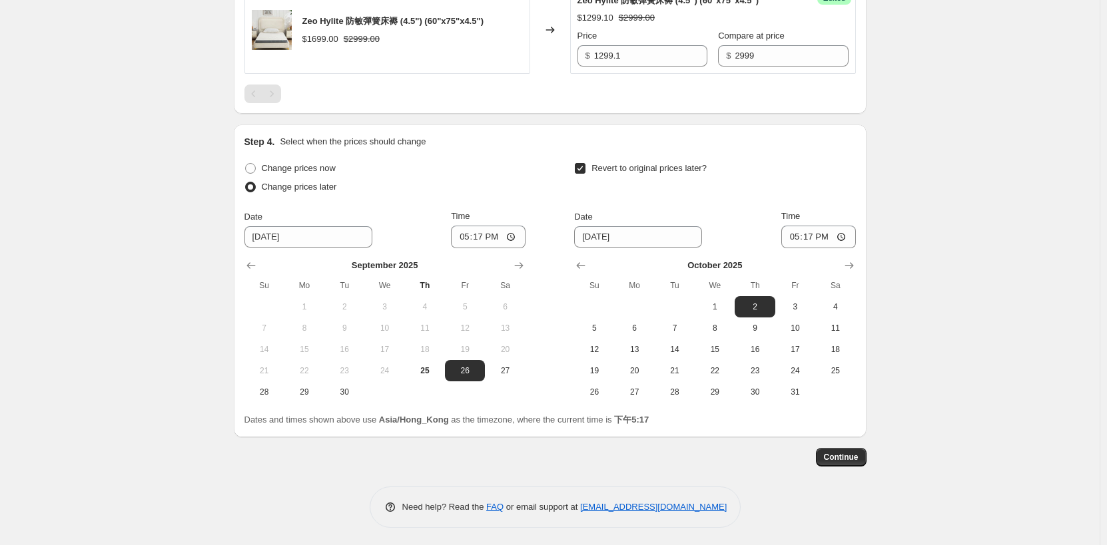
scroll to position [1536, 0]
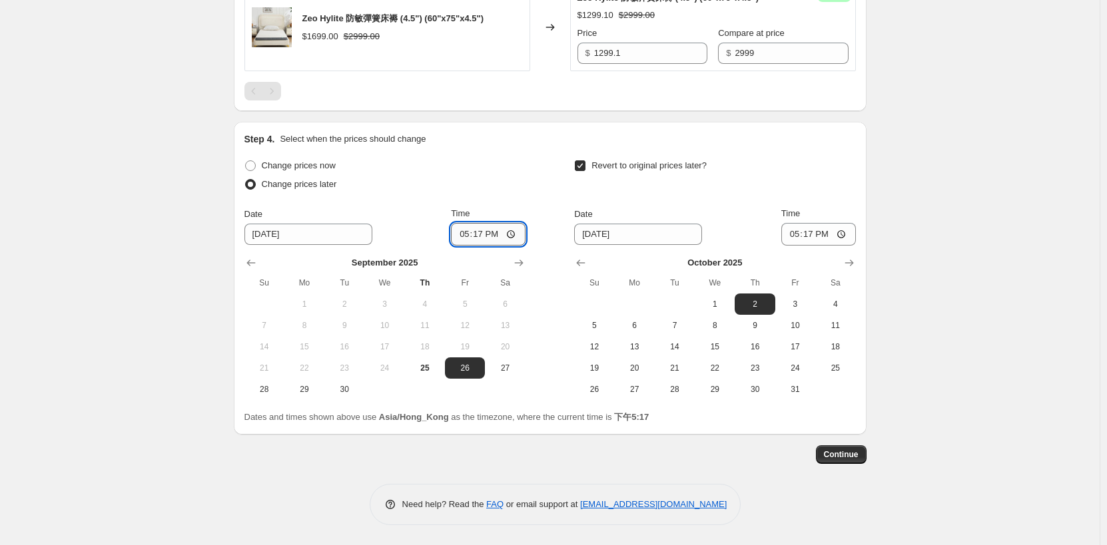
click at [481, 234] on input "17:17" at bounding box center [488, 234] width 75 height 23
click at [503, 234] on input "00:17" at bounding box center [488, 234] width 75 height 23
click at [499, 235] on input "00:17" at bounding box center [488, 234] width 75 height 23
type input "00:00"
click at [623, 246] on div "October 2025 Su Mo Tu We Th Fr Sa 1 2 3 4 5 6 7 8 9 10 11 12 13 14 15 16 17 18 …" at bounding box center [709, 323] width 292 height 154
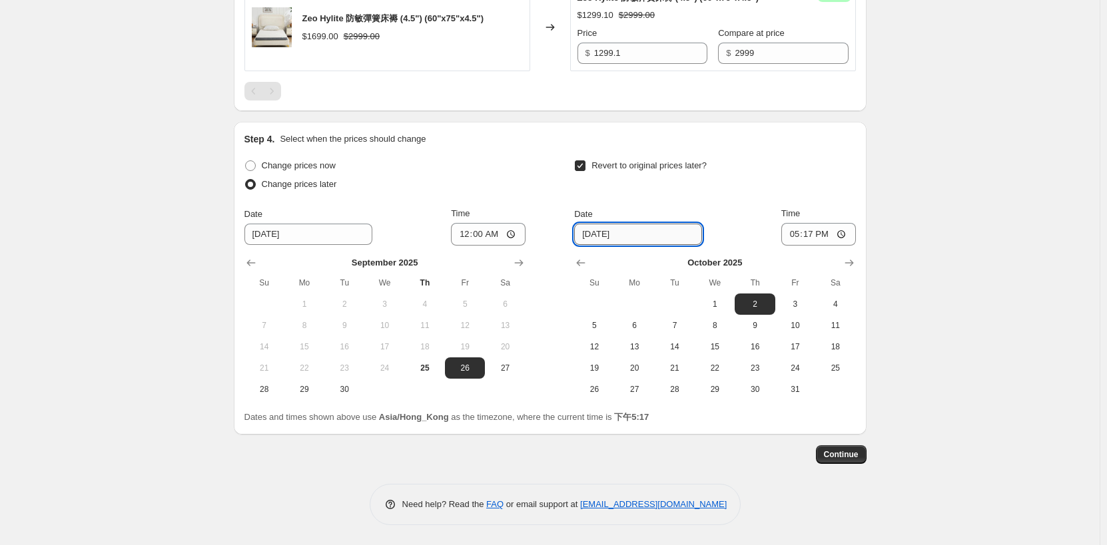
click at [607, 237] on input "[DATE]" at bounding box center [638, 234] width 128 height 21
click at [591, 234] on input "[DATE]" at bounding box center [638, 234] width 128 height 21
click at [589, 321] on span "5" at bounding box center [593, 325] width 29 height 11
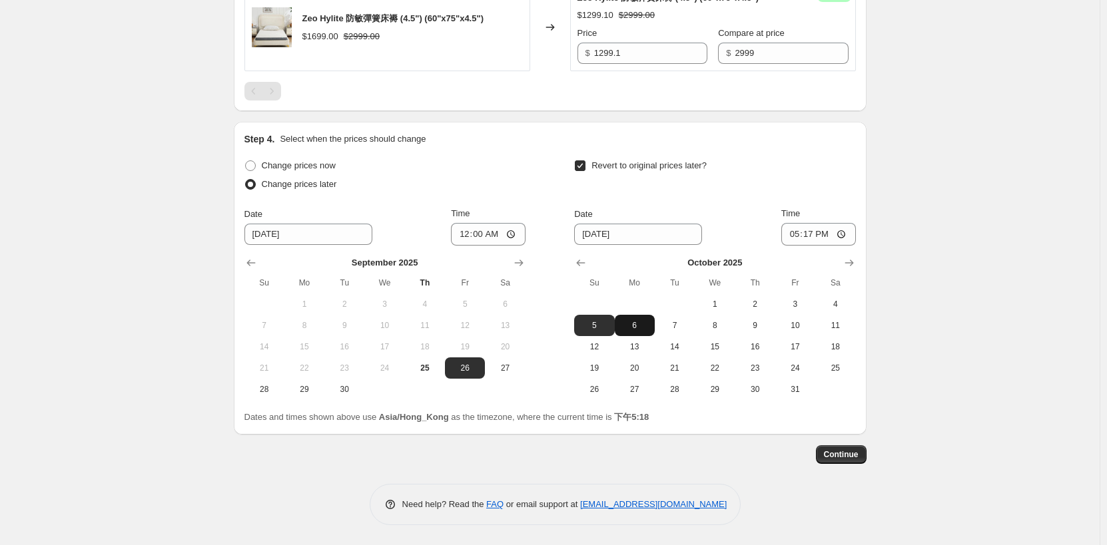
click at [639, 327] on span "6" at bounding box center [634, 325] width 29 height 11
type input "[DATE]"
click at [809, 234] on input "17:17" at bounding box center [818, 234] width 75 height 23
click at [827, 238] on input "00:17" at bounding box center [818, 234] width 75 height 23
type input "00:00"
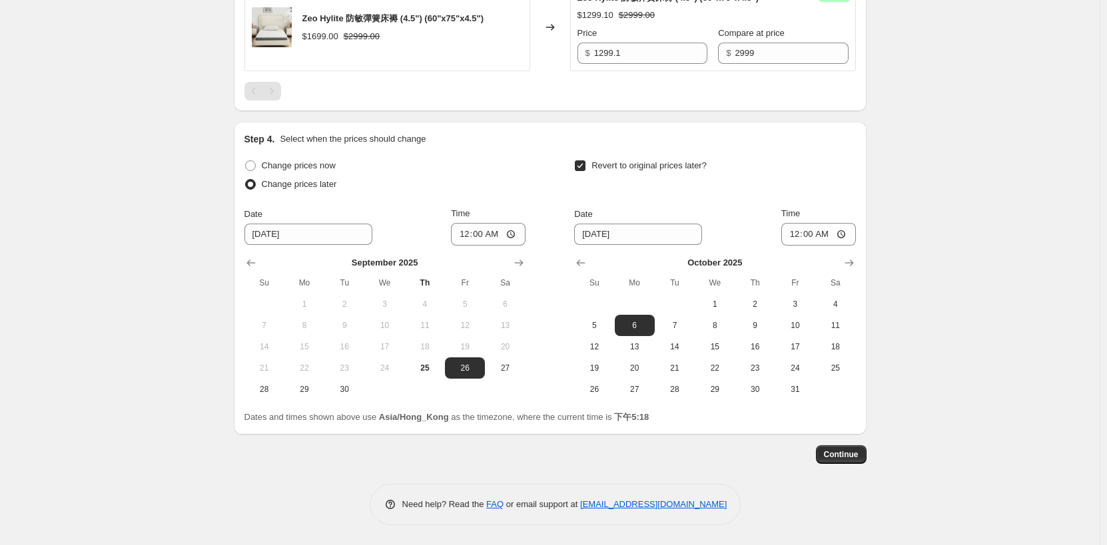
click at [850, 456] on span "Continue" at bounding box center [841, 454] width 35 height 11
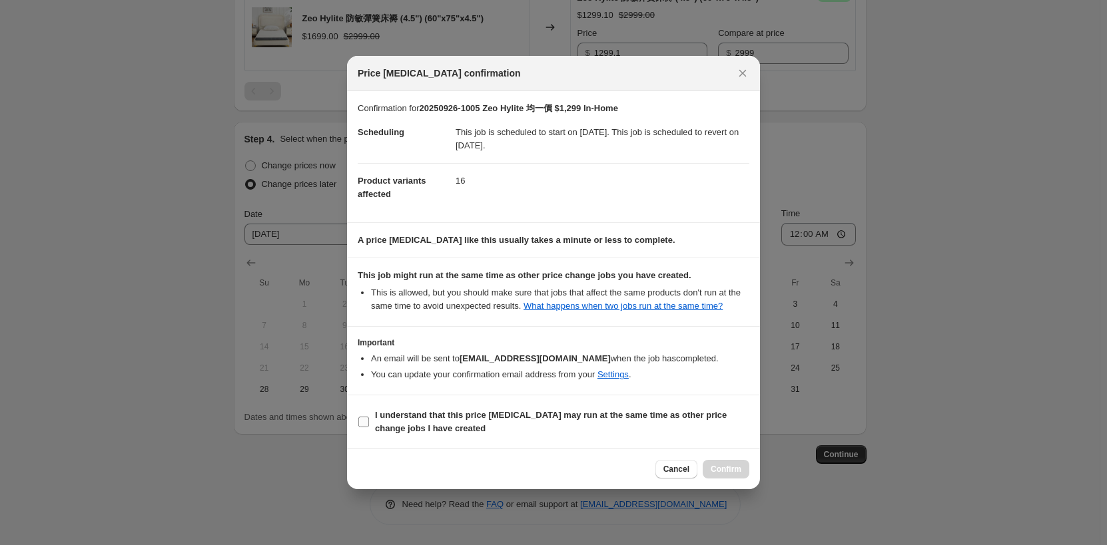
click at [573, 426] on span "I understand that this price [MEDICAL_DATA] may run at the same time as other p…" at bounding box center [562, 422] width 374 height 27
click at [369, 426] on input "I understand that this price [MEDICAL_DATA] may run at the same time as other p…" at bounding box center [363, 422] width 11 height 11
checkbox input "true"
click at [731, 465] on span "Confirm" at bounding box center [726, 469] width 31 height 11
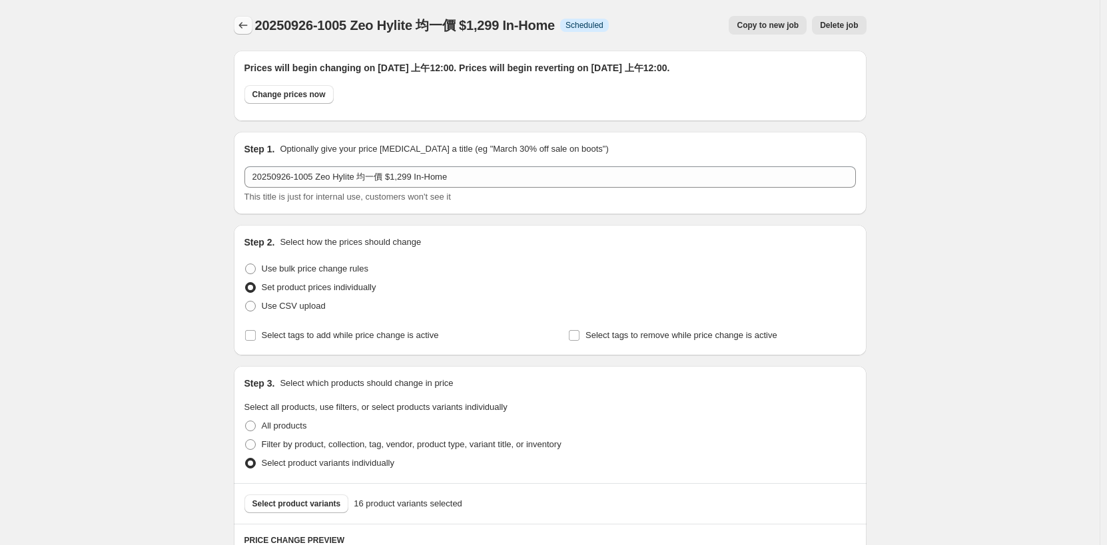
click at [241, 25] on icon "Price change jobs" at bounding box center [242, 25] width 13 height 13
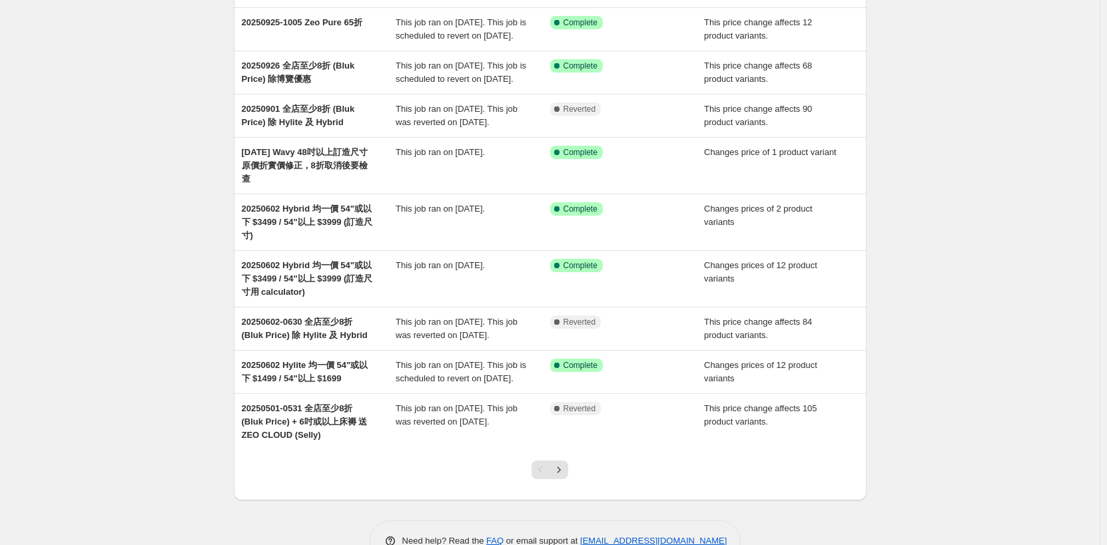
scroll to position [200, 0]
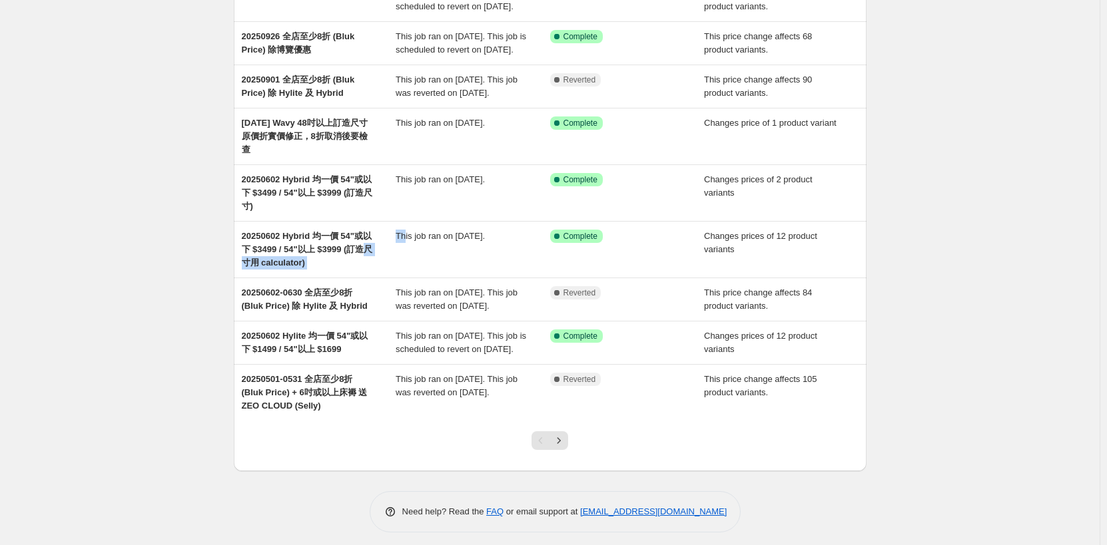
drag, startPoint x: 409, startPoint y: 307, endPoint x: 188, endPoint y: 326, distance: 221.9
click at [188, 326] on div "NA Bulk Price Editor. This page is ready NA Bulk Price Editor Add new price cha…" at bounding box center [549, 176] width 1099 height 752
click at [188, 325] on div "NA Bulk Price Editor. This page is ready NA Bulk Price Editor Add new price cha…" at bounding box center [549, 176] width 1099 height 752
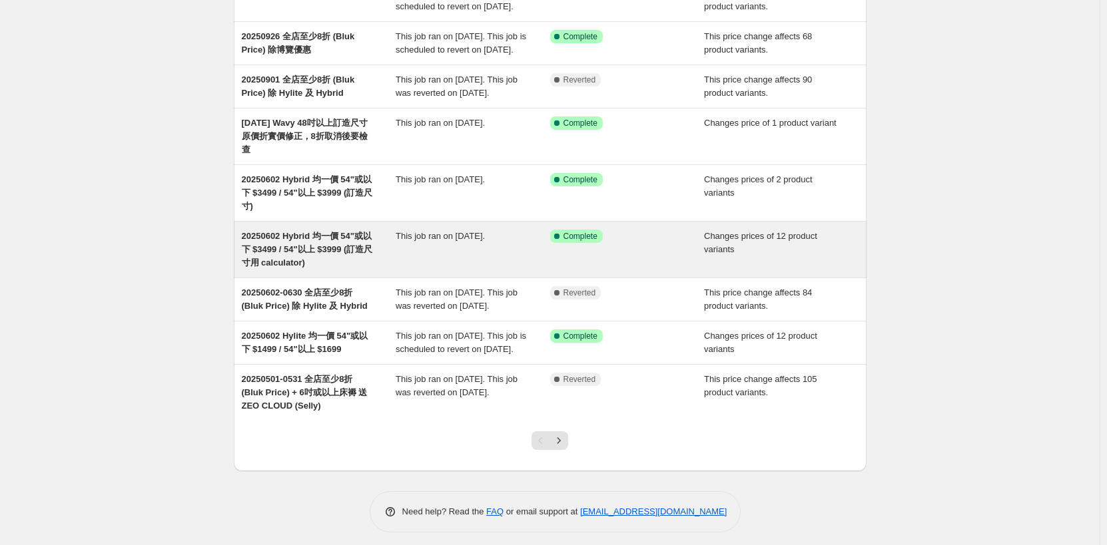
click at [374, 270] on div "20250602 Hybrid 均一價 54"或以下 $3499 / 54"以上 $3999 (訂造尺寸用 calculator)" at bounding box center [319, 250] width 154 height 40
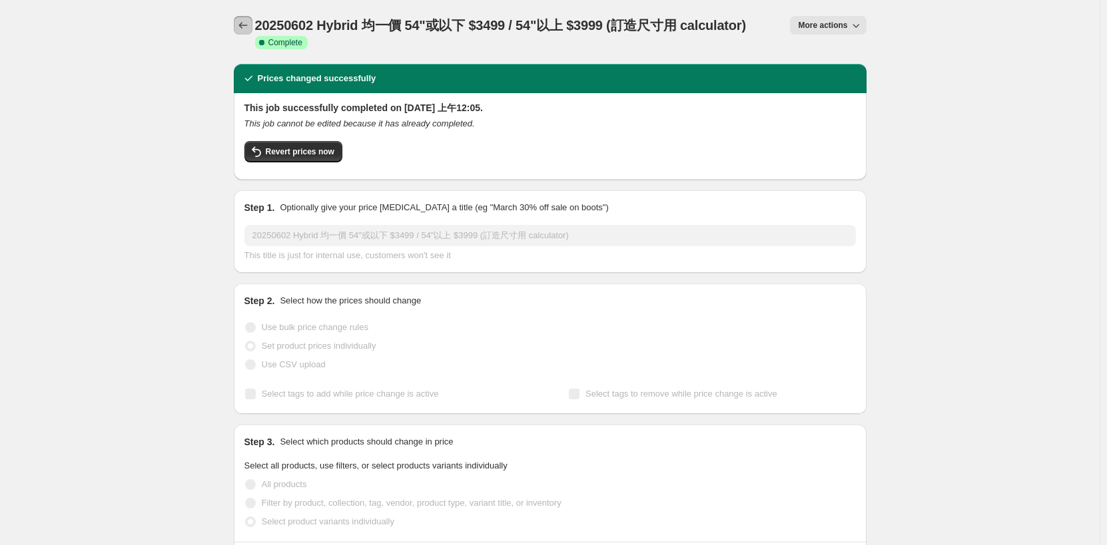
click at [238, 27] on button "Price change jobs" at bounding box center [243, 25] width 19 height 19
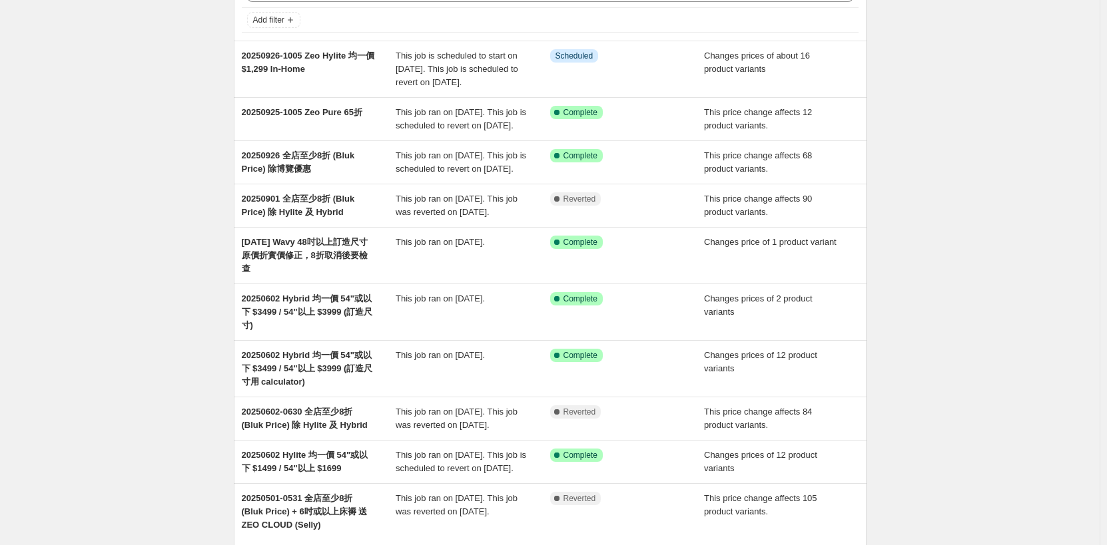
scroll to position [274, 0]
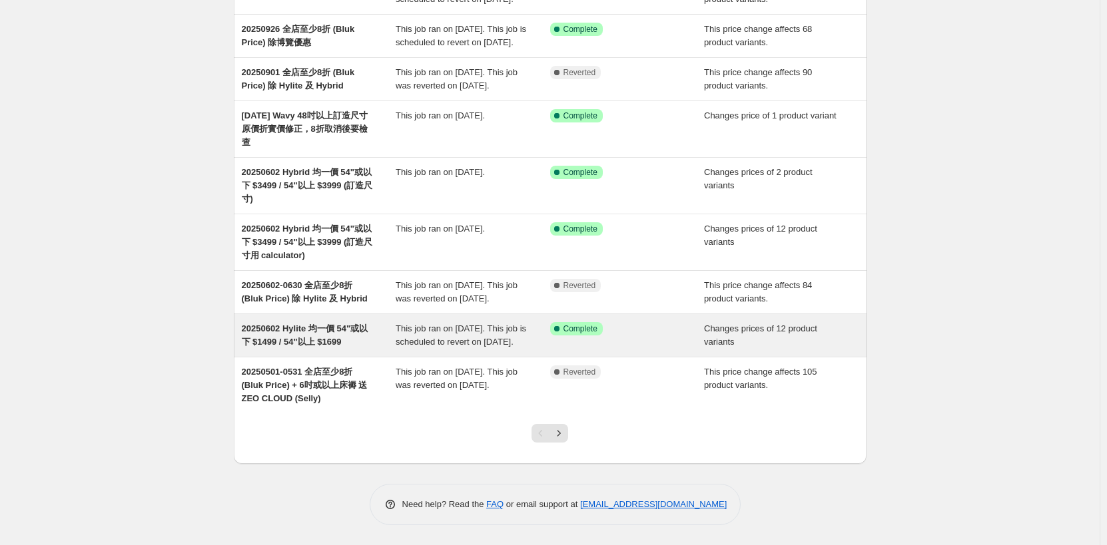
click at [348, 332] on span "20250602 Hylite 均一價 54"或以下 $1499 / 54"以上 $1699" at bounding box center [305, 335] width 127 height 23
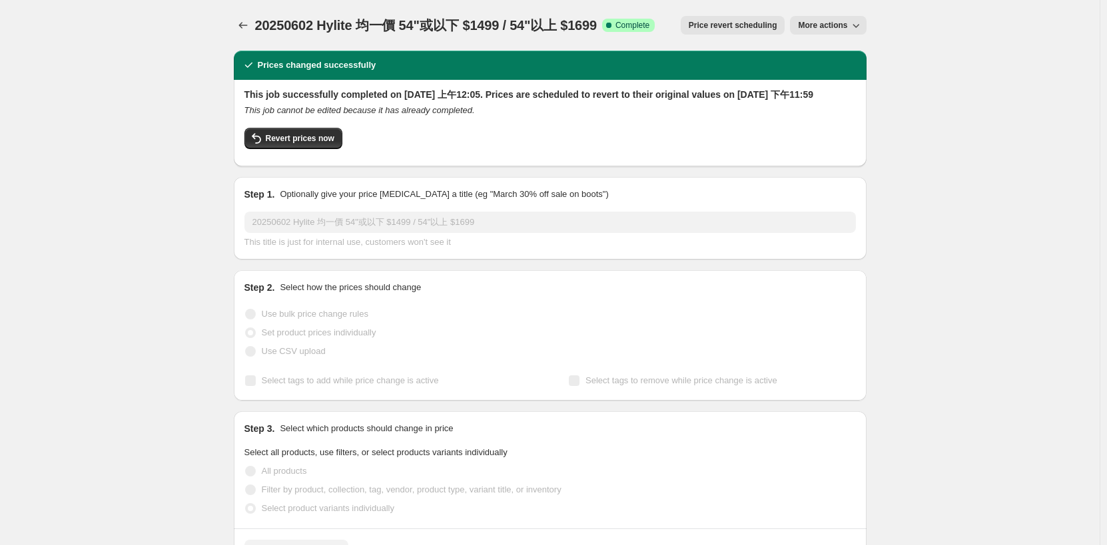
click at [239, 15] on div "20250602 Hylite 均一價 54"或以下 $1499 / 54"以上 $1699. This page is ready 20250602 Hyl…" at bounding box center [550, 25] width 633 height 51
click at [244, 25] on icon "Price change jobs" at bounding box center [242, 25] width 13 height 13
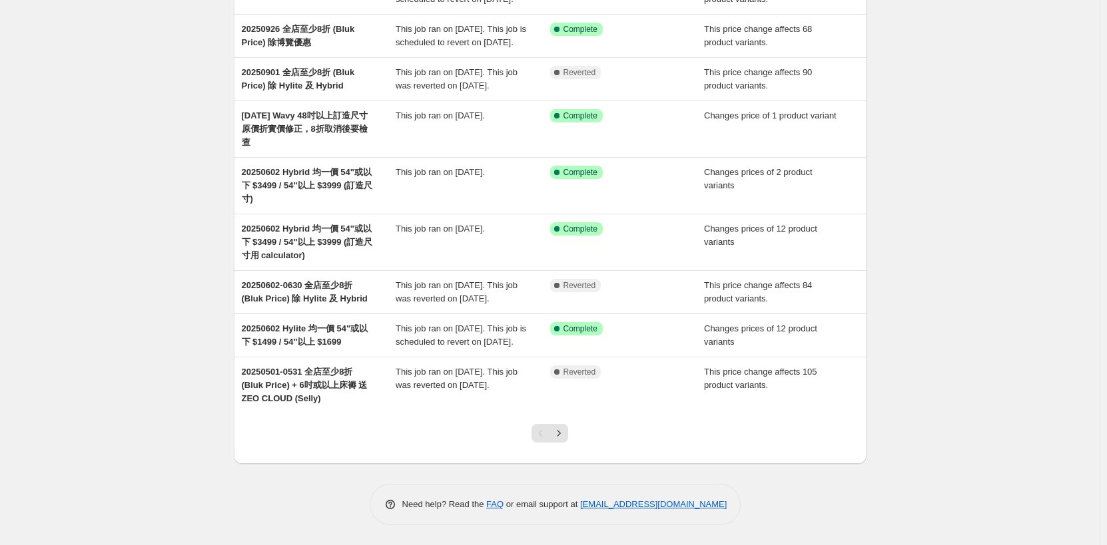
scroll to position [200, 0]
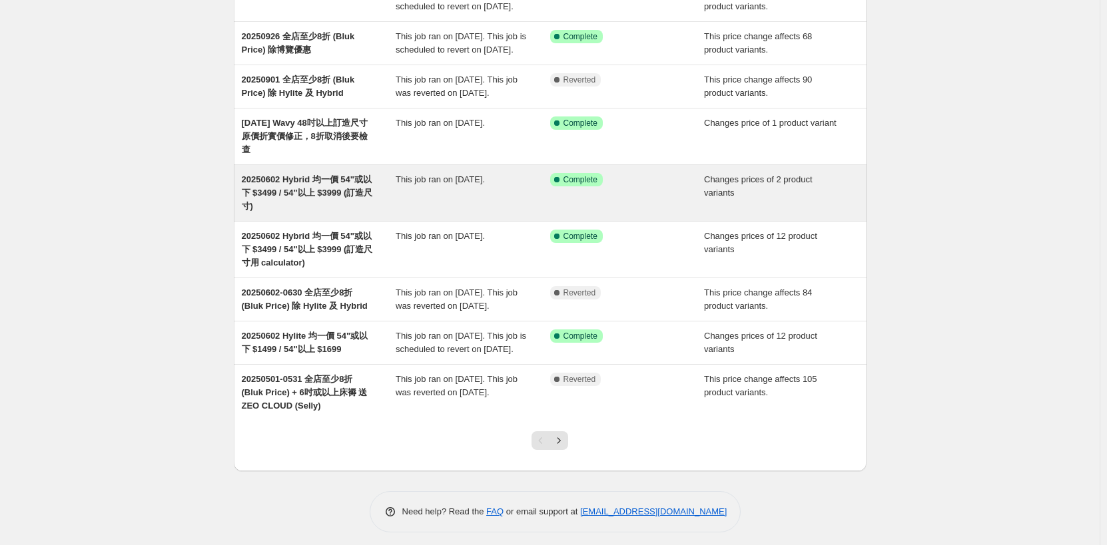
click at [318, 213] on div "20250602 Hybrid 均一價 54"或以下 $3499 / 54"以上 $3999 (訂造尺寸)" at bounding box center [319, 193] width 154 height 40
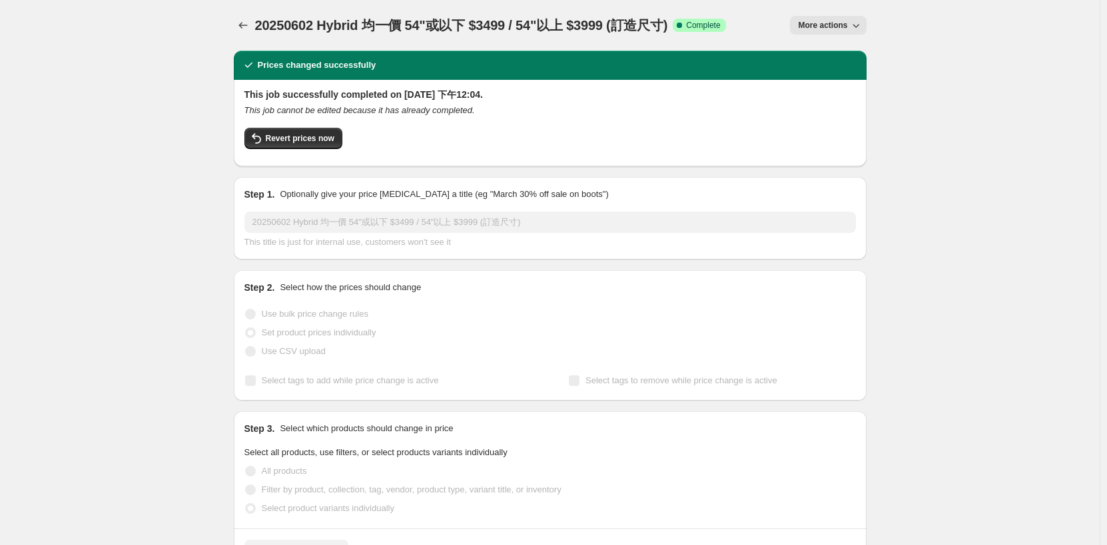
click at [840, 32] on button "More actions" at bounding box center [828, 25] width 76 height 19
click at [820, 27] on span "More actions" at bounding box center [822, 25] width 49 height 11
click at [819, 74] on span "Copy to new job" at bounding box center [835, 76] width 62 height 10
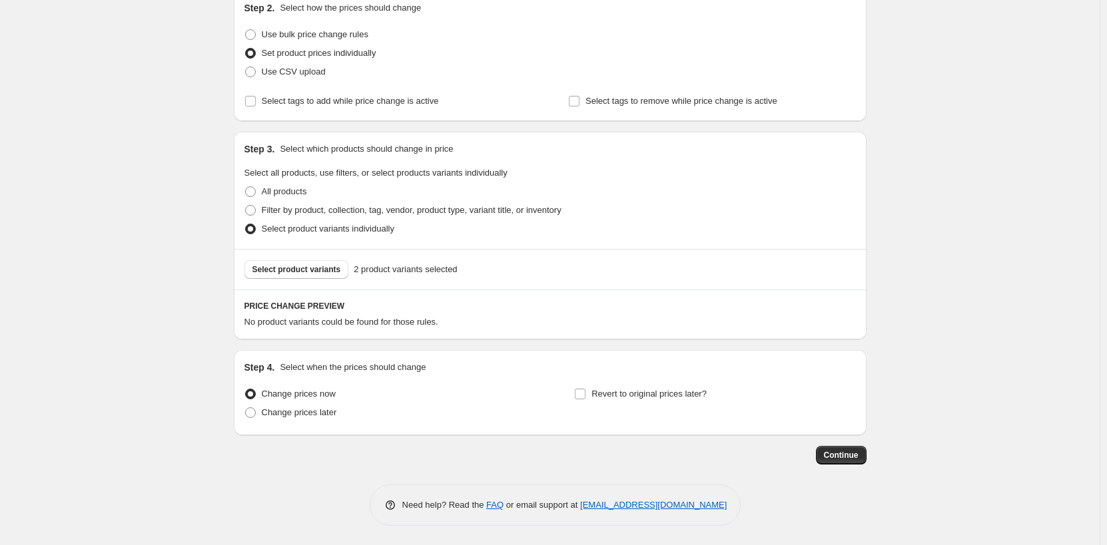
scroll to position [154, 0]
click at [302, 272] on span "Select product variants" at bounding box center [296, 269] width 89 height 11
click at [394, 269] on span "2 product variants selected" at bounding box center [405, 268] width 103 height 13
drag, startPoint x: 250, startPoint y: 322, endPoint x: 506, endPoint y: 320, distance: 255.7
click at [506, 320] on div "No product variants could be found for those rules." at bounding box center [549, 321] width 611 height 13
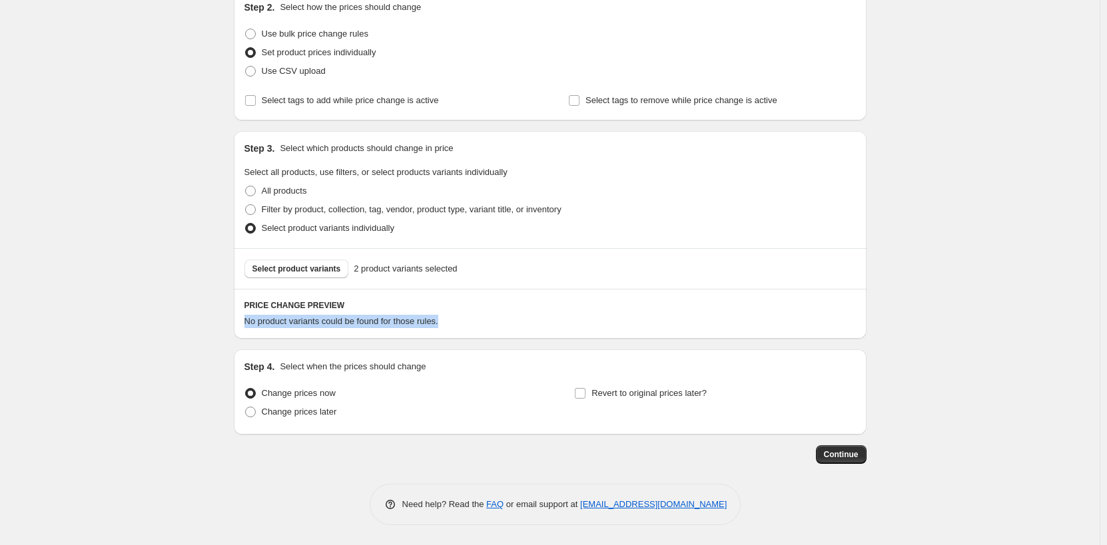
click at [506, 320] on div "No product variants could be found for those rules." at bounding box center [549, 321] width 611 height 13
click at [318, 275] on button "Select product variants" at bounding box center [296, 269] width 105 height 19
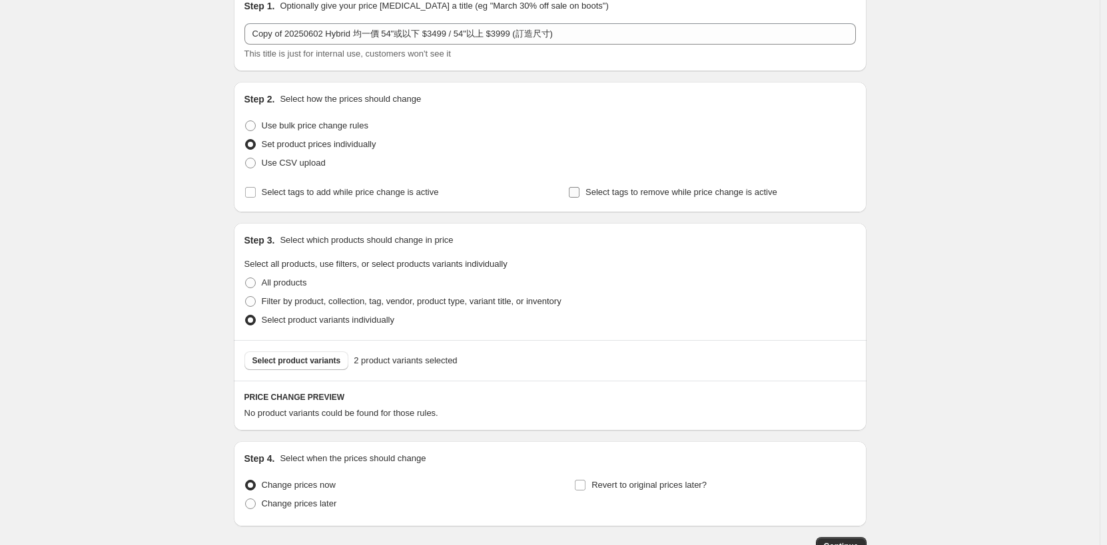
scroll to position [0, 0]
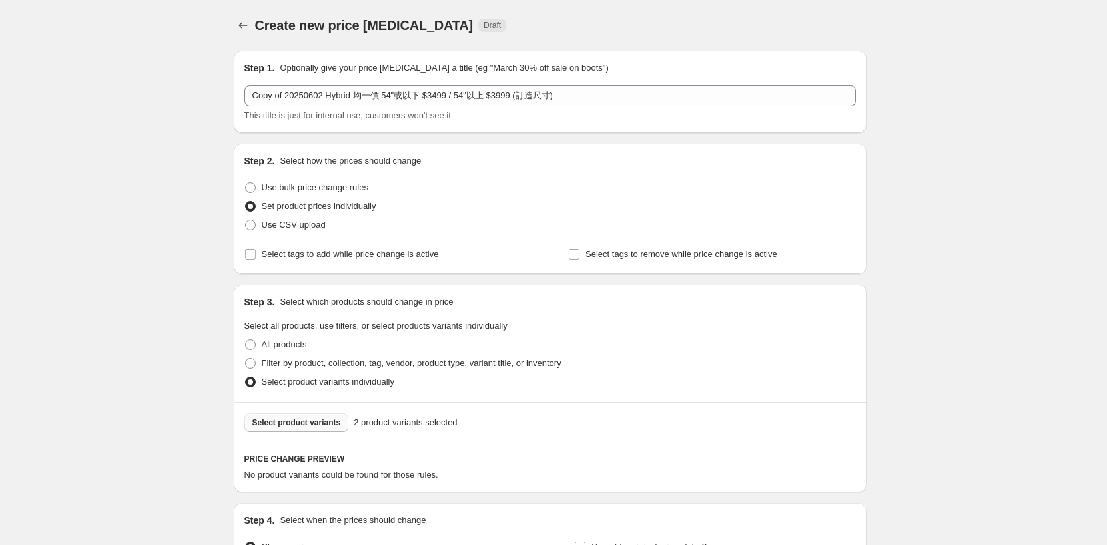
click at [324, 426] on span "Select product variants" at bounding box center [296, 423] width 89 height 11
click at [246, 23] on icon "Price change jobs" at bounding box center [242, 25] width 13 height 13
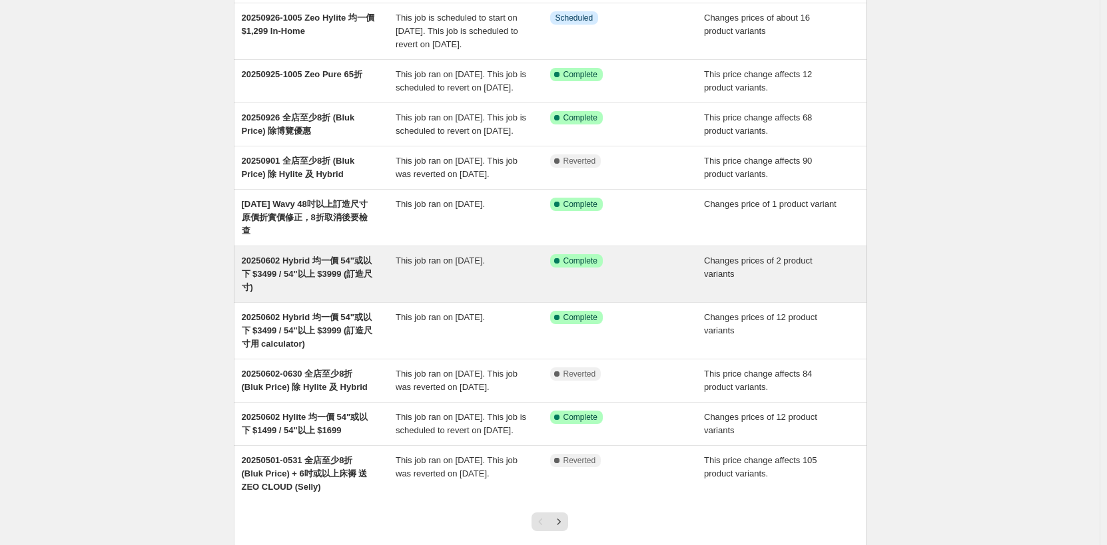
scroll to position [133, 0]
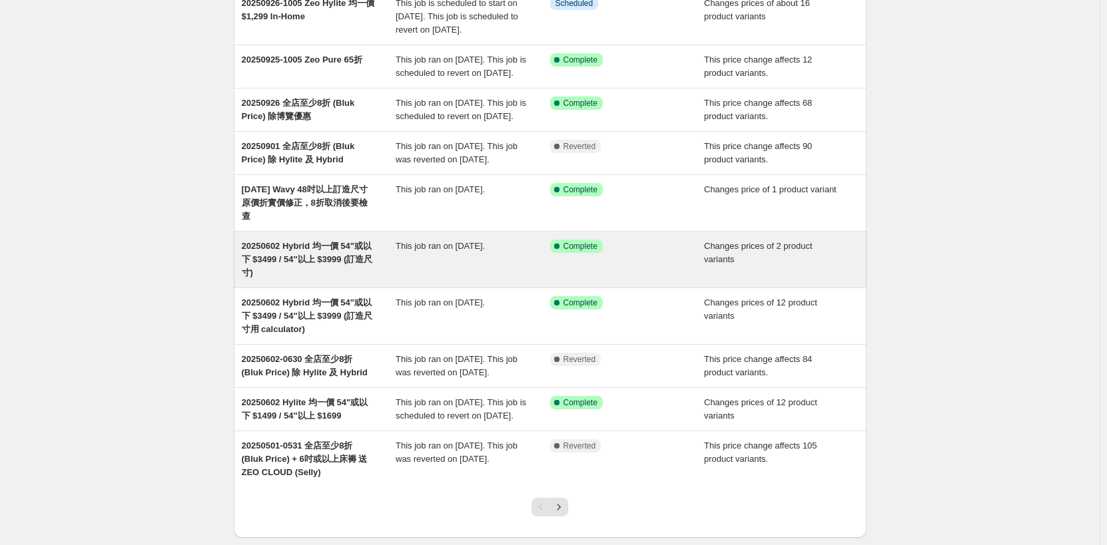
click at [509, 280] on div "This job ran on [DATE]." at bounding box center [473, 260] width 154 height 40
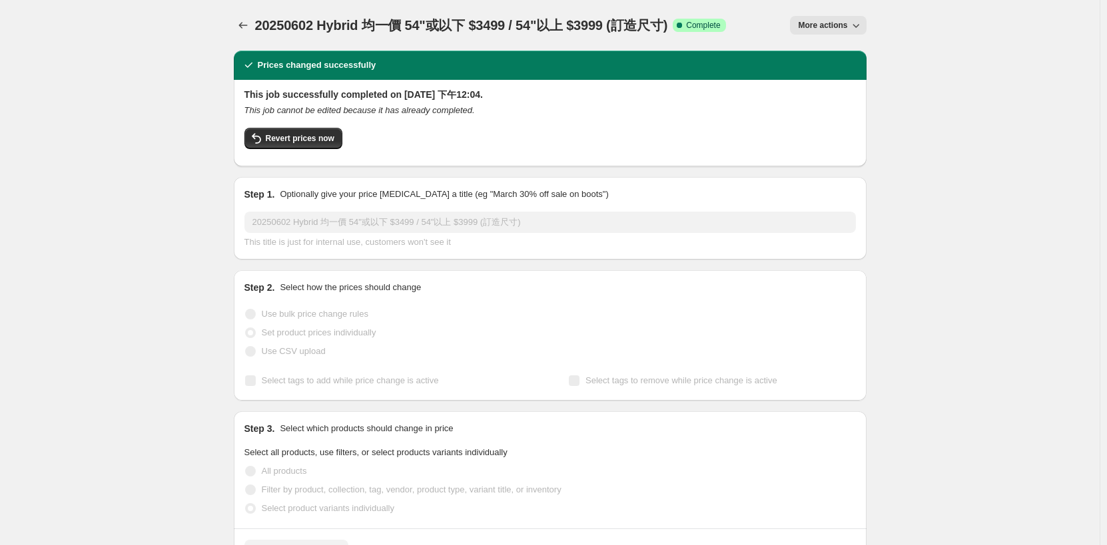
click at [841, 29] on span "More actions" at bounding box center [822, 25] width 49 height 11
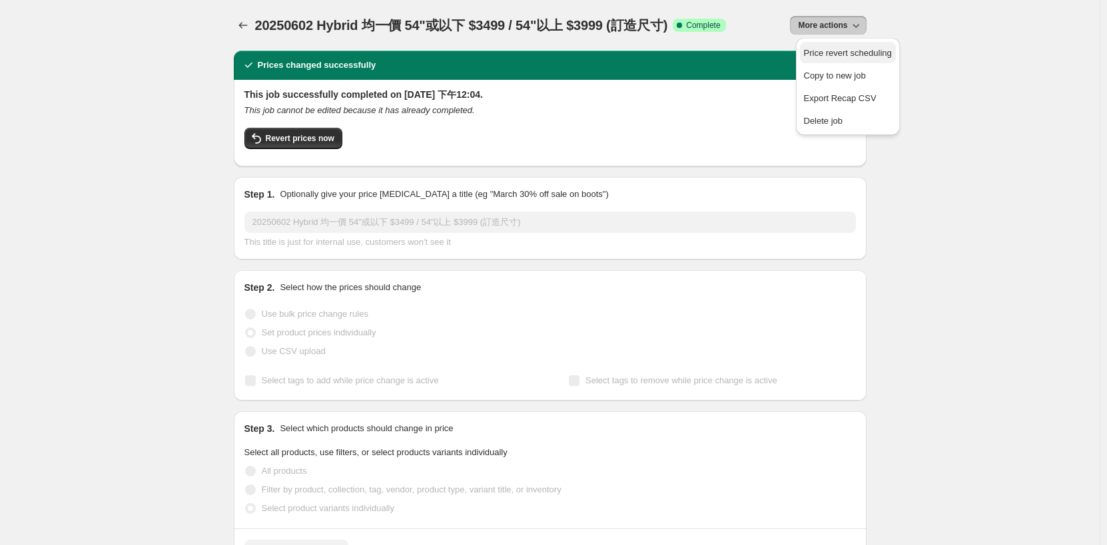
click at [854, 57] on span "Price revert scheduling" at bounding box center [848, 53] width 88 height 10
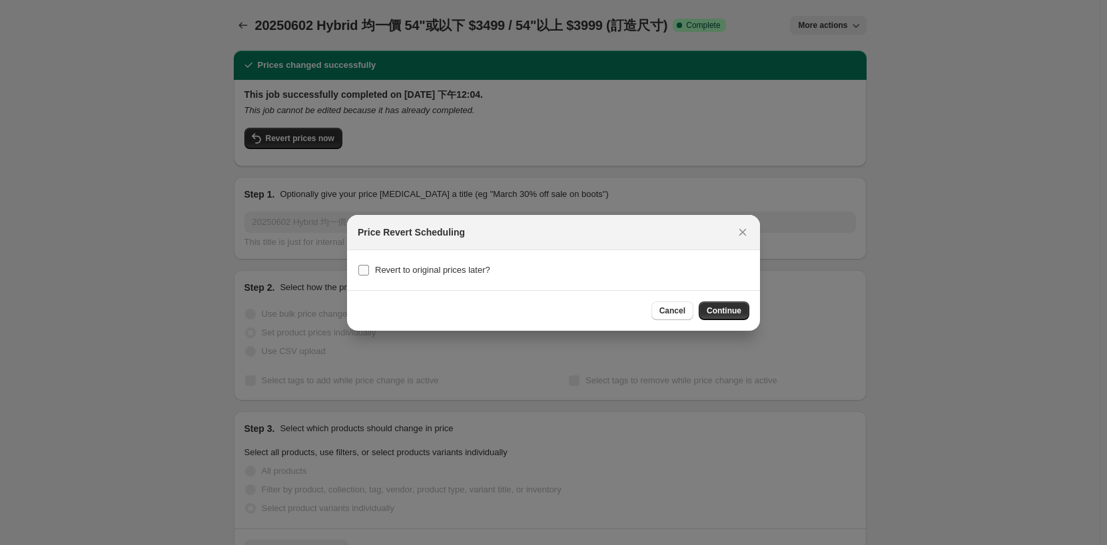
click at [404, 275] on span "Revert to original prices later?" at bounding box center [432, 270] width 115 height 10
click at [369, 275] on input "Revert to original prices later?" at bounding box center [363, 270] width 11 height 11
checkbox input "true"
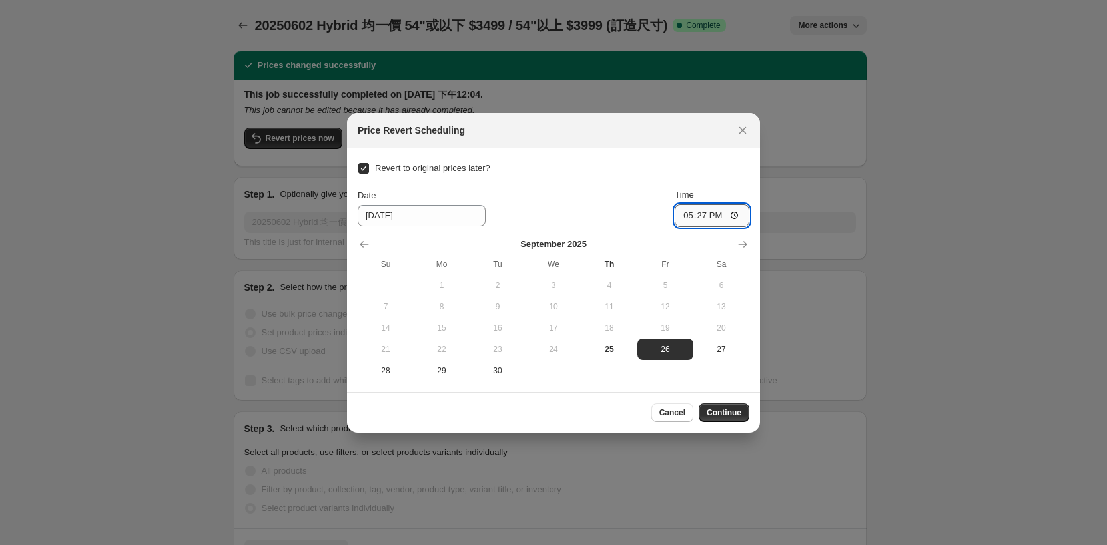
click at [701, 218] on input "17:27" at bounding box center [712, 215] width 75 height 23
click at [718, 212] on input "00:27" at bounding box center [712, 215] width 75 height 23
type input "00:00"
click at [722, 415] on span "Continue" at bounding box center [724, 413] width 35 height 11
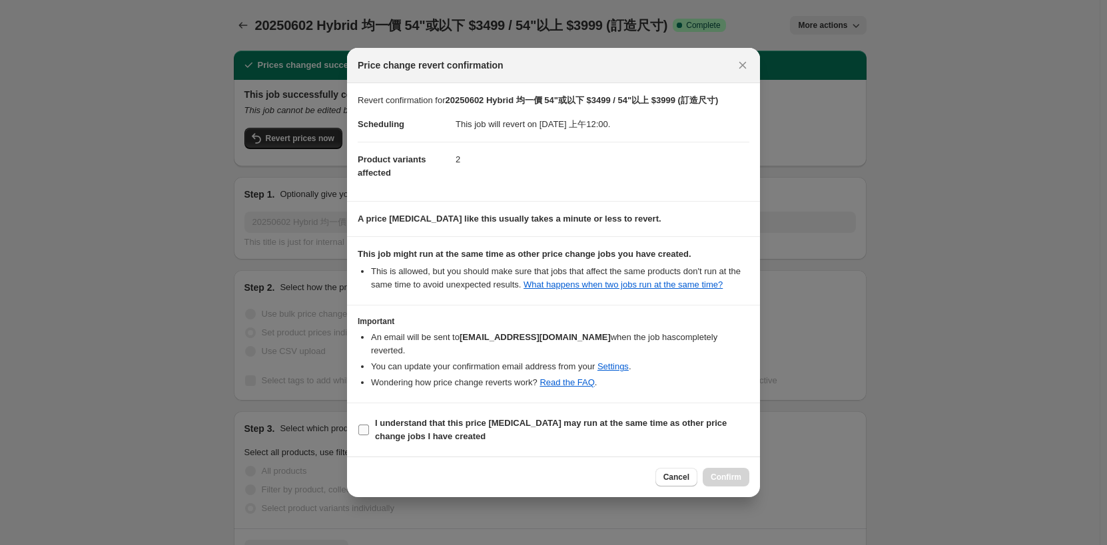
click at [573, 418] on b "I understand that this price [MEDICAL_DATA] may run at the same time as other p…" at bounding box center [551, 429] width 352 height 23
click at [369, 425] on input "I understand that this price [MEDICAL_DATA] may run at the same time as other p…" at bounding box center [363, 430] width 11 height 11
checkbox input "true"
click at [746, 479] on button "Confirm" at bounding box center [726, 477] width 47 height 19
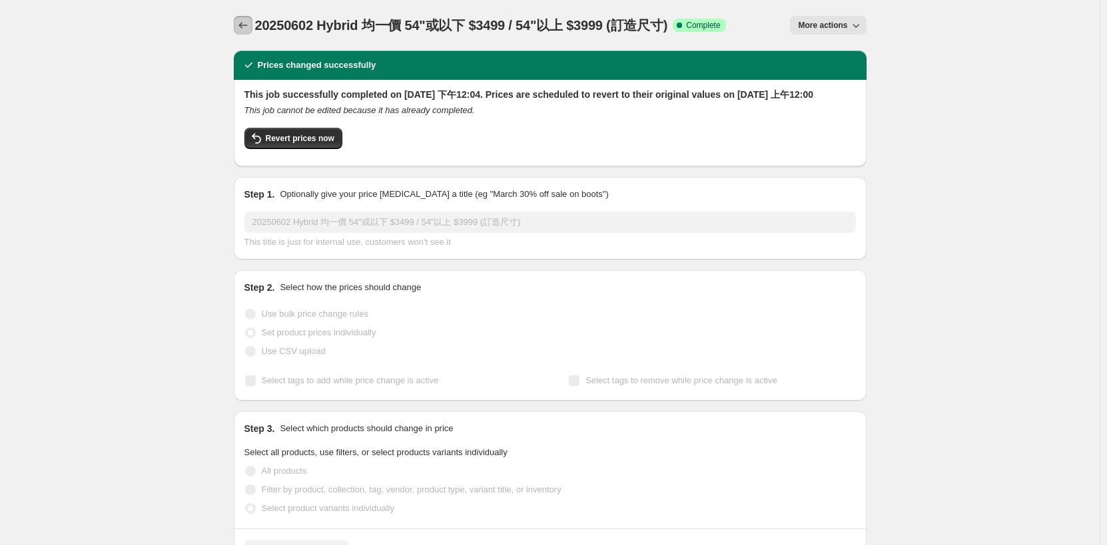
click at [250, 27] on icon "Price change jobs" at bounding box center [242, 25] width 13 height 13
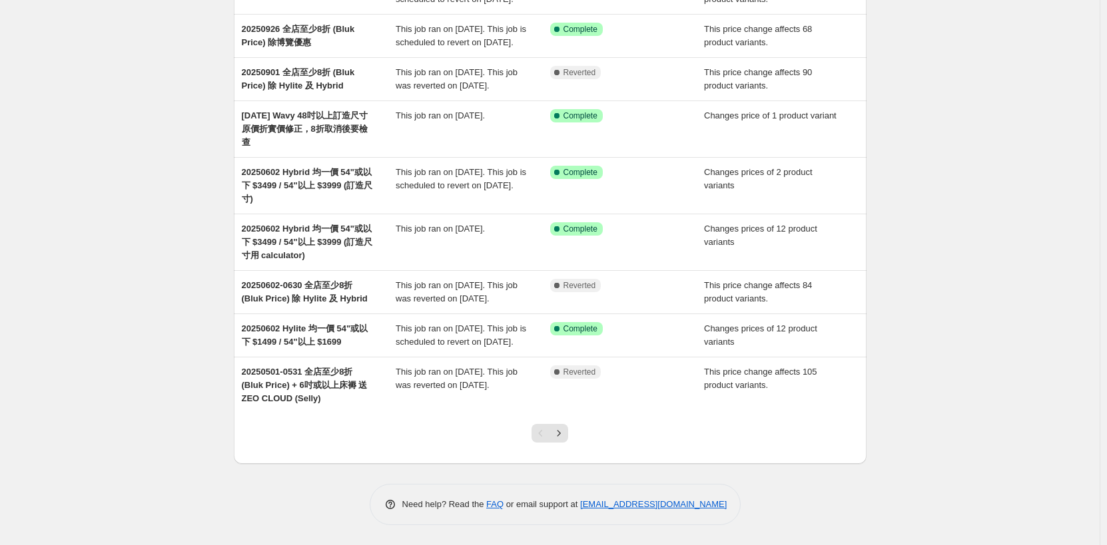
scroll to position [274, 0]
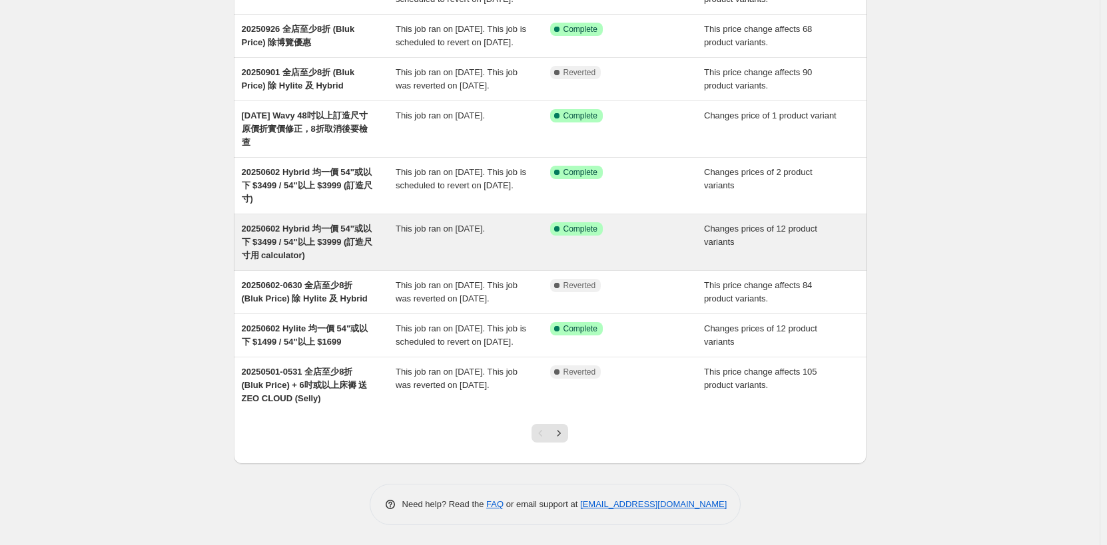
click at [449, 238] on div "This job ran on [DATE]." at bounding box center [473, 242] width 154 height 40
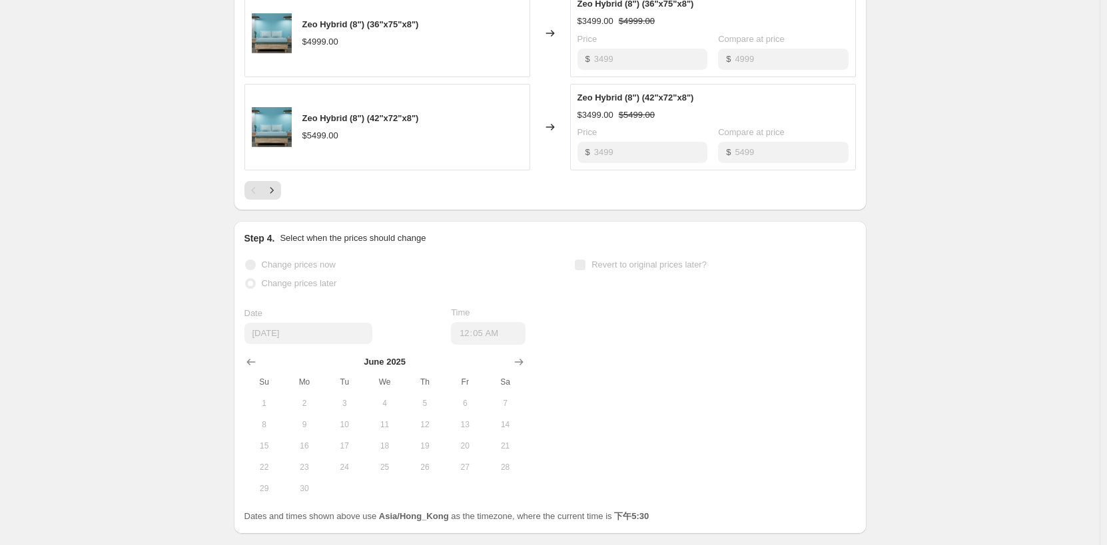
scroll to position [932, 0]
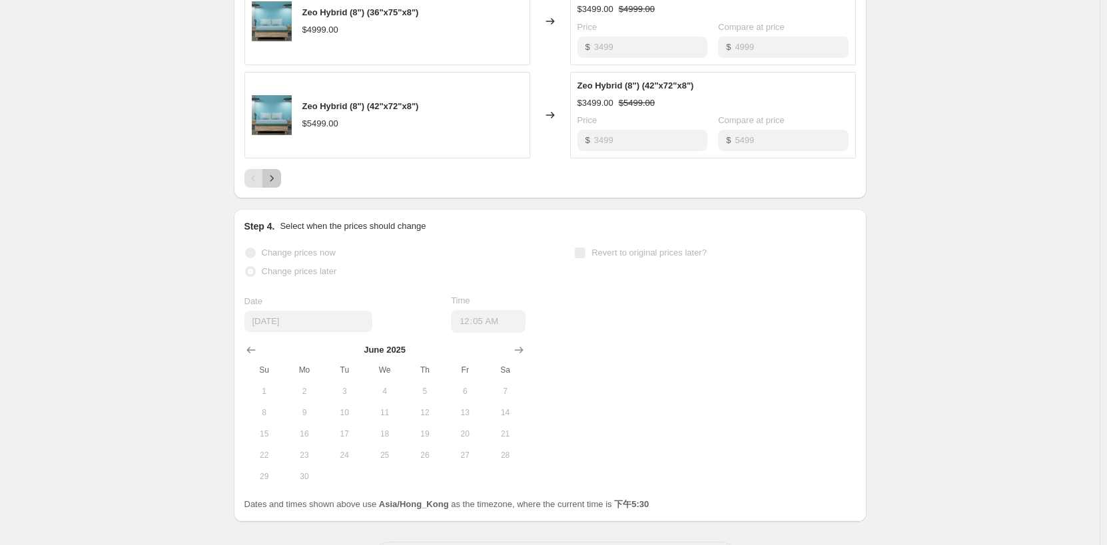
click at [278, 181] on icon "Next" at bounding box center [271, 178] width 13 height 13
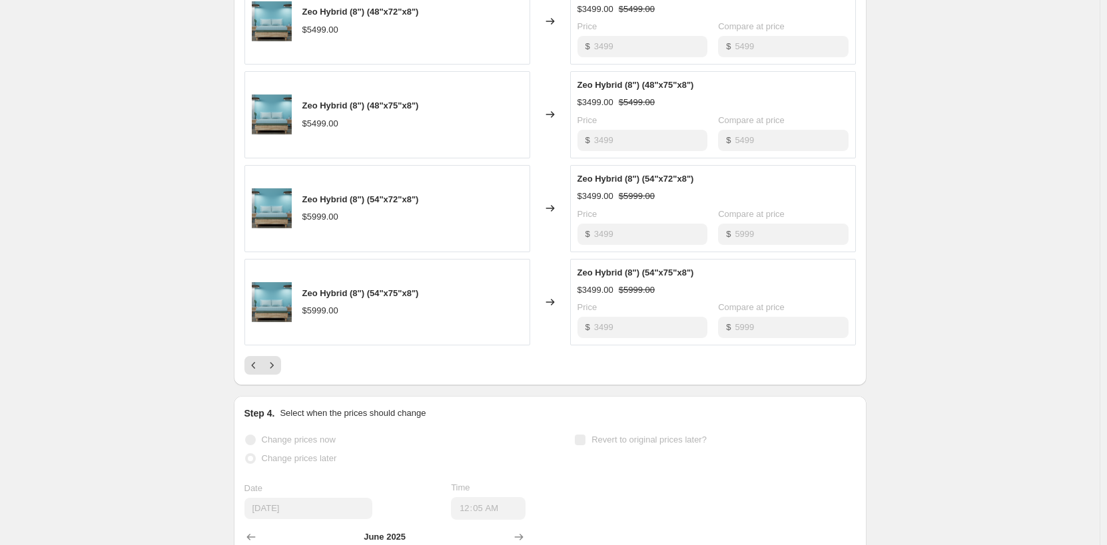
scroll to position [733, 0]
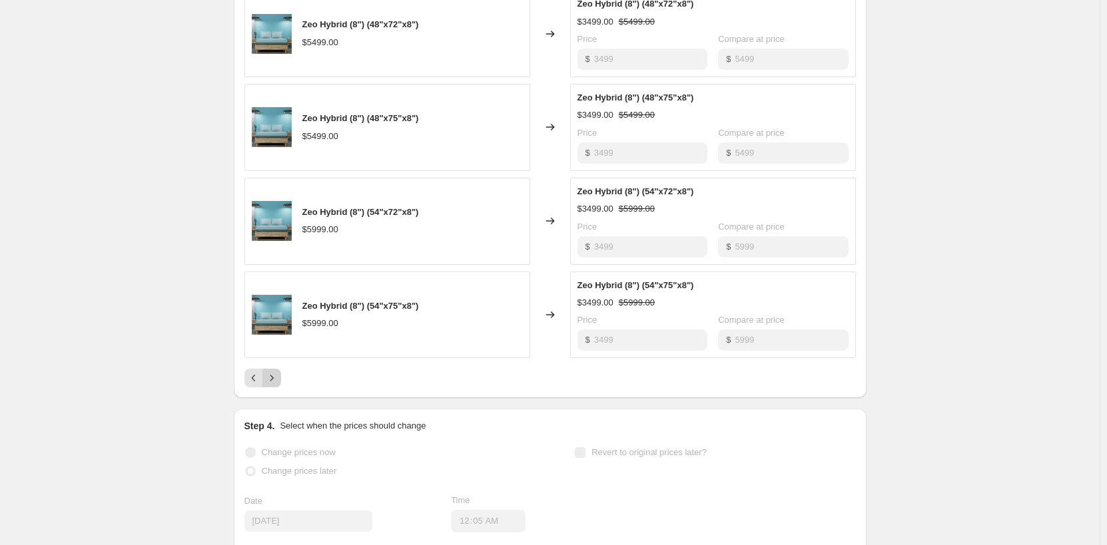
click at [278, 376] on icon "Next" at bounding box center [271, 378] width 13 height 13
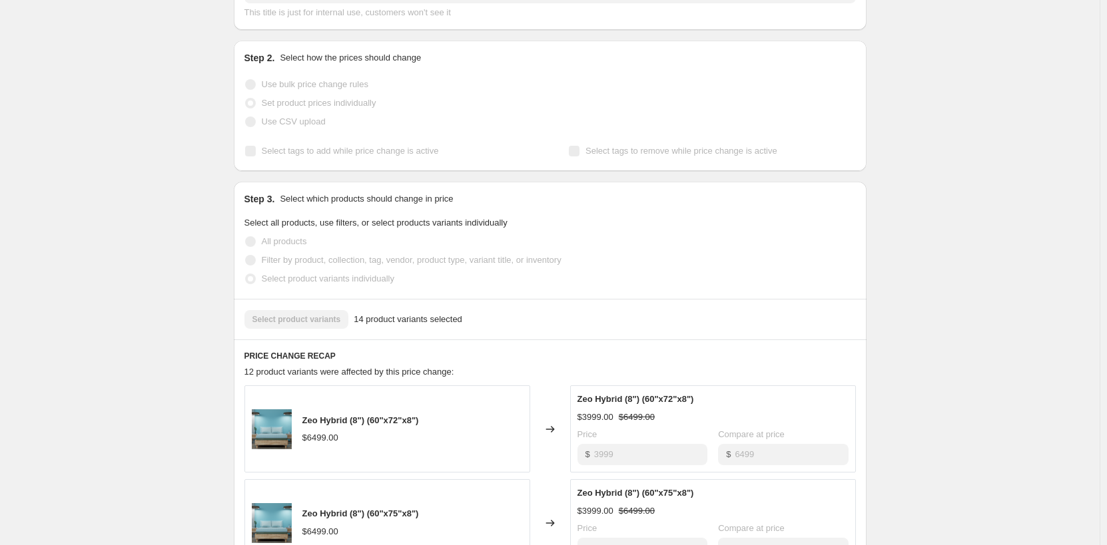
scroll to position [0, 0]
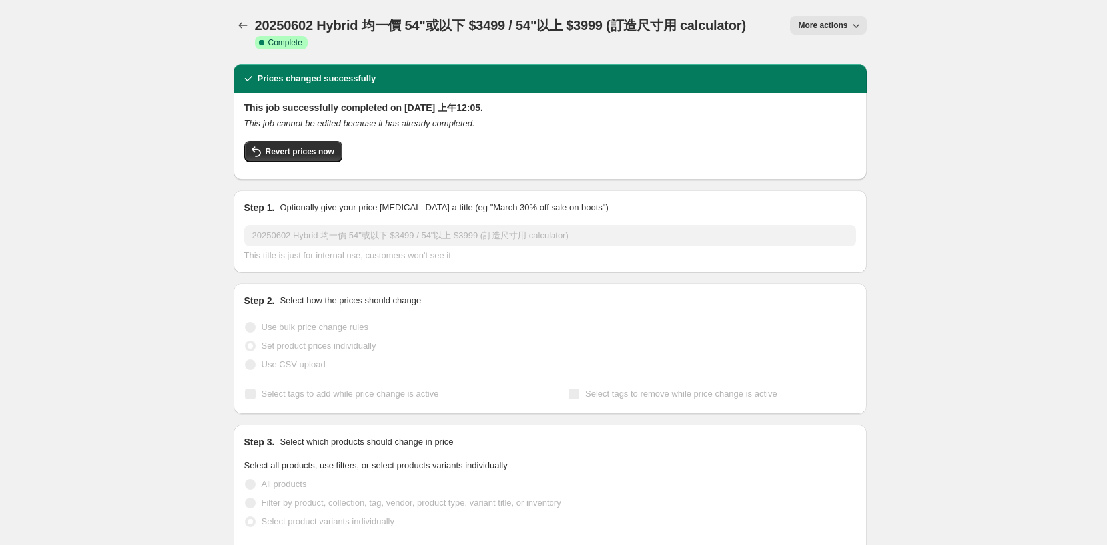
click at [837, 29] on span "More actions" at bounding box center [822, 25] width 49 height 11
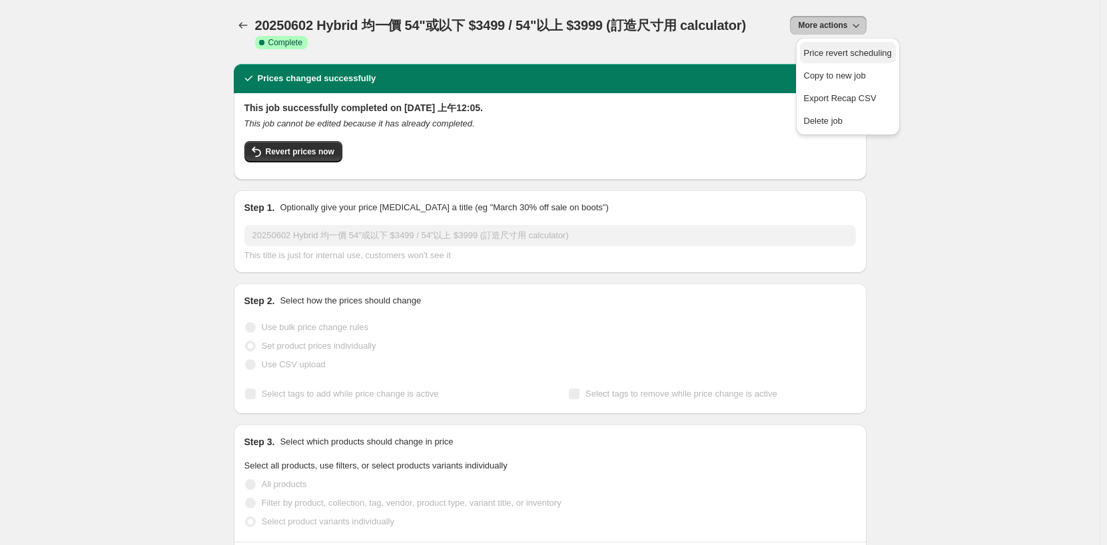
click at [828, 56] on span "Price revert scheduling" at bounding box center [848, 53] width 88 height 10
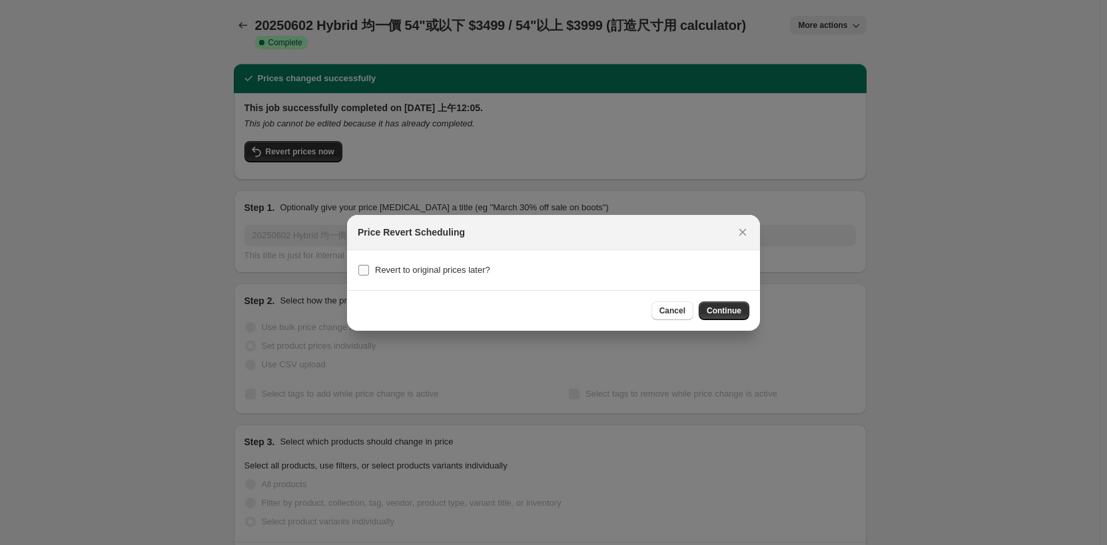
click at [452, 270] on span "Revert to original prices later?" at bounding box center [432, 270] width 115 height 10
click at [369, 270] on input "Revert to original prices later?" at bounding box center [363, 270] width 11 height 11
checkbox input "true"
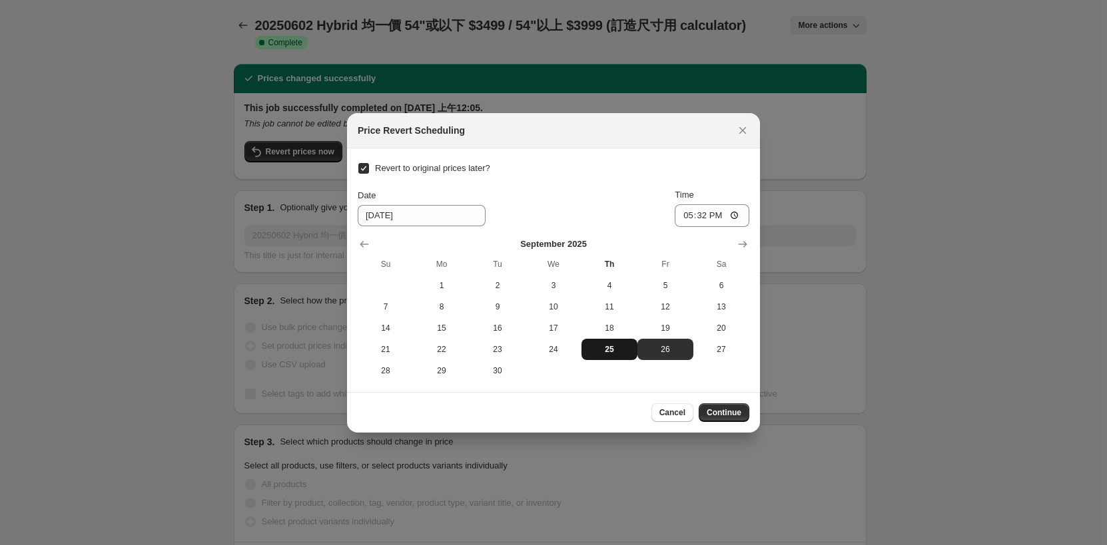
click at [625, 355] on button "25" at bounding box center [609, 349] width 56 height 21
click at [672, 354] on span "26" at bounding box center [665, 349] width 45 height 11
type input "9/26/2025"
click at [697, 208] on input "17:32" at bounding box center [712, 215] width 75 height 23
click at [716, 216] on input "00:32" at bounding box center [712, 215] width 75 height 23
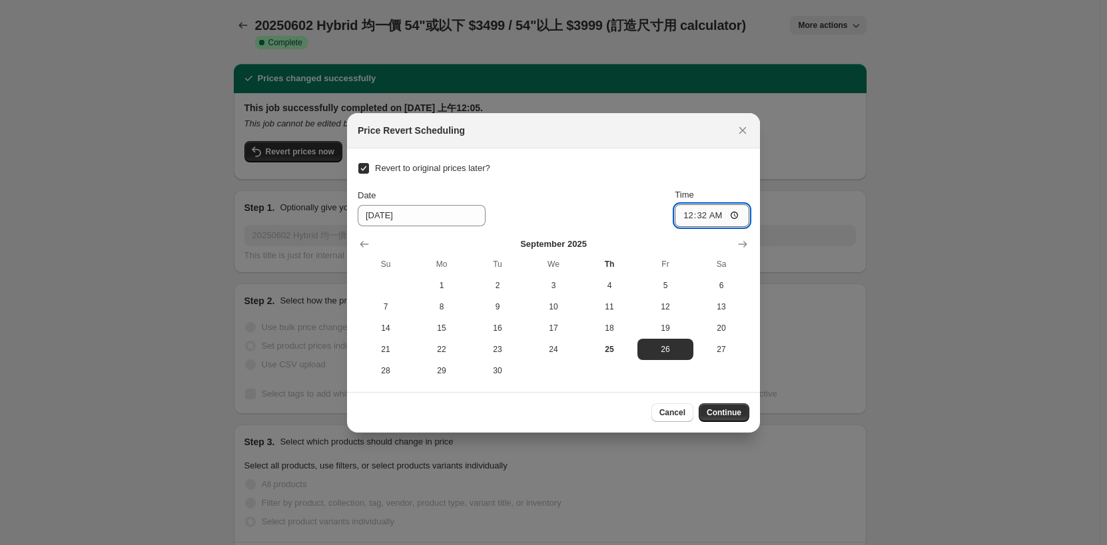
type input "00:00"
click at [548, 216] on div "Date 9/26/2025 Time 00:00" at bounding box center [554, 207] width 392 height 39
click at [732, 414] on span "Continue" at bounding box center [724, 413] width 35 height 11
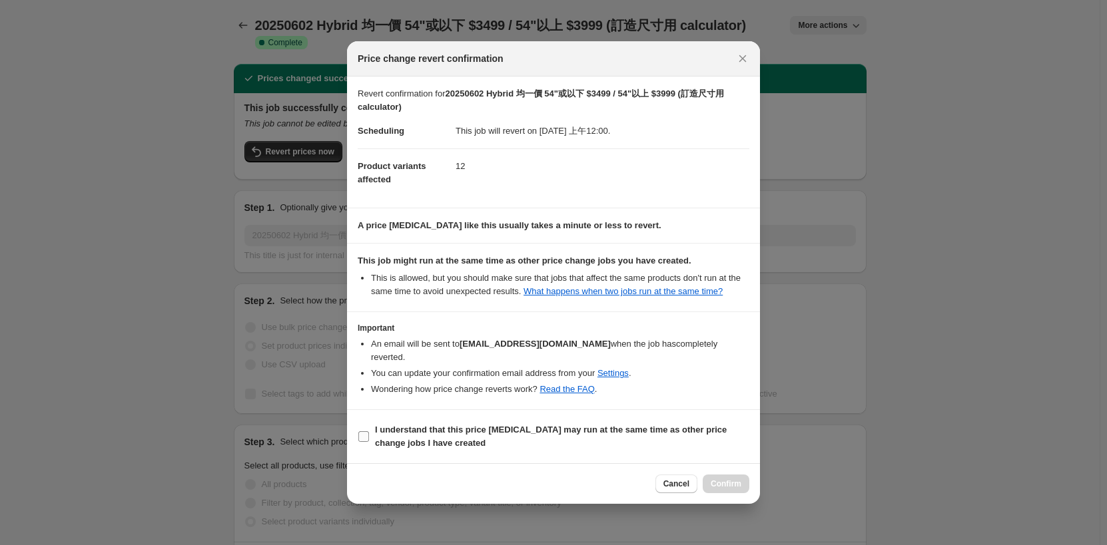
click at [535, 425] on b "I understand that this price [MEDICAL_DATA] may run at the same time as other p…" at bounding box center [551, 436] width 352 height 23
click at [369, 432] on input "I understand that this price [MEDICAL_DATA] may run at the same time as other p…" at bounding box center [363, 437] width 11 height 11
checkbox input "true"
click at [725, 475] on button "Confirm" at bounding box center [726, 484] width 47 height 19
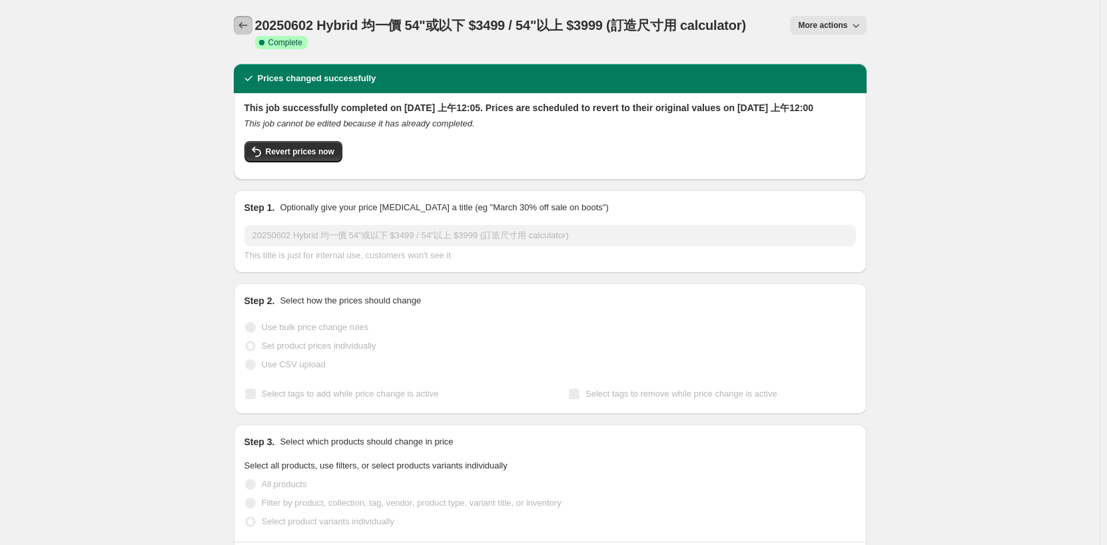
click at [242, 27] on icon "Price change jobs" at bounding box center [242, 25] width 13 height 13
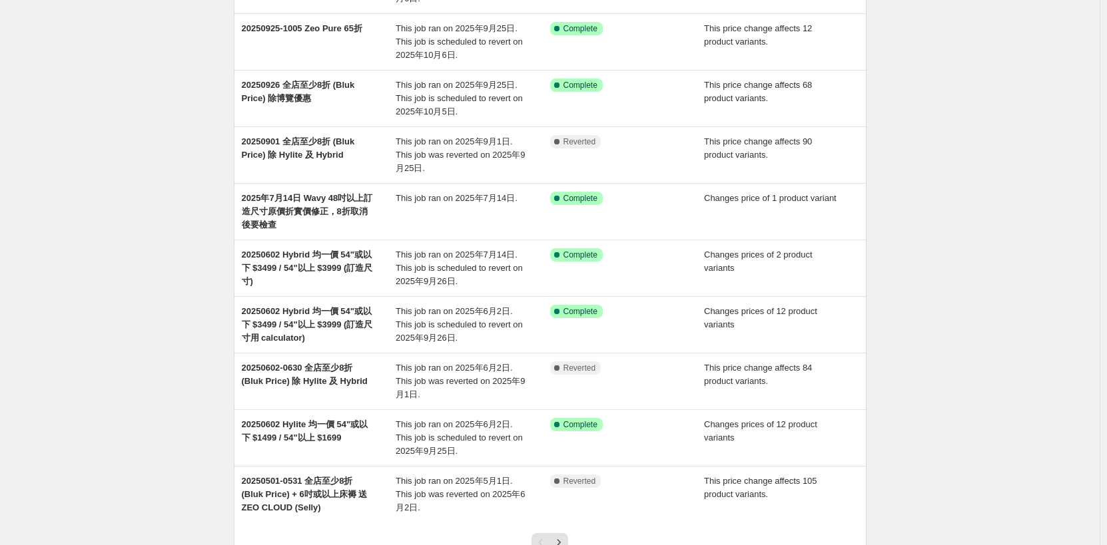
scroll to position [200, 0]
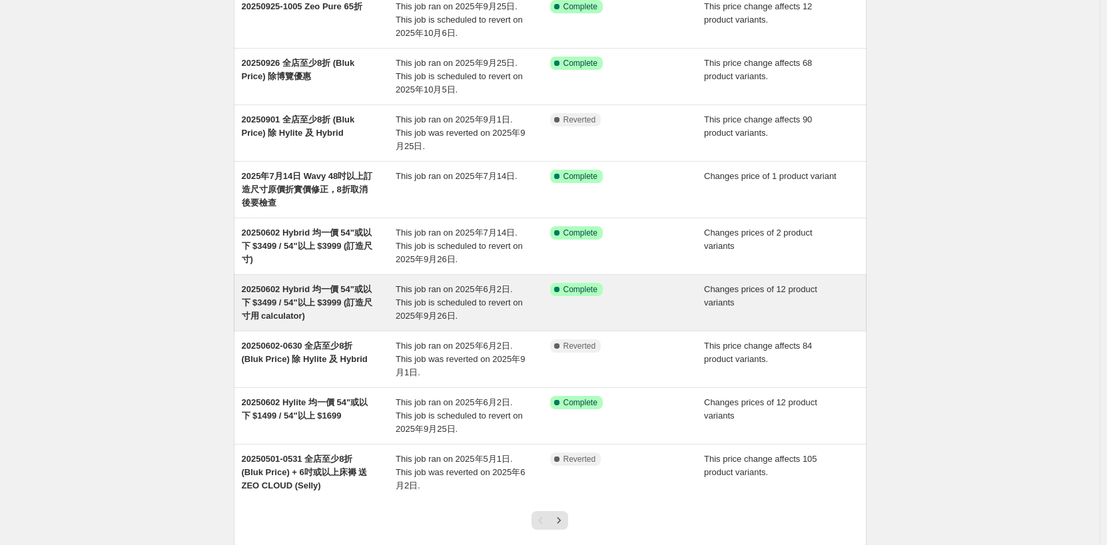
click at [288, 294] on span "20250602 Hybrid 均一價 54"或以下 $3499 / 54"以上 $3999 (訂造尺寸用 calculator)" at bounding box center [307, 302] width 131 height 37
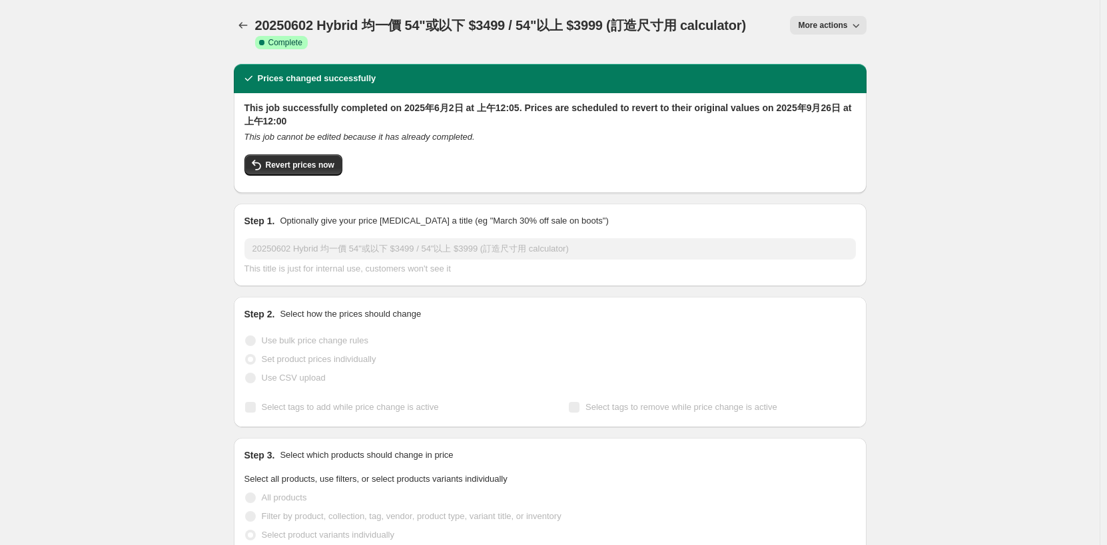
click at [830, 32] on button "More actions" at bounding box center [828, 25] width 76 height 19
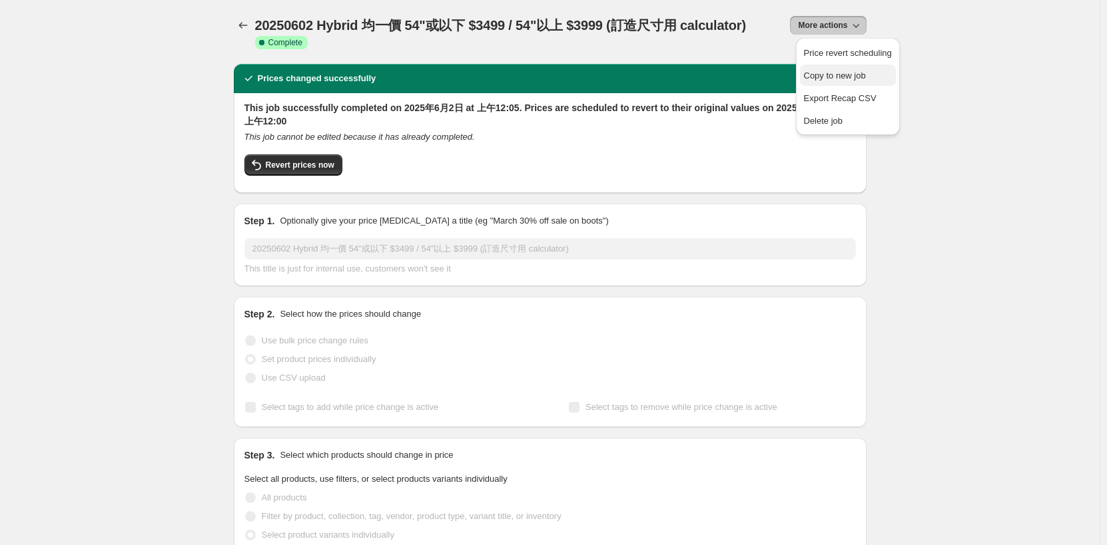
click at [820, 79] on span "Copy to new job" at bounding box center [835, 76] width 62 height 10
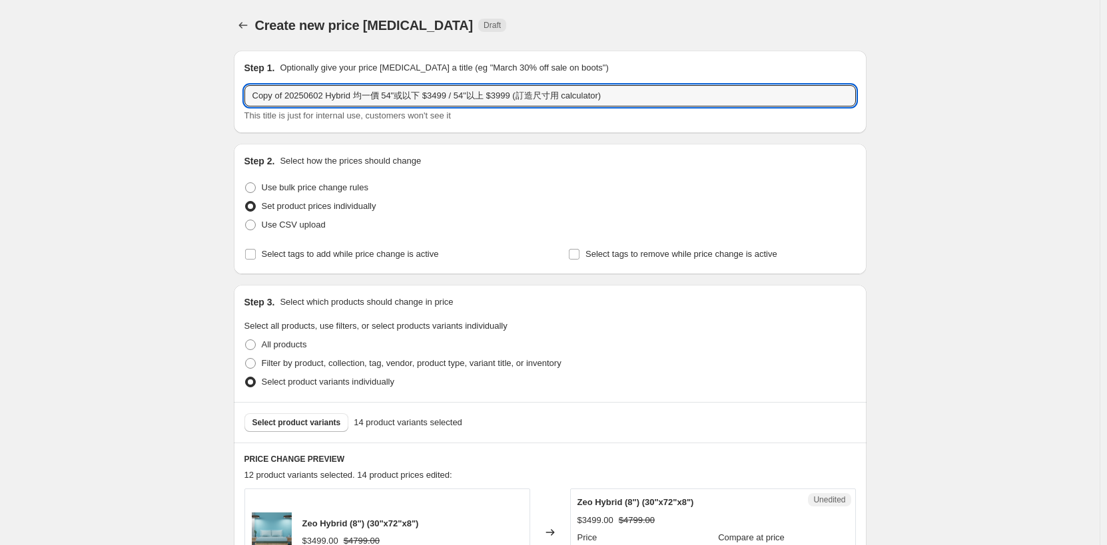
drag, startPoint x: 289, startPoint y: 97, endPoint x: 59, endPoint y: 89, distance: 229.9
click at [270, 98] on input "20250602 Hybrid 均一價 54"或以下 $3499 / 54"以上 $3999 (訂造尺寸用 calculator)" at bounding box center [549, 95] width 611 height 21
drag, startPoint x: 279, startPoint y: 96, endPoint x: 291, endPoint y: 95, distance: 12.0
click at [291, 95] on input "20250602 Hybrid 均一價 54"或以下 $3499 / 54"以上 $3999 (訂造尺寸用 calculator)" at bounding box center [549, 95] width 611 height 21
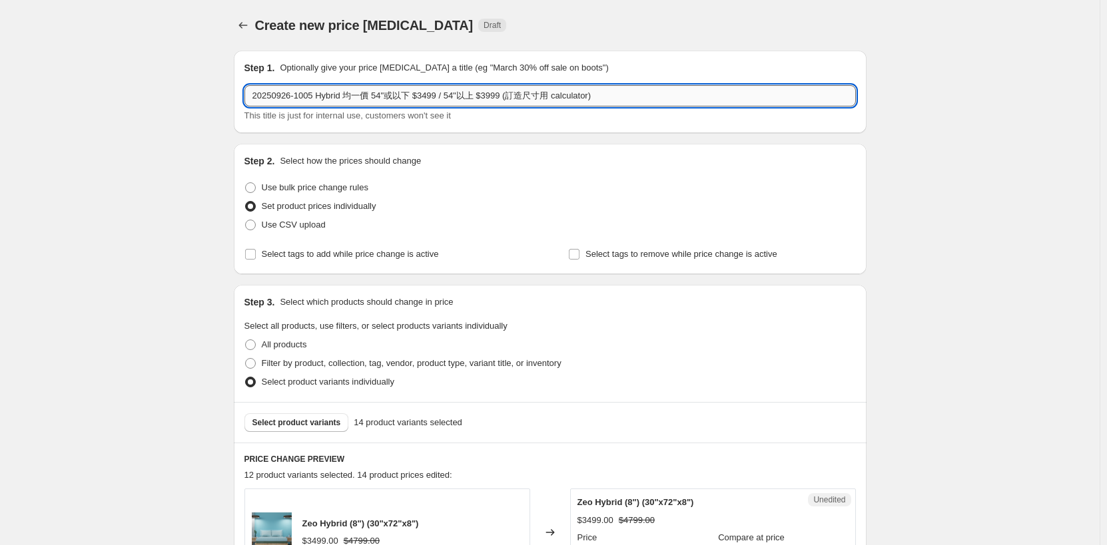
drag, startPoint x: 373, startPoint y: 97, endPoint x: 415, endPoint y: 106, distance: 43.0
click at [415, 106] on input "20250926-1005 Hybrid 均一價 54"或以下 $3499 / 54"以上 $3999 (訂造尺寸用 calculator)" at bounding box center [549, 95] width 611 height 21
click at [378, 97] on input "20250926-1005 Hybrid 均一價 $3499 / 54"以上 $3999 (訂造尺寸用 calculator)" at bounding box center [549, 95] width 611 height 21
drag, startPoint x: 378, startPoint y: 99, endPoint x: 579, endPoint y: 102, distance: 201.8
click at [579, 102] on input "20250926-1005 Hybrid 均一價 $3499 / 54"以上 $3999 (訂造尺寸用 calculator)" at bounding box center [549, 95] width 611 height 21
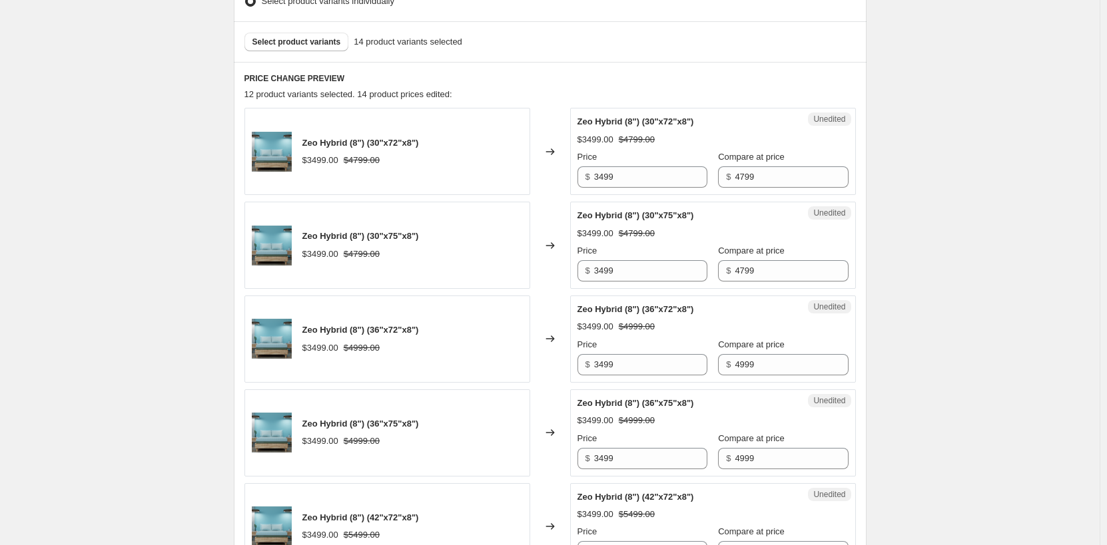
scroll to position [400, 0]
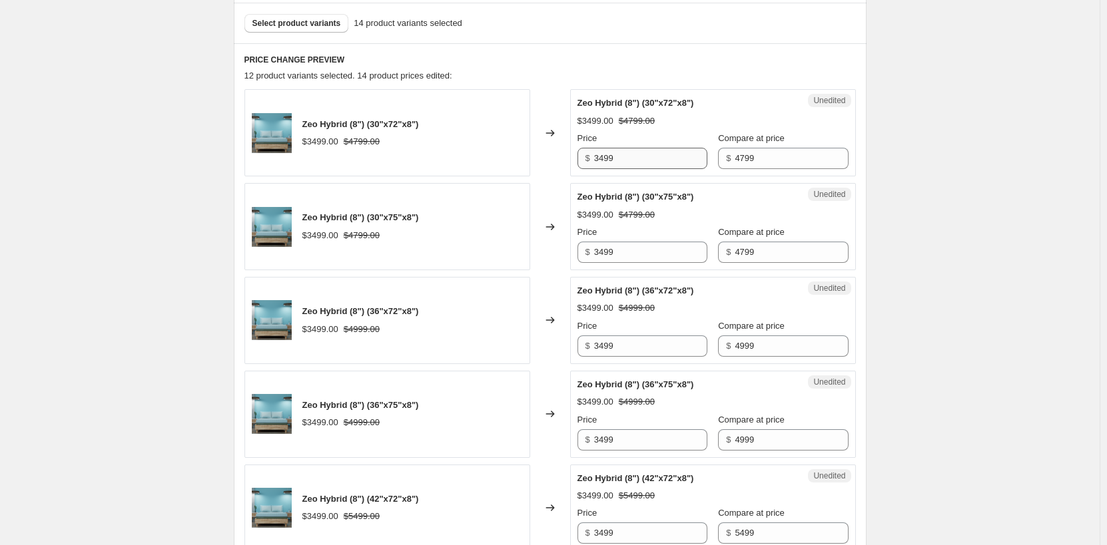
type input "20250926-1005 Hybrid 均一價 $2999 In-Home"
drag, startPoint x: 633, startPoint y: 149, endPoint x: 547, endPoint y: 158, distance: 86.3
click at [547, 158] on div "Zeo Hybrid (8") (30"x72"x8") $3499.00 $4799.00 Changed to Unedited Zeo Hybrid (…" at bounding box center [549, 132] width 611 height 87
type input "2999"
drag, startPoint x: 649, startPoint y: 250, endPoint x: 528, endPoint y: 255, distance: 120.6
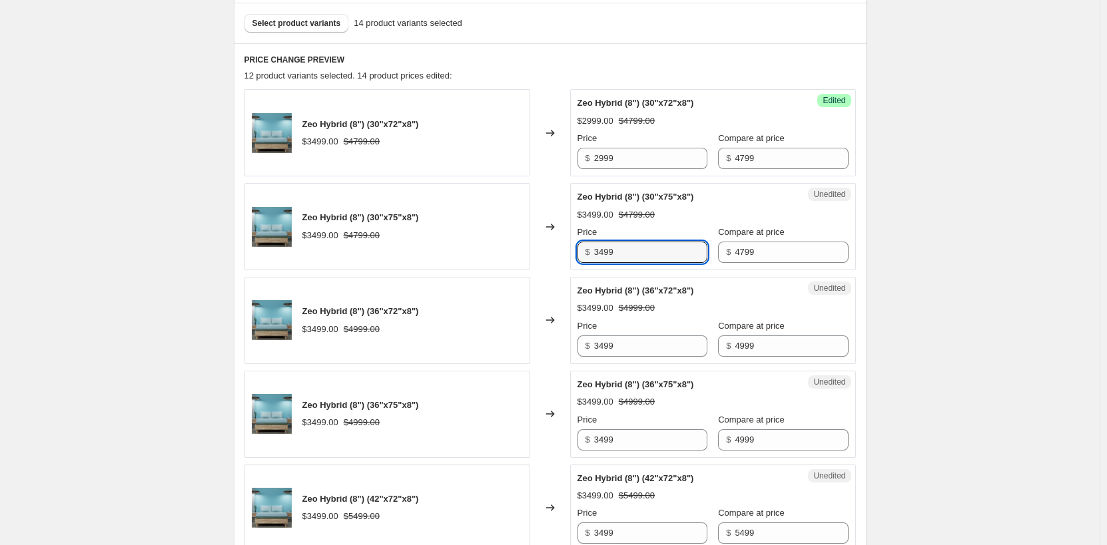
click at [505, 257] on div "Zeo Hybrid (8") (30"x75"x8") $3499.00 $4799.00 Changed to Unedited Zeo Hybrid (…" at bounding box center [549, 226] width 611 height 87
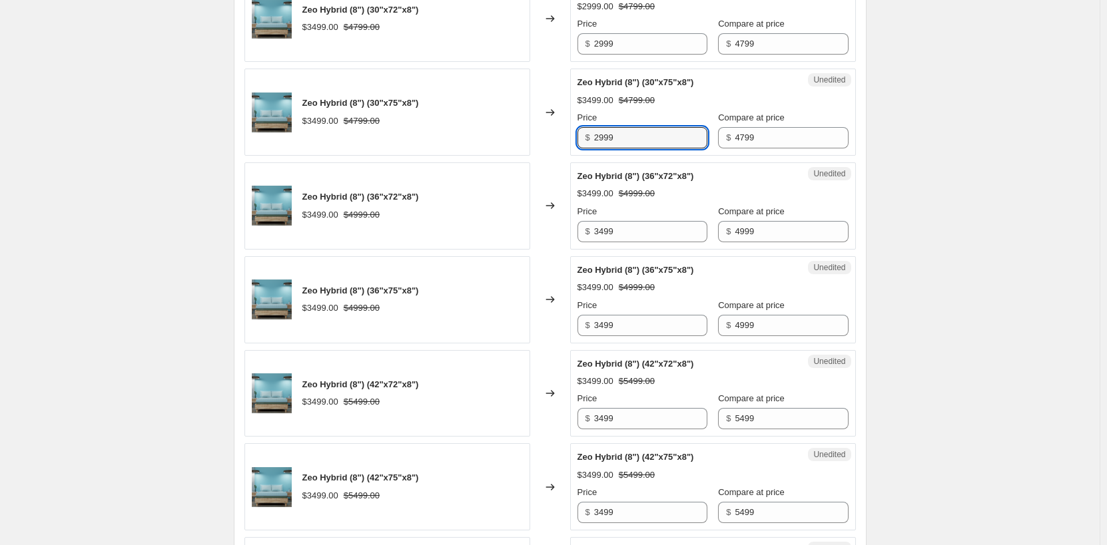
scroll to position [533, 0]
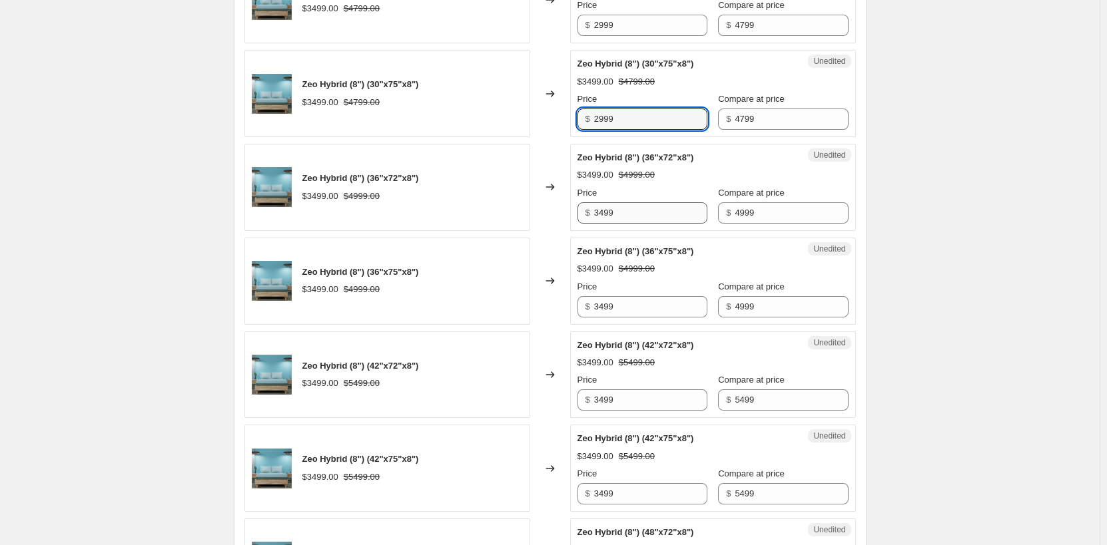
type input "2999"
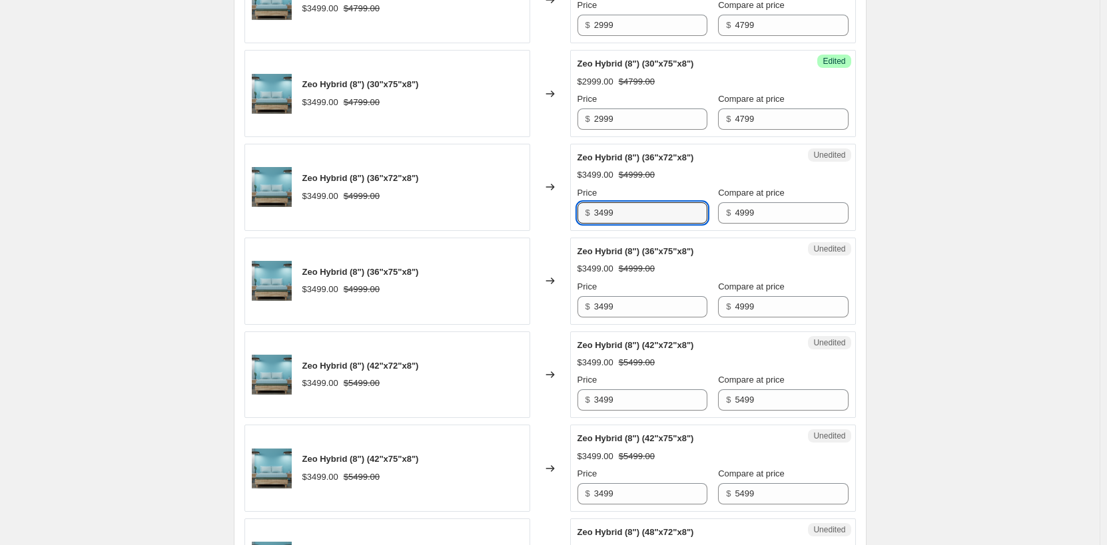
drag, startPoint x: 634, startPoint y: 212, endPoint x: 532, endPoint y: 212, distance: 101.9
click at [516, 214] on div "Zeo Hybrid (8") (36"x72"x8") $3499.00 $4999.00 Changed to Unedited Zeo Hybrid (…" at bounding box center [549, 187] width 611 height 87
type input "2999"
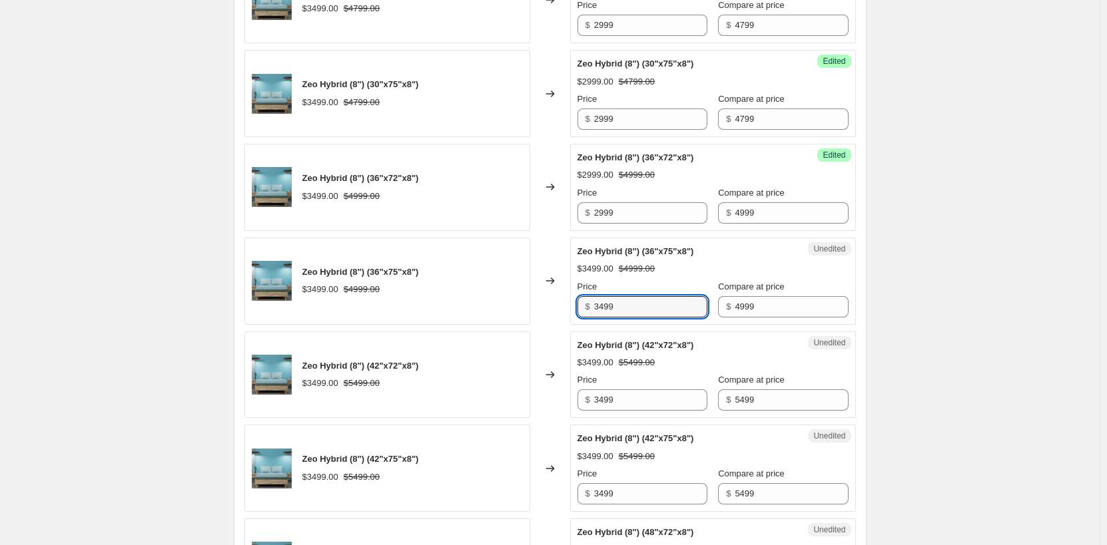
drag, startPoint x: 664, startPoint y: 302, endPoint x: 475, endPoint y: 302, distance: 188.5
click at [471, 304] on div "Zeo Hybrid (8") (36"x75"x8") $3499.00 $4999.00 Changed to Unedited Zeo Hybrid (…" at bounding box center [549, 281] width 611 height 87
type input "2999"
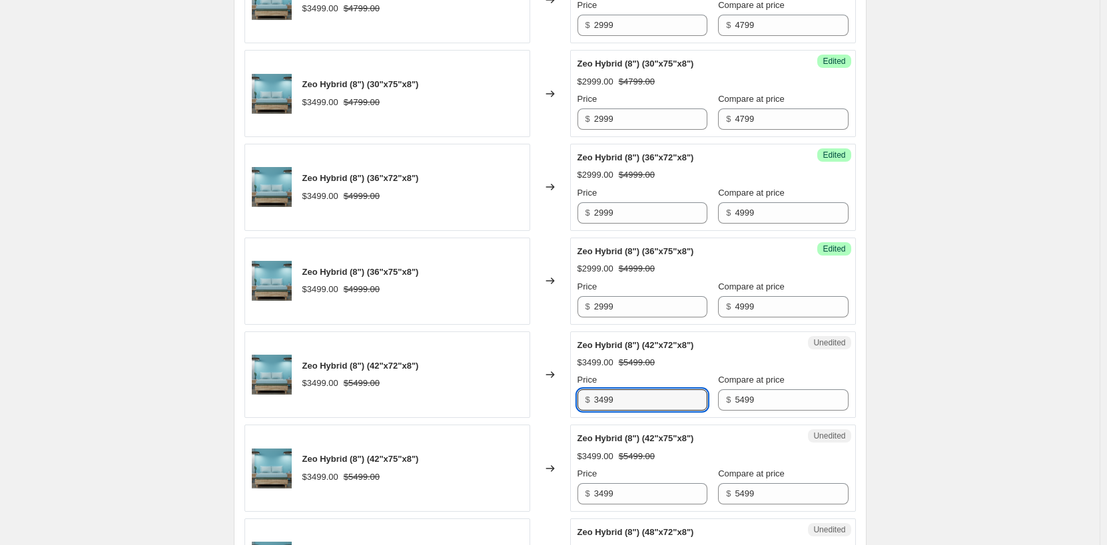
drag, startPoint x: 645, startPoint y: 396, endPoint x: 503, endPoint y: 391, distance: 141.3
click at [503, 392] on div "Zeo Hybrid (8") (42"x72"x8") $3499.00 $5499.00 Changed to Unedited Zeo Hybrid (…" at bounding box center [549, 375] width 611 height 87
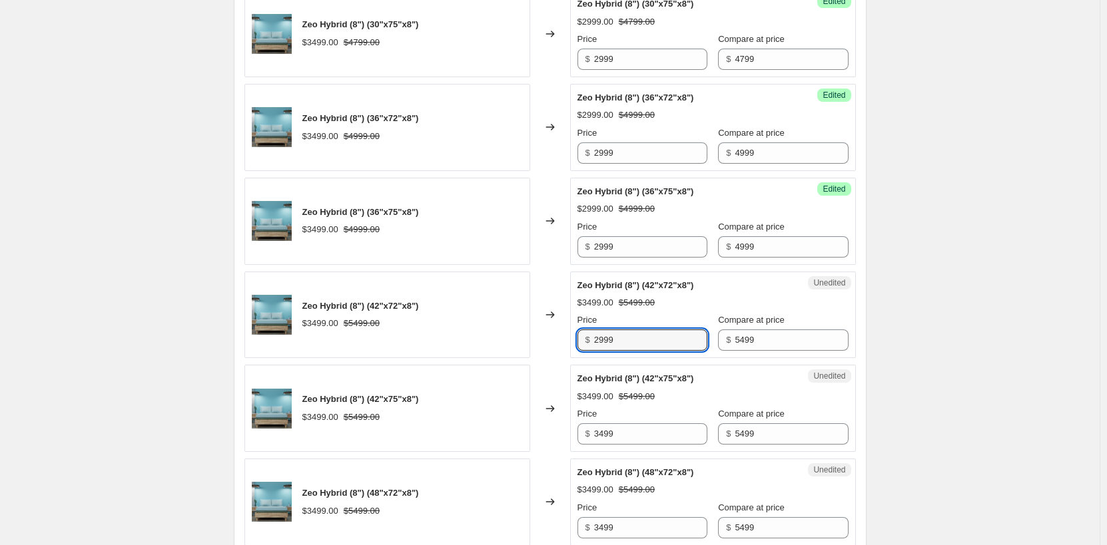
scroll to position [666, 0]
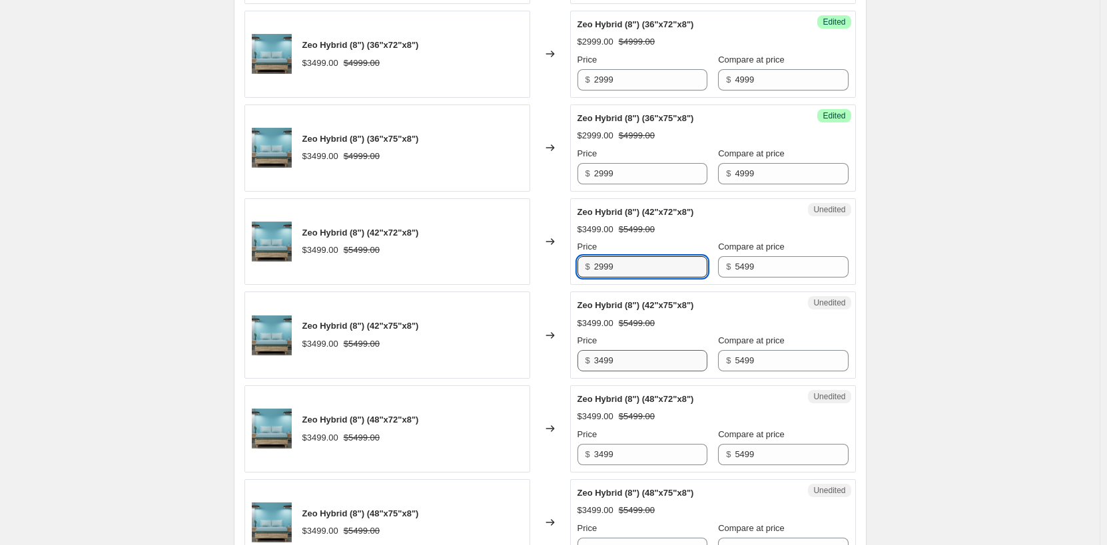
type input "2999"
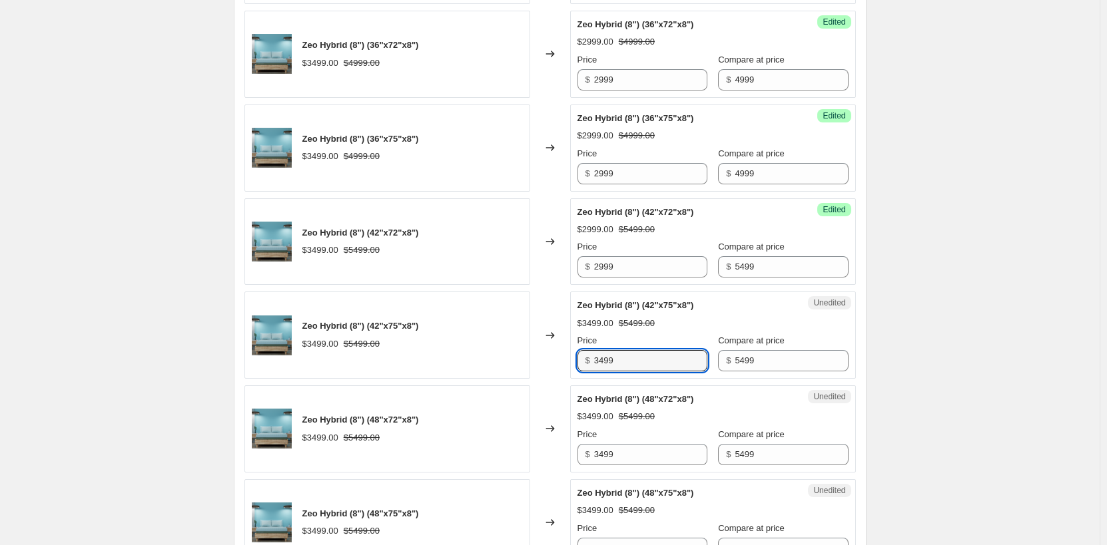
drag, startPoint x: 620, startPoint y: 368, endPoint x: 493, endPoint y: 363, distance: 126.6
click at [487, 365] on div "Zeo Hybrid (8") (42"x75"x8") $3499.00 $5499.00 Changed to Unedited Zeo Hybrid (…" at bounding box center [549, 335] width 611 height 87
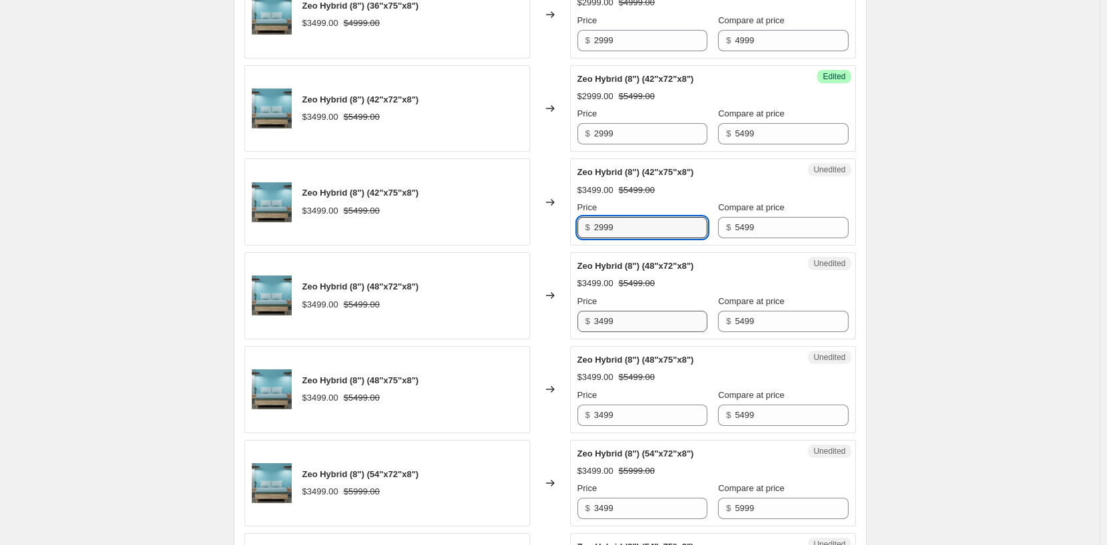
type input "2999"
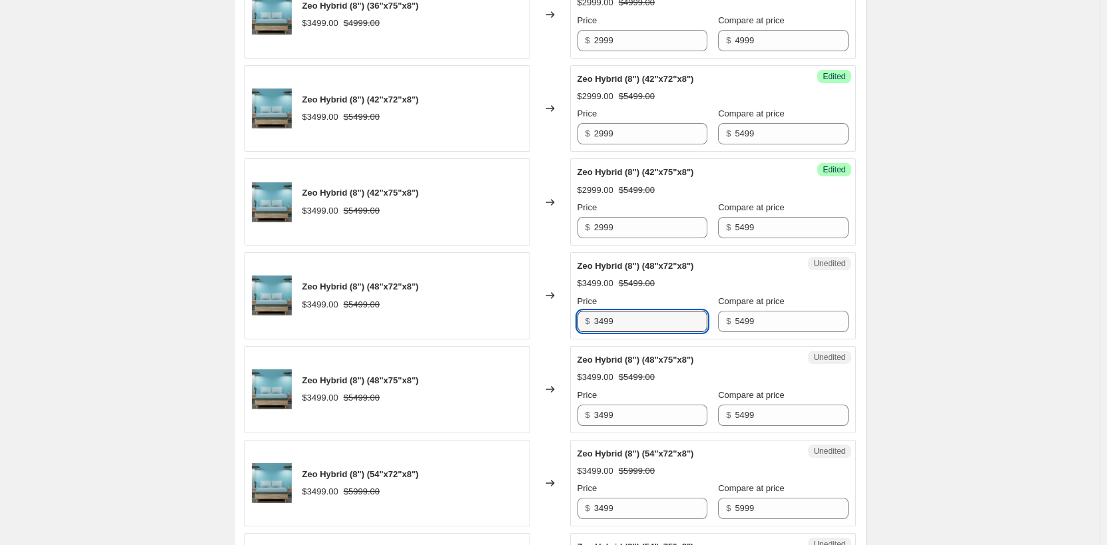
drag, startPoint x: 631, startPoint y: 327, endPoint x: 545, endPoint y: 324, distance: 86.6
click at [498, 326] on div "Zeo Hybrid (8") (48"x72"x8") $3499.00 $5499.00 Changed to Unedited Zeo Hybrid (…" at bounding box center [549, 295] width 611 height 87
type input "2999"
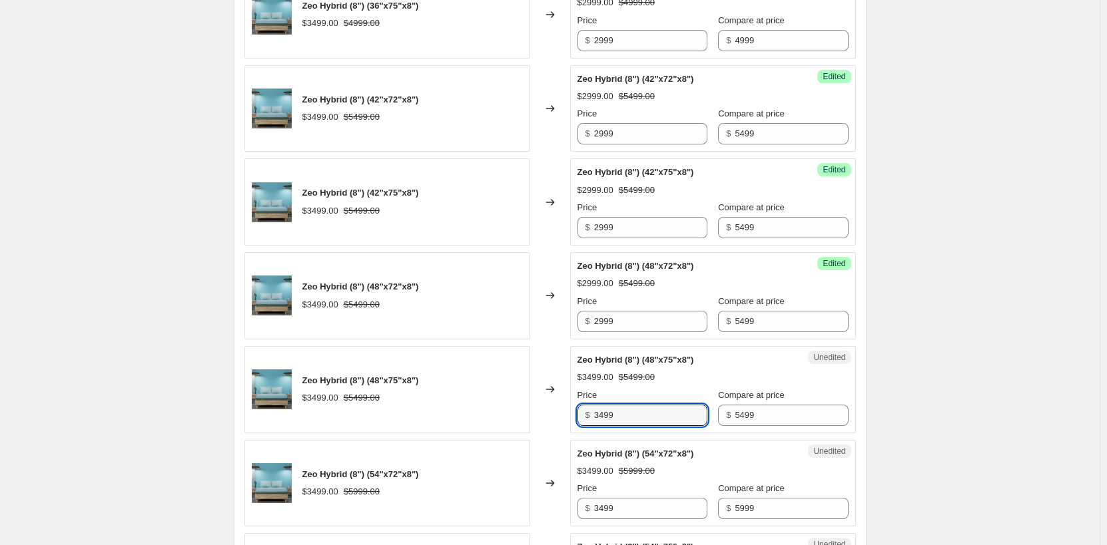
drag, startPoint x: 649, startPoint y: 418, endPoint x: 509, endPoint y: 408, distance: 139.5
click at [508, 410] on div "Zeo Hybrid (8") (48"x75"x8") $3499.00 $5499.00 Changed to Unedited Zeo Hybrid (…" at bounding box center [549, 389] width 611 height 87
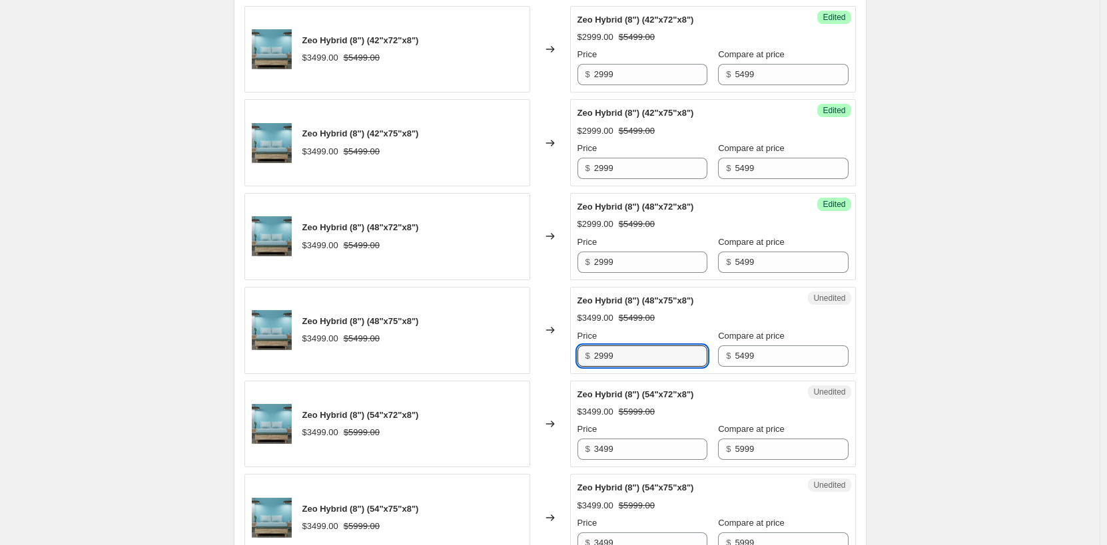
scroll to position [1065, 0]
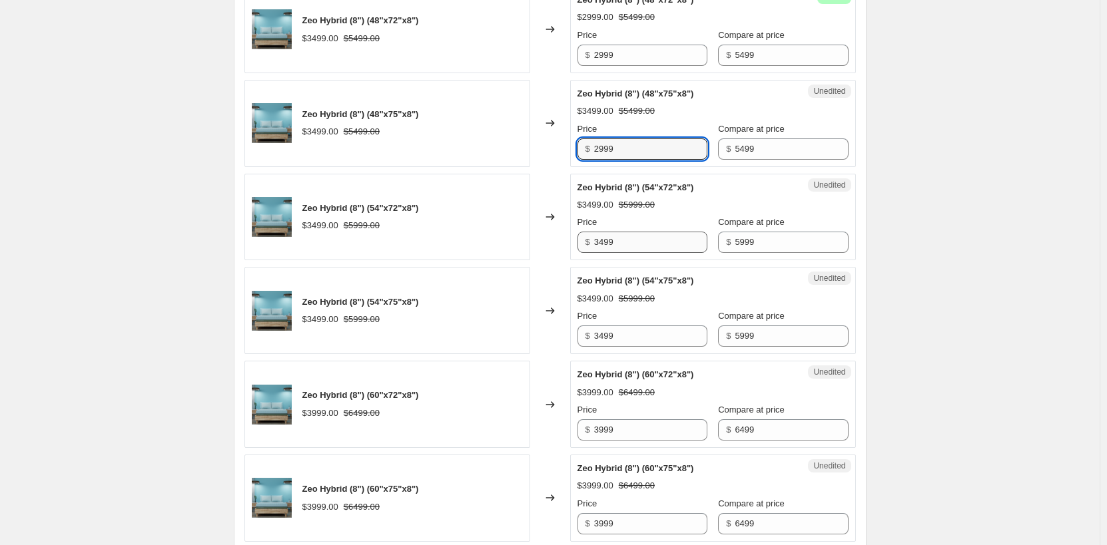
type input "2999"
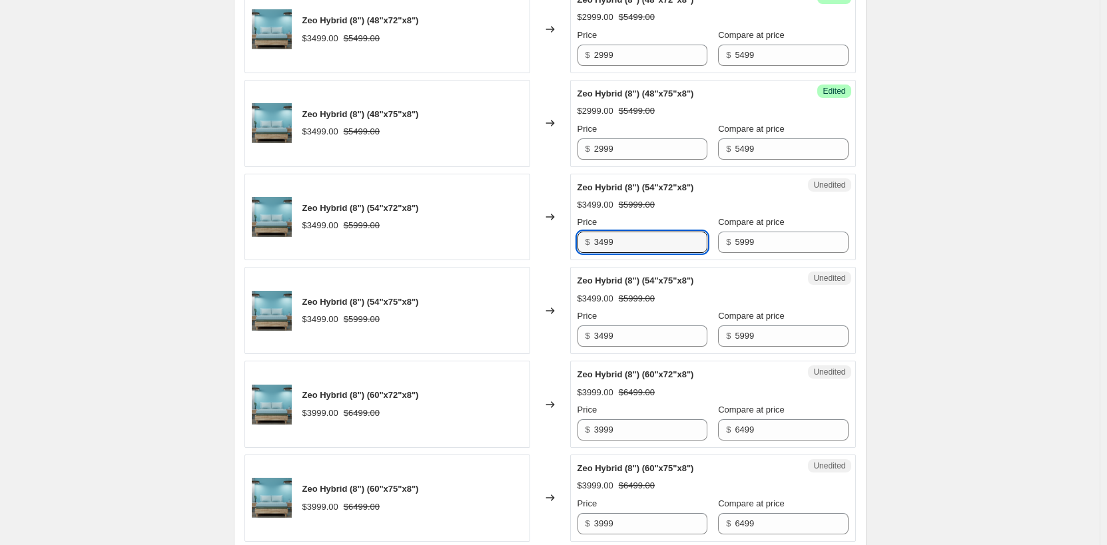
drag, startPoint x: 633, startPoint y: 237, endPoint x: 505, endPoint y: 231, distance: 128.0
click at [475, 233] on div "Zeo Hybrid (8") (54"x72"x8") $3499.00 $5999.00 Changed to Unedited Zeo Hybrid (…" at bounding box center [549, 217] width 611 height 87
type input "2999"
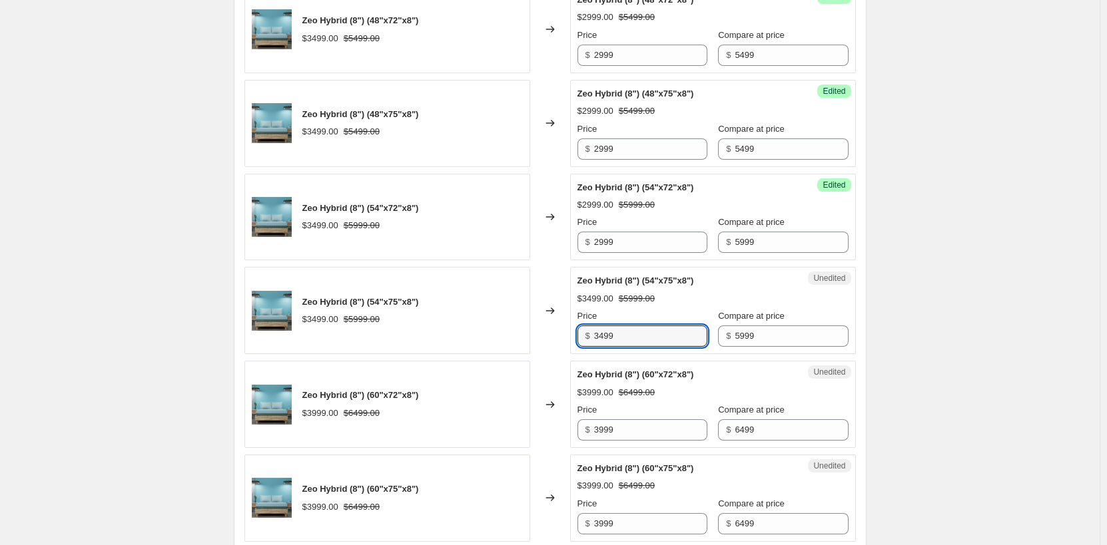
drag, startPoint x: 611, startPoint y: 346, endPoint x: 475, endPoint y: 338, distance: 136.1
click at [475, 338] on div "Zeo Hybrid (8") (54"x75"x8") $3499.00 $5999.00 Changed to Unedited Zeo Hybrid (…" at bounding box center [549, 310] width 611 height 87
type input "2999"
click at [645, 427] on input "3999" at bounding box center [650, 430] width 113 height 21
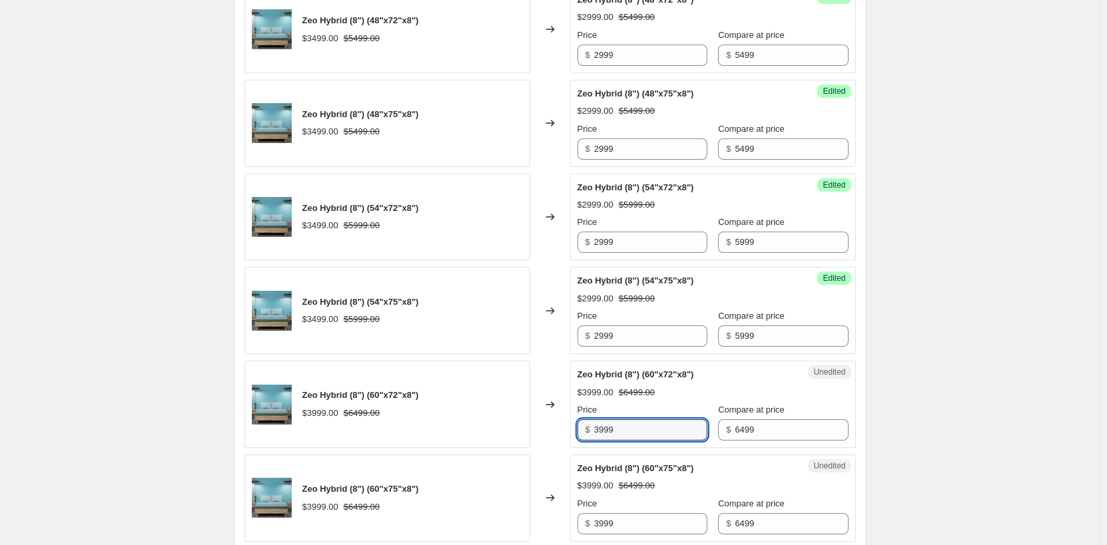
drag, startPoint x: 615, startPoint y: 432, endPoint x: 502, endPoint y: 420, distance: 113.2
click at [496, 424] on div "Zeo Hybrid (8") (60"x72"x8") $3999.00 $6499.00 Changed to Unedited Zeo Hybrid (…" at bounding box center [549, 404] width 611 height 87
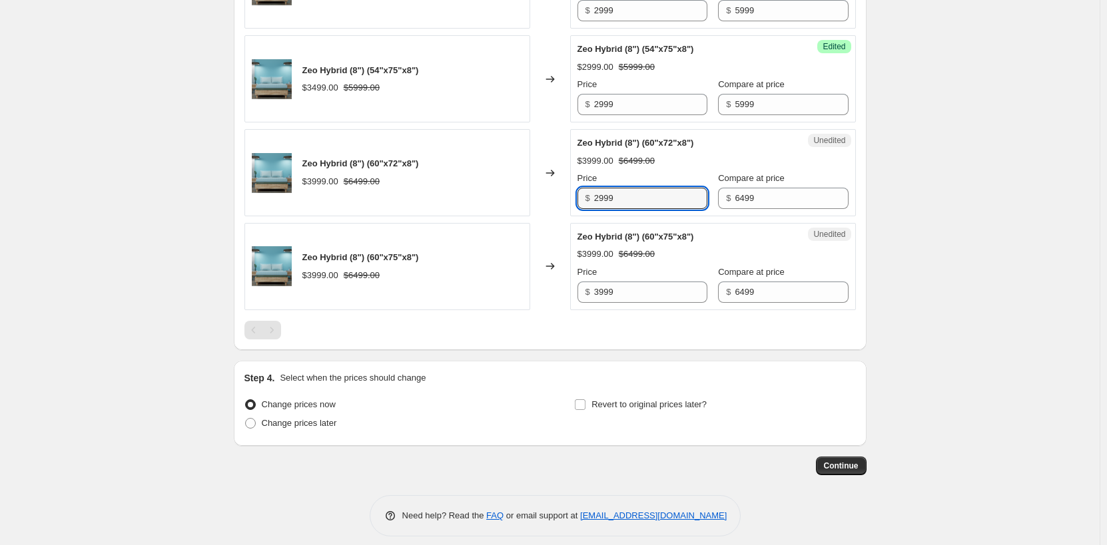
scroll to position [1309, 0]
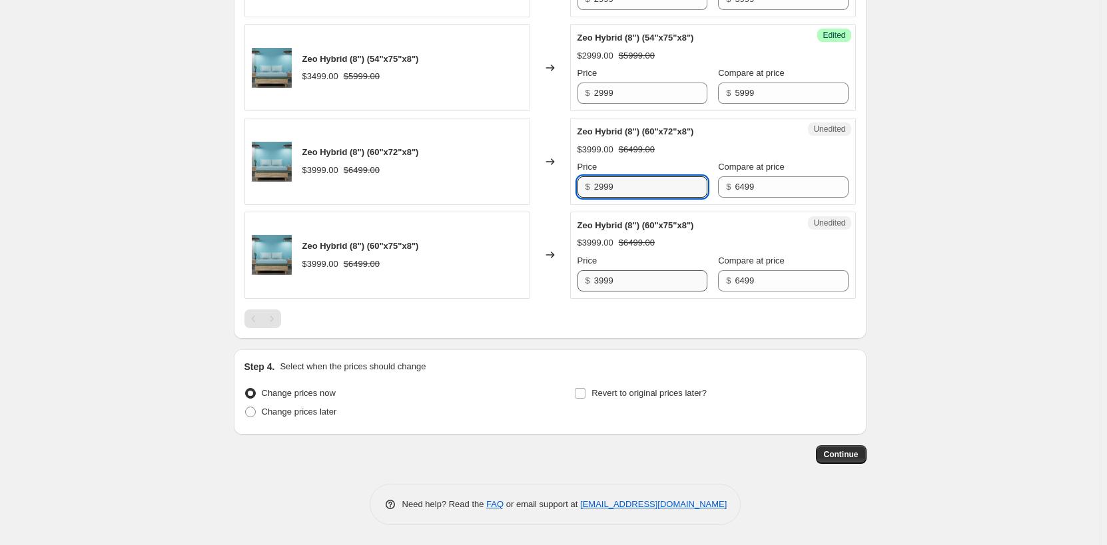
type input "2999"
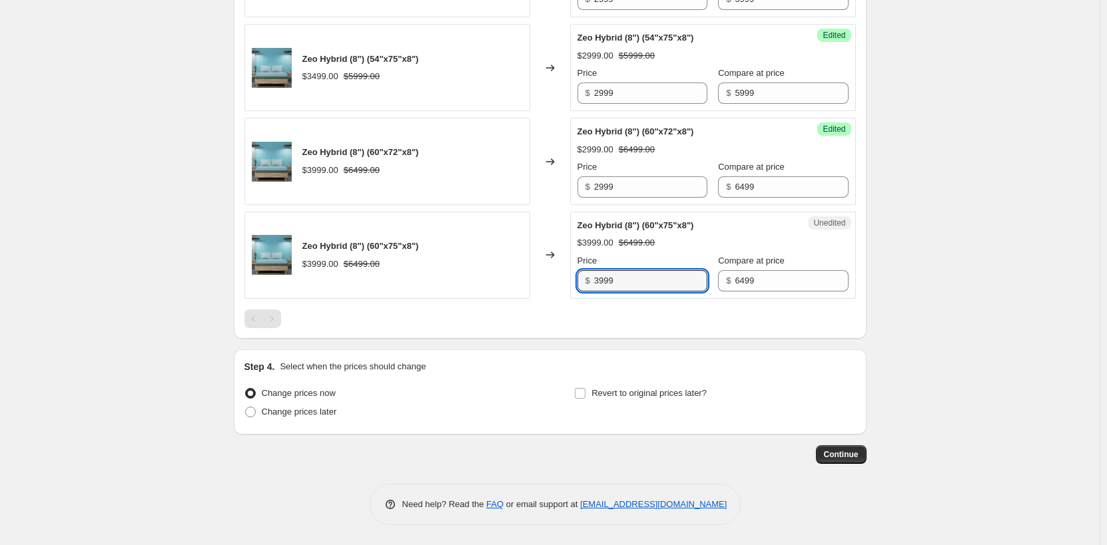
drag, startPoint x: 635, startPoint y: 278, endPoint x: 402, endPoint y: 278, distance: 233.7
click at [407, 279] on div "Zeo Hybrid (8") (60"x75"x8") $3999.00 $6499.00 Changed to Unedited Zeo Hybrid (…" at bounding box center [549, 255] width 611 height 87
type input "2999.1"
click at [285, 418] on span "Change prices later" at bounding box center [299, 412] width 75 height 13
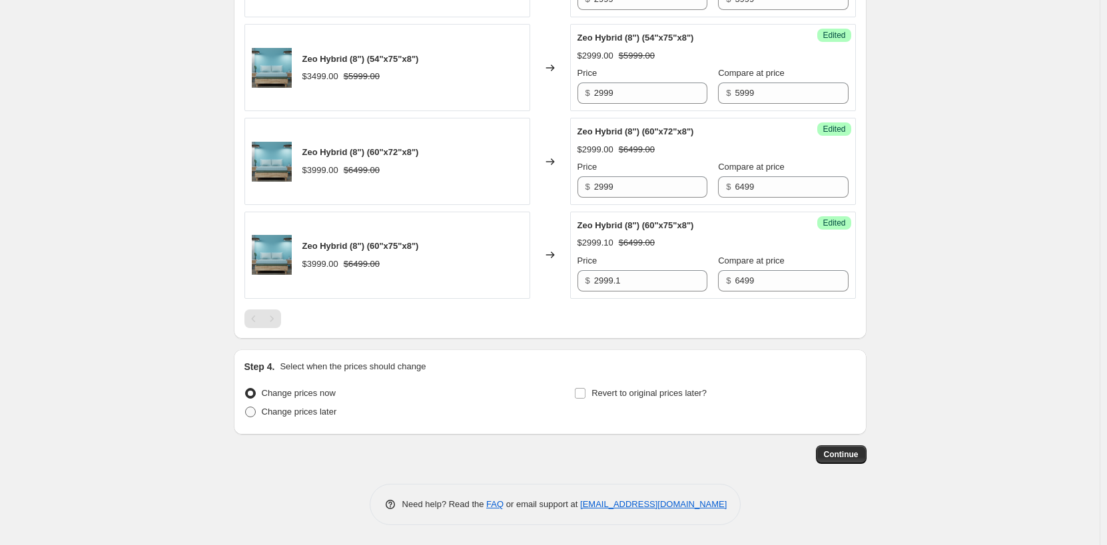
click at [246, 408] on input "Change prices later" at bounding box center [245, 407] width 1 height 1
radio input "true"
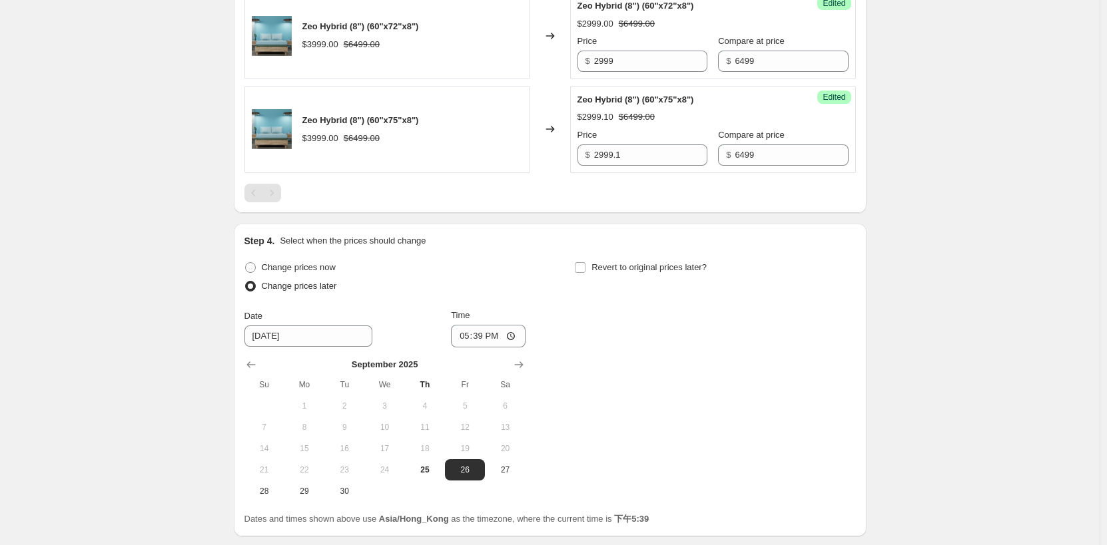
scroll to position [1536, 0]
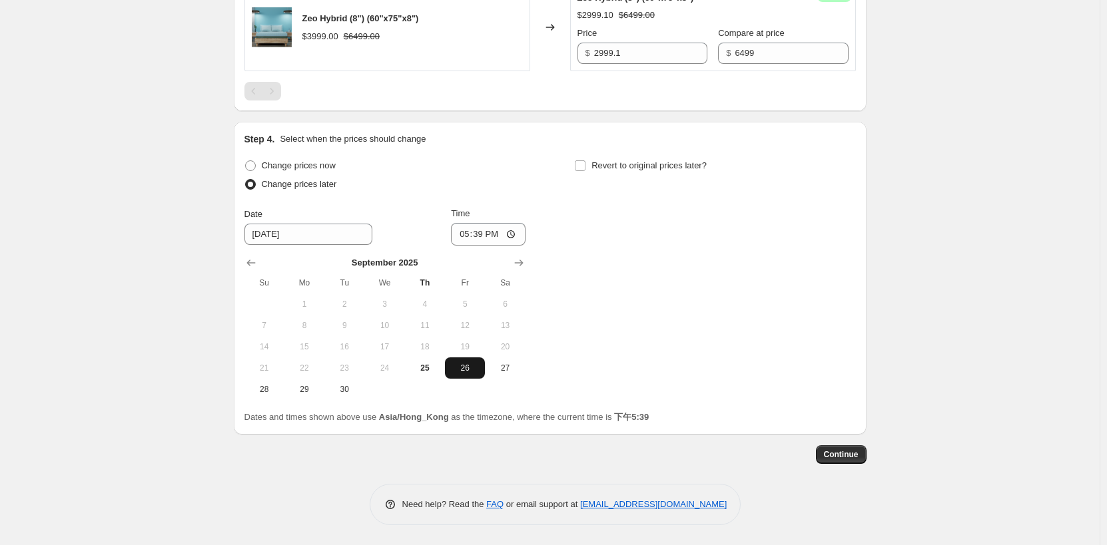
click at [465, 363] on span "26" at bounding box center [464, 368] width 29 height 11
click at [484, 236] on input "17:39" at bounding box center [488, 234] width 75 height 23
type input "00:00"
click at [647, 164] on span "Revert to original prices later?" at bounding box center [648, 165] width 115 height 10
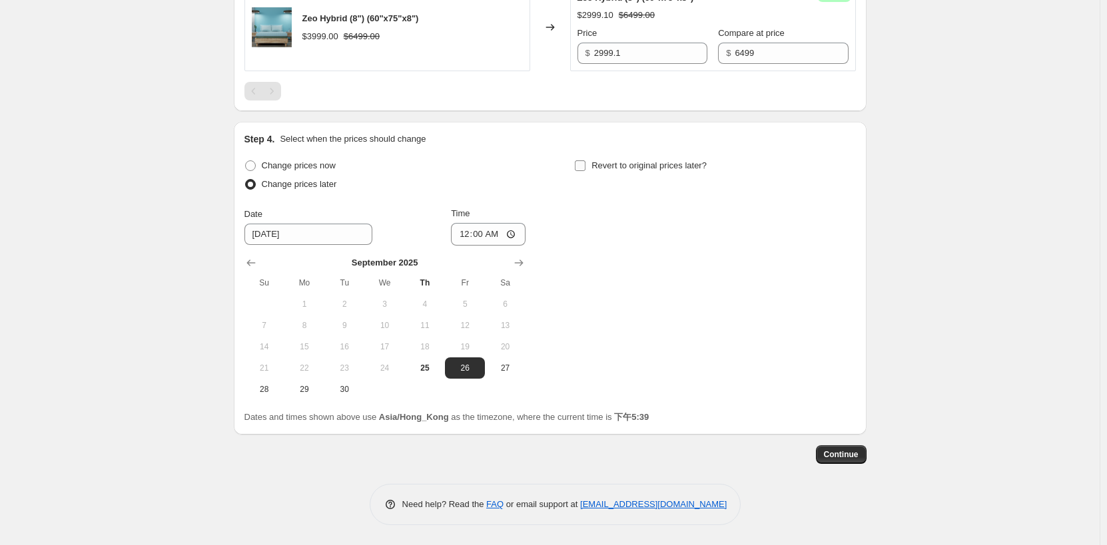
click at [585, 164] on input "Revert to original prices later?" at bounding box center [580, 165] width 11 height 11
checkbox input "true"
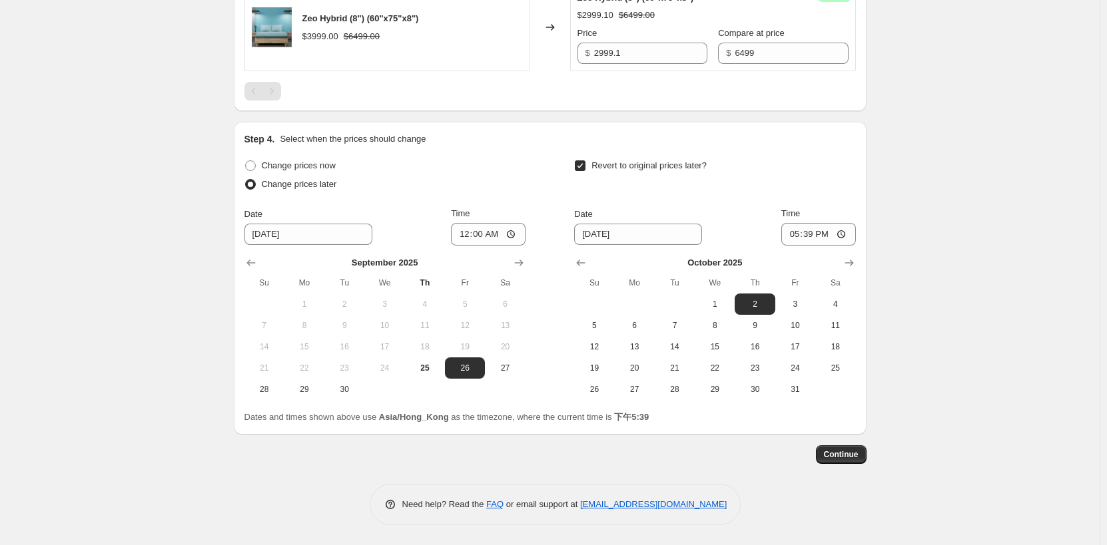
click at [631, 246] on div "October 2025 Su Mo Tu We Th Fr Sa 1 2 3 4 5 6 7 8 9 10 11 12 13 14 15 16 17 18 …" at bounding box center [709, 323] width 292 height 154
click at [607, 326] on span "5" at bounding box center [593, 325] width 29 height 11
click at [630, 324] on span "6" at bounding box center [634, 325] width 29 height 11
type input "[DATE]"
click at [812, 233] on input "17:39" at bounding box center [818, 234] width 75 height 23
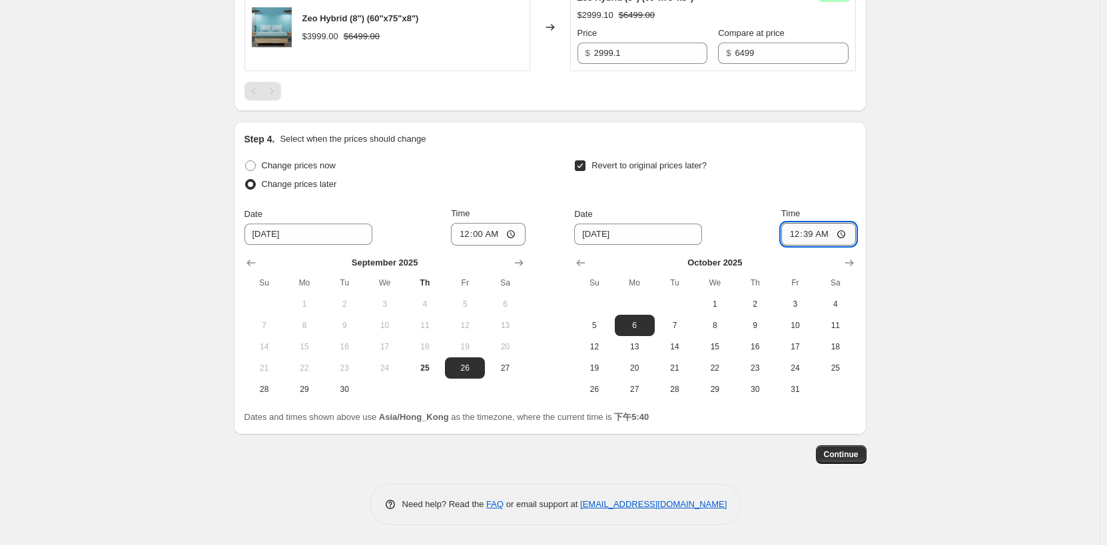
click at [829, 235] on input "00:39" at bounding box center [818, 234] width 75 height 23
type input "00:00"
click at [852, 455] on span "Continue" at bounding box center [841, 454] width 35 height 11
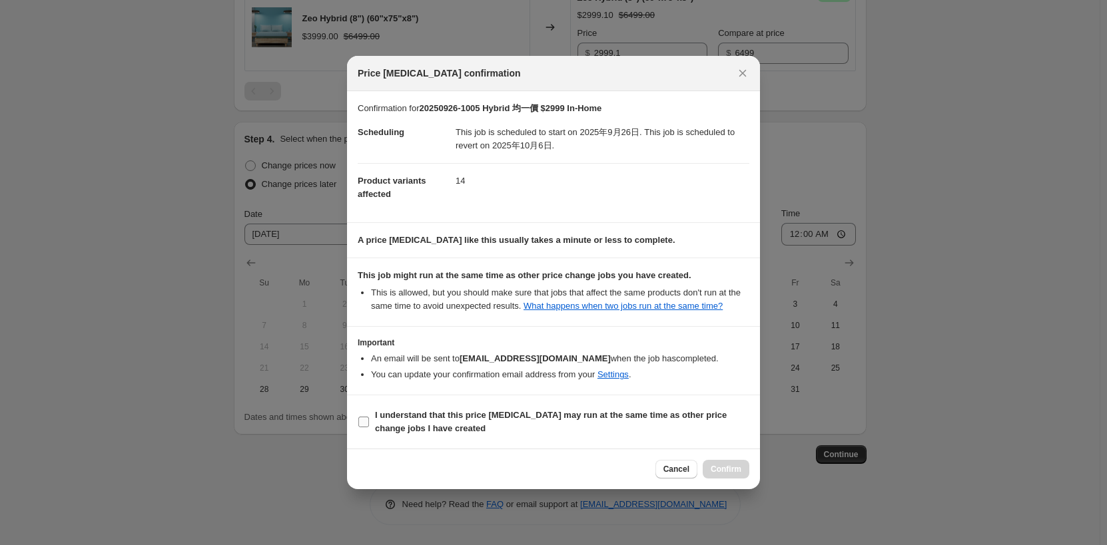
click at [402, 422] on span "I understand that this price [MEDICAL_DATA] may run at the same time as other p…" at bounding box center [562, 422] width 374 height 27
click at [369, 422] on input "I understand that this price [MEDICAL_DATA] may run at the same time as other p…" at bounding box center [363, 422] width 11 height 11
checkbox input "true"
click at [724, 471] on span "Confirm" at bounding box center [726, 469] width 31 height 11
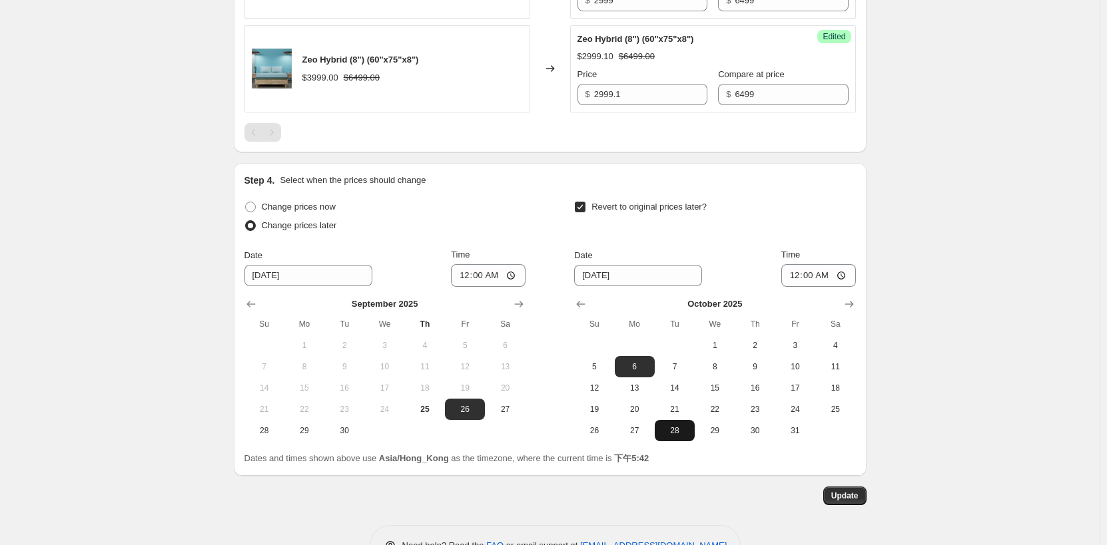
scroll to position [1618, 0]
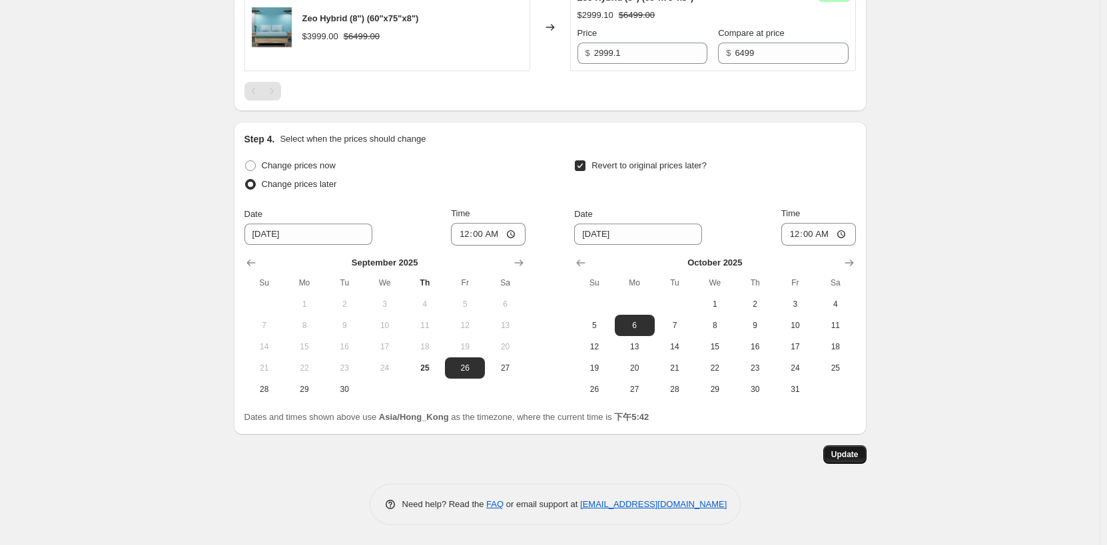
click at [852, 463] on button "Update" at bounding box center [844, 454] width 43 height 19
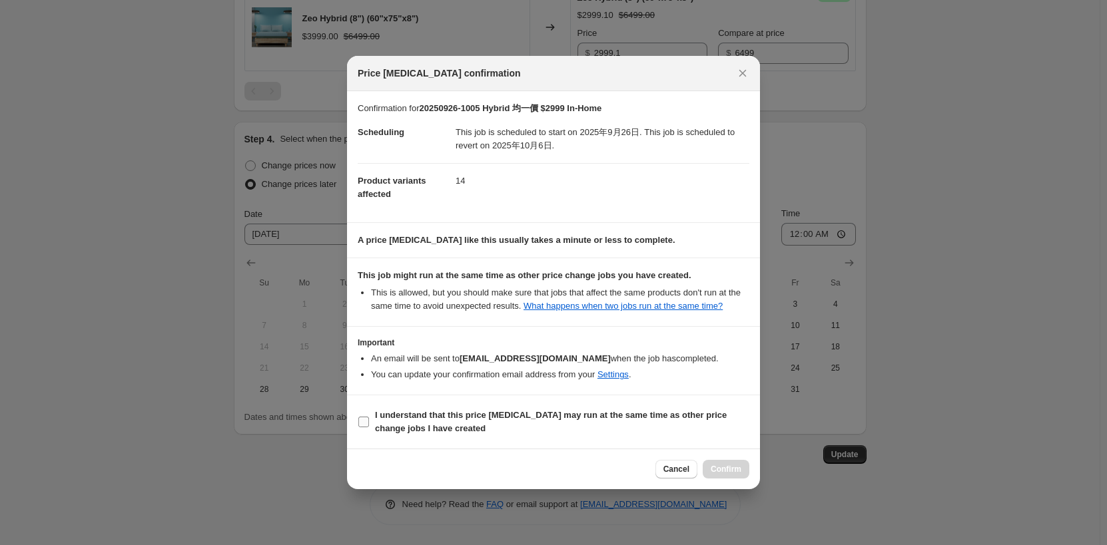
click at [459, 418] on b "I understand that this price [MEDICAL_DATA] may run at the same time as other p…" at bounding box center [551, 421] width 352 height 23
click at [369, 418] on input "I understand that this price [MEDICAL_DATA] may run at the same time as other p…" at bounding box center [363, 422] width 11 height 11
checkbox input "true"
click at [717, 465] on span "Confirm" at bounding box center [726, 469] width 31 height 11
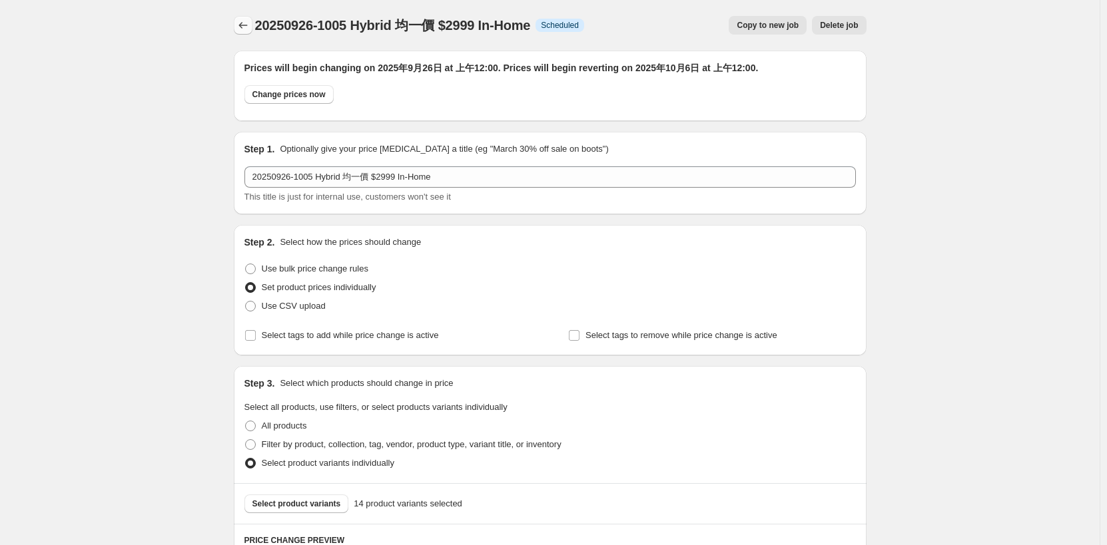
drag, startPoint x: 247, startPoint y: 12, endPoint x: 247, endPoint y: 21, distance: 9.3
click at [247, 12] on div "20250926-1005 Hybrid 均一價 $2999 In-Home. This page is ready 20250926-1005 Hybrid…" at bounding box center [550, 25] width 633 height 51
click at [247, 23] on icon "Price change jobs" at bounding box center [242, 25] width 13 height 13
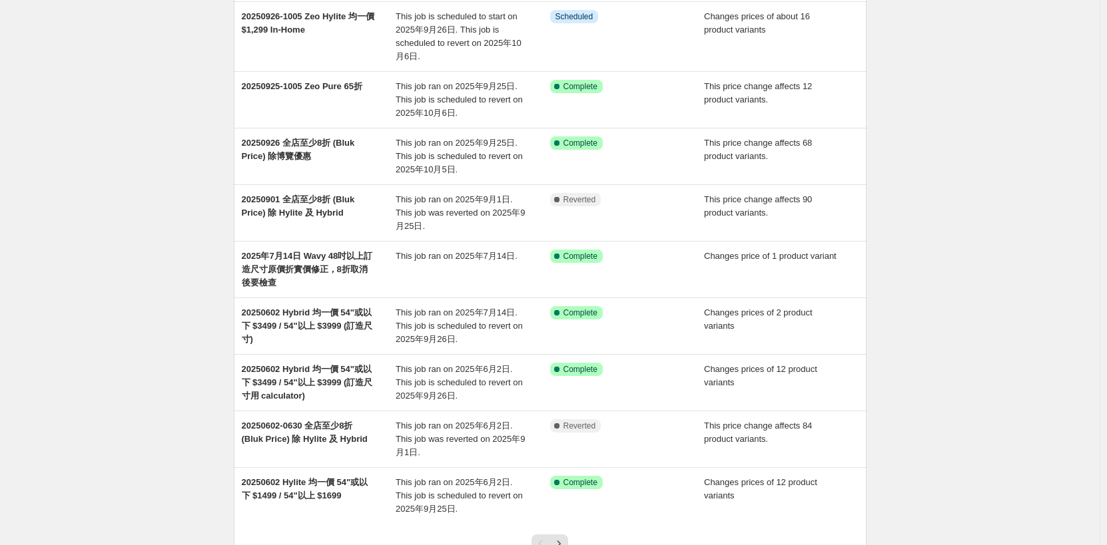
scroll to position [200, 0]
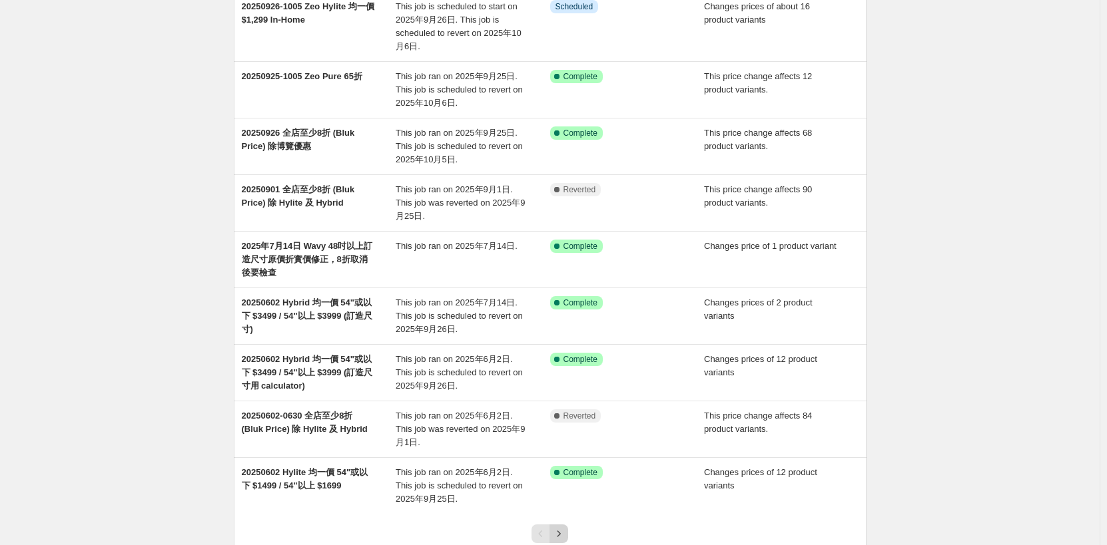
click at [568, 525] on button "Next" at bounding box center [558, 534] width 19 height 19
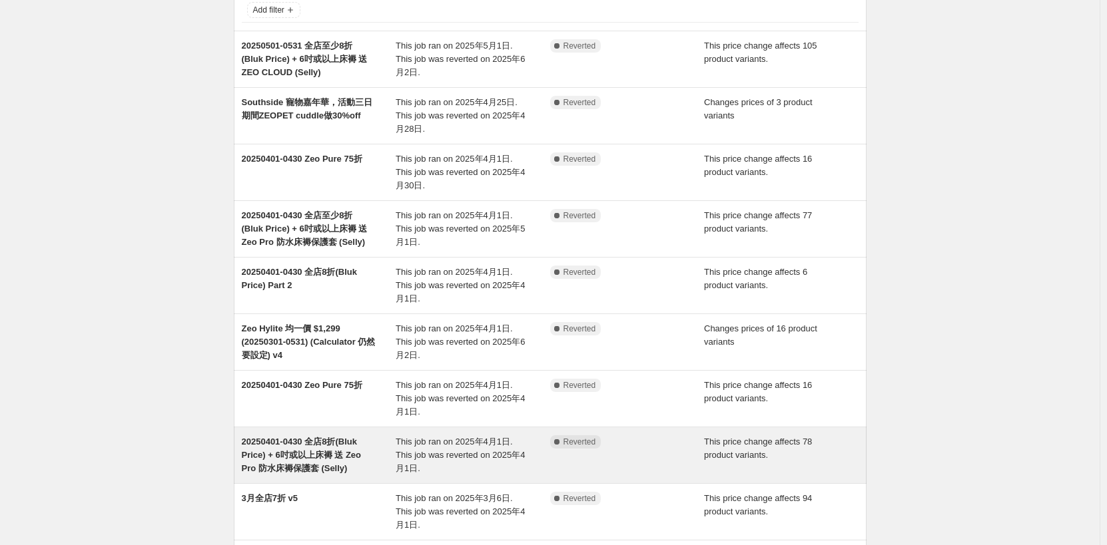
scroll to position [234, 0]
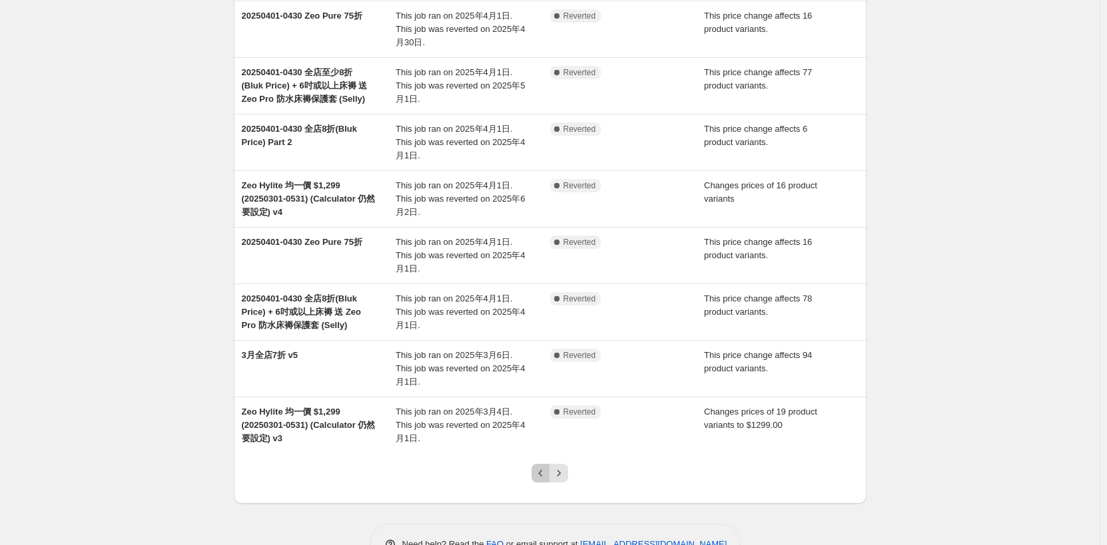
click at [543, 467] on icon "Previous" at bounding box center [540, 473] width 13 height 13
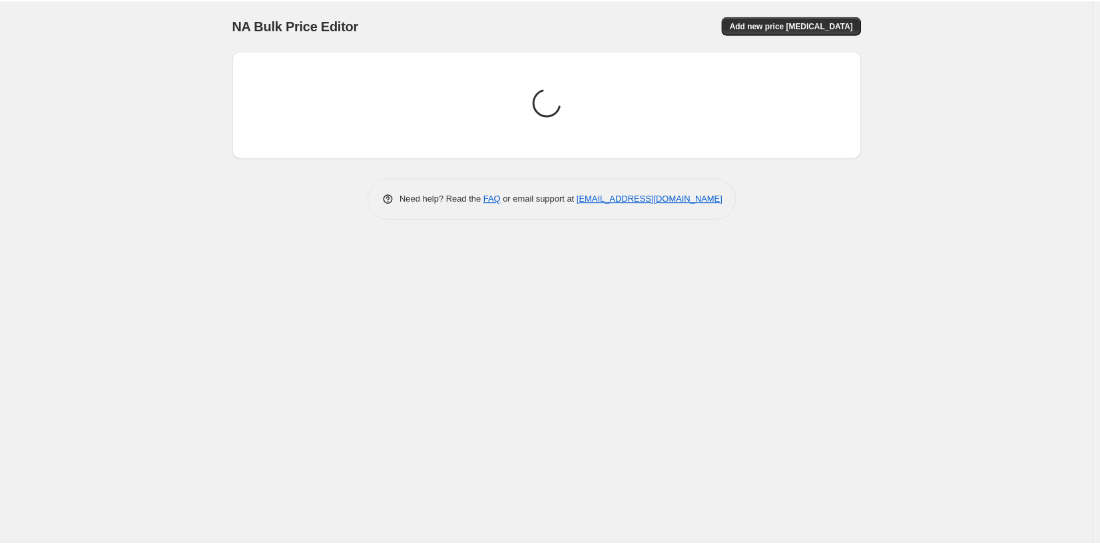
scroll to position [0, 0]
